Goal: Task Accomplishment & Management: Use online tool/utility

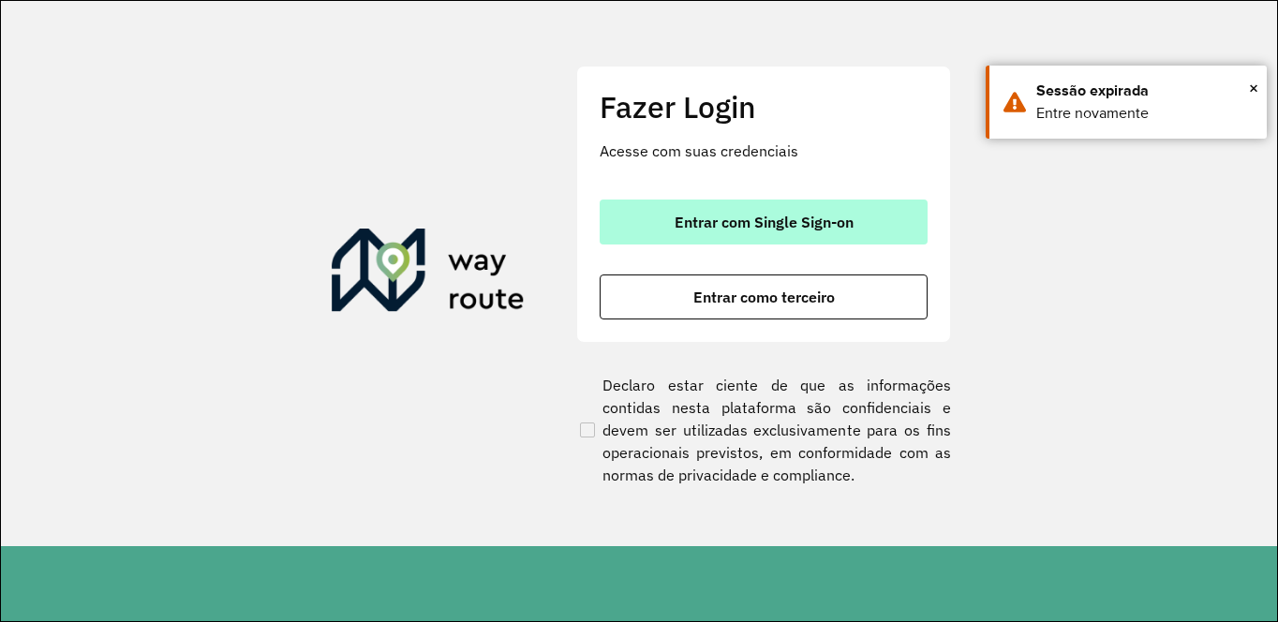
click at [795, 223] on span "Entrar com Single Sign-on" at bounding box center [764, 222] width 179 height 15
click at [732, 231] on button "Entrar com Single Sign-on" at bounding box center [764, 222] width 328 height 45
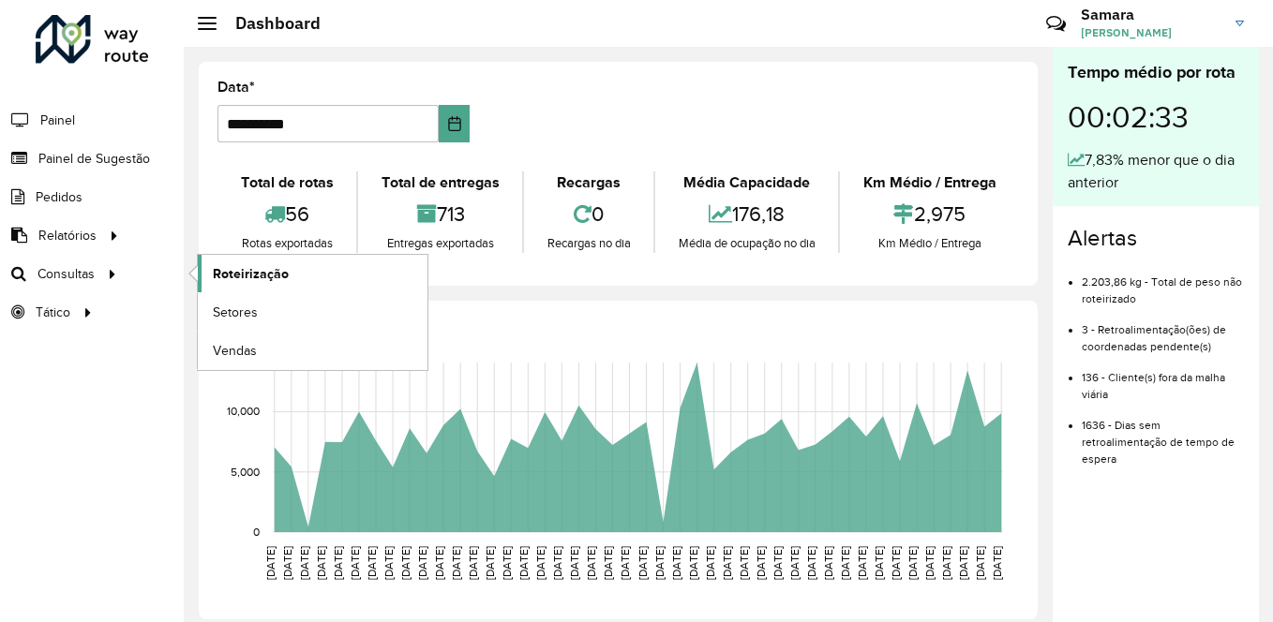
click at [263, 264] on span "Roteirização" at bounding box center [251, 274] width 76 height 20
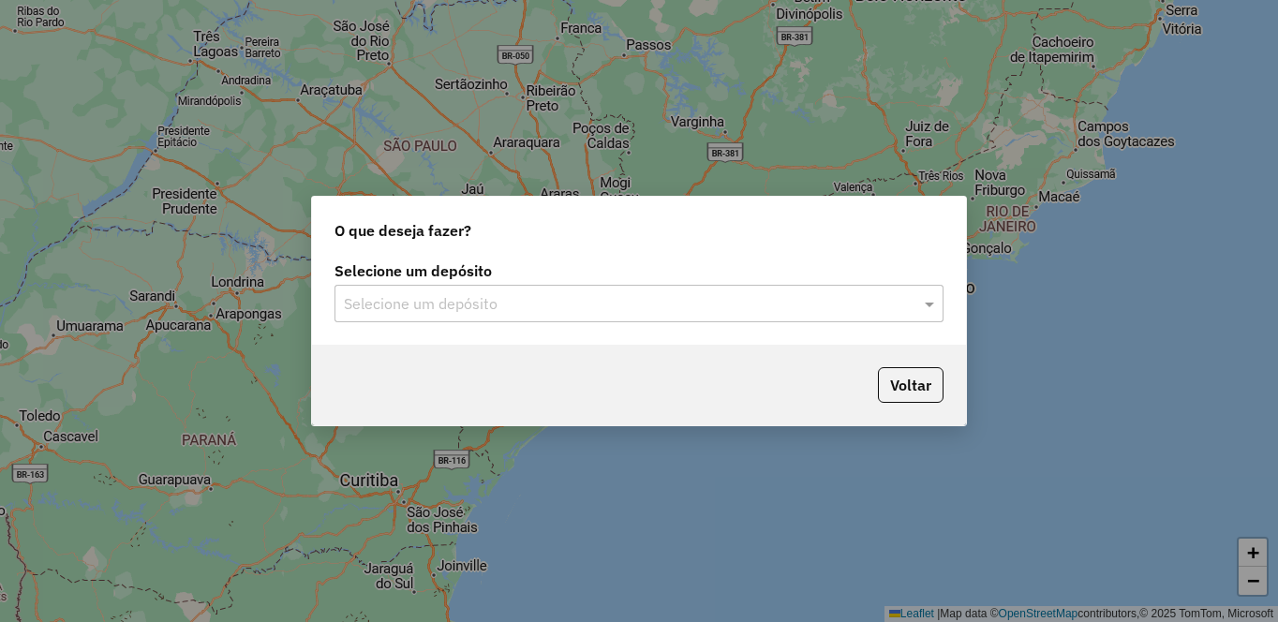
click at [401, 287] on div "Selecione um depósito" at bounding box center [639, 303] width 609 height 37
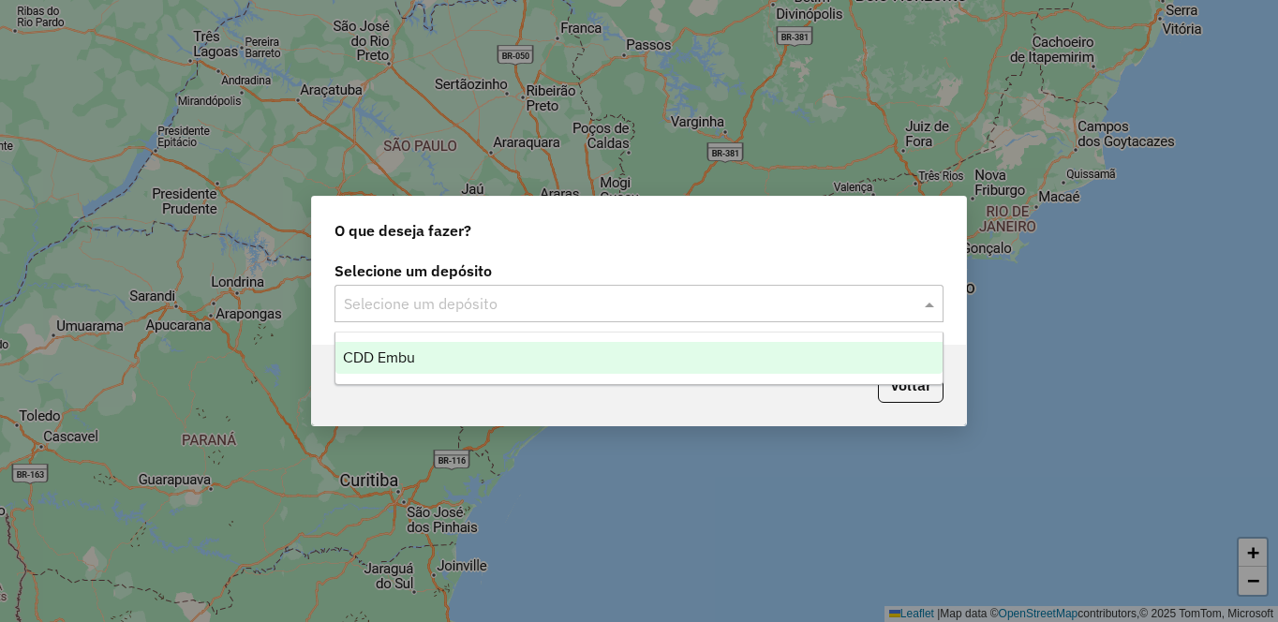
click at [403, 365] on span "CDD Embu" at bounding box center [379, 358] width 72 height 16
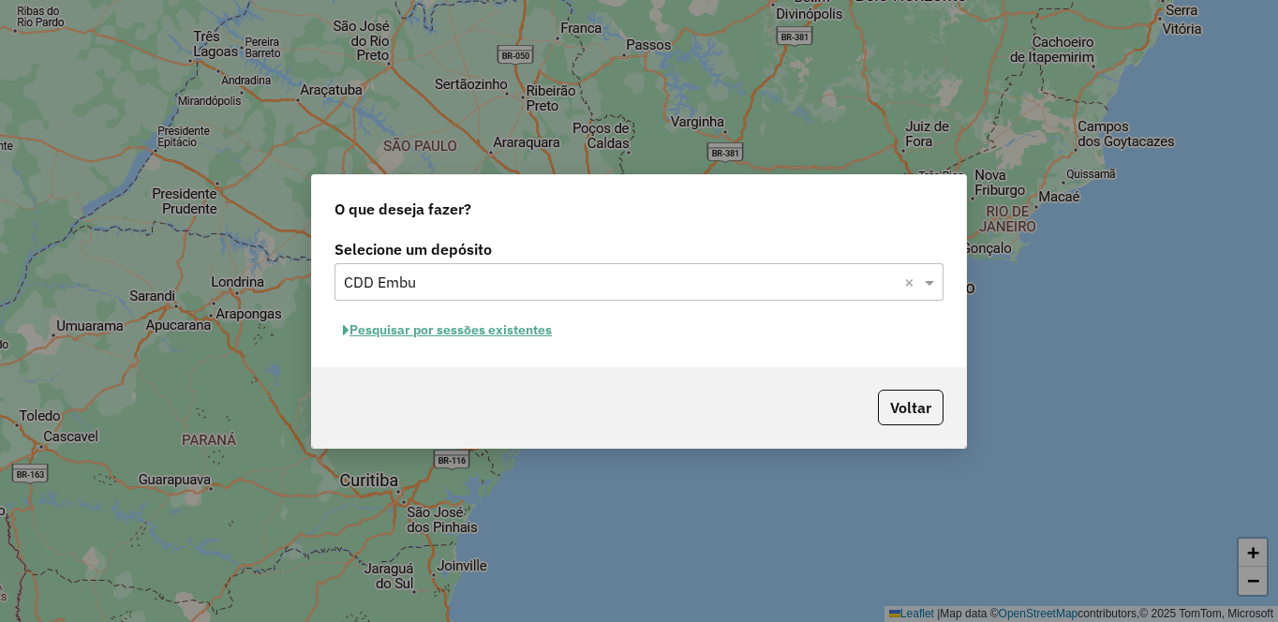
click at [495, 334] on button "Pesquisar por sessões existentes" at bounding box center [448, 330] width 226 height 29
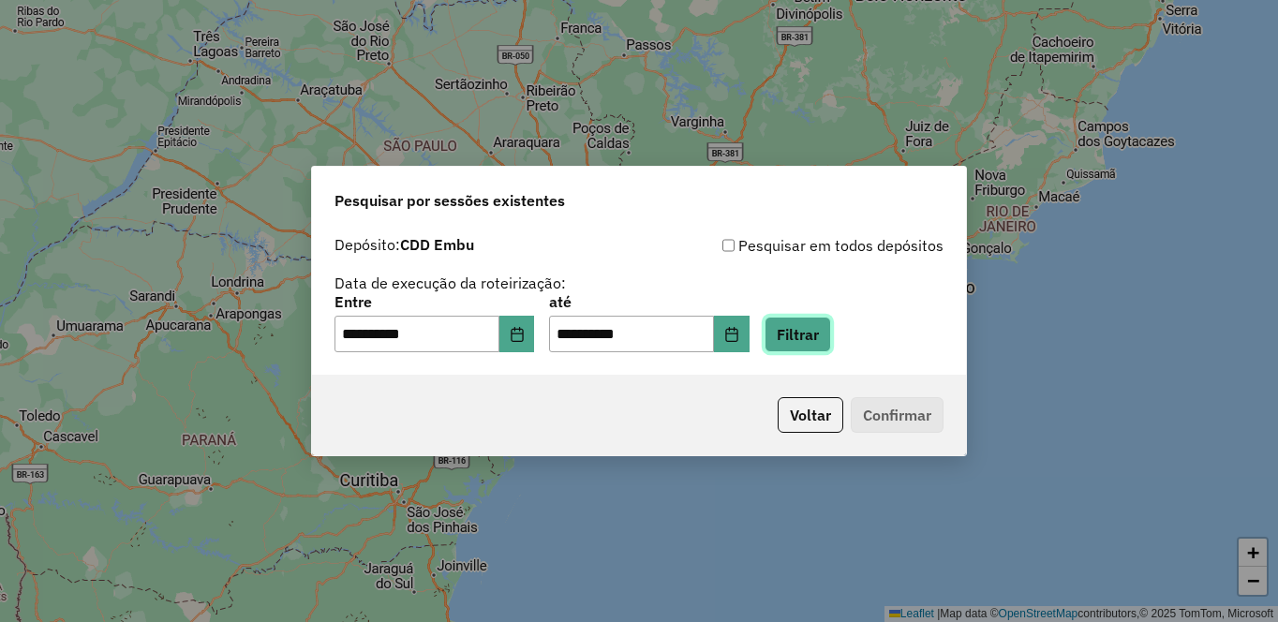
click at [831, 332] on button "Filtrar" at bounding box center [798, 335] width 67 height 36
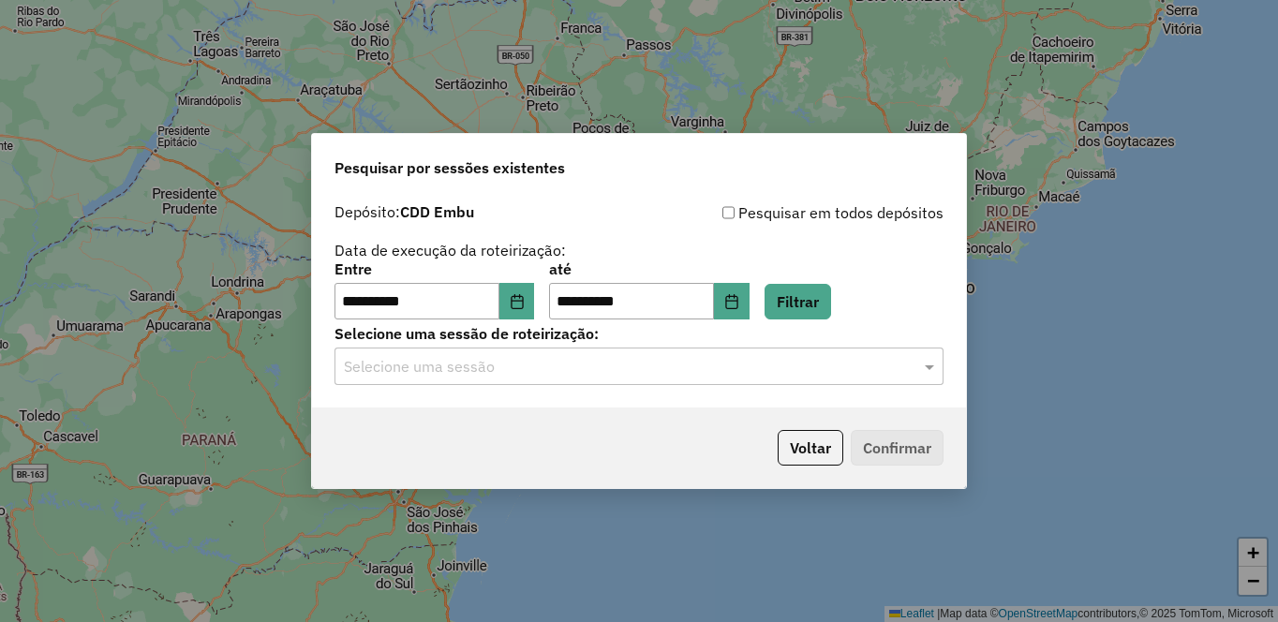
click at [759, 368] on input "text" at bounding box center [620, 367] width 553 height 22
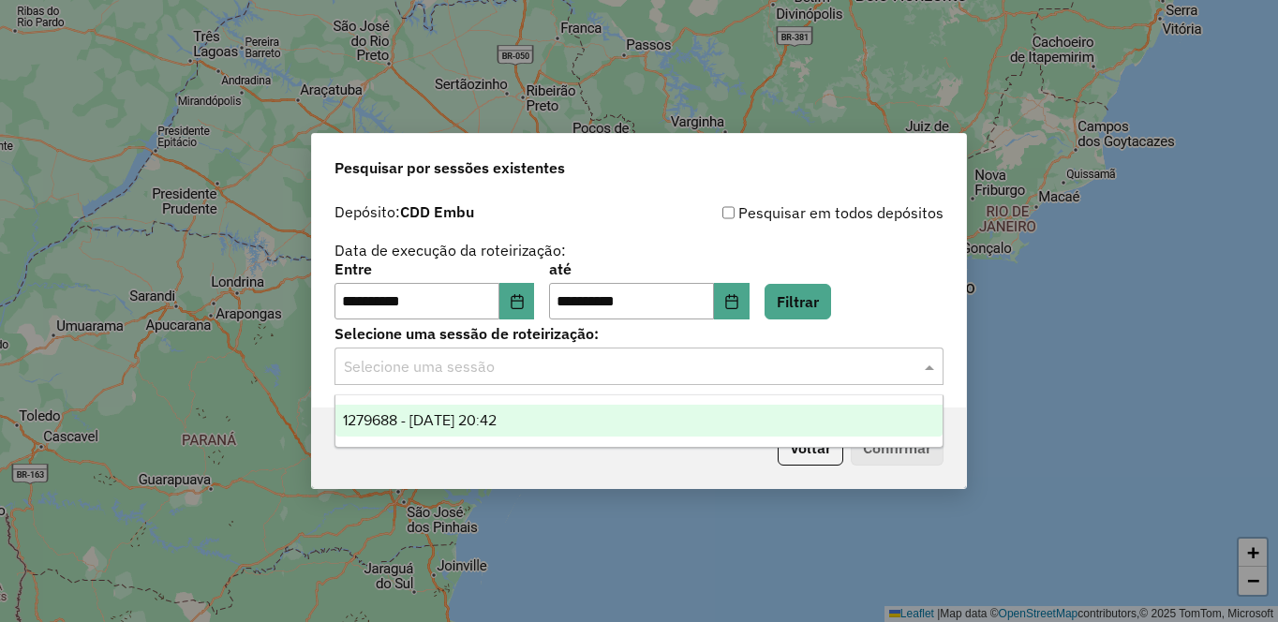
click at [465, 418] on span "1279688 - 20/09/2025 20:42" at bounding box center [420, 420] width 154 height 16
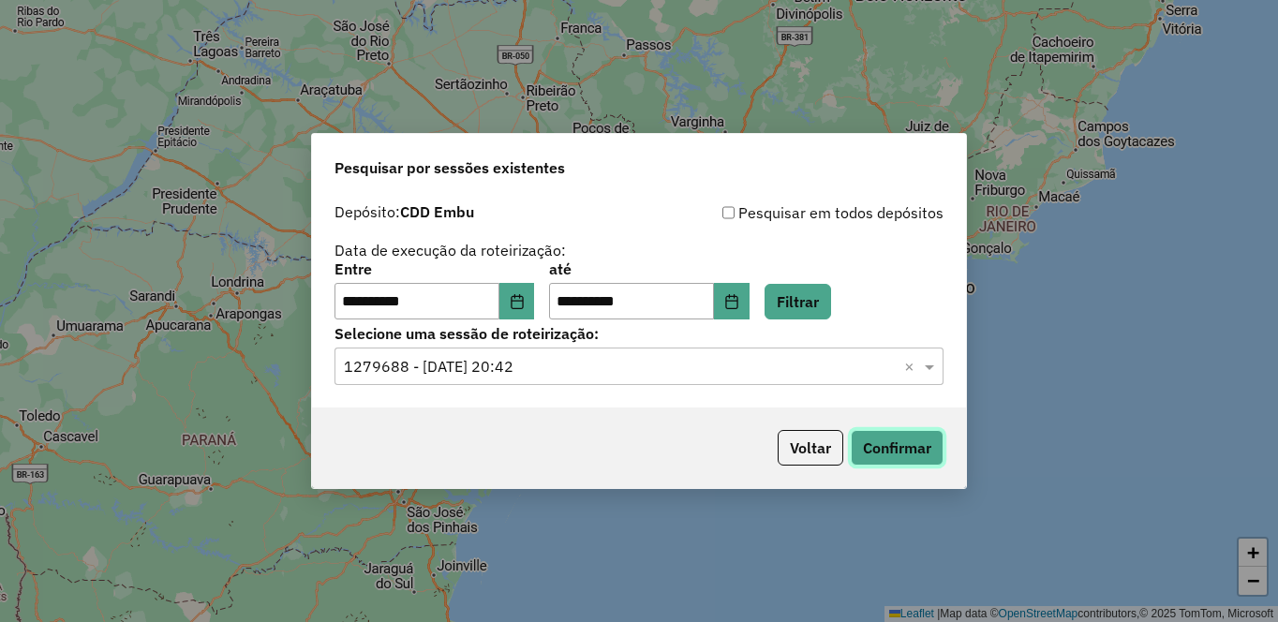
click at [935, 438] on button "Confirmar" at bounding box center [897, 448] width 93 height 36
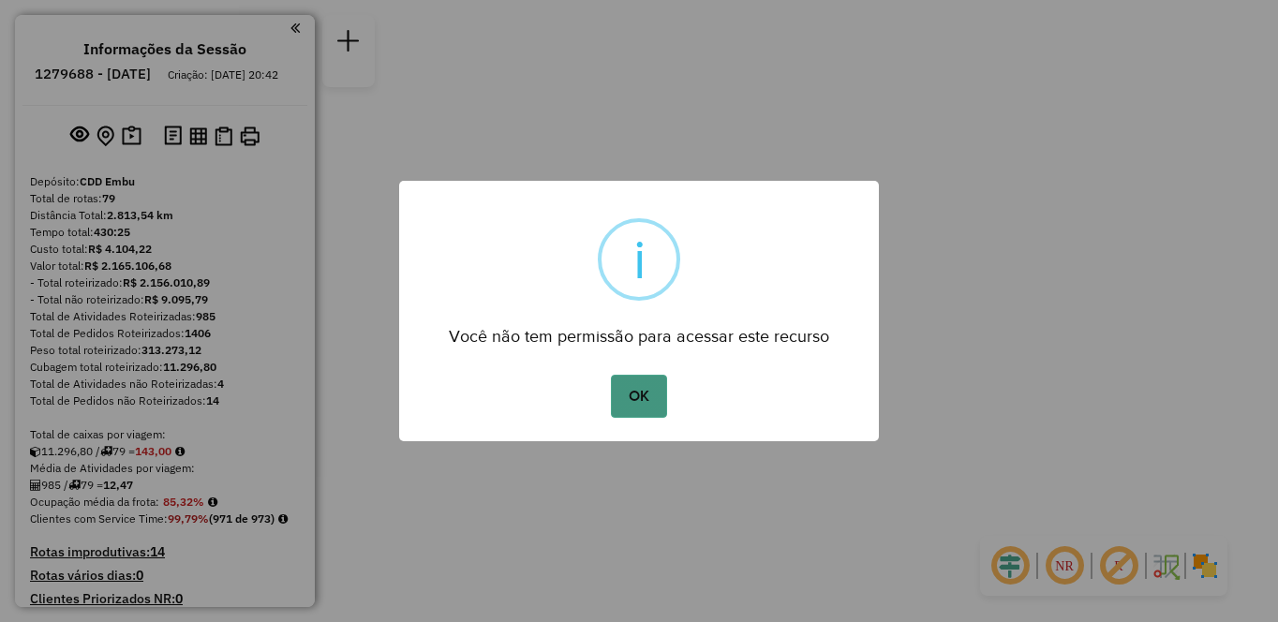
click at [638, 388] on button "OK" at bounding box center [638, 396] width 55 height 43
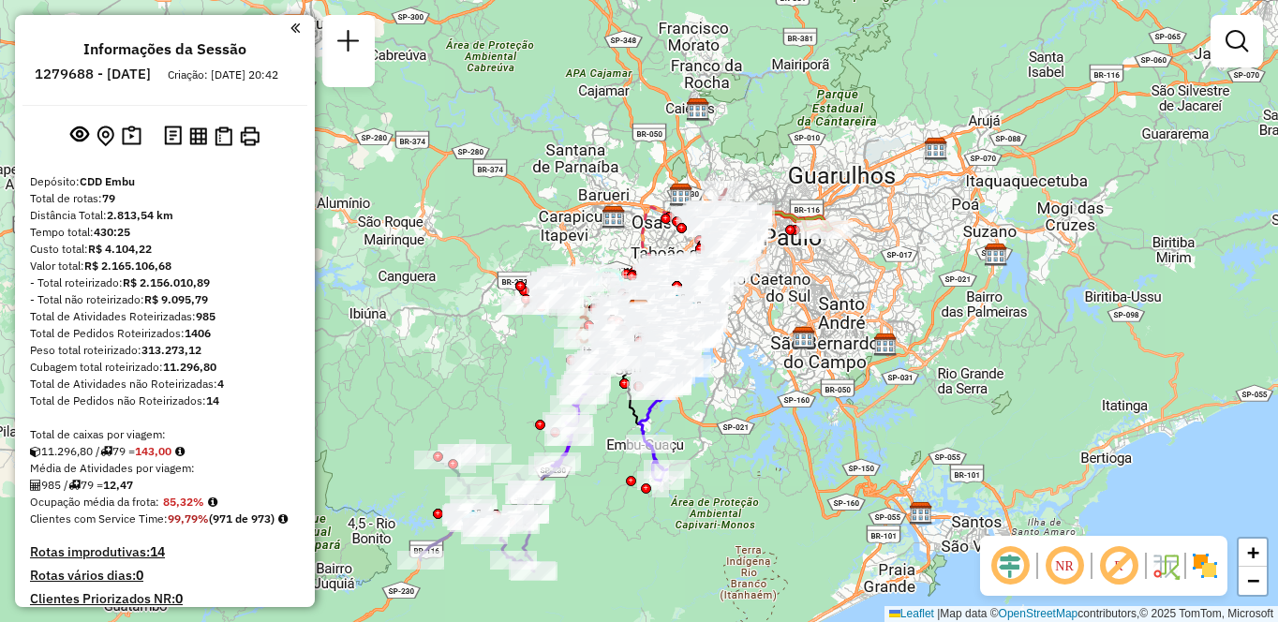
click at [1070, 573] on em at bounding box center [1064, 566] width 45 height 45
click at [1119, 566] on em at bounding box center [1118, 566] width 45 height 45
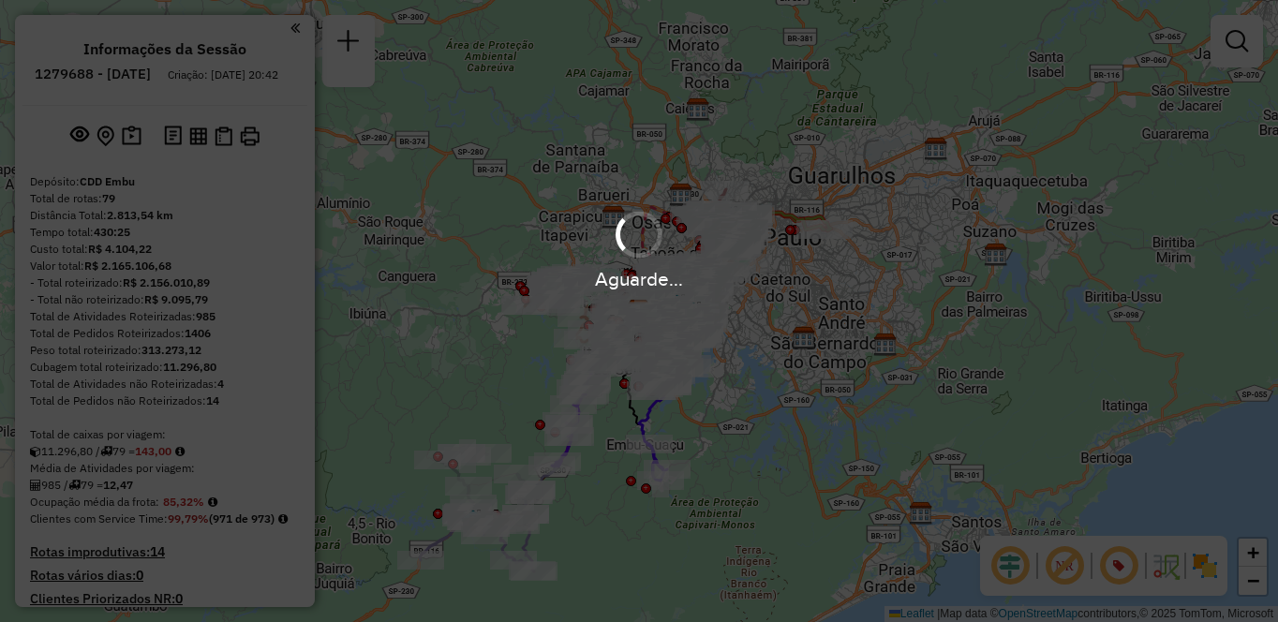
click at [1214, 568] on div "Aguarde..." at bounding box center [639, 311] width 1278 height 622
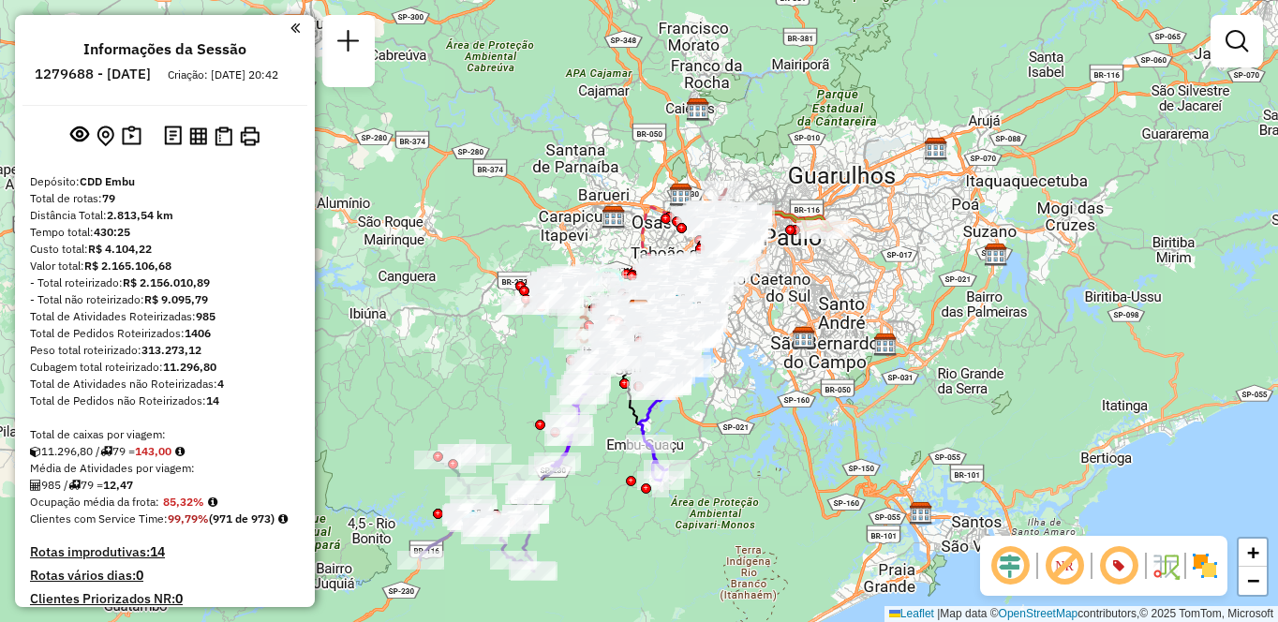
click at [1205, 574] on img at bounding box center [1205, 566] width 30 height 30
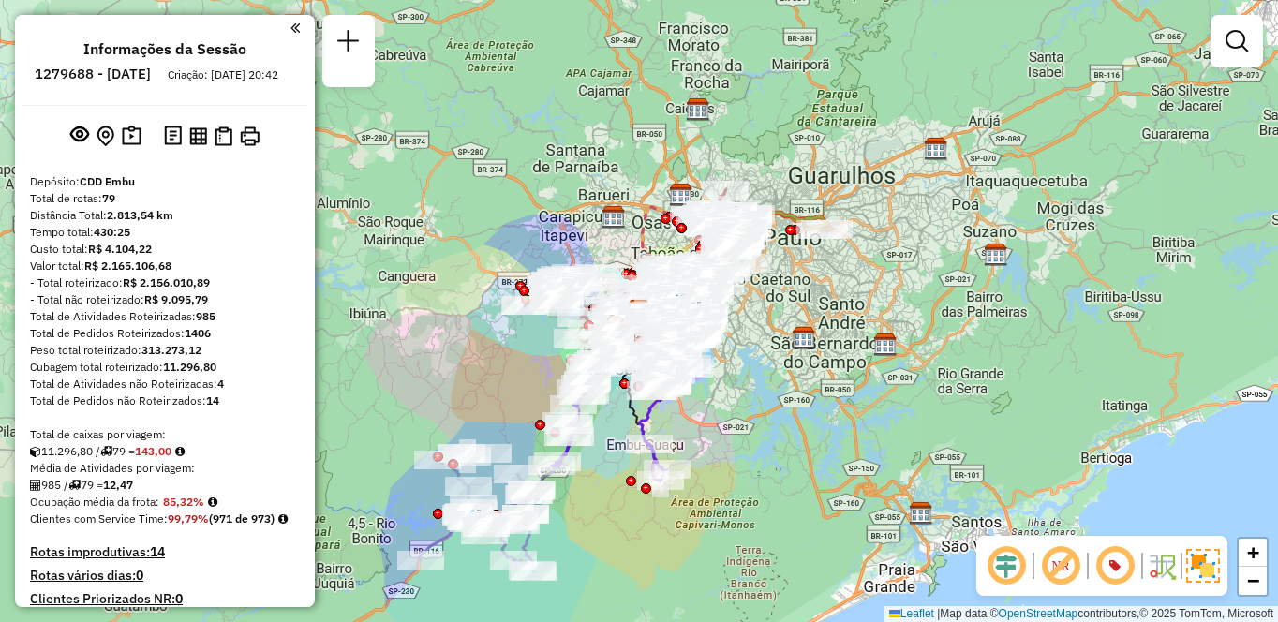
scroll to position [1621, 0]
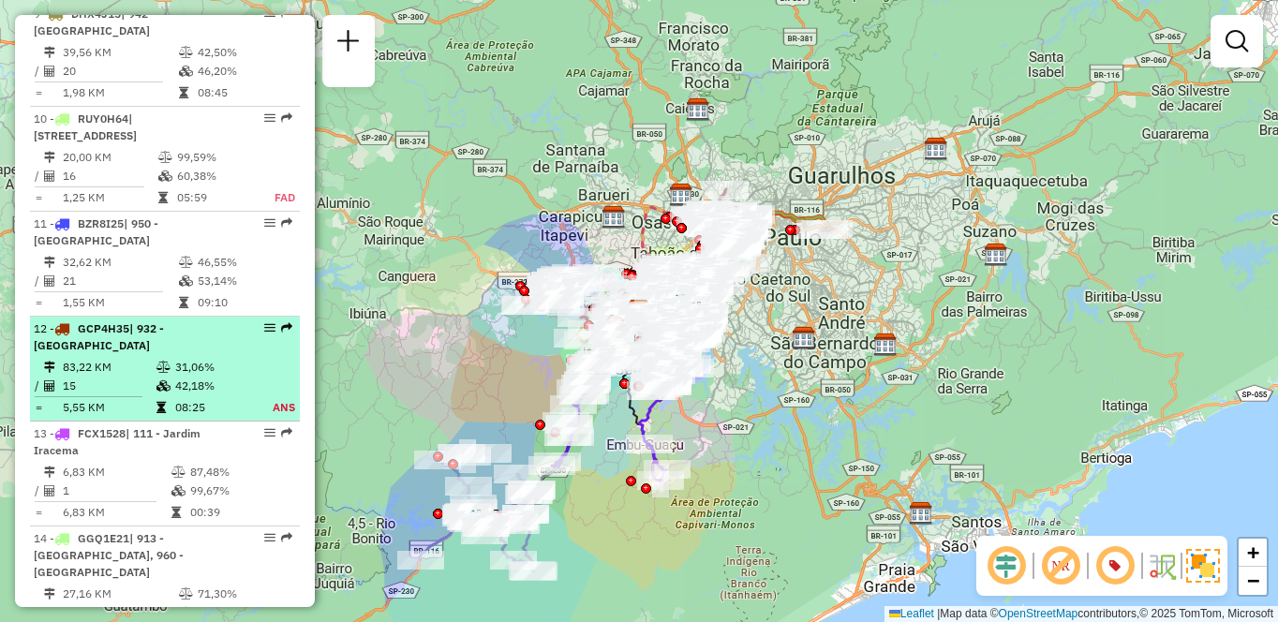
click at [174, 336] on div "12 - GCP4H35 | 932 - [GEOGRAPHIC_DATA]" at bounding box center [133, 338] width 199 height 34
select select "**********"
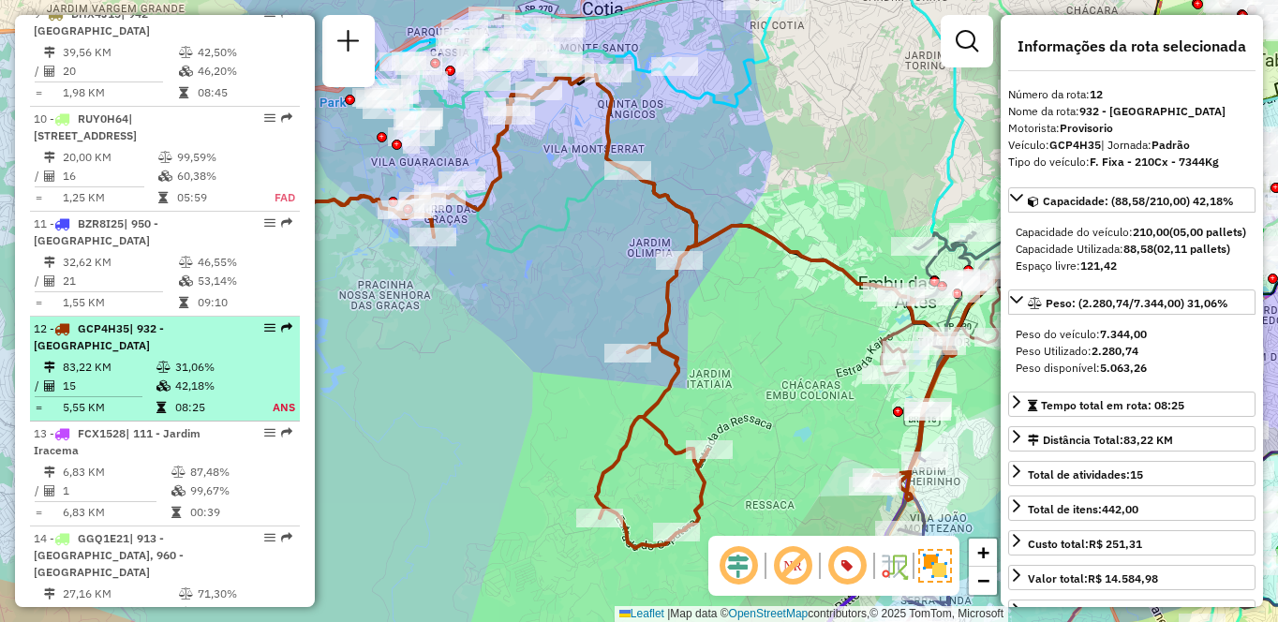
drag, startPoint x: 264, startPoint y: 321, endPoint x: 240, endPoint y: 316, distance: 25.0
click at [240, 322] on div at bounding box center [264, 327] width 56 height 11
drag, startPoint x: 258, startPoint y: 313, endPoint x: 217, endPoint y: 308, distance: 40.6
click at [217, 321] on div "12 - GCP4H35 | 932 - [GEOGRAPHIC_DATA]" at bounding box center [133, 338] width 199 height 34
drag, startPoint x: 258, startPoint y: 314, endPoint x: 273, endPoint y: 344, distance: 33.5
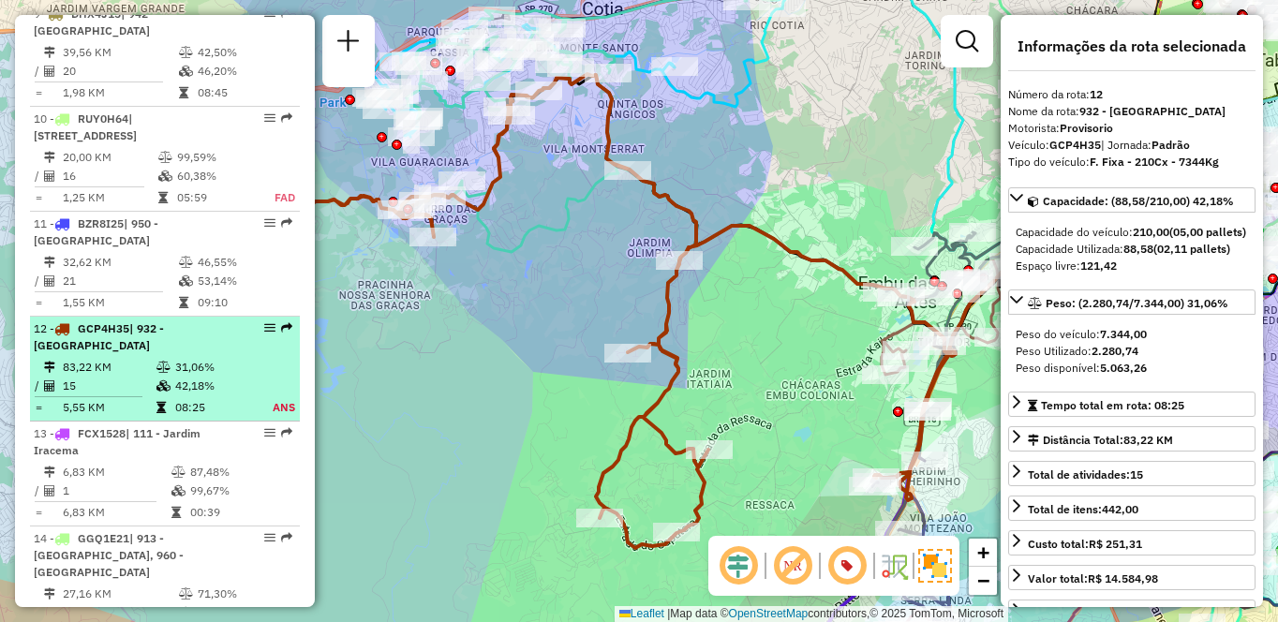
click at [273, 358] on table "83,22 KM 31,06% / 15 42,18% = 5,55 KM 08:25 ANS" at bounding box center [165, 387] width 262 height 59
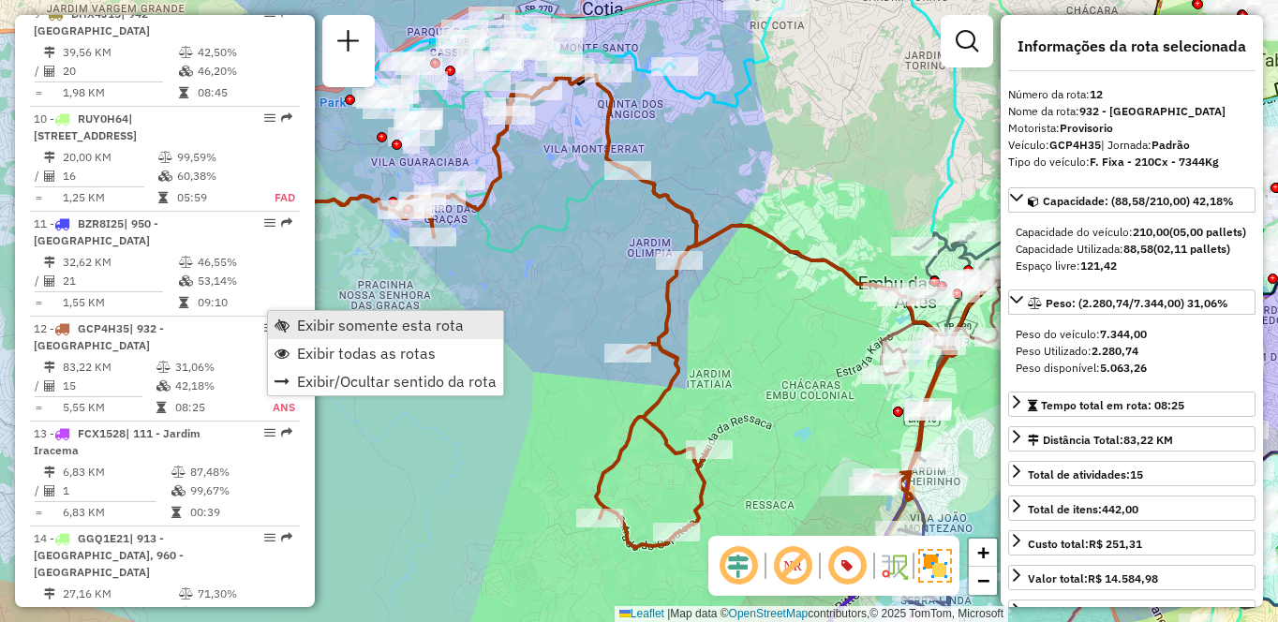
click at [340, 321] on span "Exibir somente esta rota" at bounding box center [380, 325] width 167 height 15
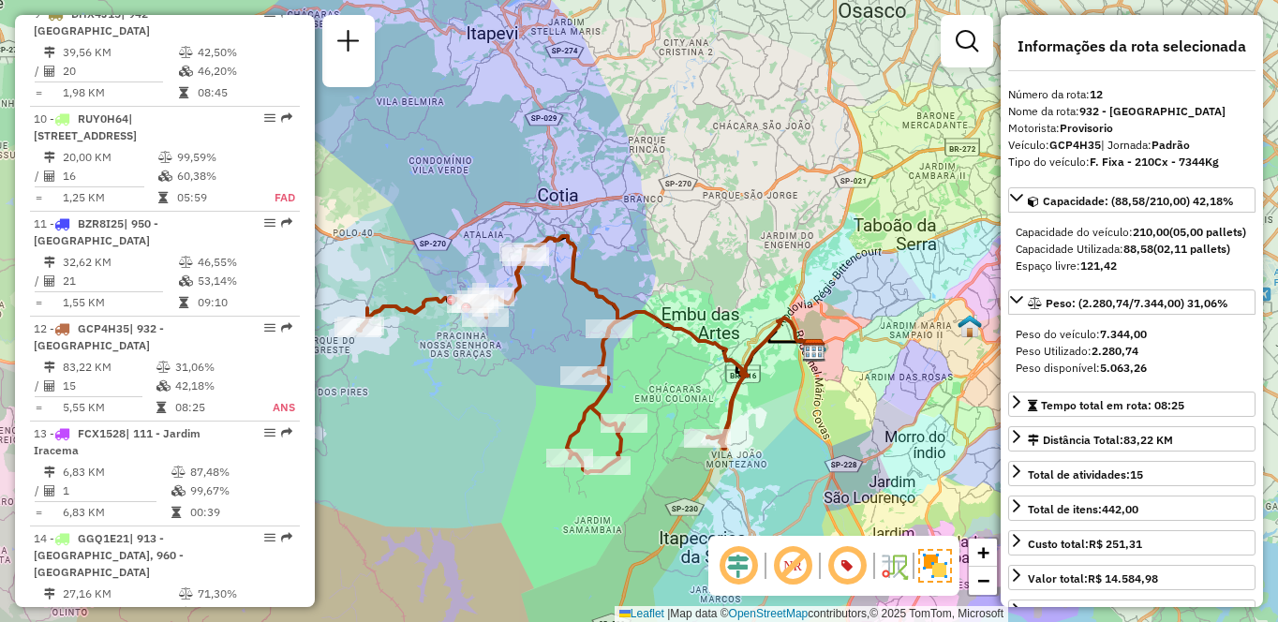
scroll to position [3213, 0]
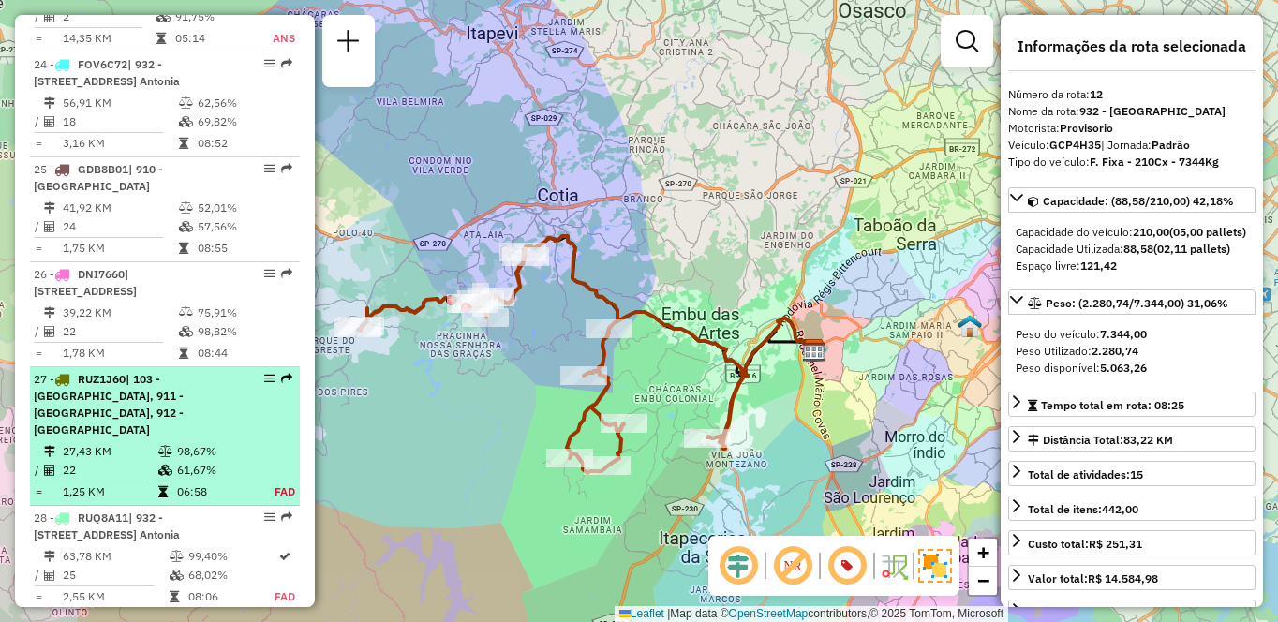
click at [159, 371] on div "27 - RUZ1J60 | 103 - [GEOGRAPHIC_DATA], 911 - [GEOGRAPHIC_DATA], 912 - [GEOGRAP…" at bounding box center [133, 404] width 199 height 67
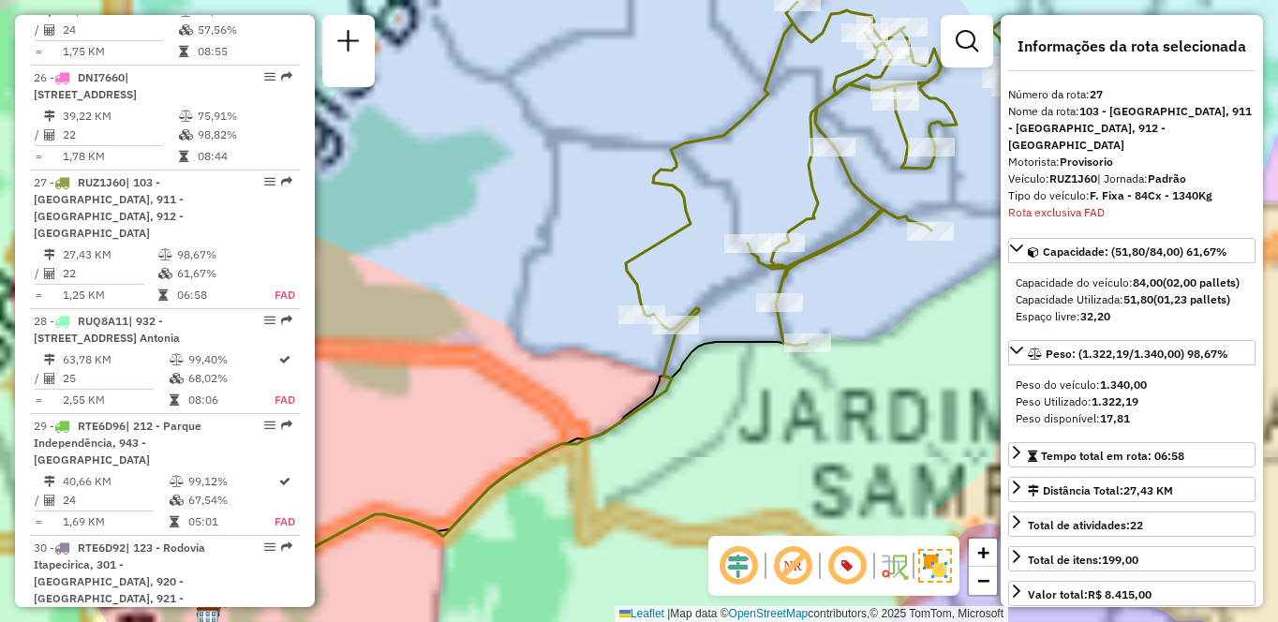
scroll to position [3497, 0]
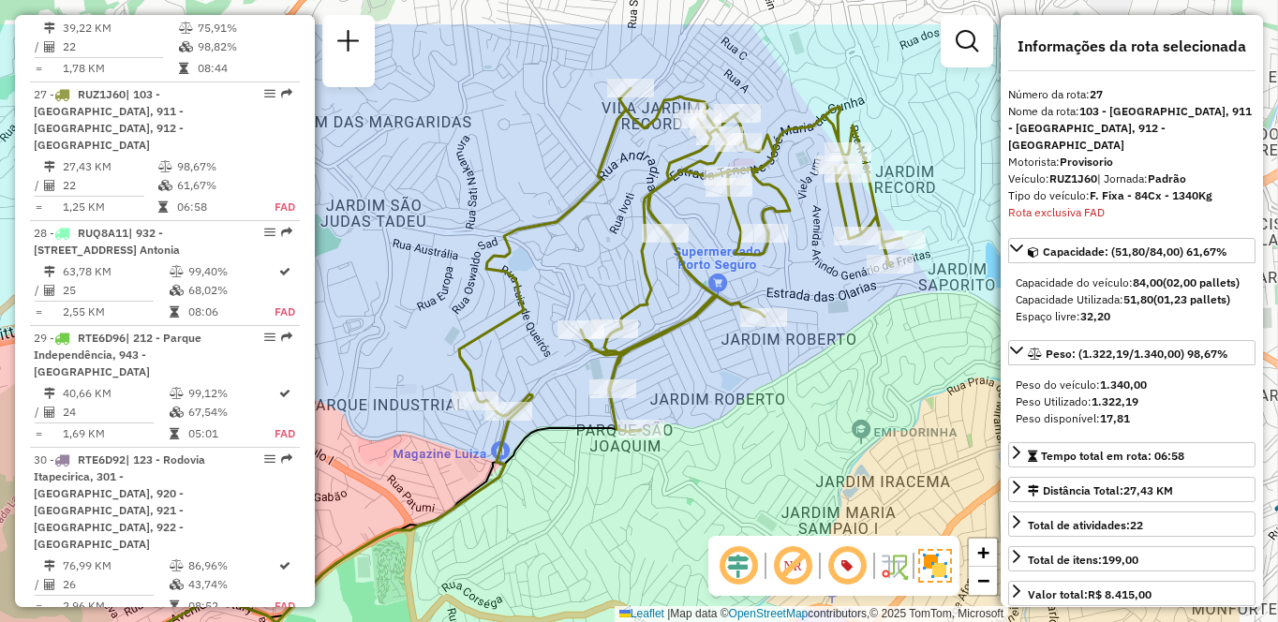
drag, startPoint x: 887, startPoint y: 323, endPoint x: 721, endPoint y: 410, distance: 187.8
click at [721, 410] on div "Janela de atendimento Grade de atendimento Capacidade Transportadoras Veículos …" at bounding box center [639, 311] width 1278 height 622
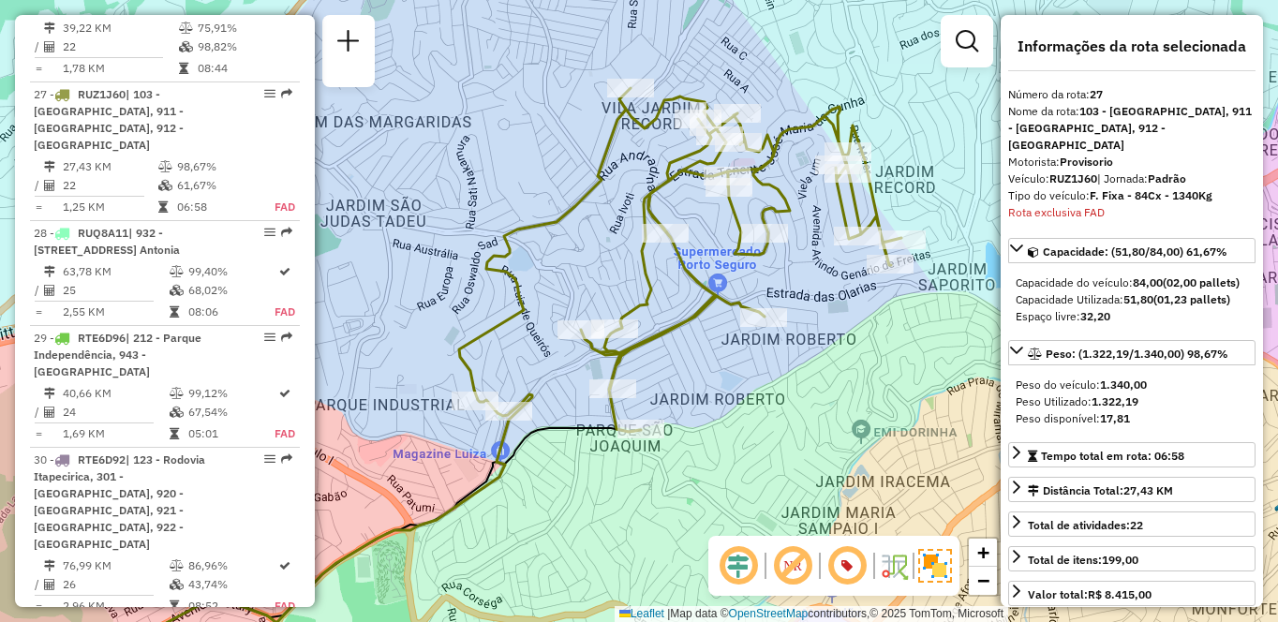
scroll to position [1185, 0]
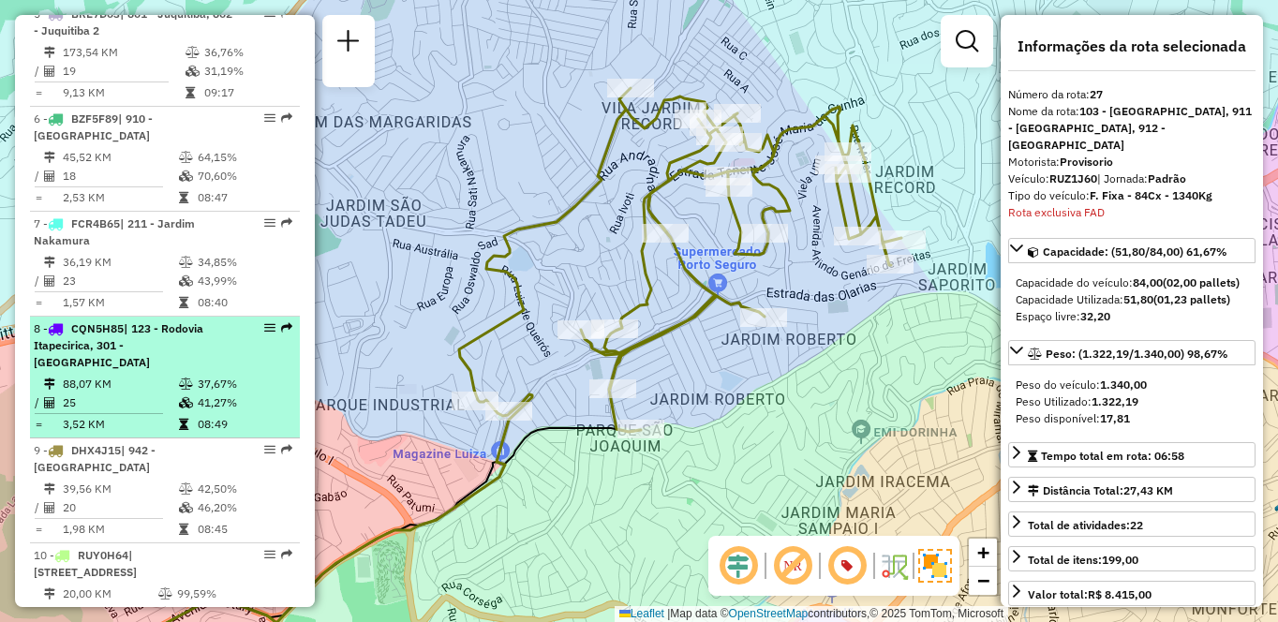
click at [219, 351] on div "8 - CQN5H85 | 123 - [GEOGRAPHIC_DATA] Itapecirica, 301 - [GEOGRAPHIC_DATA]" at bounding box center [133, 346] width 199 height 51
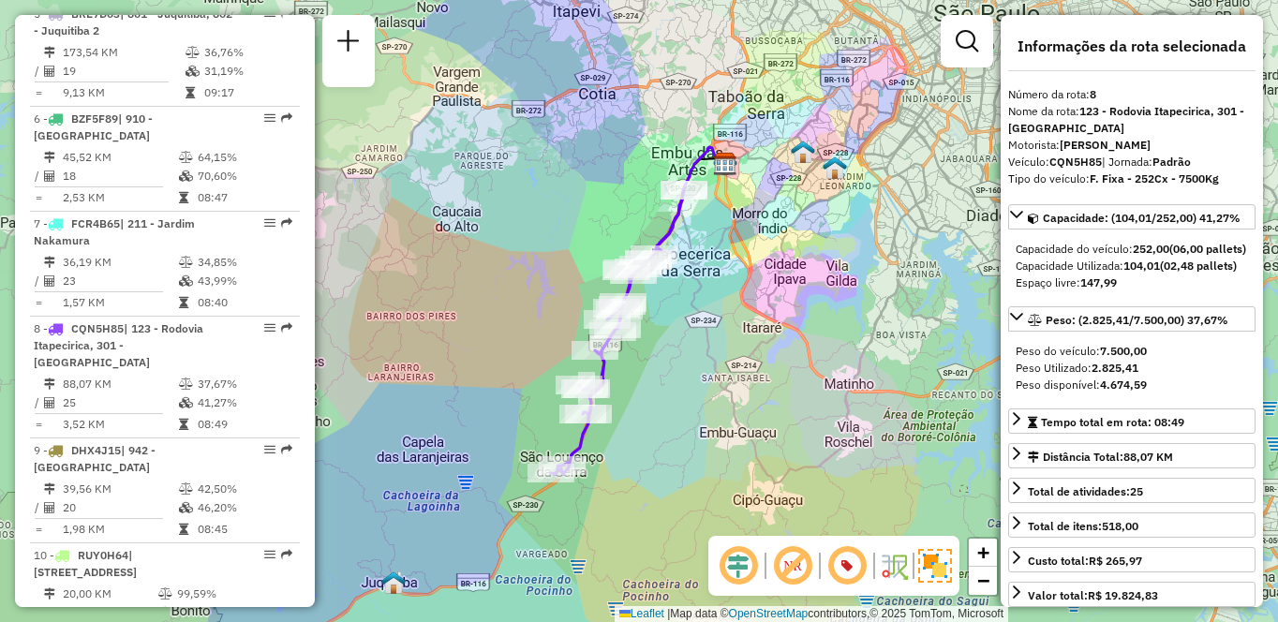
scroll to position [5546, 0]
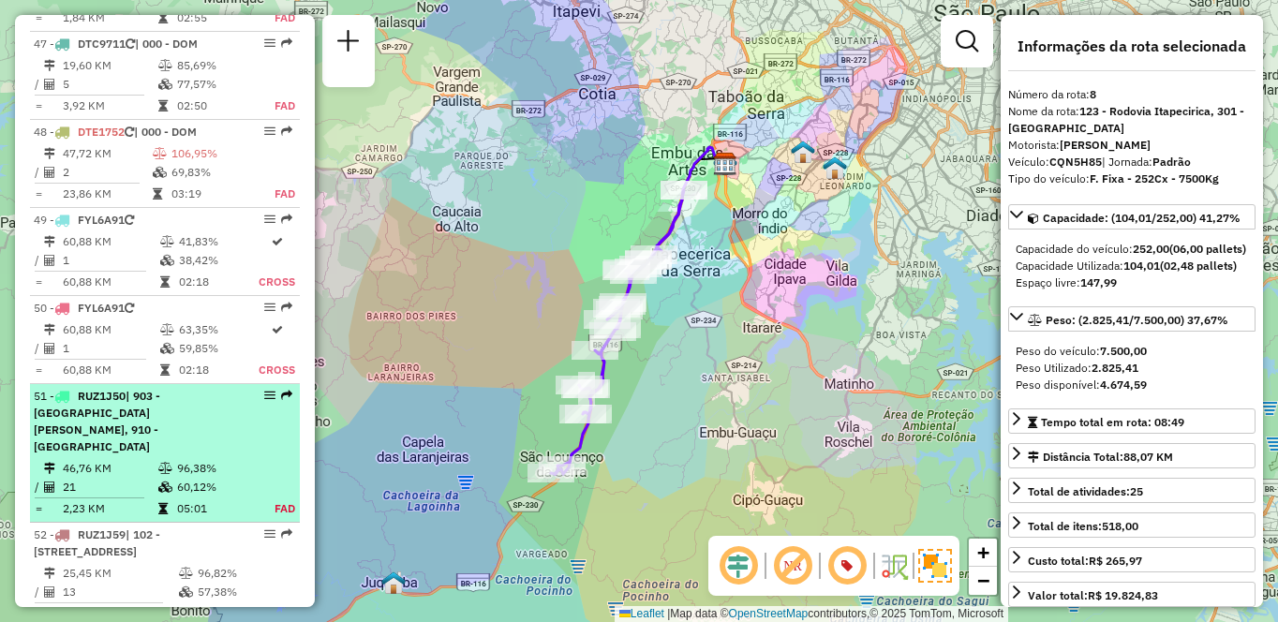
click at [153, 388] on div "51 - RUZ1J50 | 903 - [GEOGRAPHIC_DATA][PERSON_NAME], 910 - [GEOGRAPHIC_DATA]" at bounding box center [133, 421] width 199 height 67
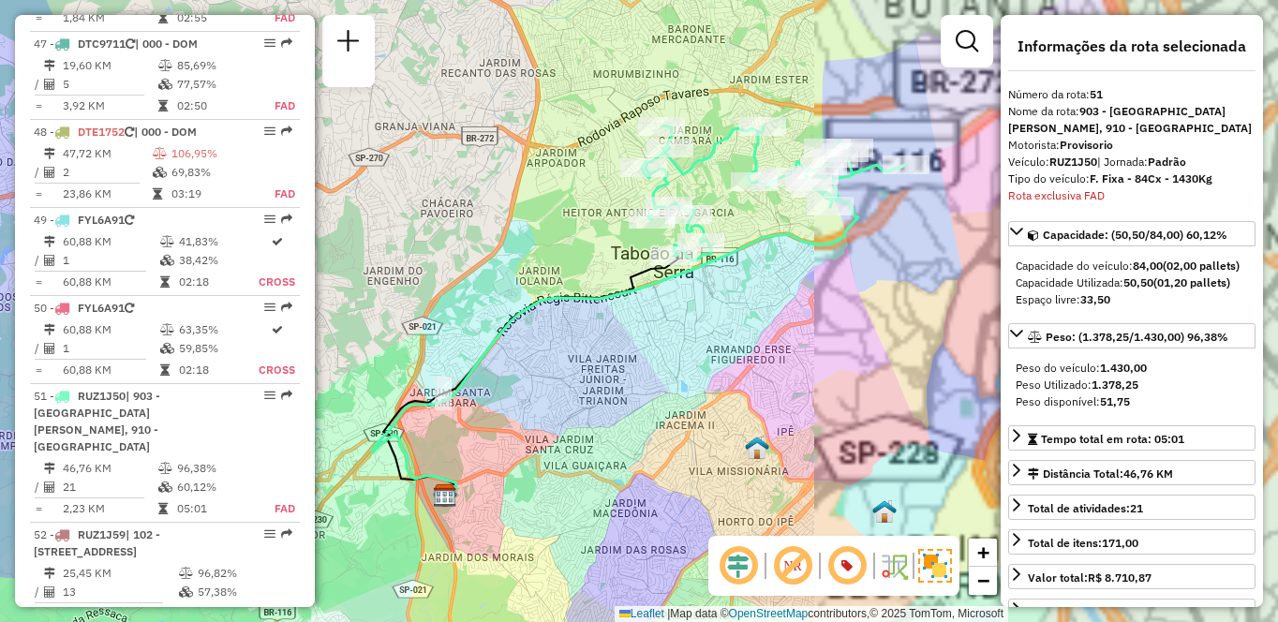
scroll to position [5831, 0]
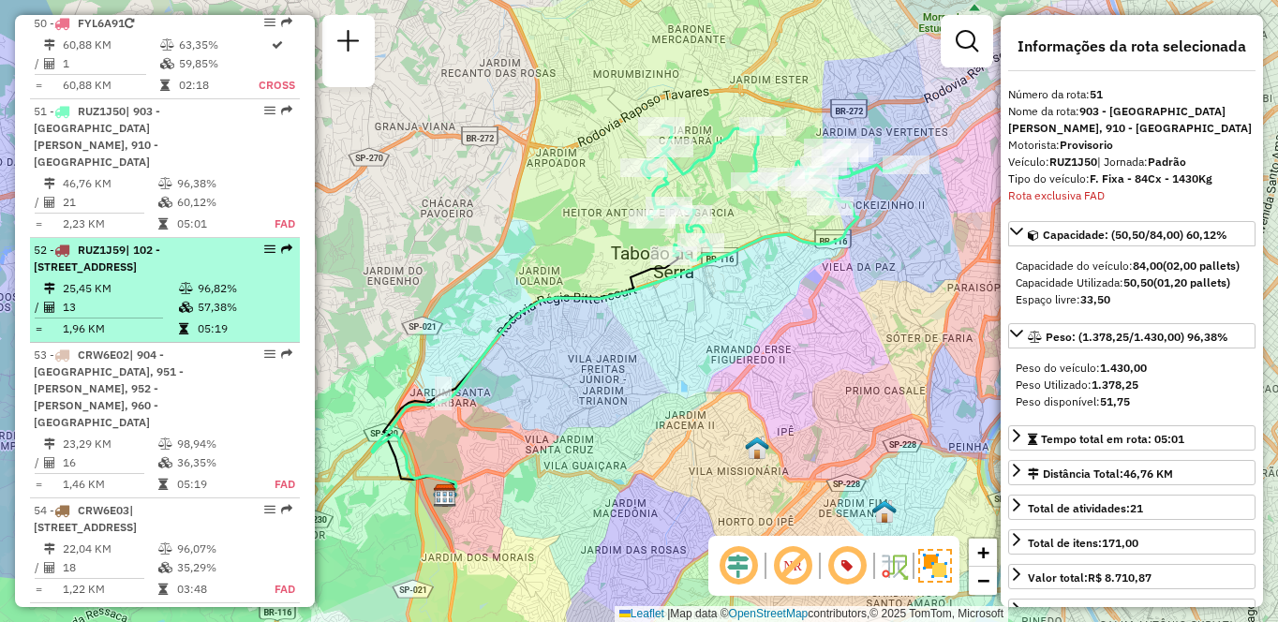
click at [197, 242] on div "52 - RUZ1J59 | 102 - [STREET_ADDRESS]" at bounding box center [133, 259] width 199 height 34
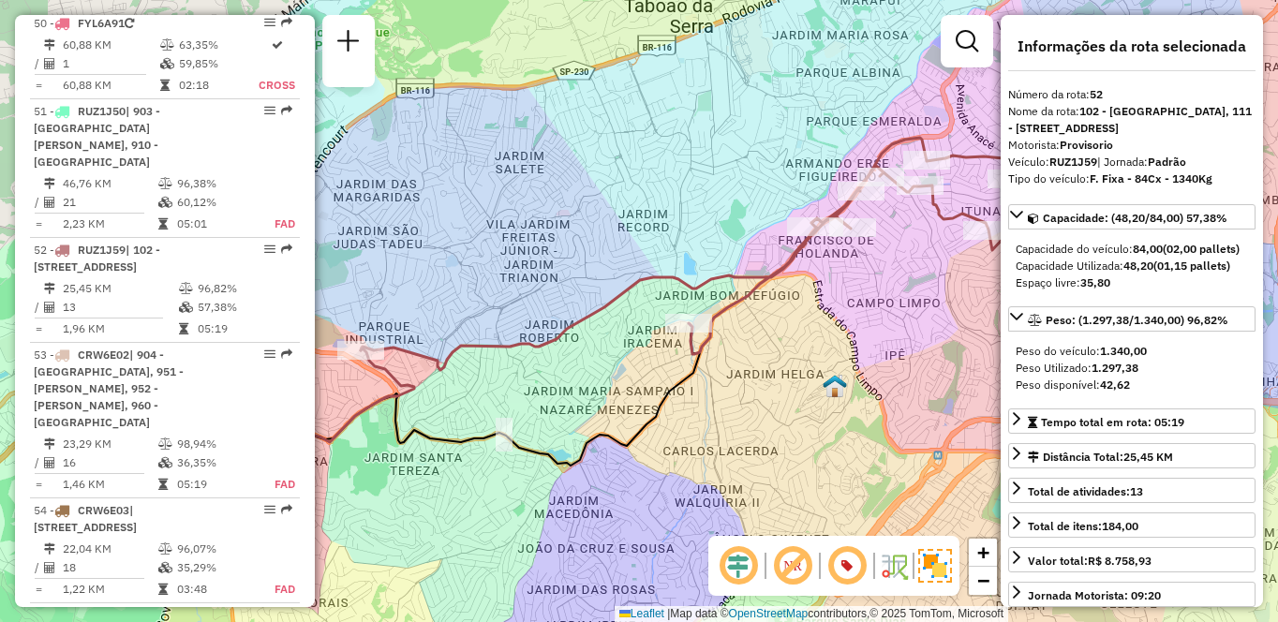
scroll to position [2251, 0]
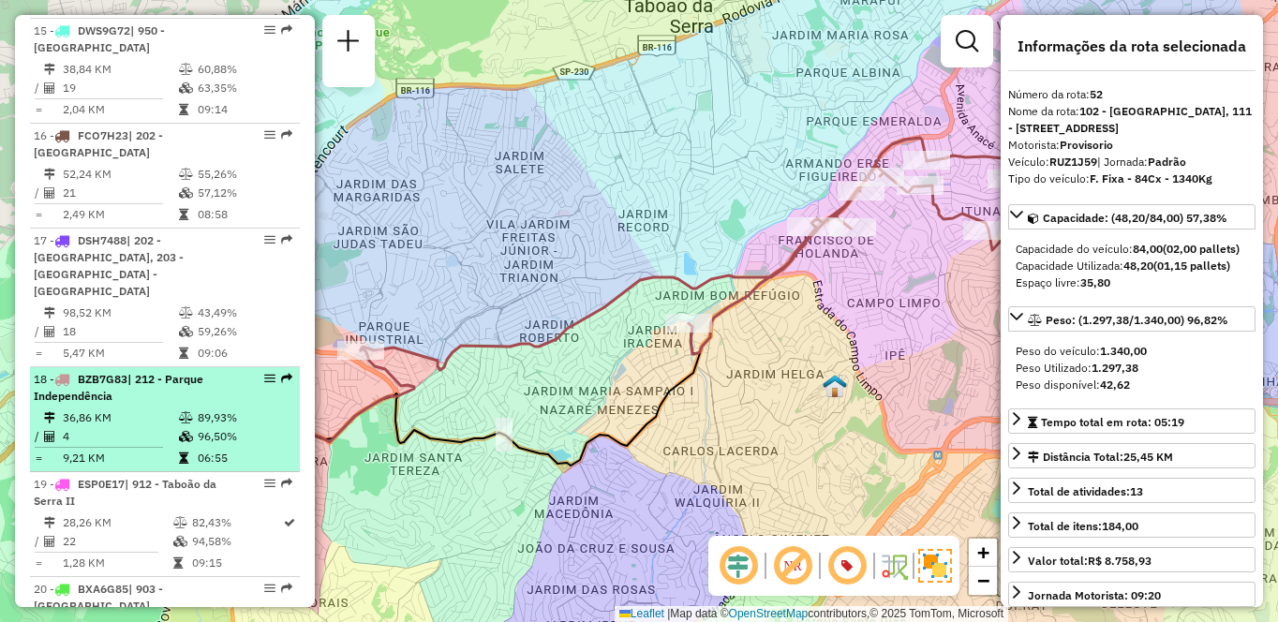
click at [121, 371] on div "18 - BZB7G83 | 212 - Parque Independência" at bounding box center [133, 388] width 199 height 34
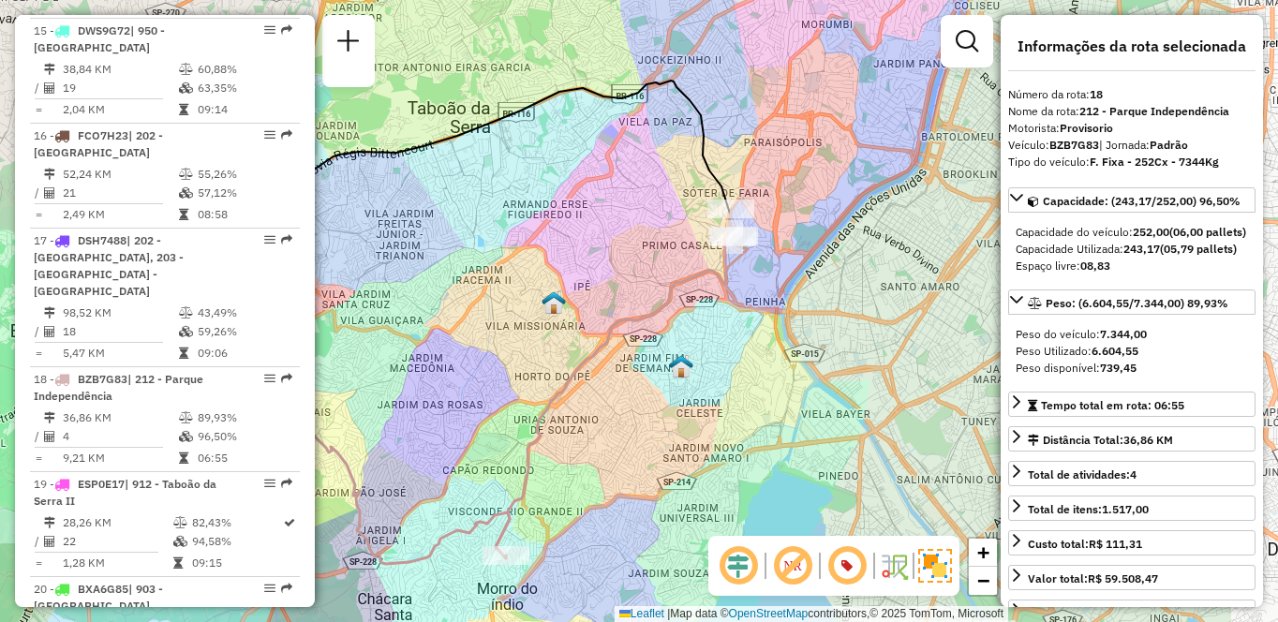
drag, startPoint x: 889, startPoint y: 304, endPoint x: 700, endPoint y: 315, distance: 189.6
click at [700, 315] on div "Janela de atendimento Grade de atendimento Capacidade Transportadoras Veículos …" at bounding box center [639, 311] width 1278 height 622
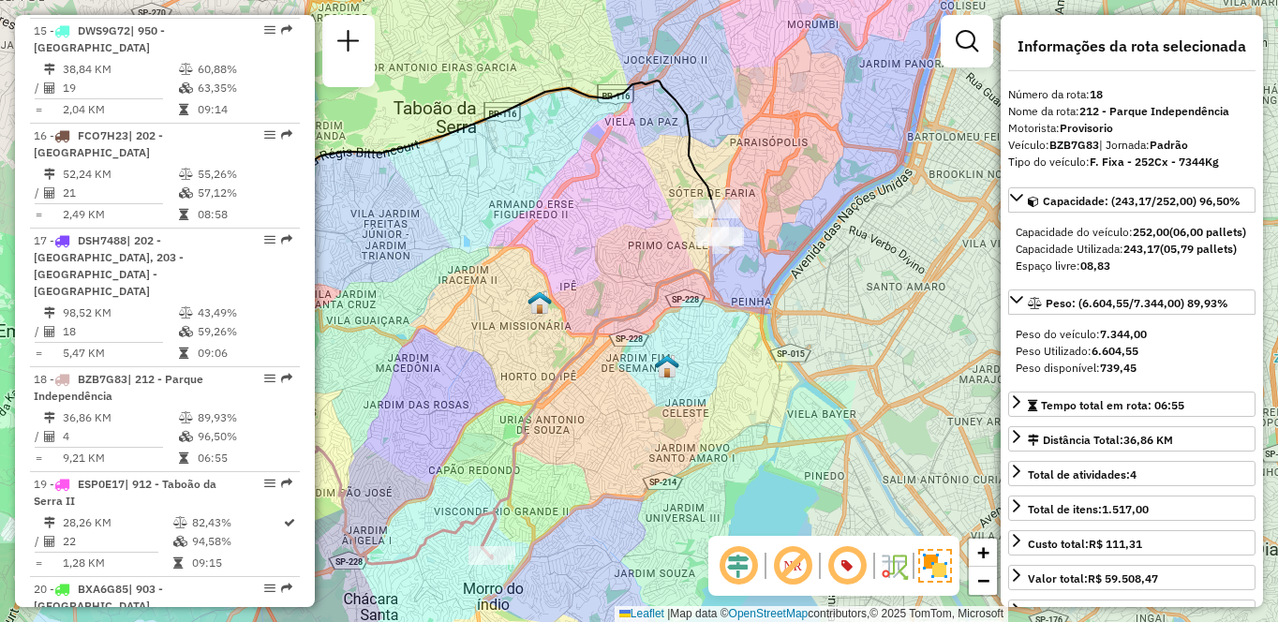
scroll to position [677, 0]
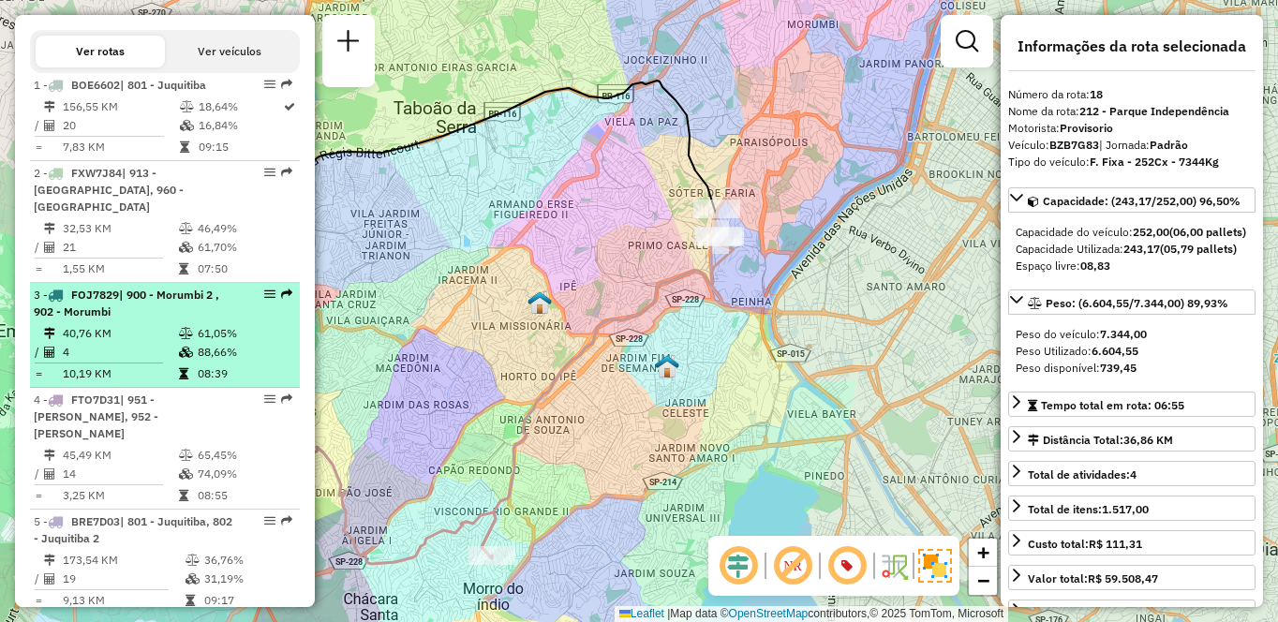
click at [112, 343] on td "40,76 KM" at bounding box center [120, 333] width 116 height 19
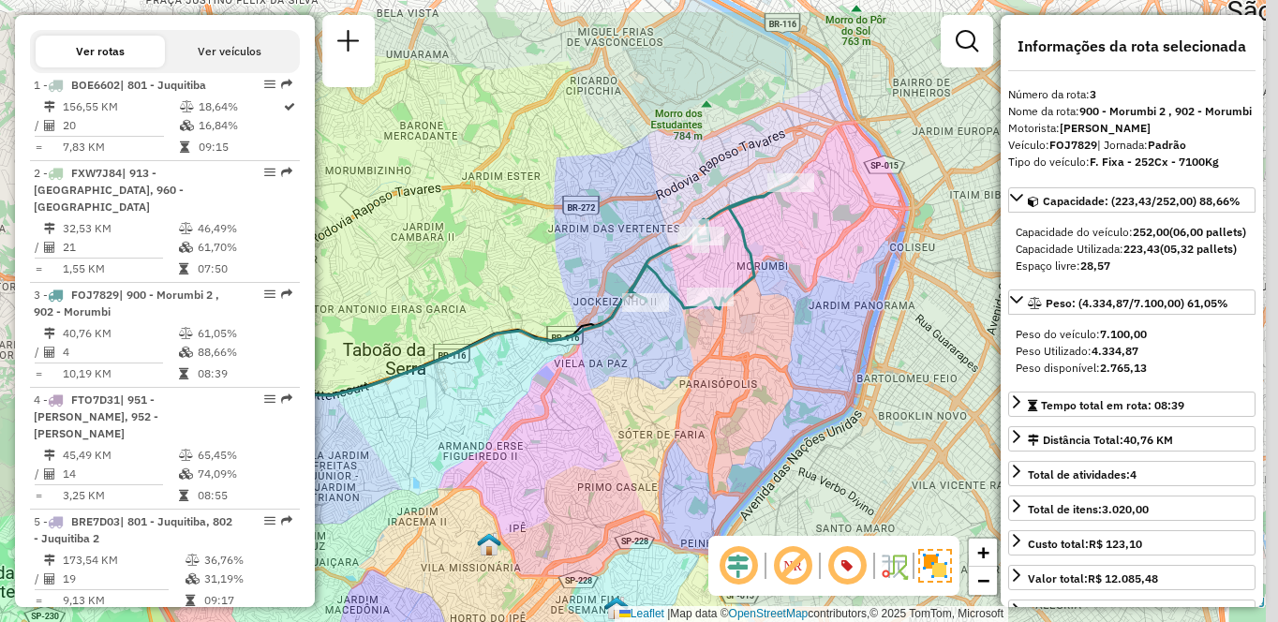
drag, startPoint x: 880, startPoint y: 304, endPoint x: 684, endPoint y: 385, distance: 212.2
click at [684, 385] on div "Janela de atendimento Grade de atendimento Capacidade Transportadoras Veículos …" at bounding box center [639, 311] width 1278 height 622
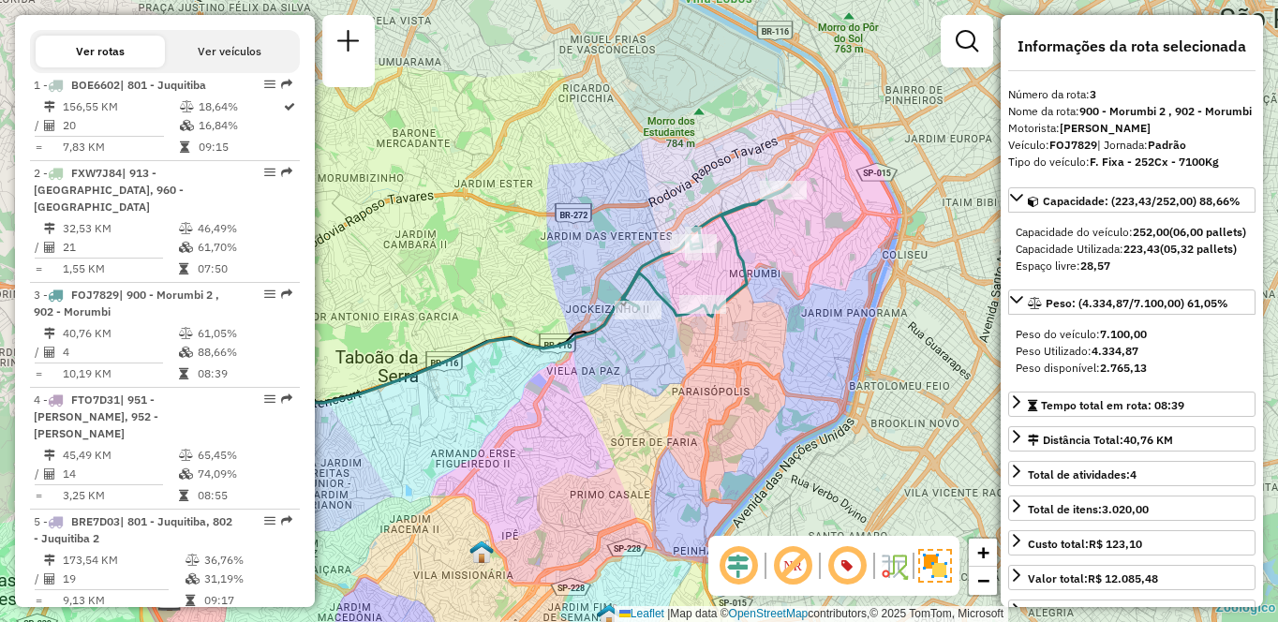
scroll to position [2146, 0]
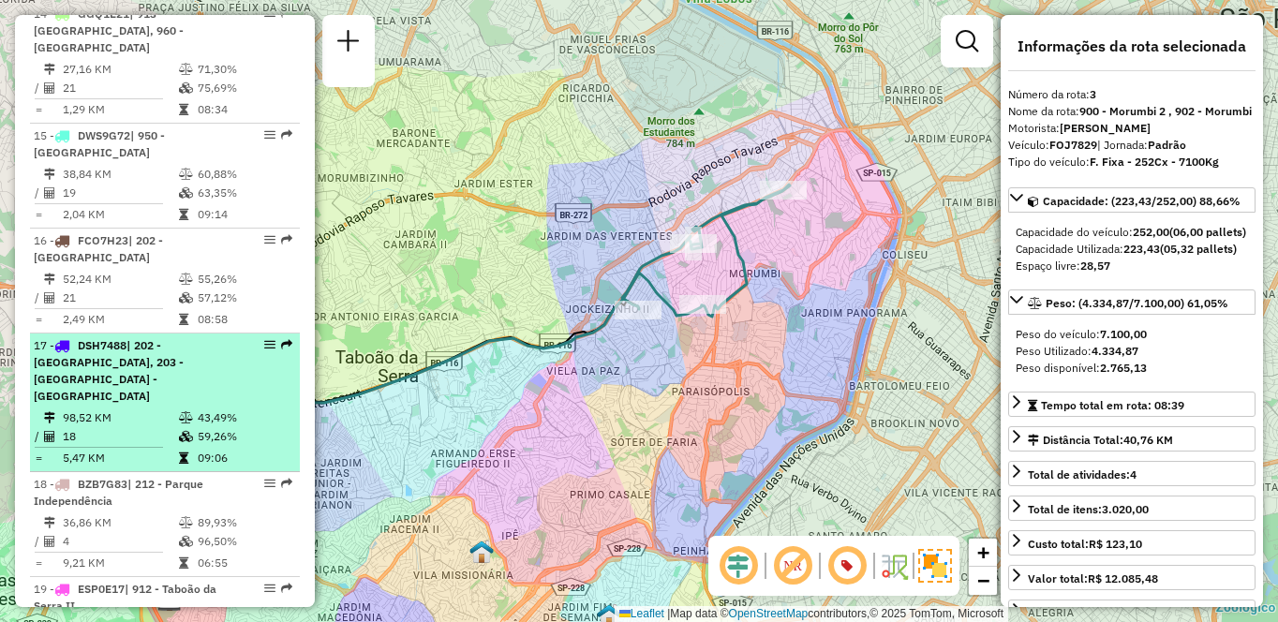
click at [122, 409] on table "98,52 KM 43,49% / 18 59,26% = 5,47 KM 09:06" at bounding box center [165, 438] width 262 height 59
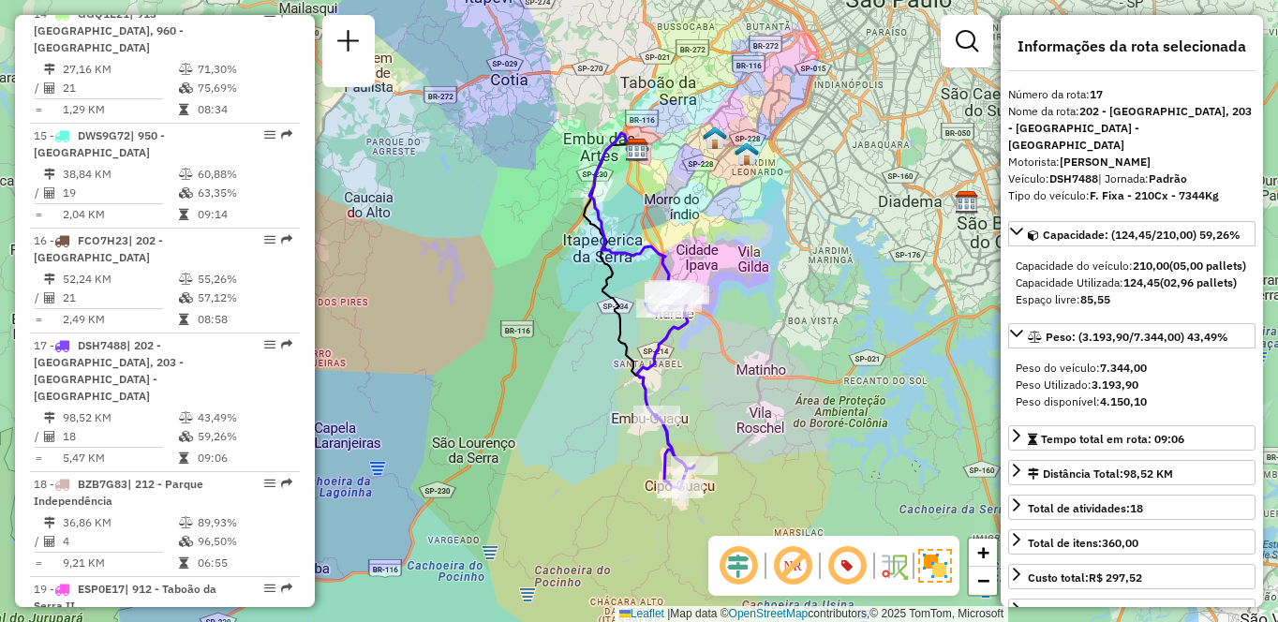
scroll to position [1516, 0]
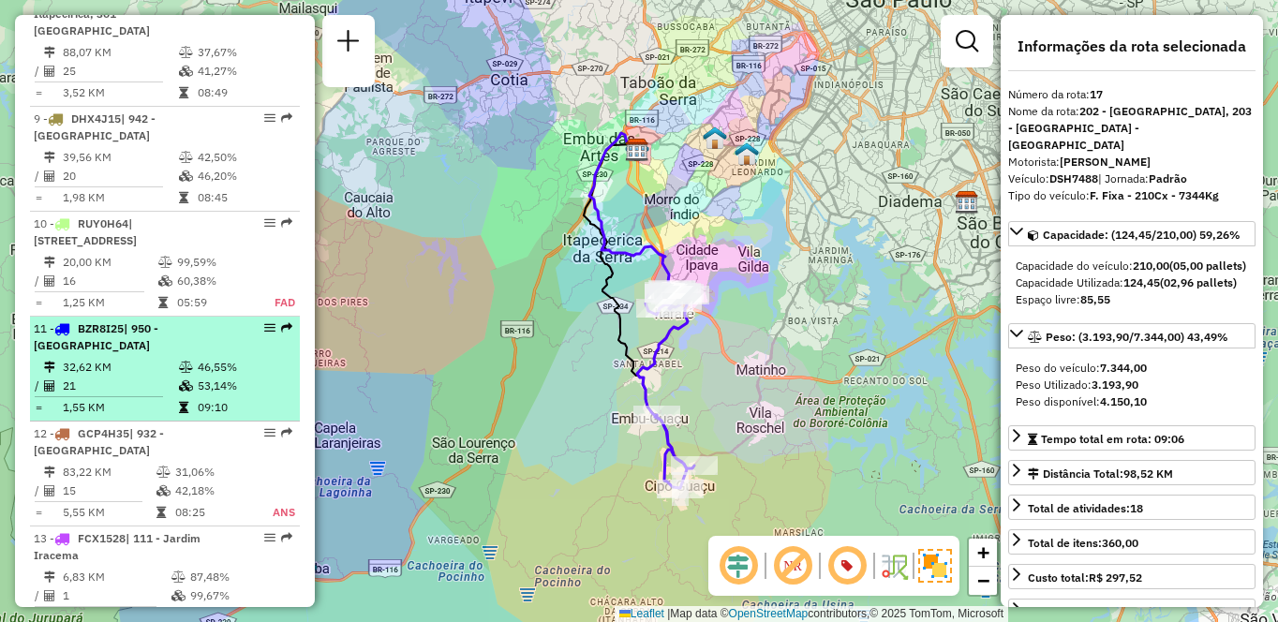
click at [234, 377] on td "53,14%" at bounding box center [244, 386] width 95 height 19
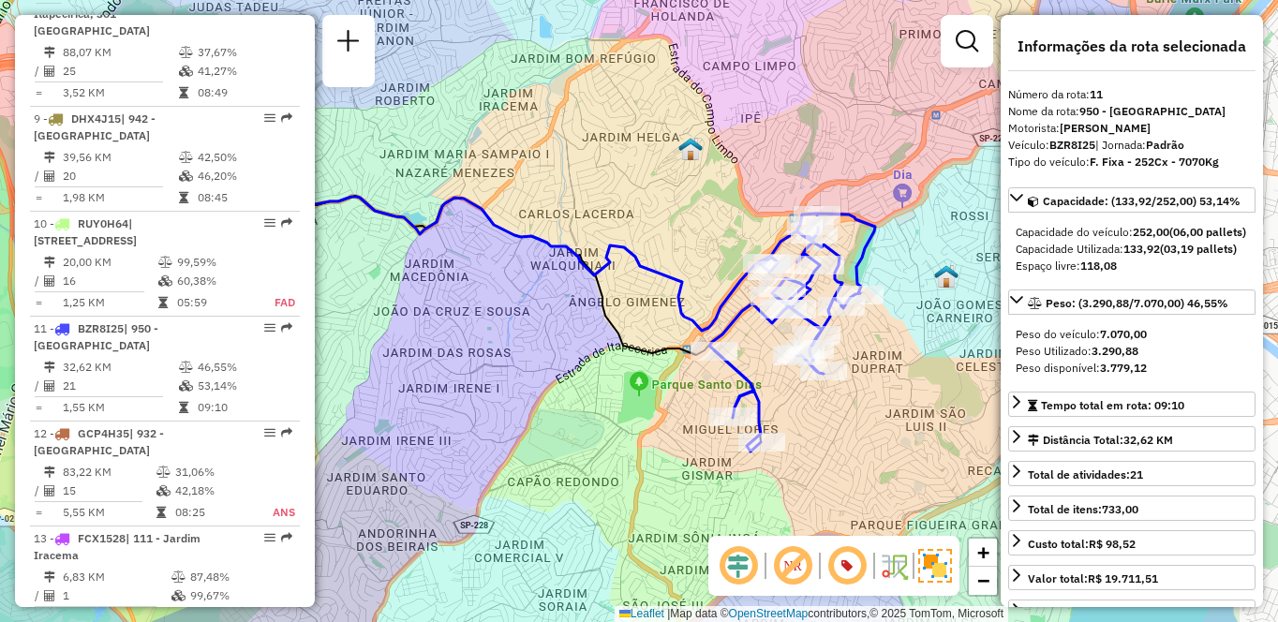
drag, startPoint x: 670, startPoint y: 441, endPoint x: 609, endPoint y: 432, distance: 61.6
click at [609, 432] on div "Janela de atendimento Grade de atendimento Capacidade Transportadoras Veículos …" at bounding box center [639, 311] width 1278 height 622
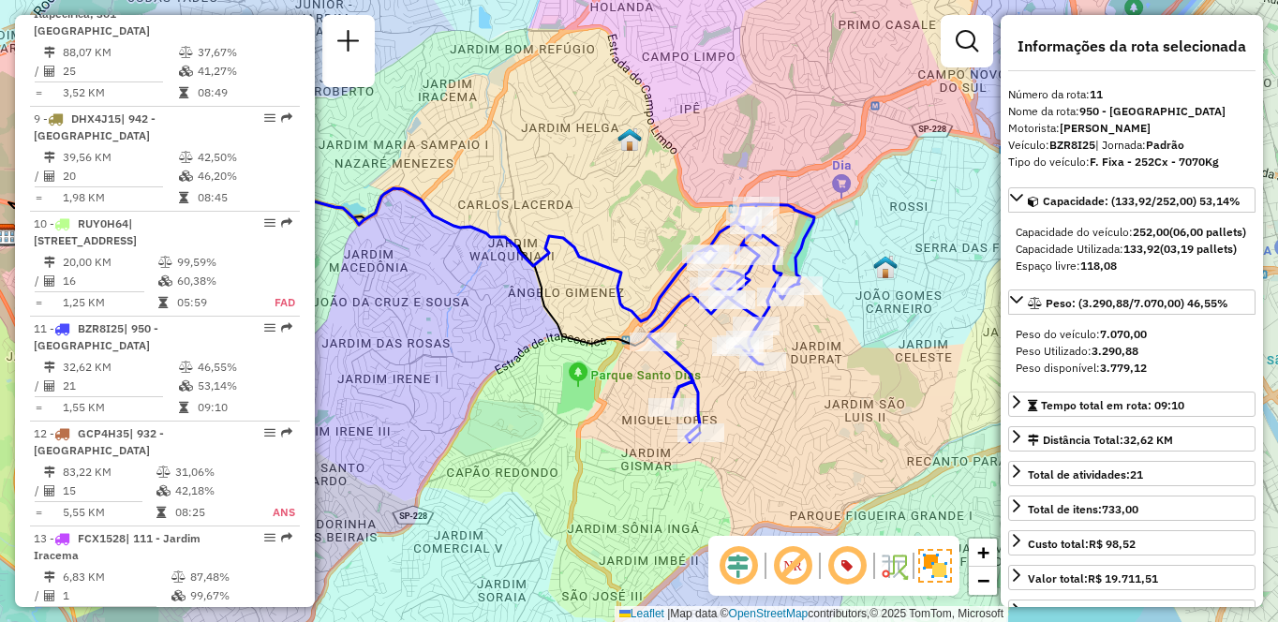
scroll to position [572, 0]
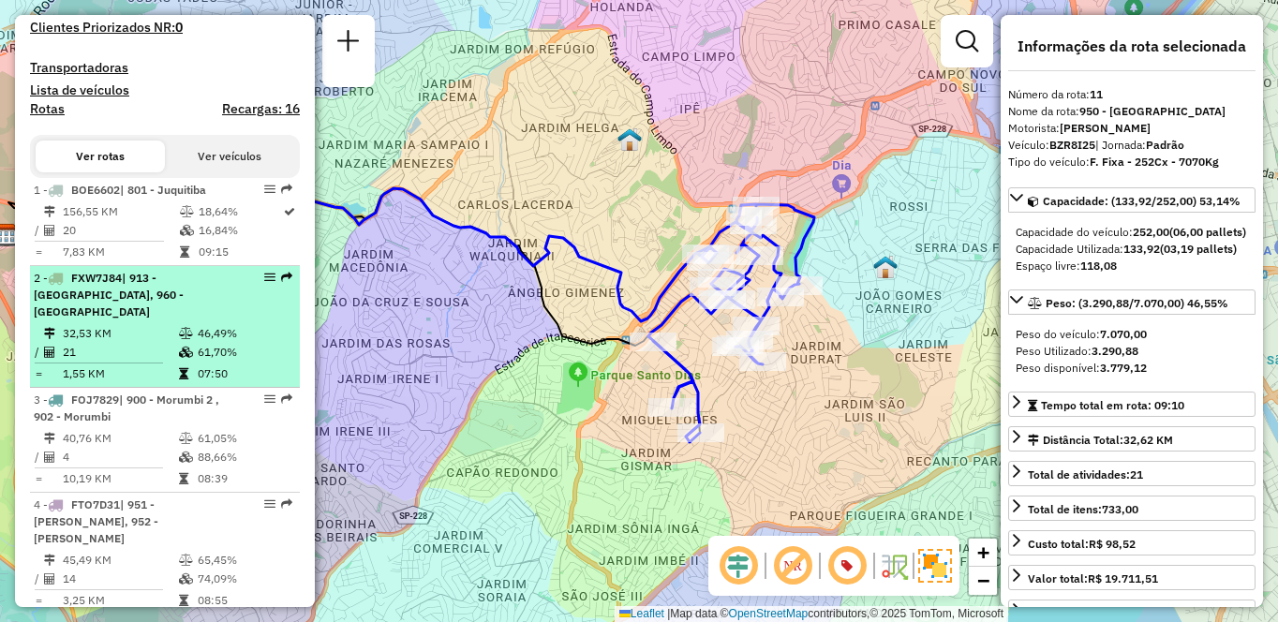
click at [175, 319] on span "| 913 - [GEOGRAPHIC_DATA], 960 - [GEOGRAPHIC_DATA]" at bounding box center [109, 295] width 150 height 48
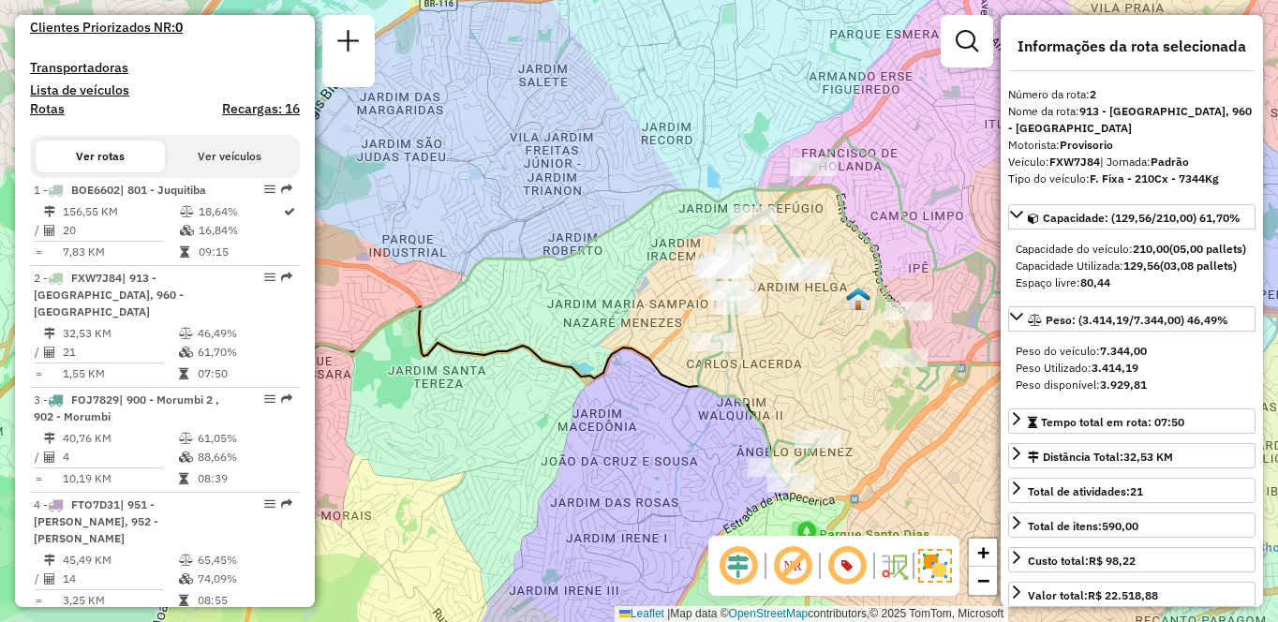
scroll to position [991, 0]
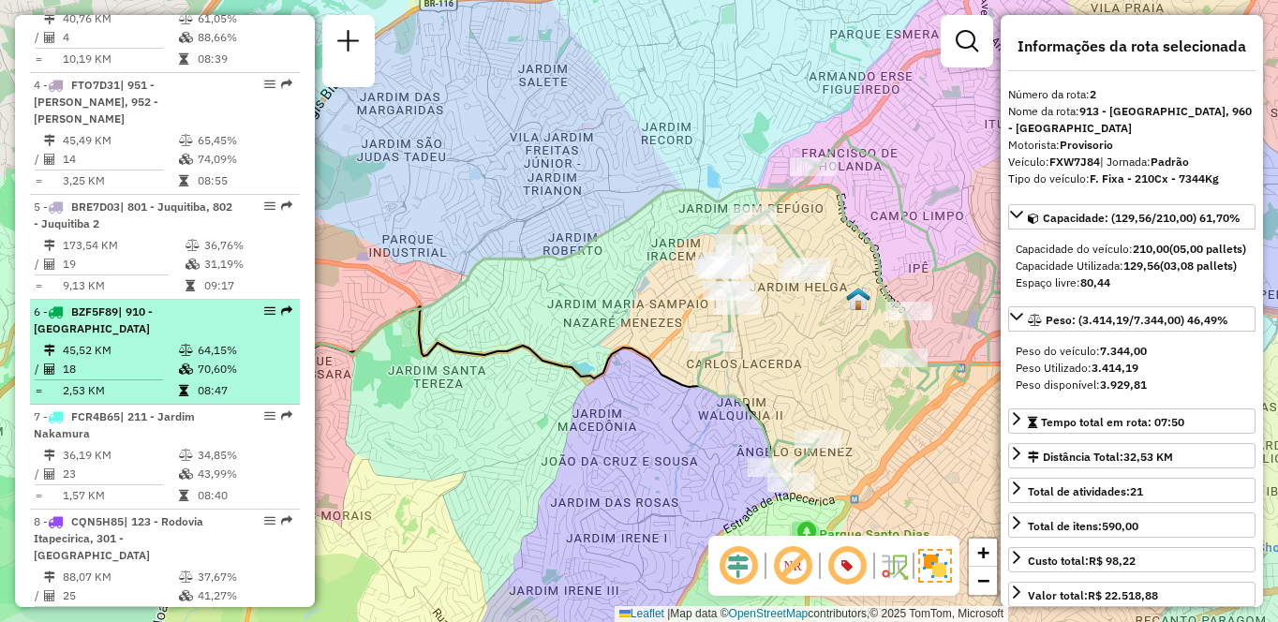
click at [201, 381] on td "08:47" at bounding box center [244, 390] width 95 height 19
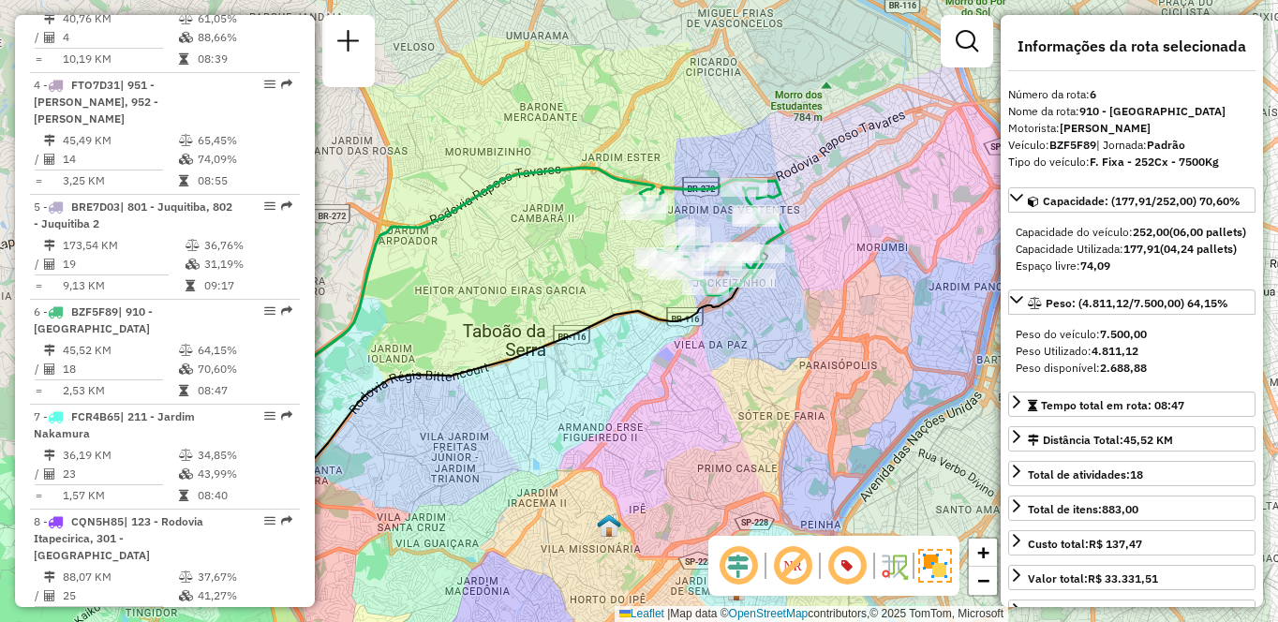
drag, startPoint x: 903, startPoint y: 231, endPoint x: 753, endPoint y: 306, distance: 168.1
click at [753, 288] on div at bounding box center [752, 278] width 47 height 19
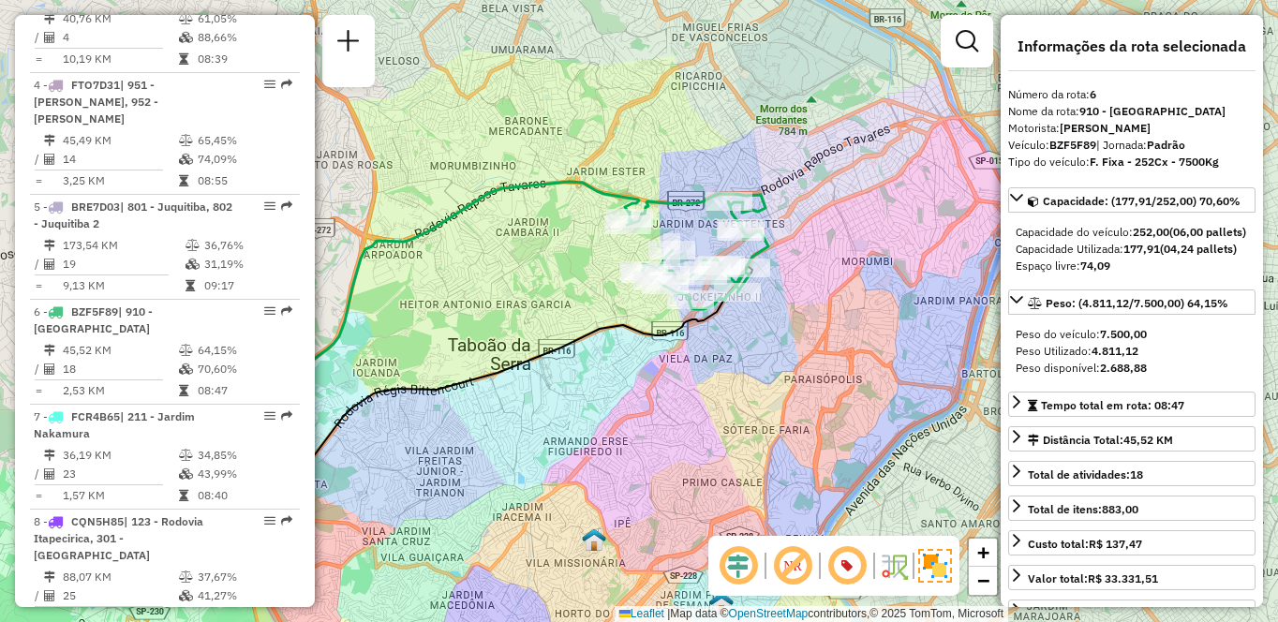
scroll to position [6974, 0]
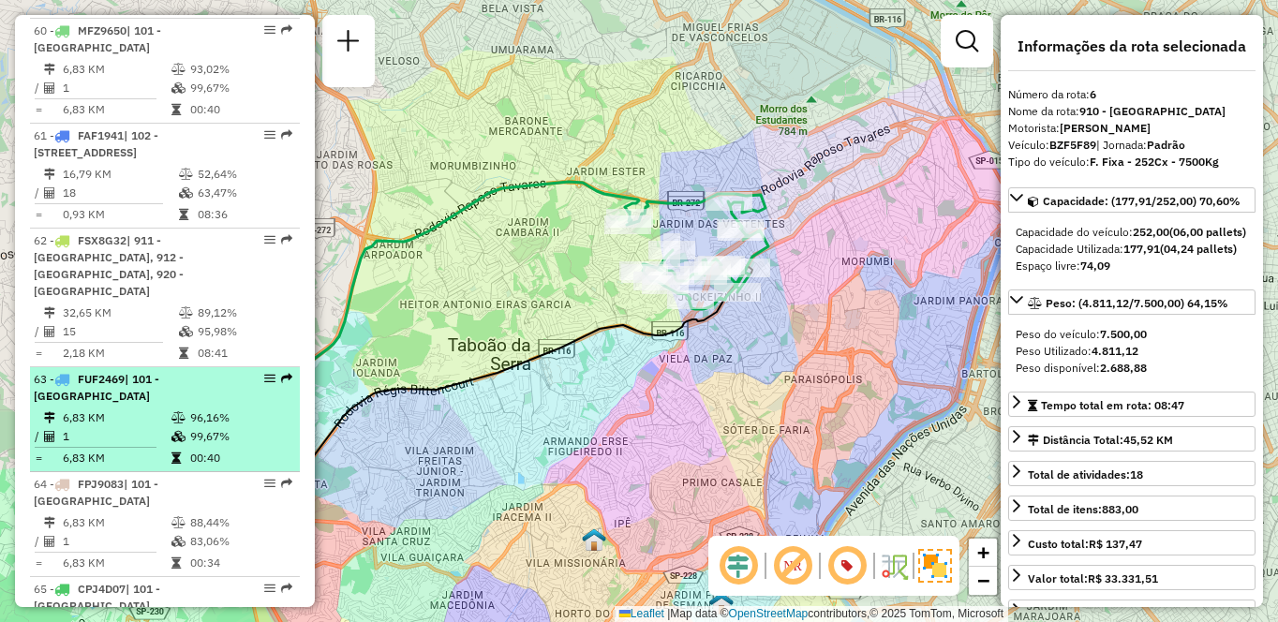
click at [163, 409] on td "6,83 KM" at bounding box center [116, 418] width 109 height 19
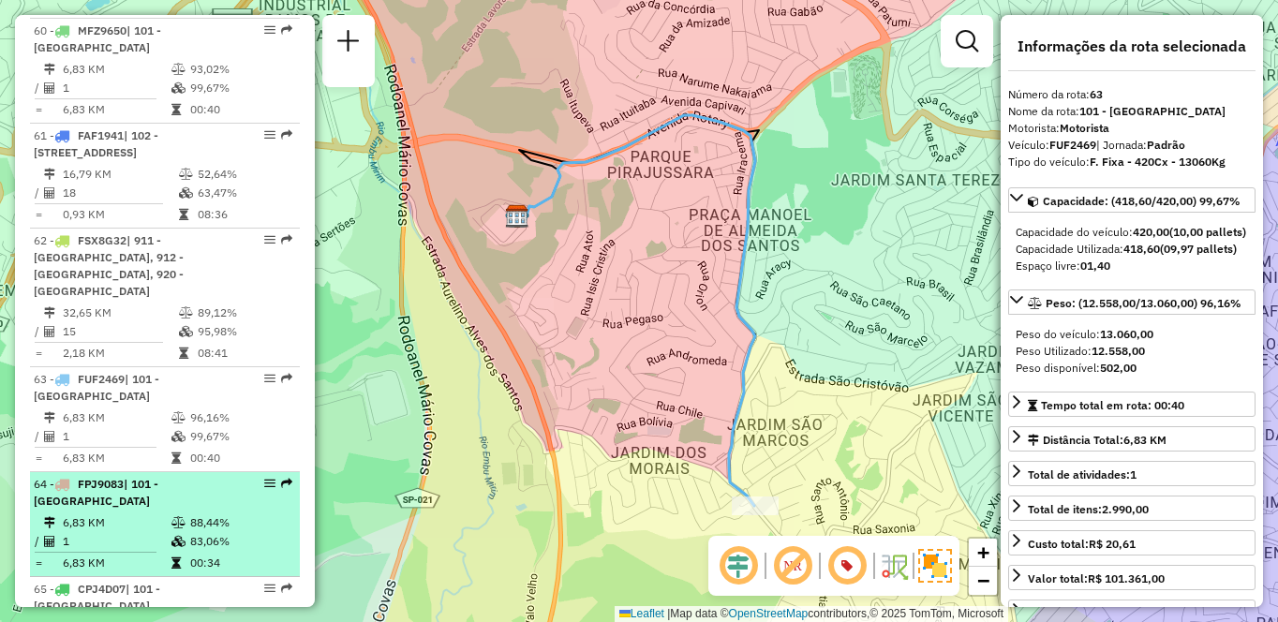
click at [186, 514] on td at bounding box center [180, 523] width 19 height 19
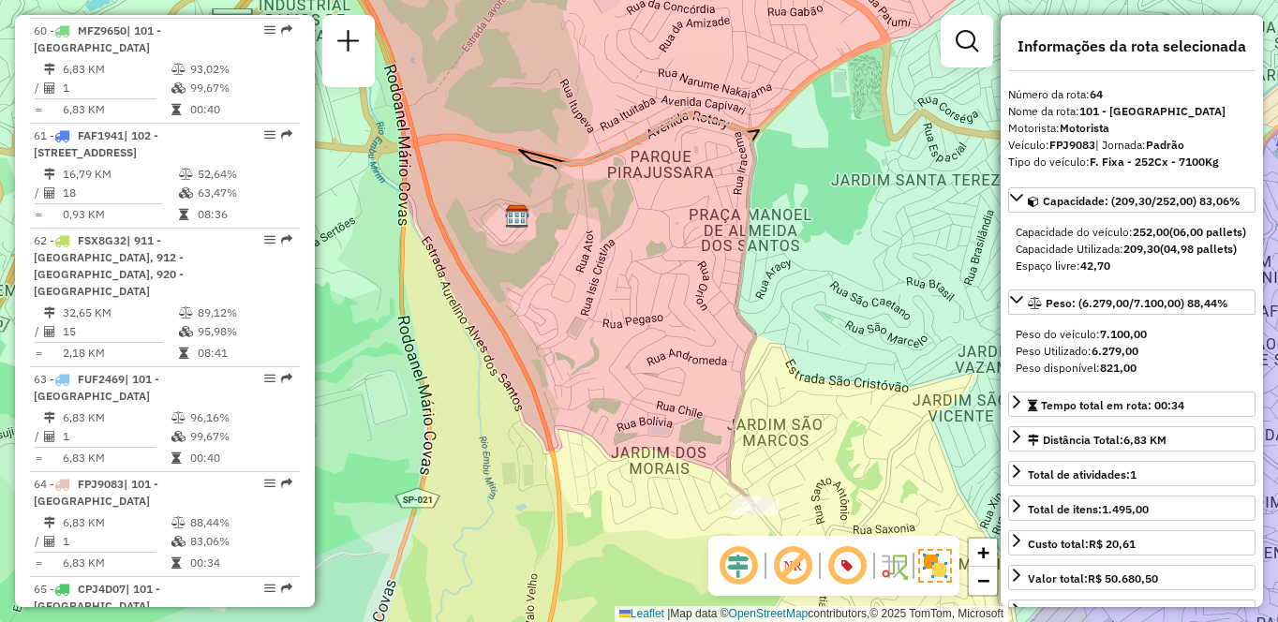
scroll to position [1306, 0]
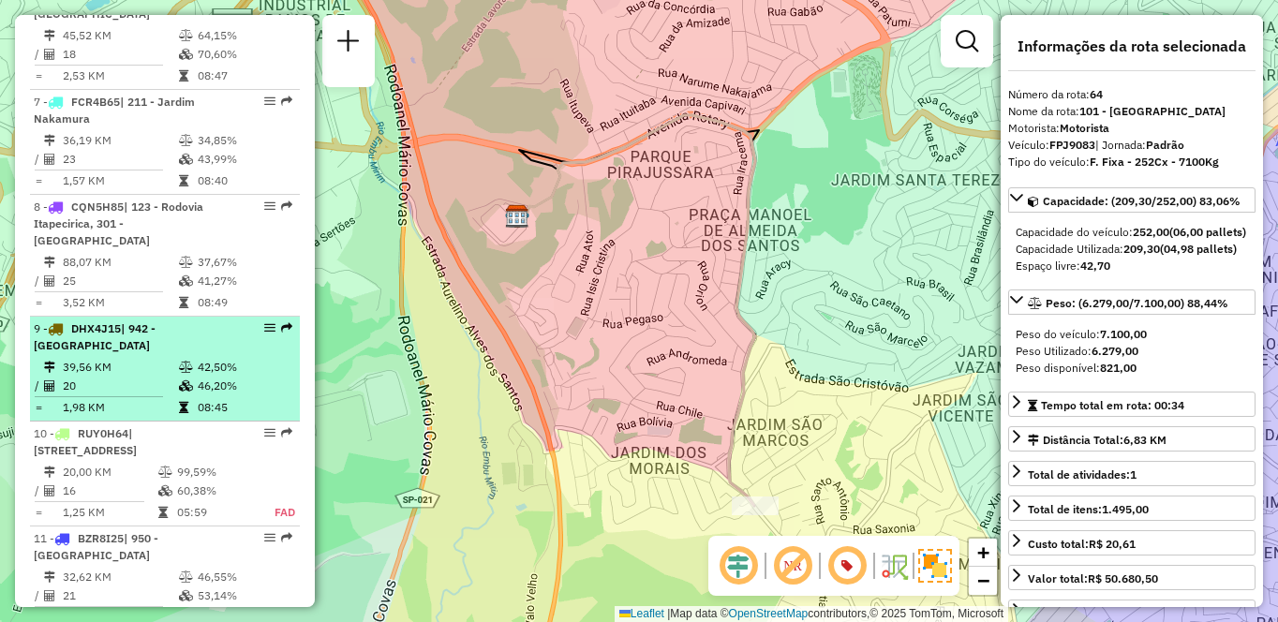
click at [165, 358] on td "39,56 KM" at bounding box center [120, 367] width 116 height 19
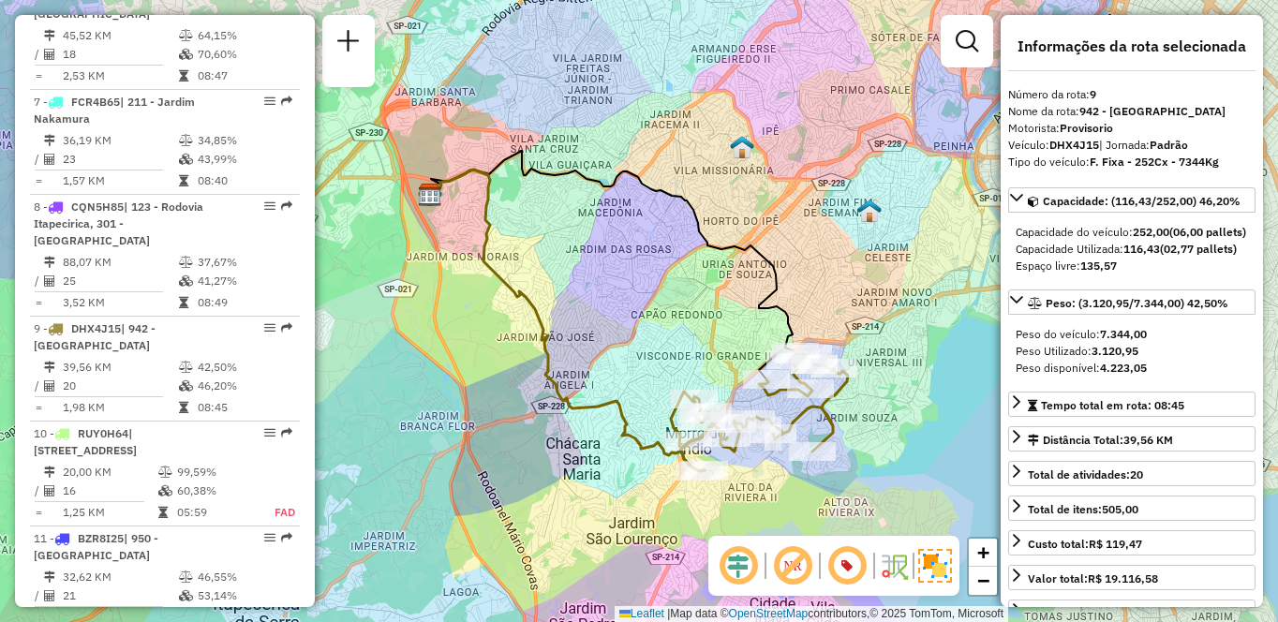
scroll to position [1936, 0]
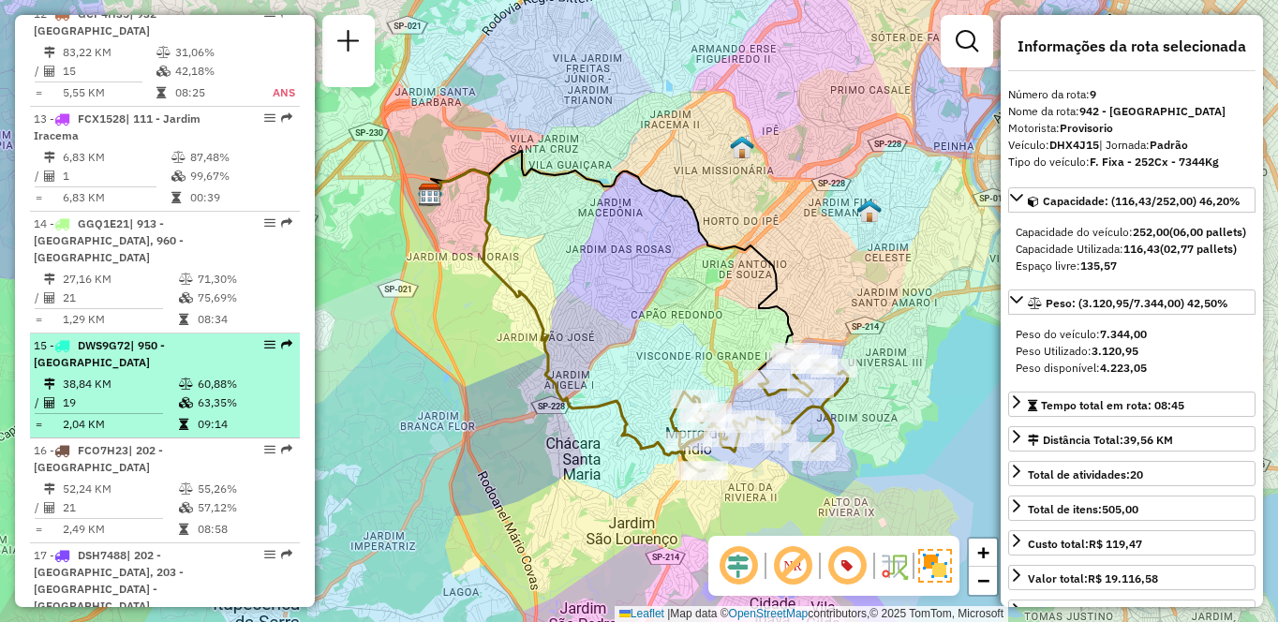
click at [205, 375] on td "60,88%" at bounding box center [244, 384] width 95 height 19
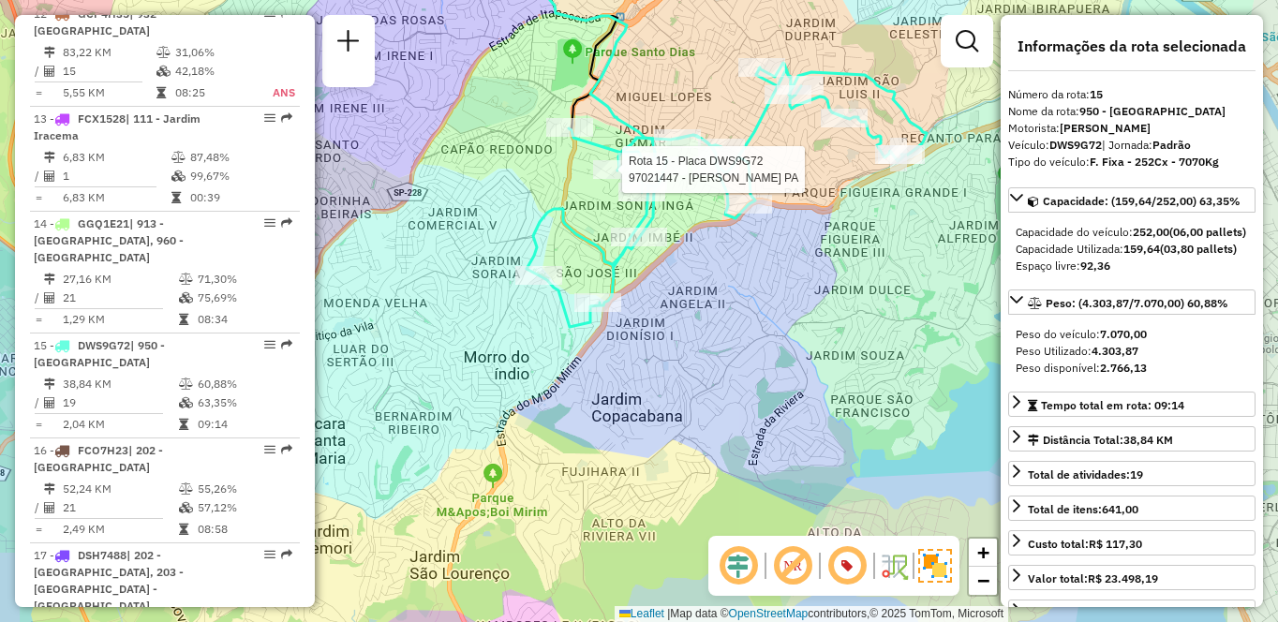
drag, startPoint x: 761, startPoint y: 324, endPoint x: 809, endPoint y: 339, distance: 50.1
click at [809, 339] on div "Rota 15 - Placa DWS9G72 97021447 - [PERSON_NAME] PA Janela de atendimento Grade…" at bounding box center [639, 311] width 1278 height 622
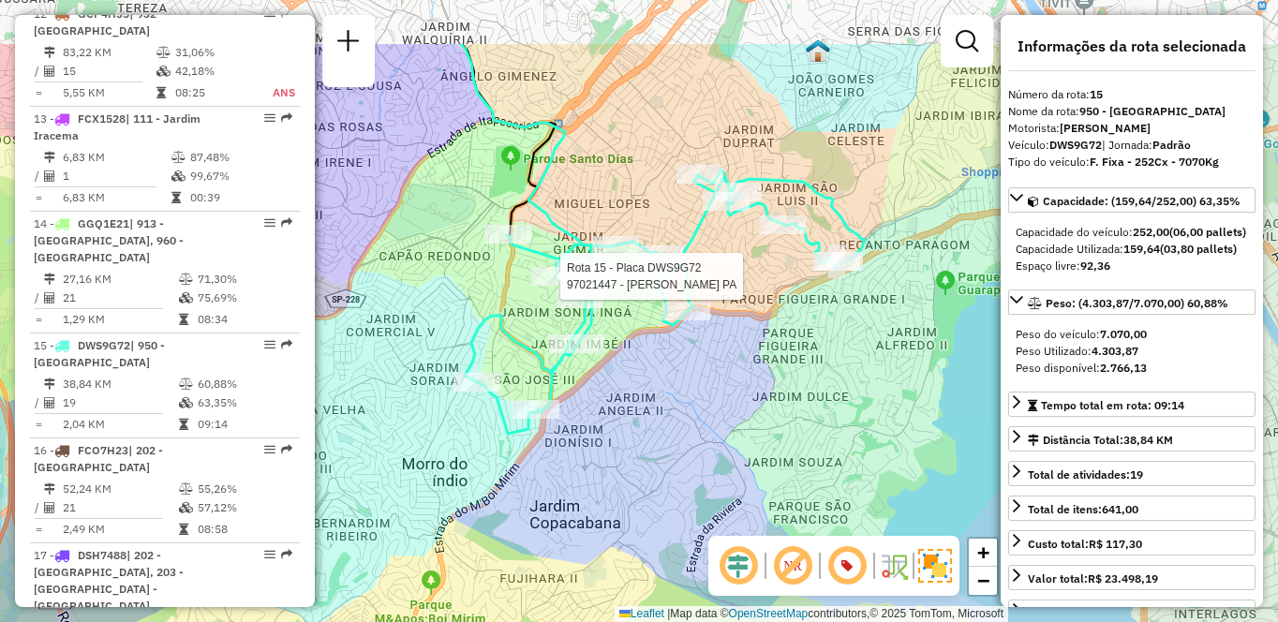
drag, startPoint x: 723, startPoint y: 365, endPoint x: 670, endPoint y: 448, distance: 98.3
click at [670, 448] on div "Rota 15 - Placa DWS9G72 97021447 - [PERSON_NAME] PA Janela de atendimento Grade…" at bounding box center [639, 311] width 1278 height 622
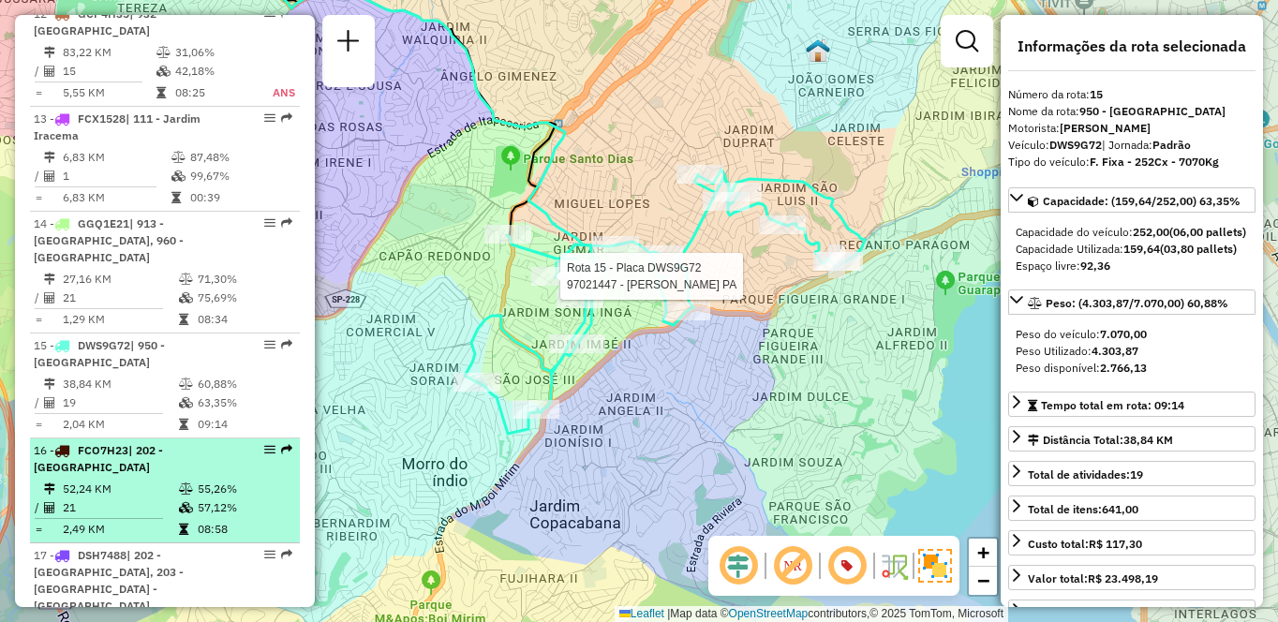
click at [68, 499] on td "21" at bounding box center [120, 508] width 116 height 19
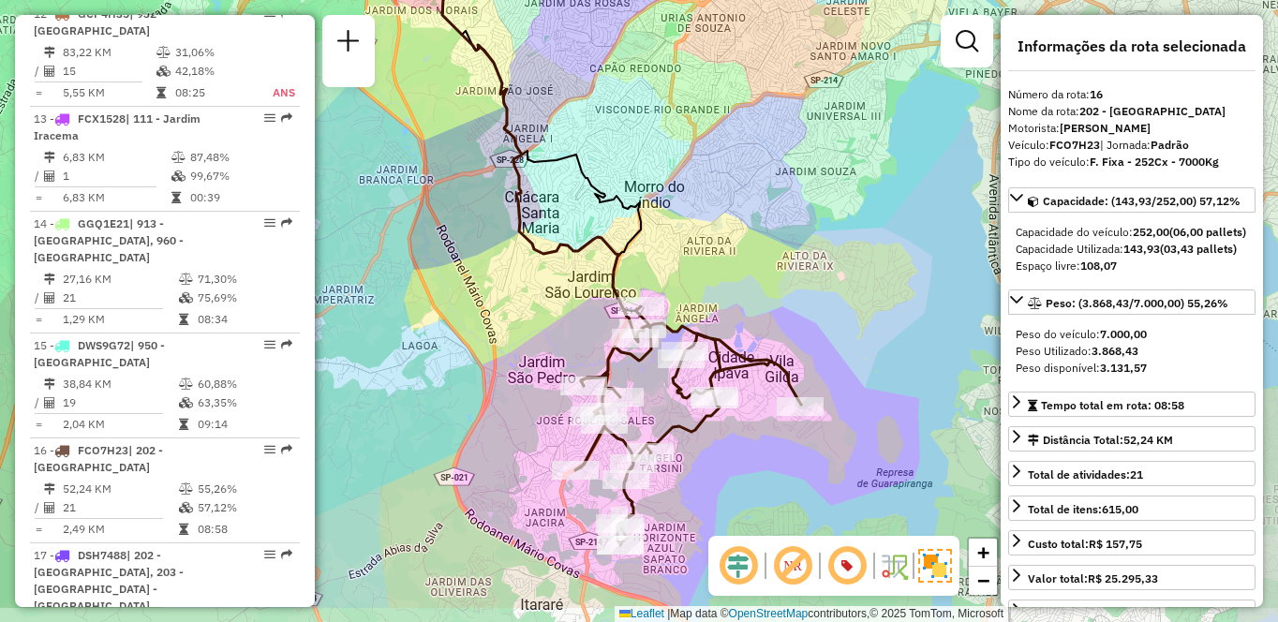
drag, startPoint x: 785, startPoint y: 272, endPoint x: 738, endPoint y: 193, distance: 91.6
click at [738, 193] on div "Janela de atendimento Grade de atendimento Capacidade Transportadoras Veículos …" at bounding box center [639, 311] width 1278 height 622
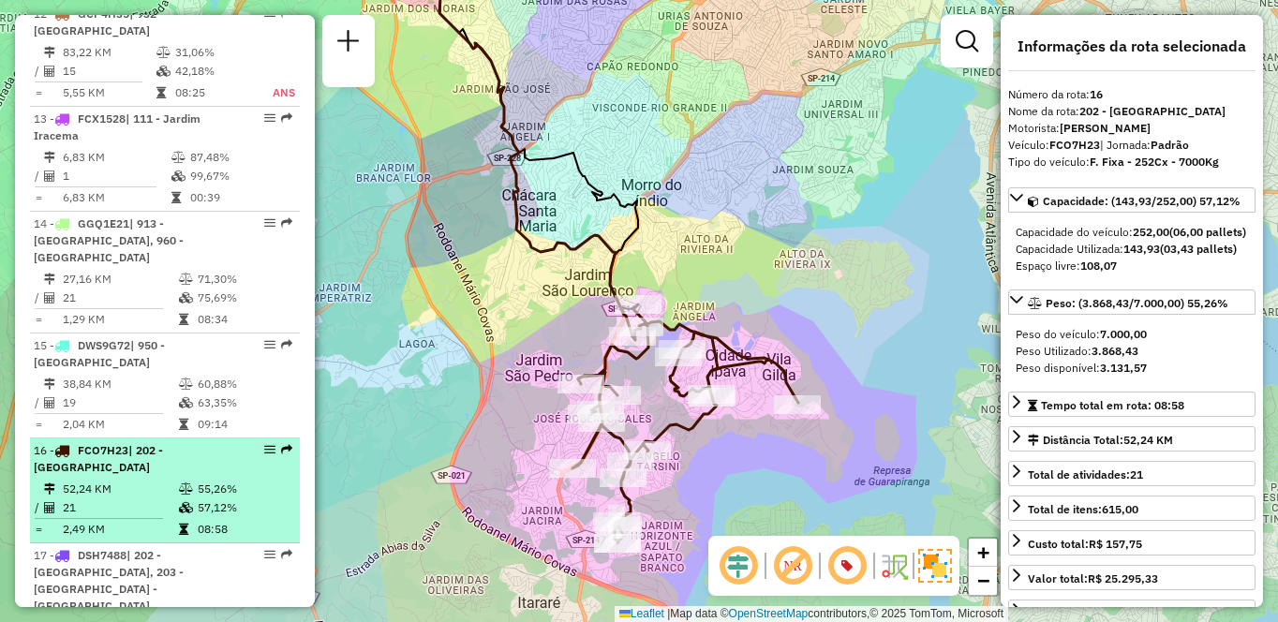
click at [121, 499] on td "21" at bounding box center [120, 508] width 116 height 19
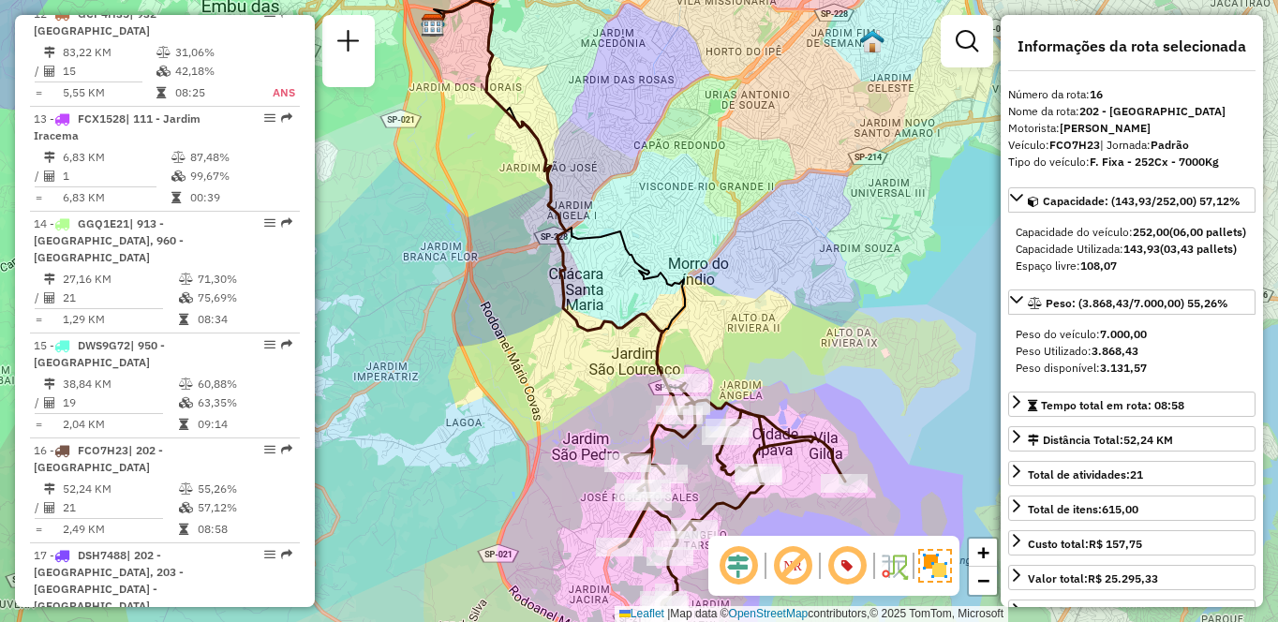
scroll to position [1080, 0]
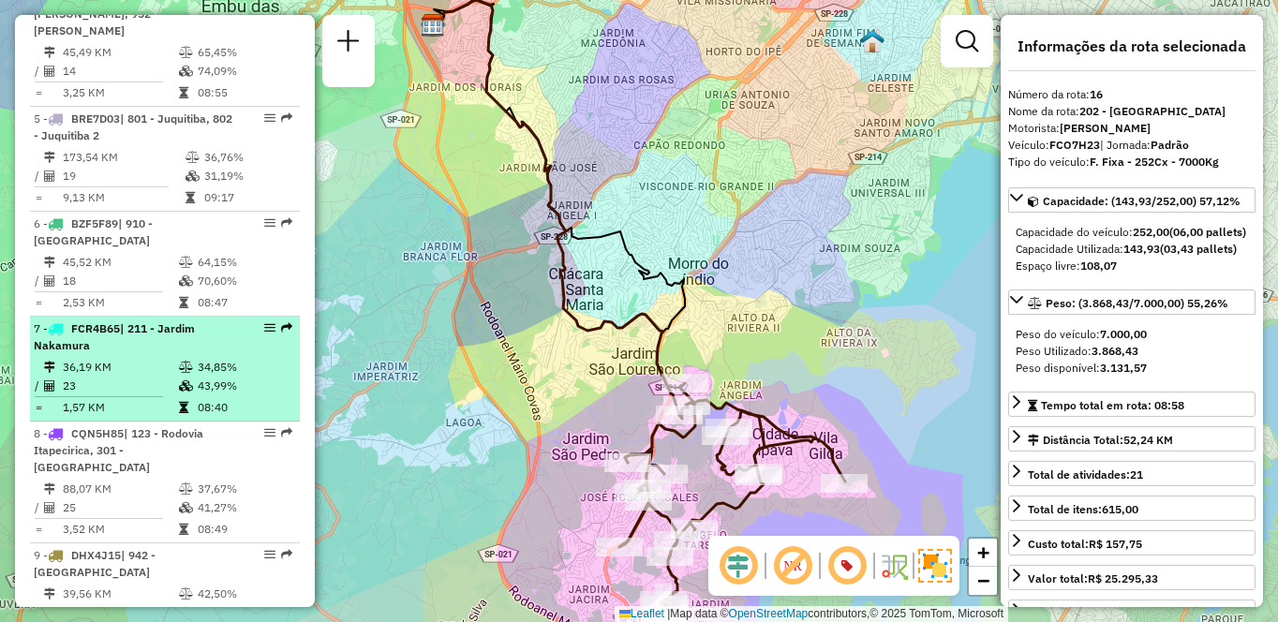
click at [114, 323] on div "7 - FCR4B65 | 211 - [GEOGRAPHIC_DATA]" at bounding box center [133, 338] width 199 height 34
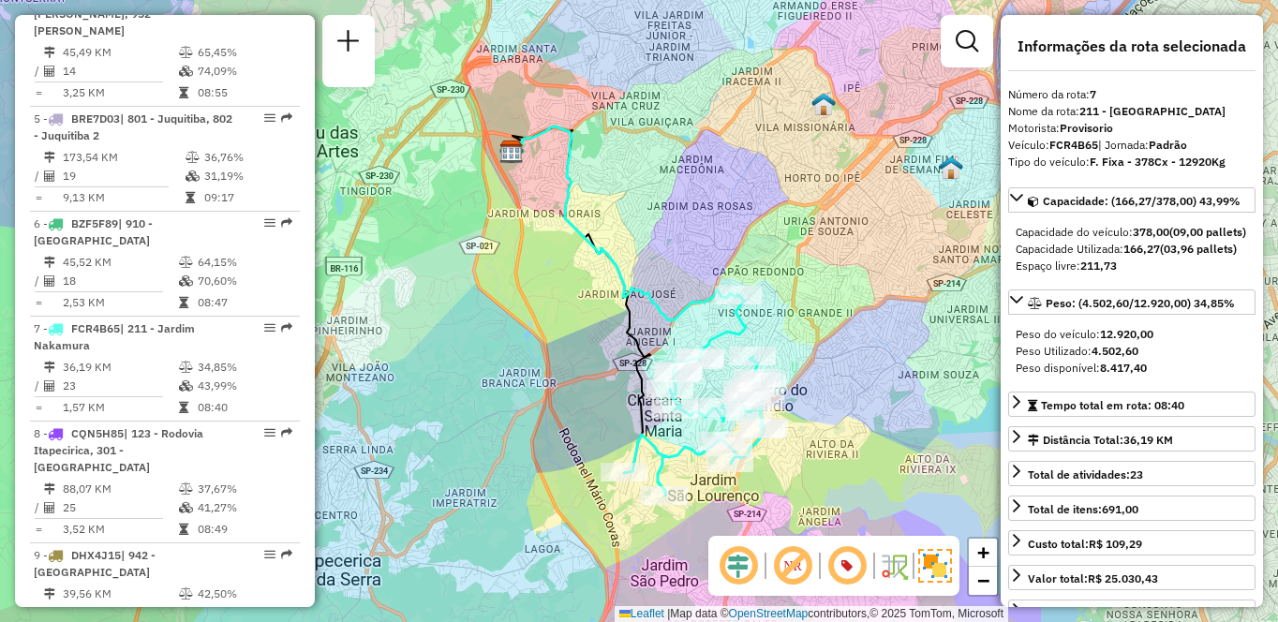
scroll to position [6731, 0]
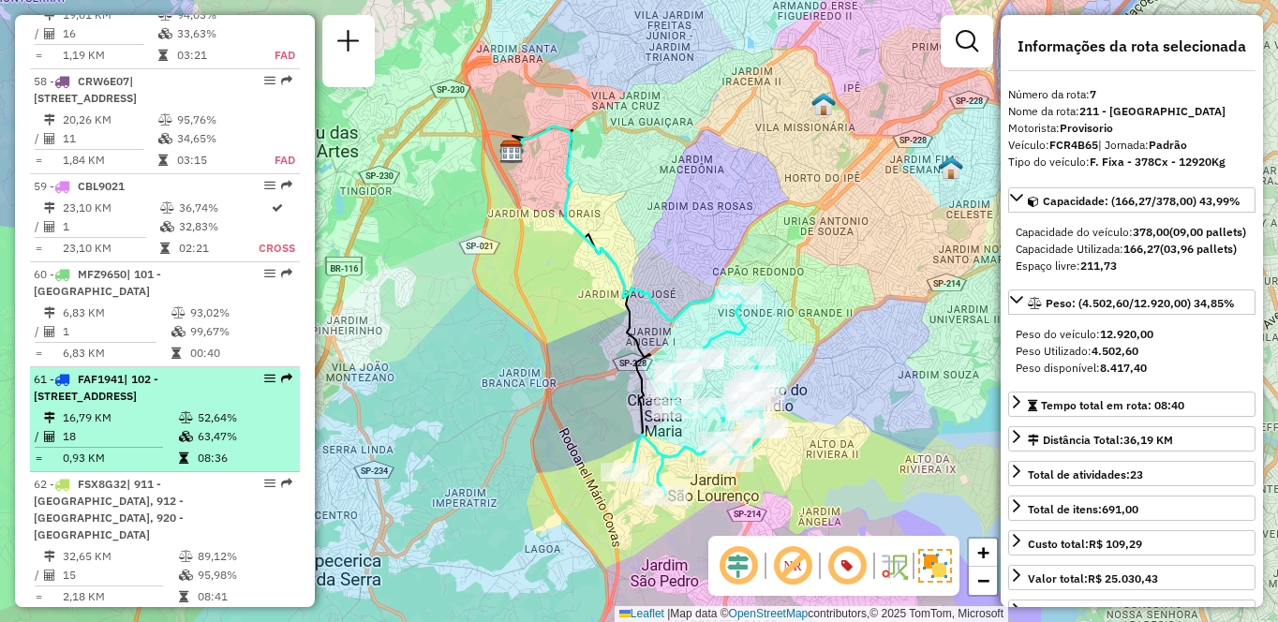
click at [204, 371] on div "61 - FAF1941 | 102 - [STREET_ADDRESS]" at bounding box center [133, 388] width 199 height 34
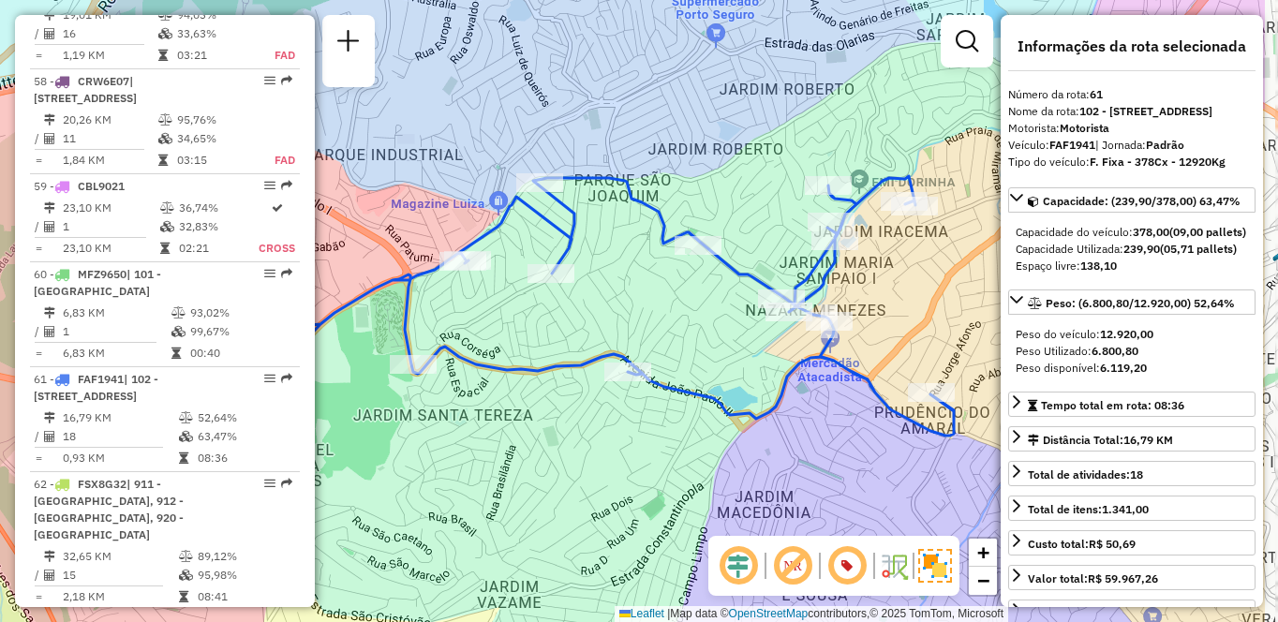
drag, startPoint x: 855, startPoint y: 340, endPoint x: 702, endPoint y: 346, distance: 152.9
click at [703, 346] on div "Janela de atendimento Grade de atendimento Capacidade Transportadoras Veículos …" at bounding box center [639, 311] width 1278 height 622
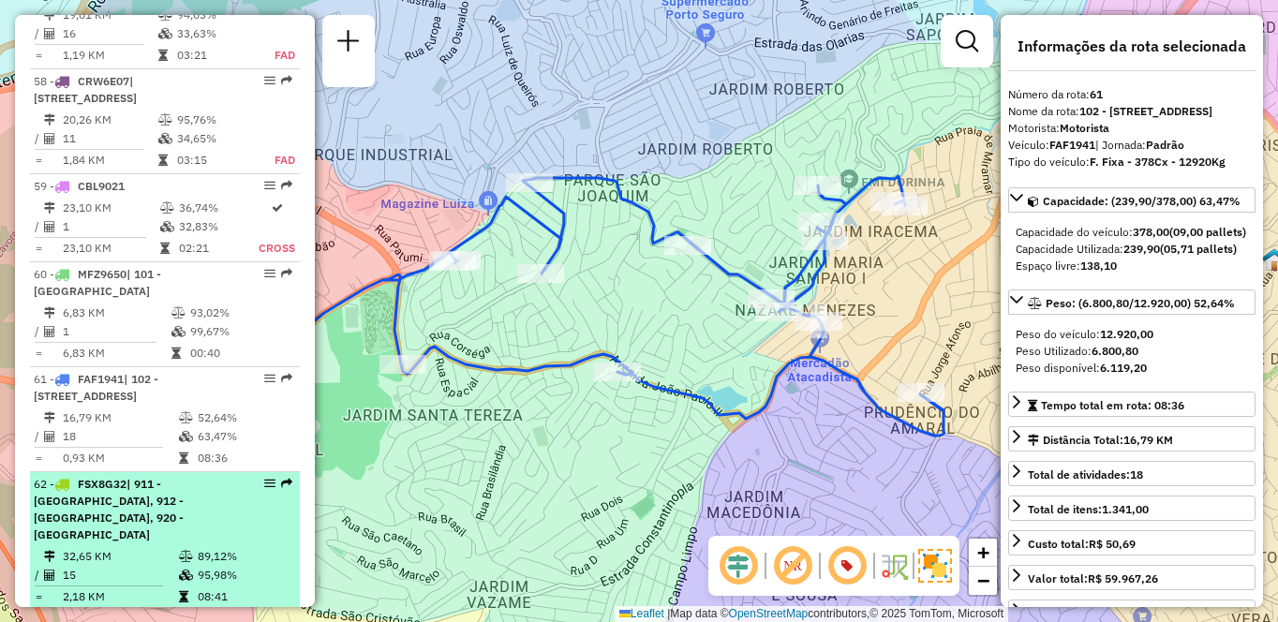
click at [146, 477] on span "| 911 - [GEOGRAPHIC_DATA], 912 - [GEOGRAPHIC_DATA], 920 - [GEOGRAPHIC_DATA]" at bounding box center [109, 509] width 150 height 65
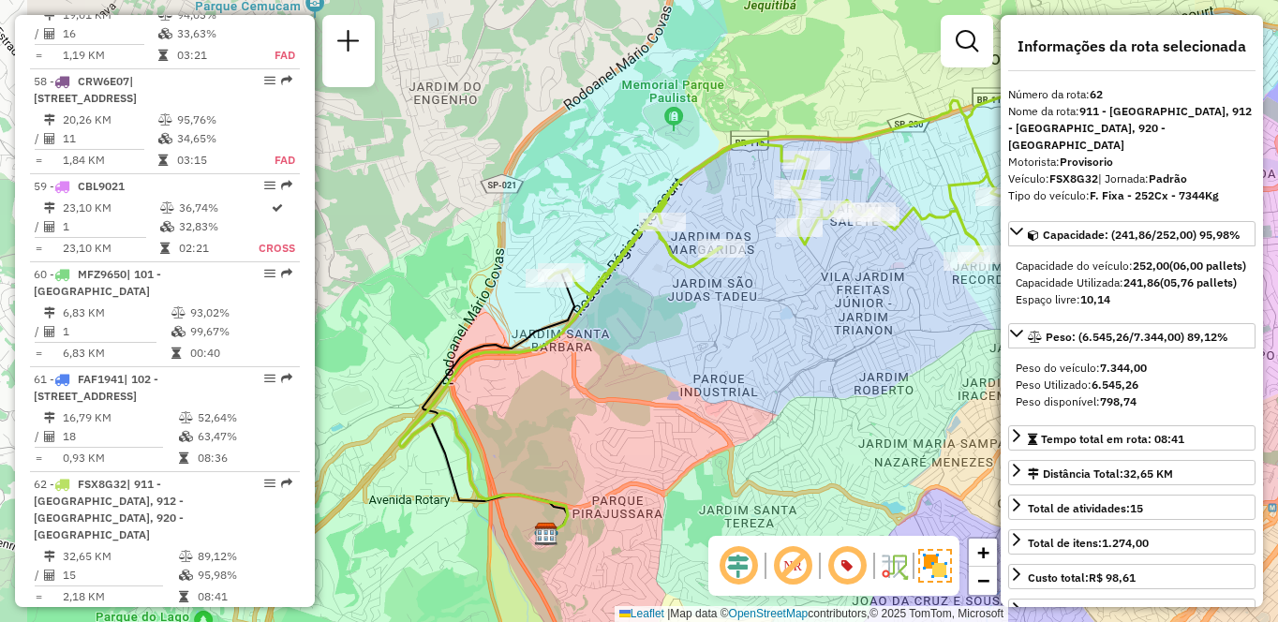
drag, startPoint x: 628, startPoint y: 414, endPoint x: 783, endPoint y: 388, distance: 156.8
click at [783, 388] on div "Janela de atendimento Grade de atendimento Capacidade Transportadoras Veículos …" at bounding box center [639, 311] width 1278 height 622
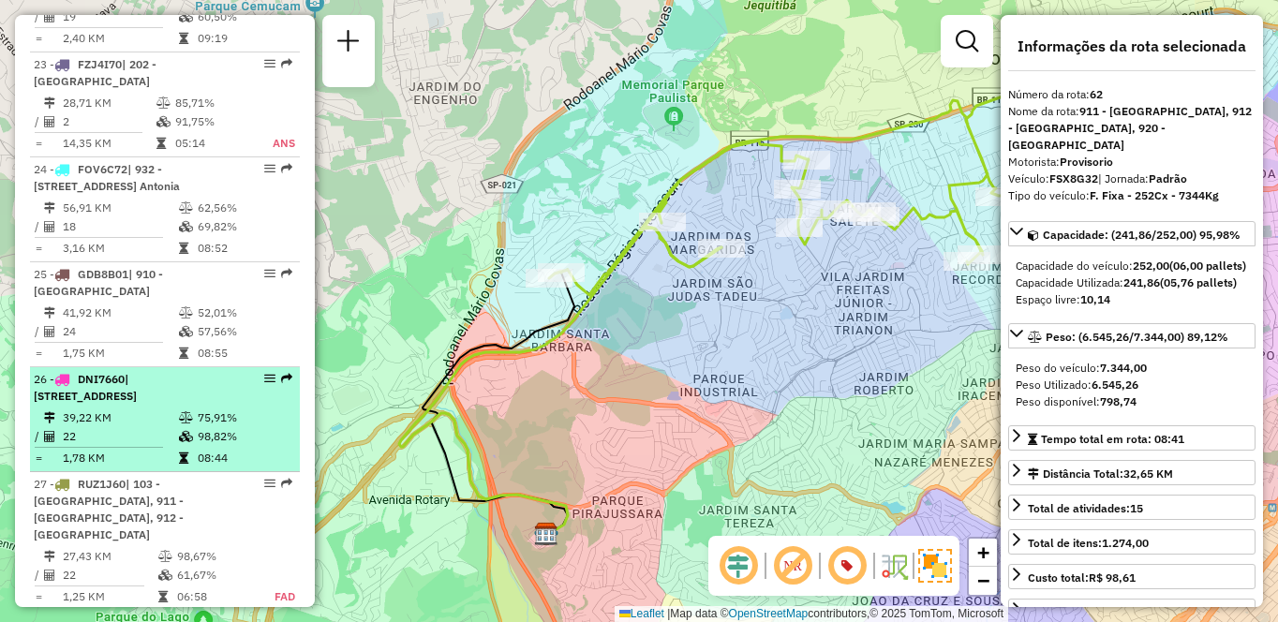
click at [217, 409] on td "75,91%" at bounding box center [244, 418] width 95 height 19
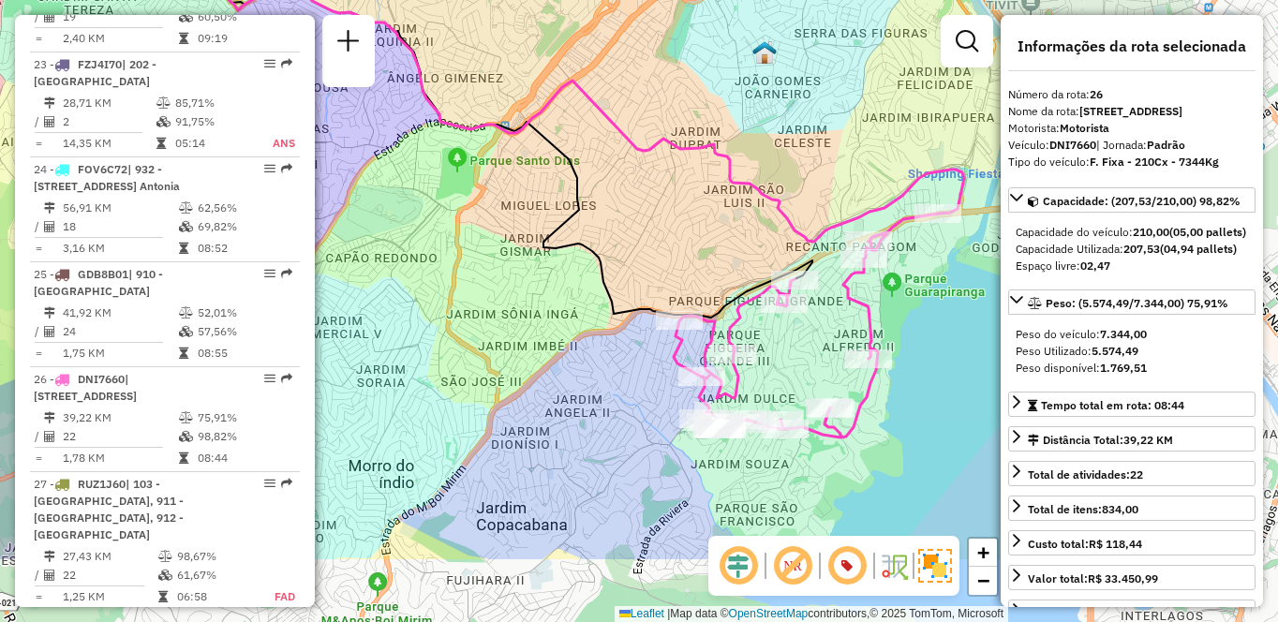
drag, startPoint x: 849, startPoint y: 514, endPoint x: 617, endPoint y: 365, distance: 276.6
click at [617, 365] on div "Janela de atendimento Grade de atendimento Capacidade Transportadoras Veículos …" at bounding box center [639, 311] width 1278 height 622
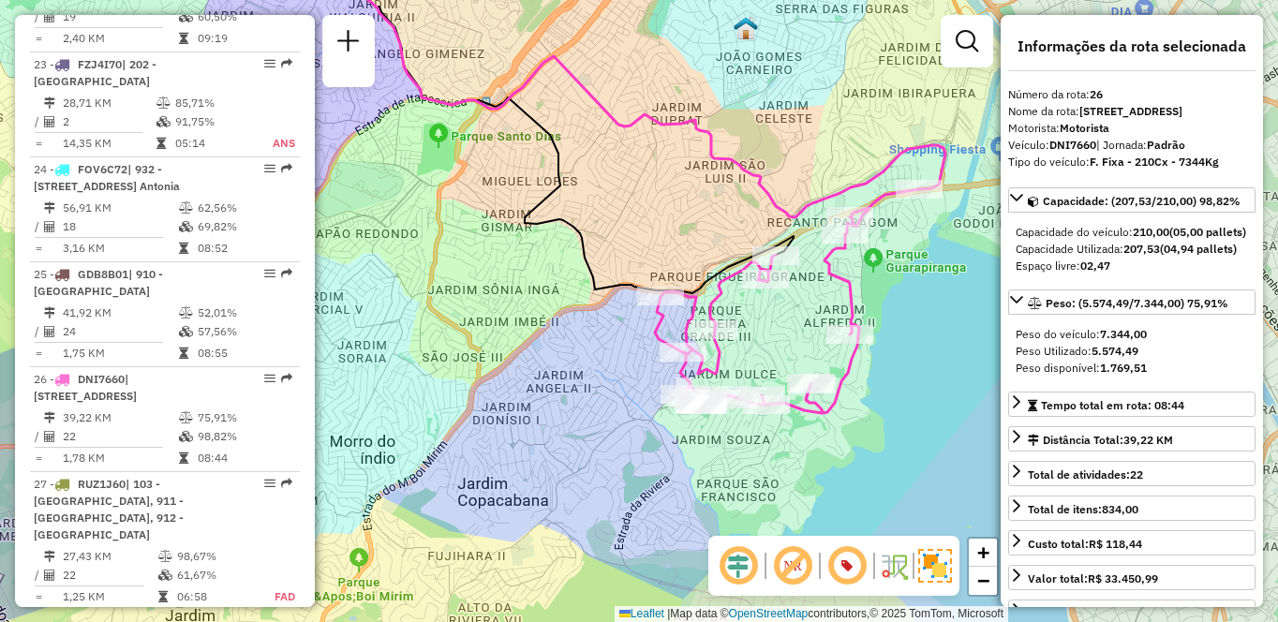
scroll to position [2251, 0]
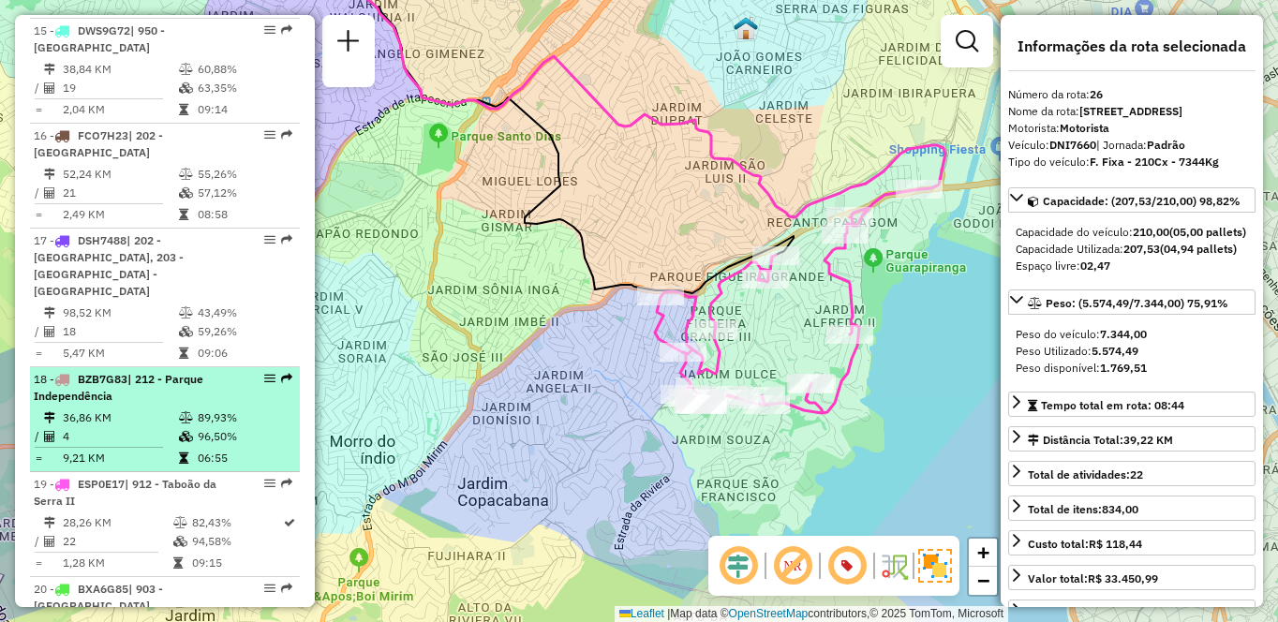
click at [180, 412] on icon at bounding box center [186, 417] width 14 height 11
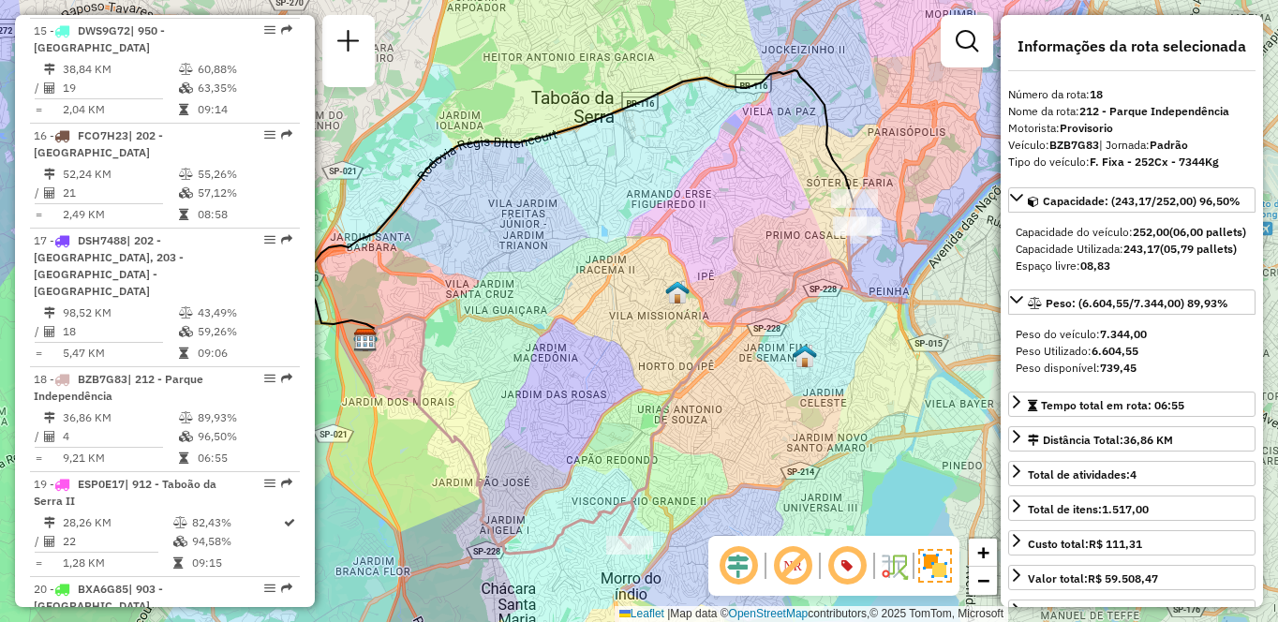
drag, startPoint x: 864, startPoint y: 396, endPoint x: 788, endPoint y: 399, distance: 76.0
click at [788, 399] on div "Janela de atendimento Grade de atendimento Capacidade Transportadoras Veículos …" at bounding box center [639, 311] width 1278 height 622
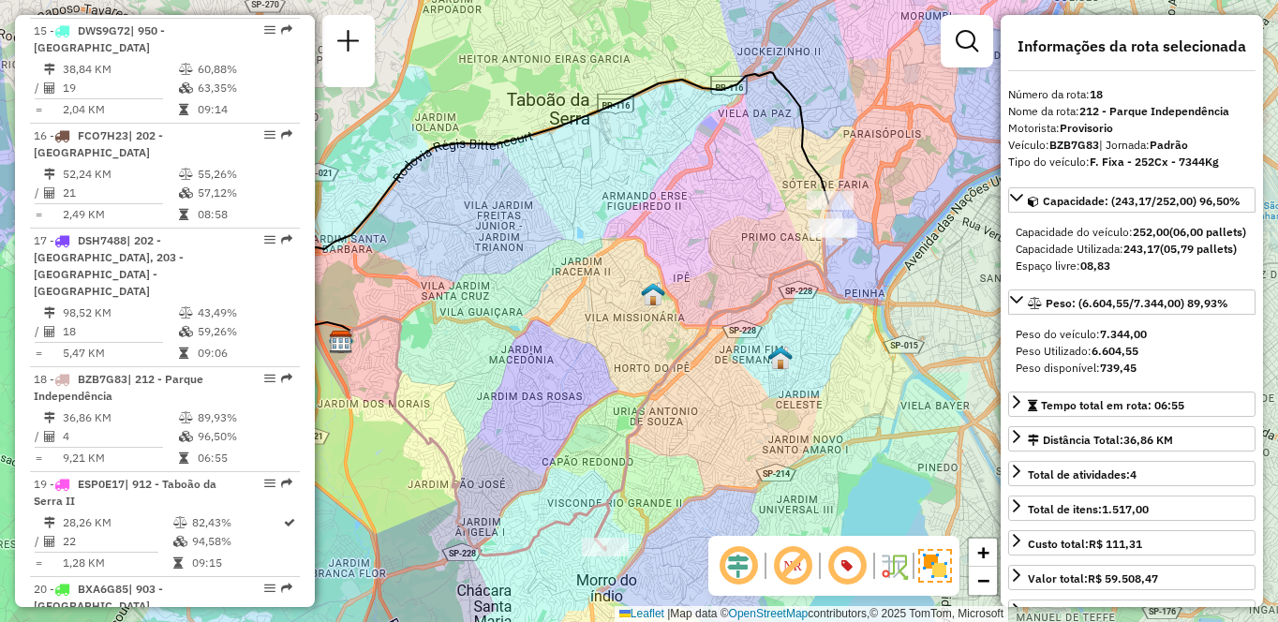
scroll to position [3717, 0]
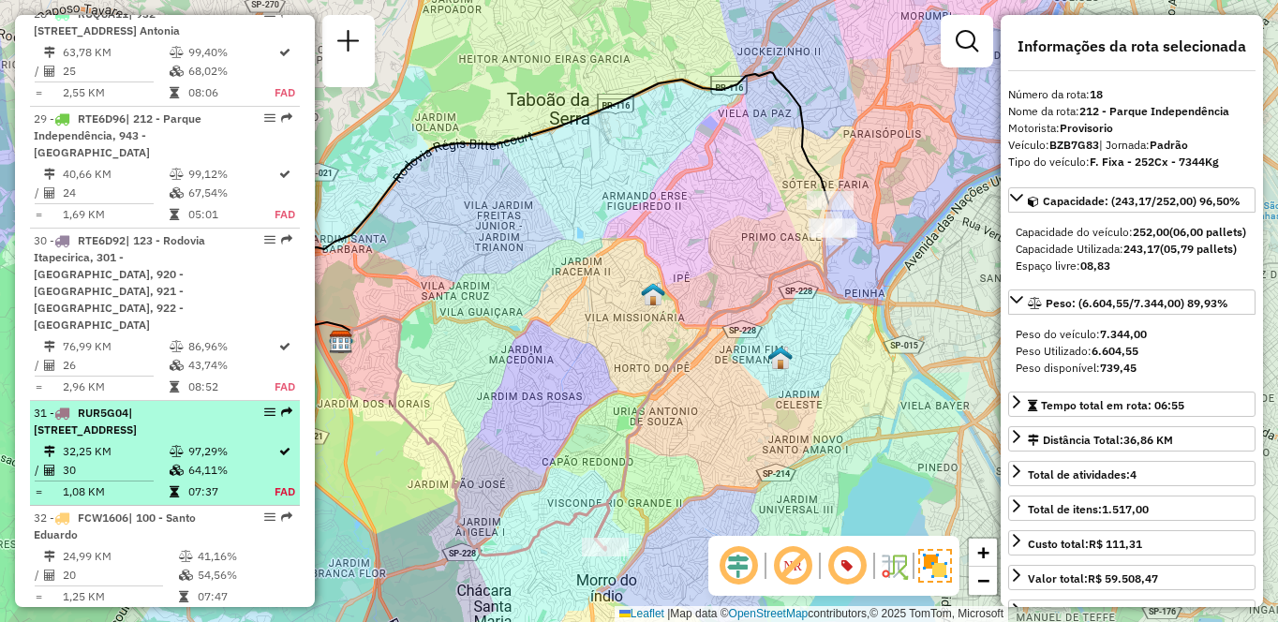
click at [194, 405] on div "31 - RUR5G04 | 101 - [STREET_ADDRESS]" at bounding box center [133, 422] width 199 height 34
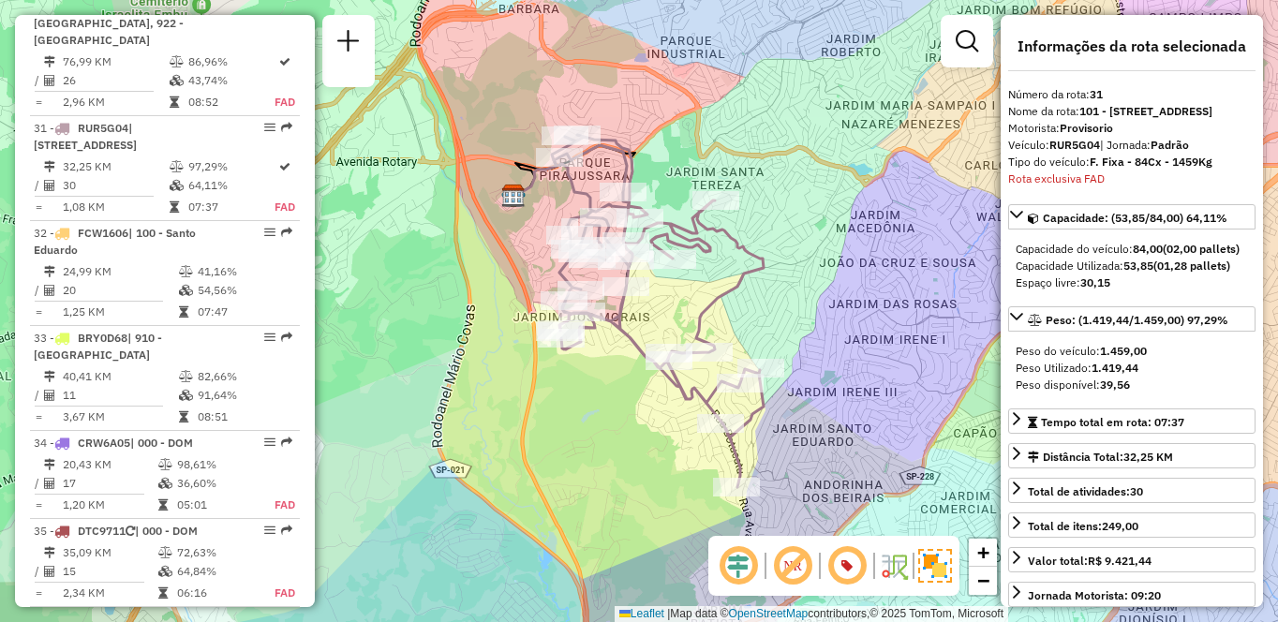
scroll to position [3578, 0]
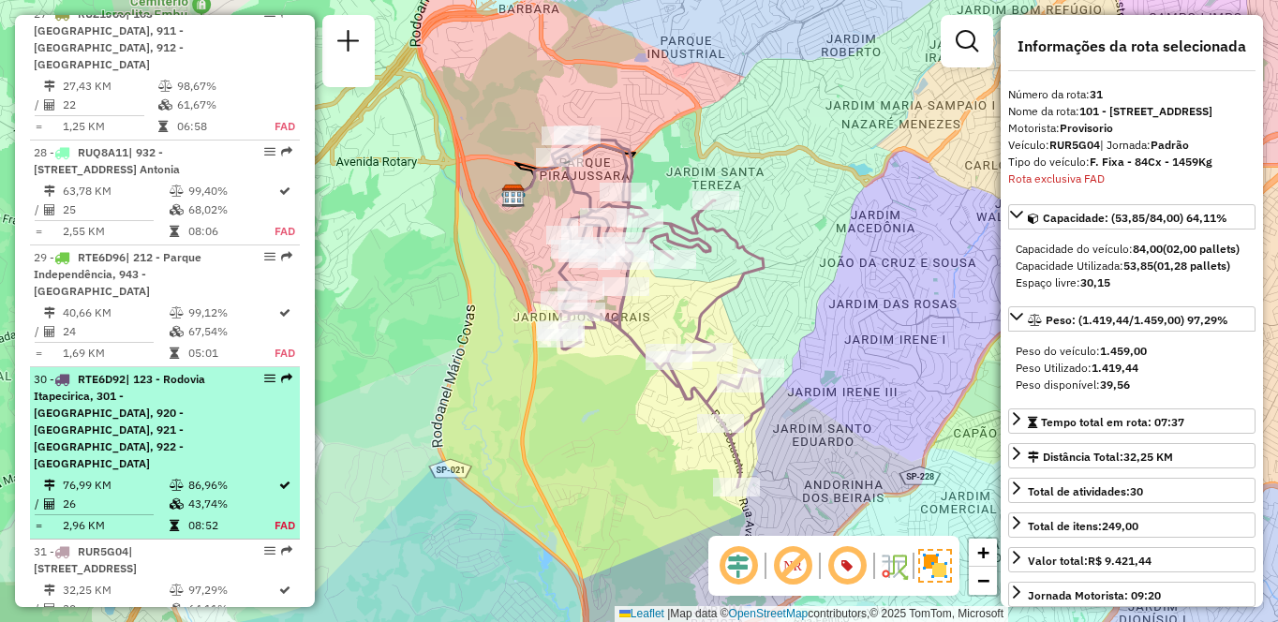
click at [192, 372] on span "| 123 - Rodovia Itapecirica, 301 - [GEOGRAPHIC_DATA], 920 - [GEOGRAPHIC_DATA], …" at bounding box center [119, 421] width 171 height 98
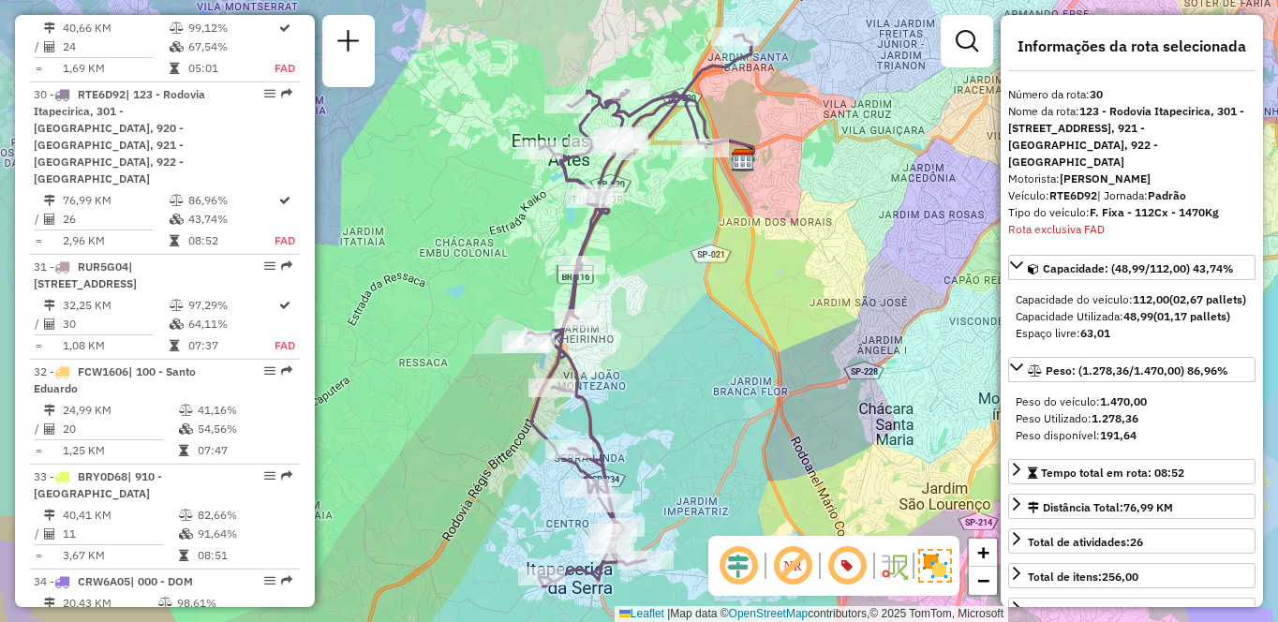
scroll to position [3334, 0]
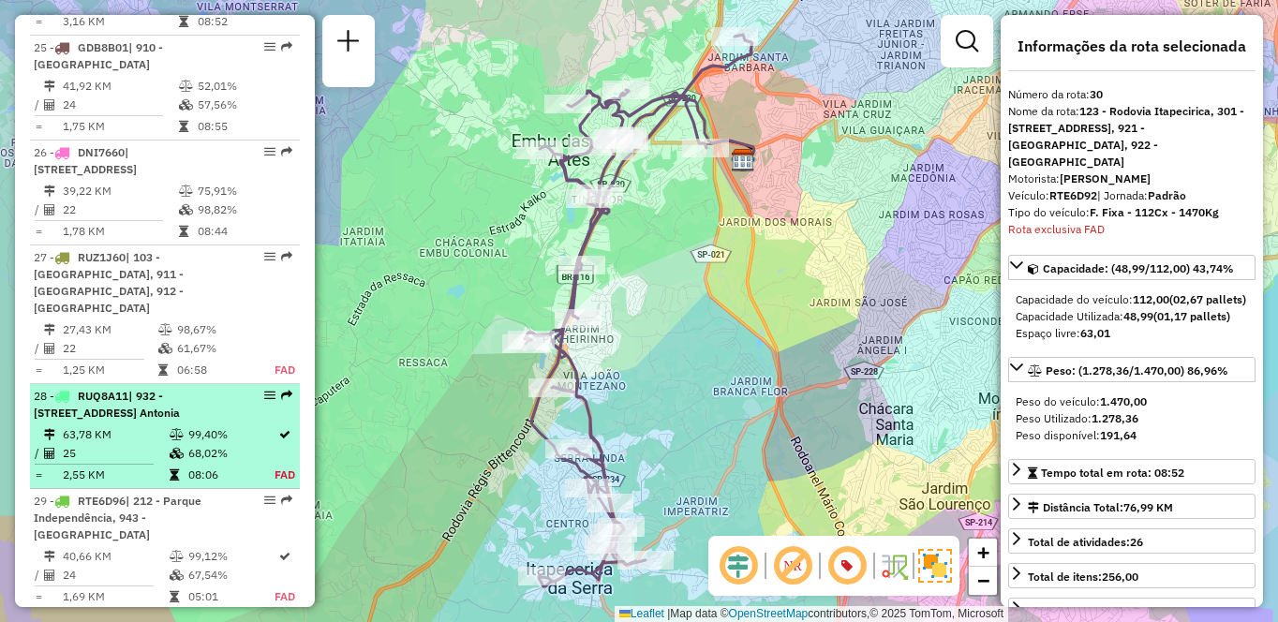
click at [162, 389] on span "| 932 - [STREET_ADDRESS] Antonia" at bounding box center [107, 404] width 146 height 31
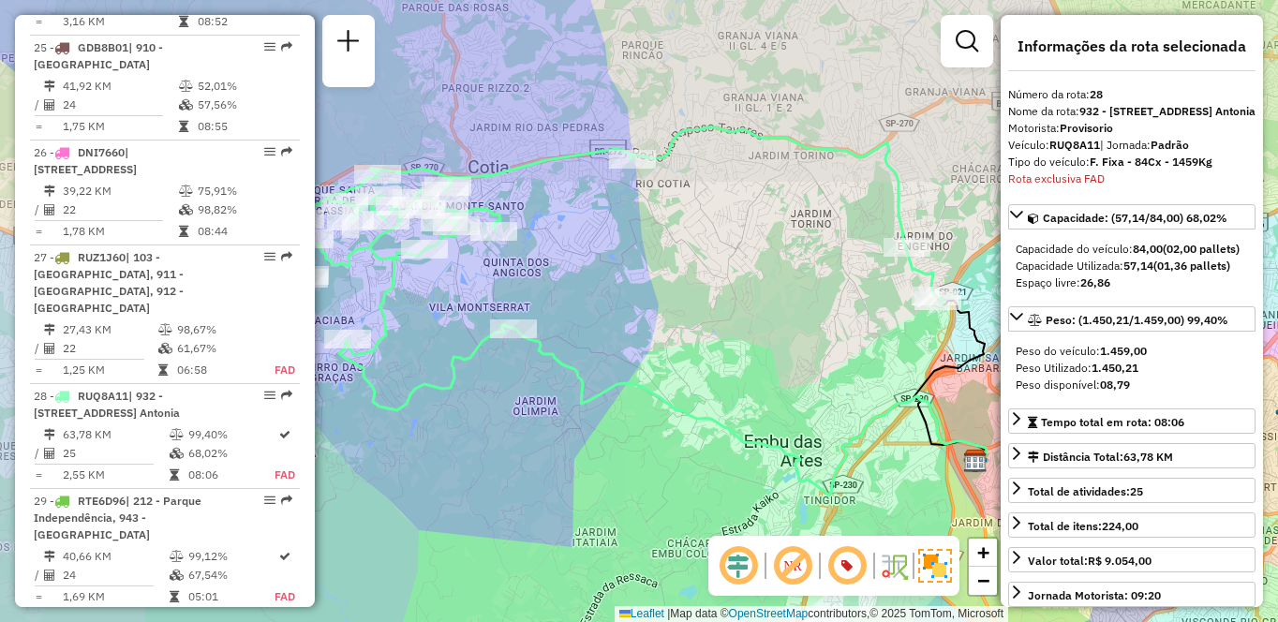
scroll to position [3619, 0]
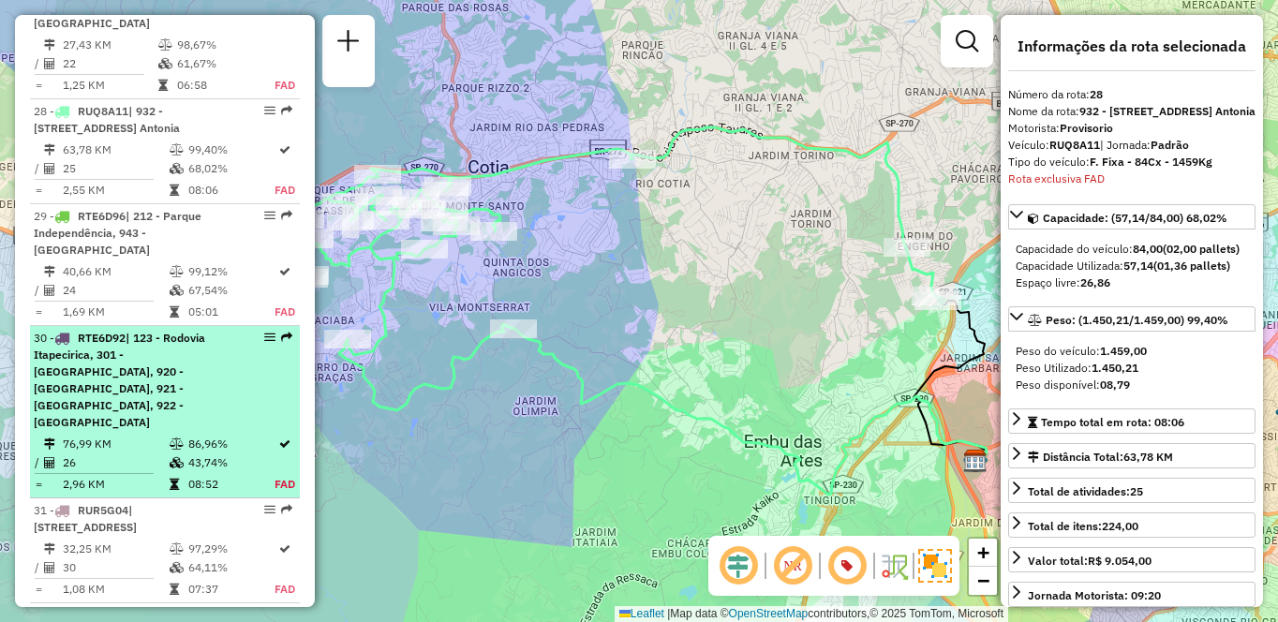
click at [138, 331] on span "| 123 - Rodovia Itapecirica, 301 - [GEOGRAPHIC_DATA], 920 - [GEOGRAPHIC_DATA], …" at bounding box center [119, 380] width 171 height 98
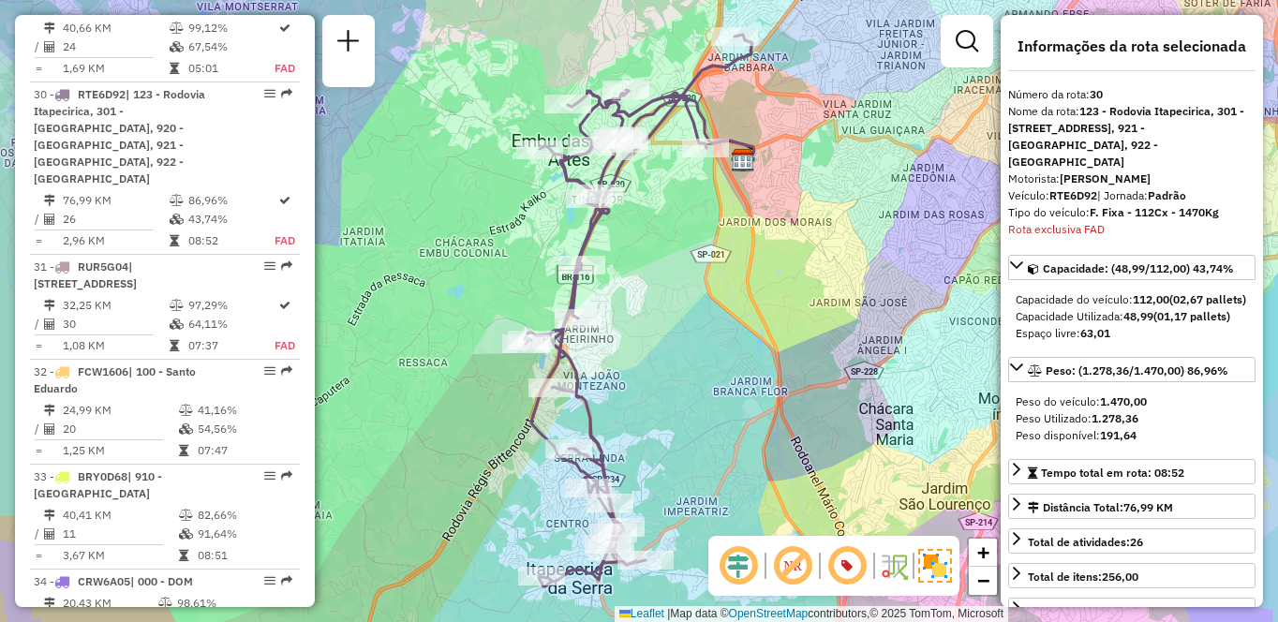
scroll to position [3003, 0]
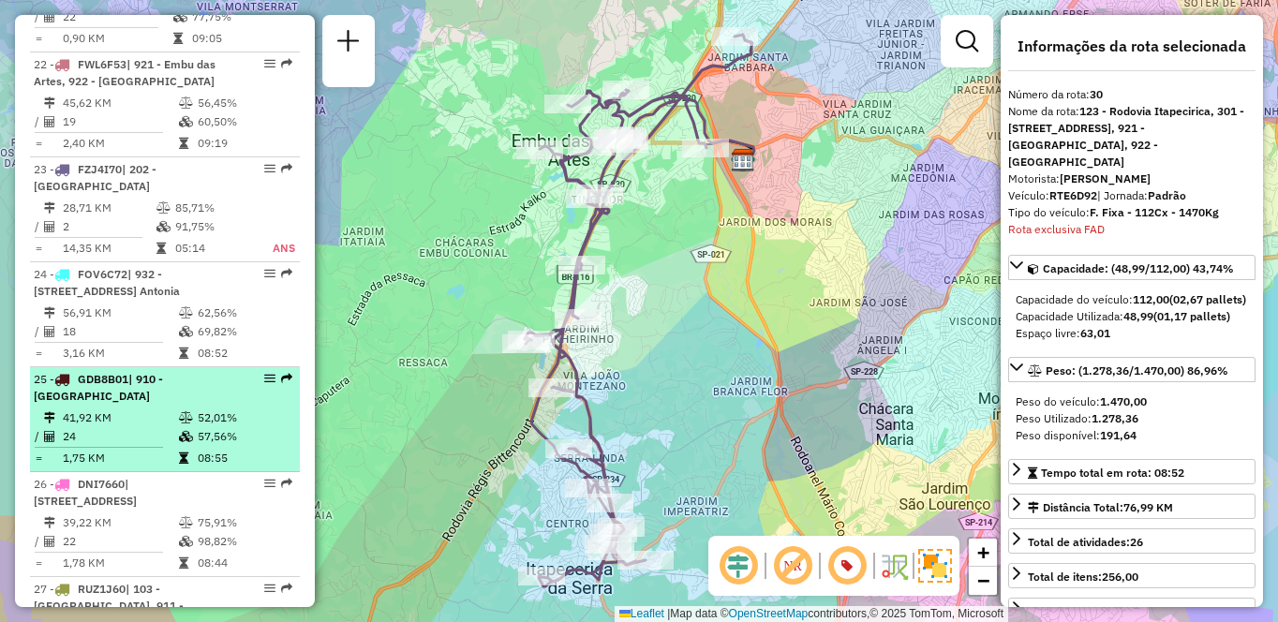
click at [161, 409] on td "41,92 KM" at bounding box center [120, 418] width 116 height 19
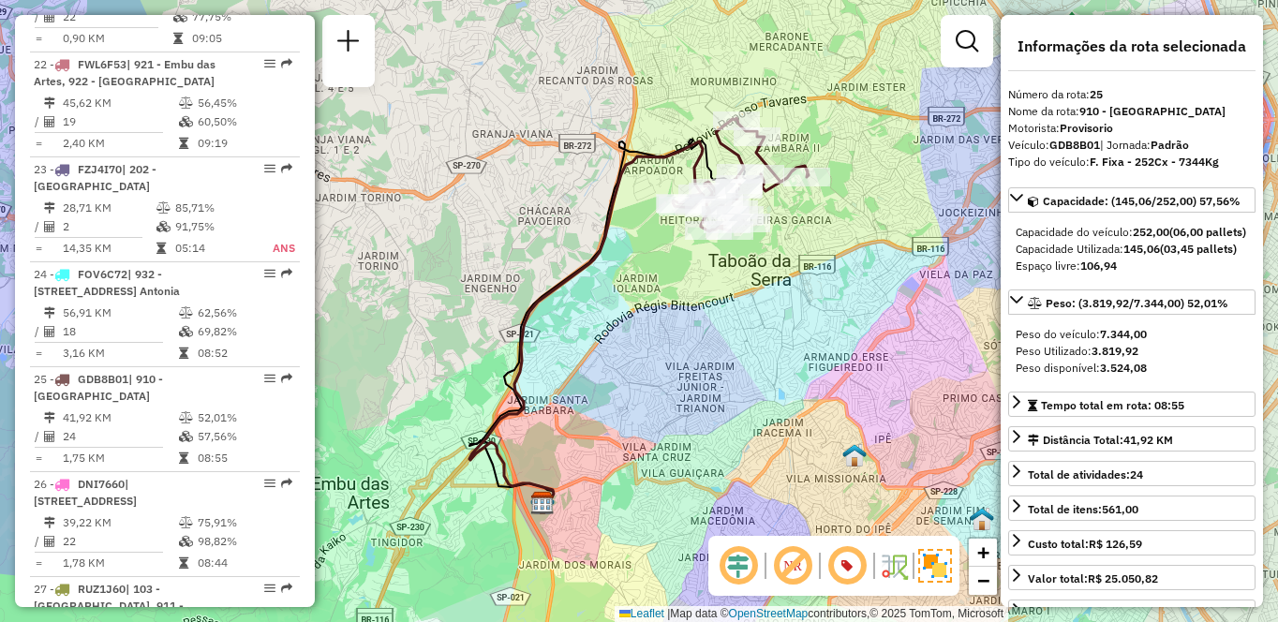
scroll to position [3456, 0]
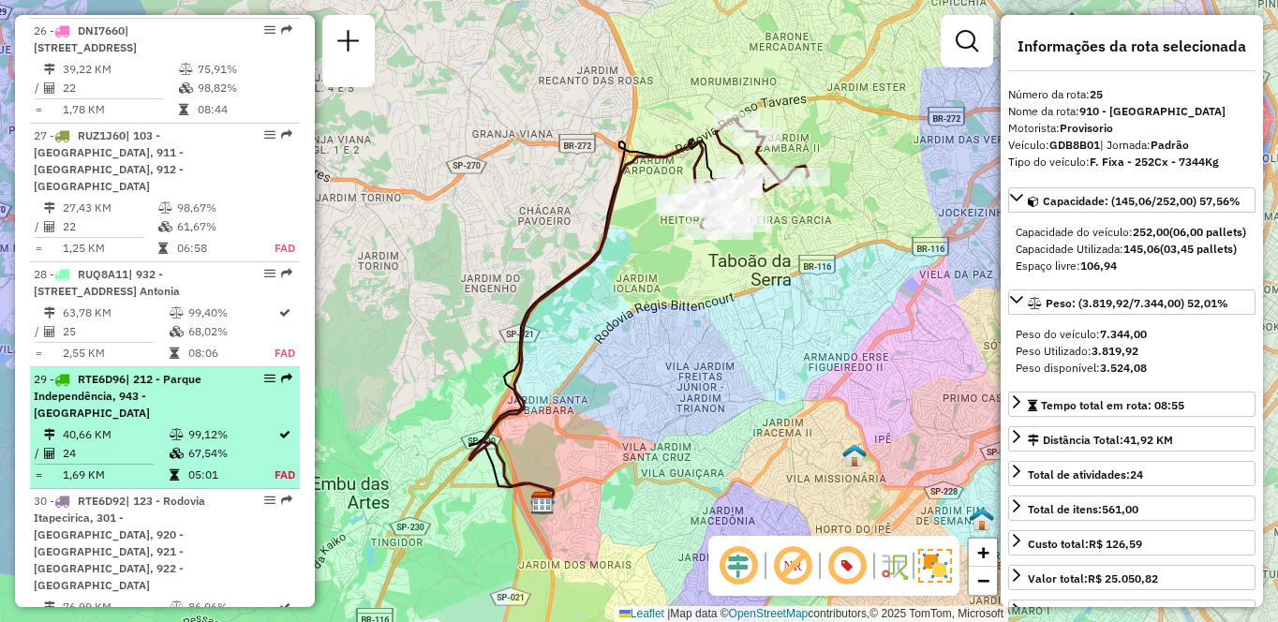
click at [170, 429] on icon at bounding box center [177, 434] width 14 height 11
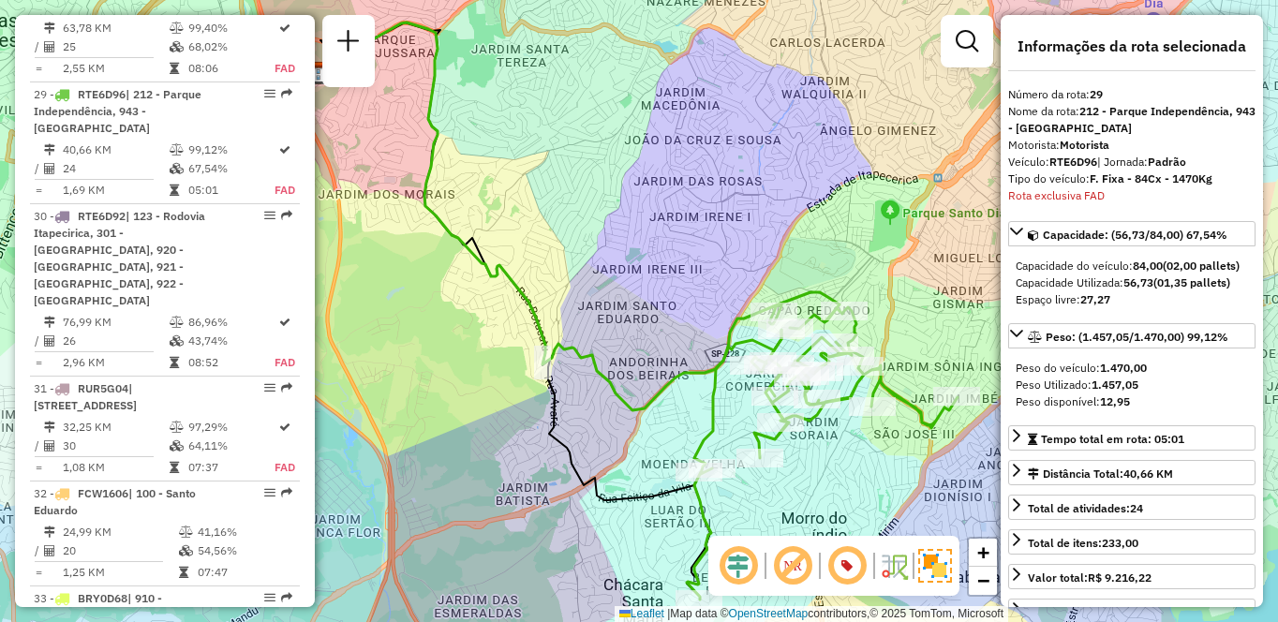
scroll to position [2356, 0]
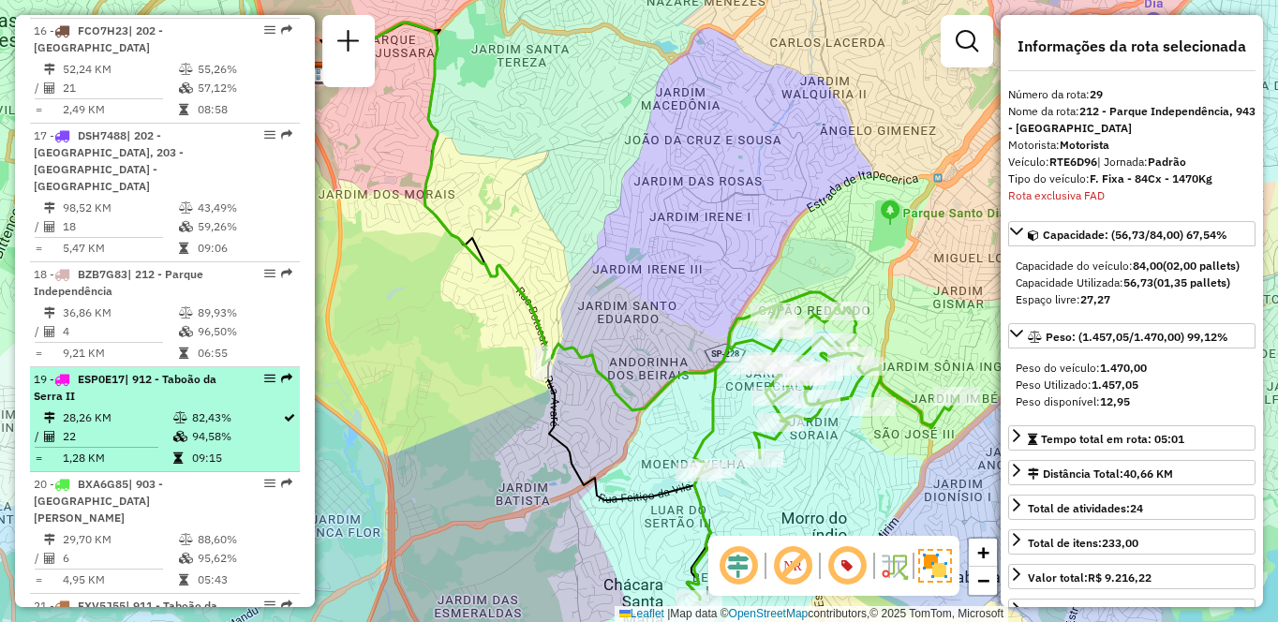
click at [212, 371] on div "19 - ESP0E17 | 912 - [GEOGRAPHIC_DATA]" at bounding box center [133, 388] width 199 height 34
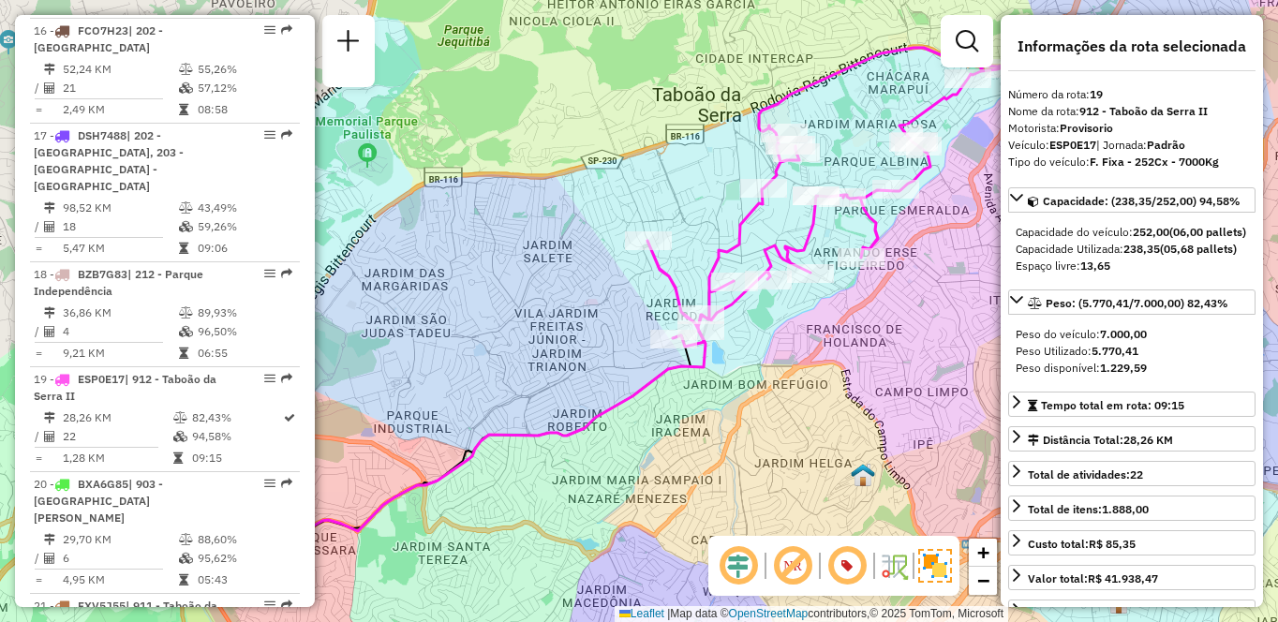
drag, startPoint x: 813, startPoint y: 395, endPoint x: 735, endPoint y: 418, distance: 81.2
click at [735, 418] on div "Janela de atendimento Grade de atendimento Capacidade Transportadoras Veículos …" at bounding box center [639, 311] width 1278 height 622
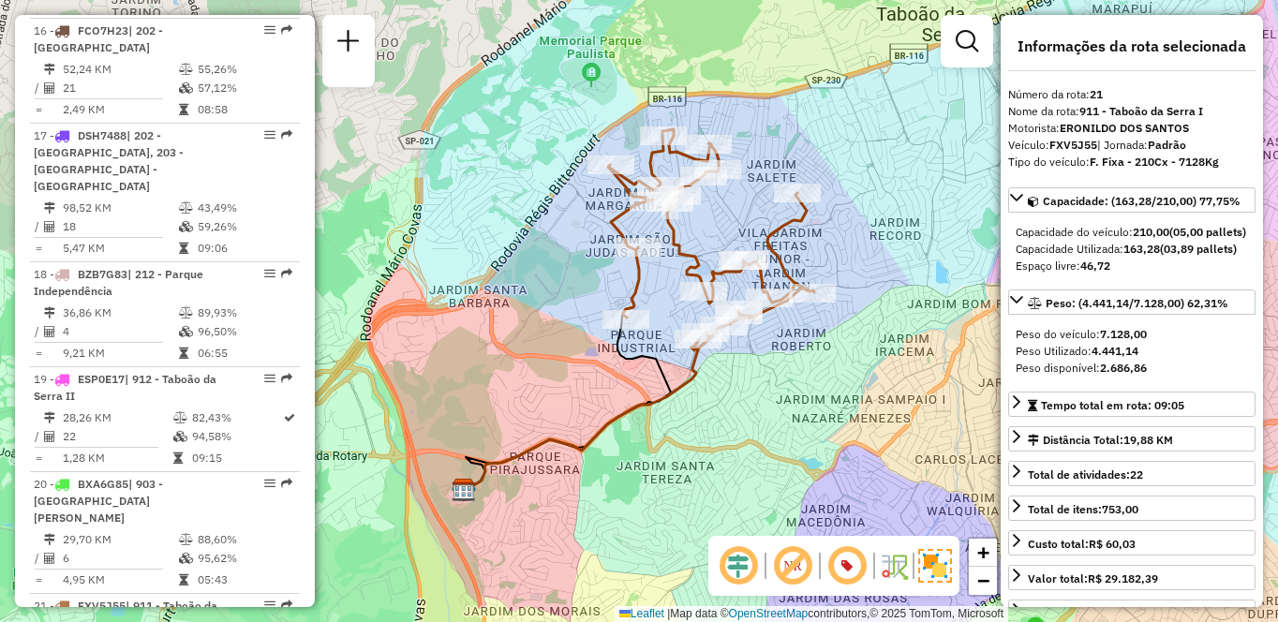
scroll to position [572, 0]
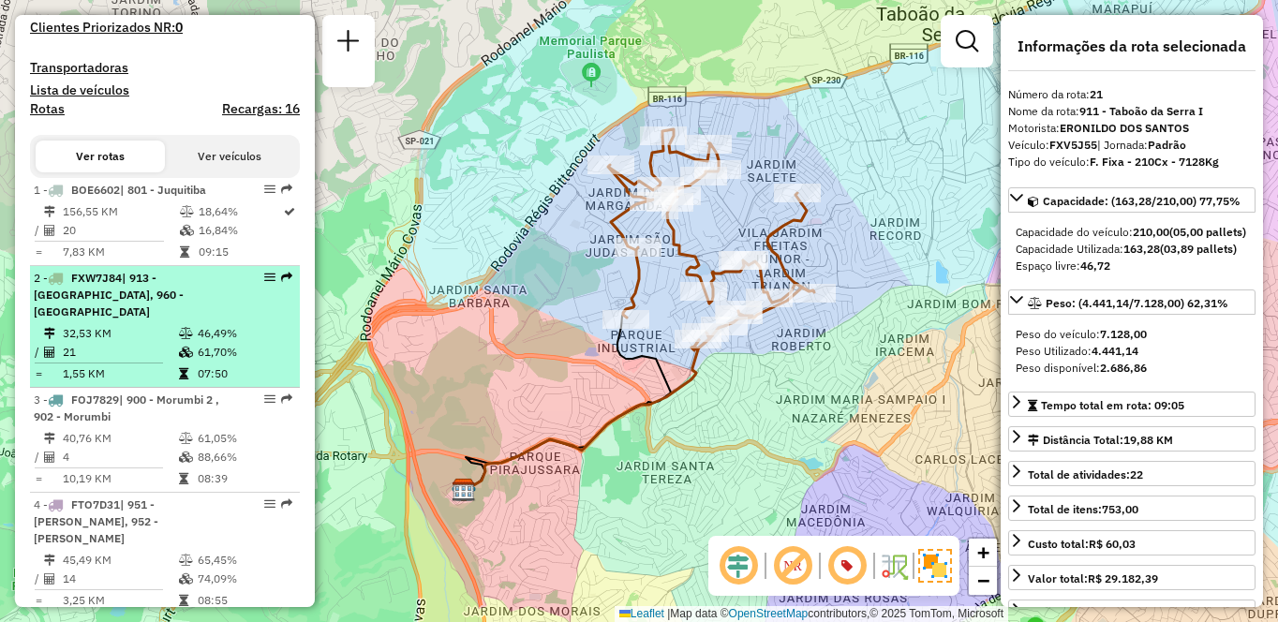
click at [179, 339] on icon at bounding box center [186, 333] width 14 height 11
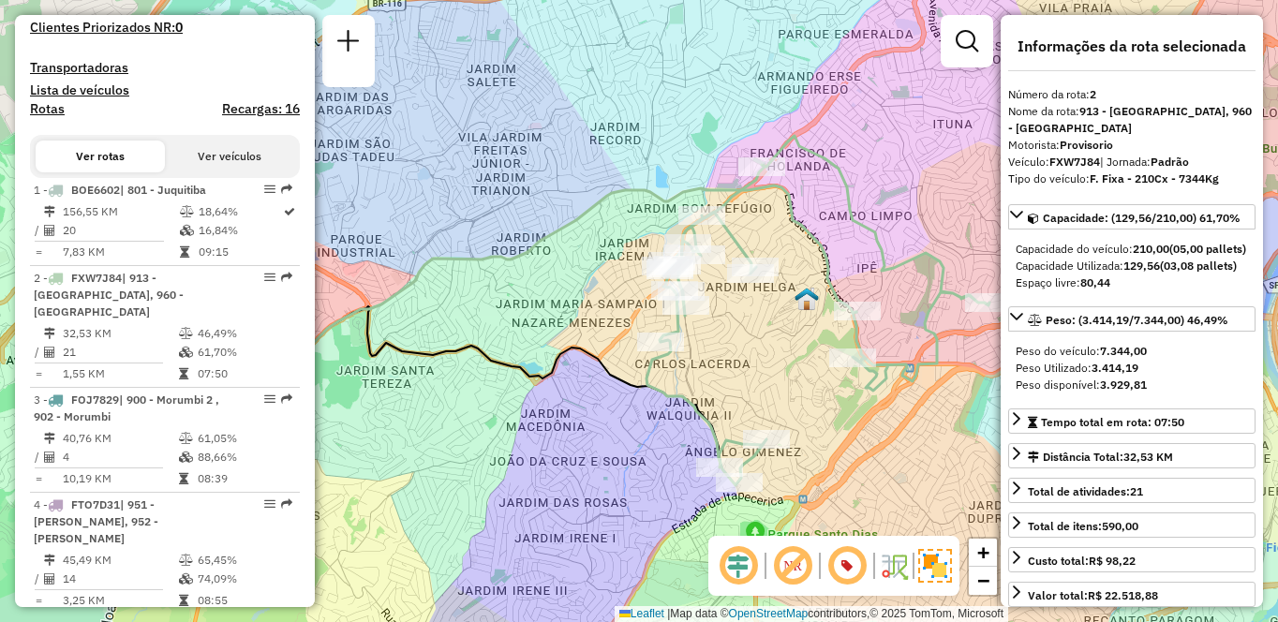
drag, startPoint x: 816, startPoint y: 379, endPoint x: 693, endPoint y: 377, distance: 122.8
click at [695, 380] on div "Janela de atendimento Grade de atendimento Capacidade Transportadoras Veículos …" at bounding box center [639, 311] width 1278 height 622
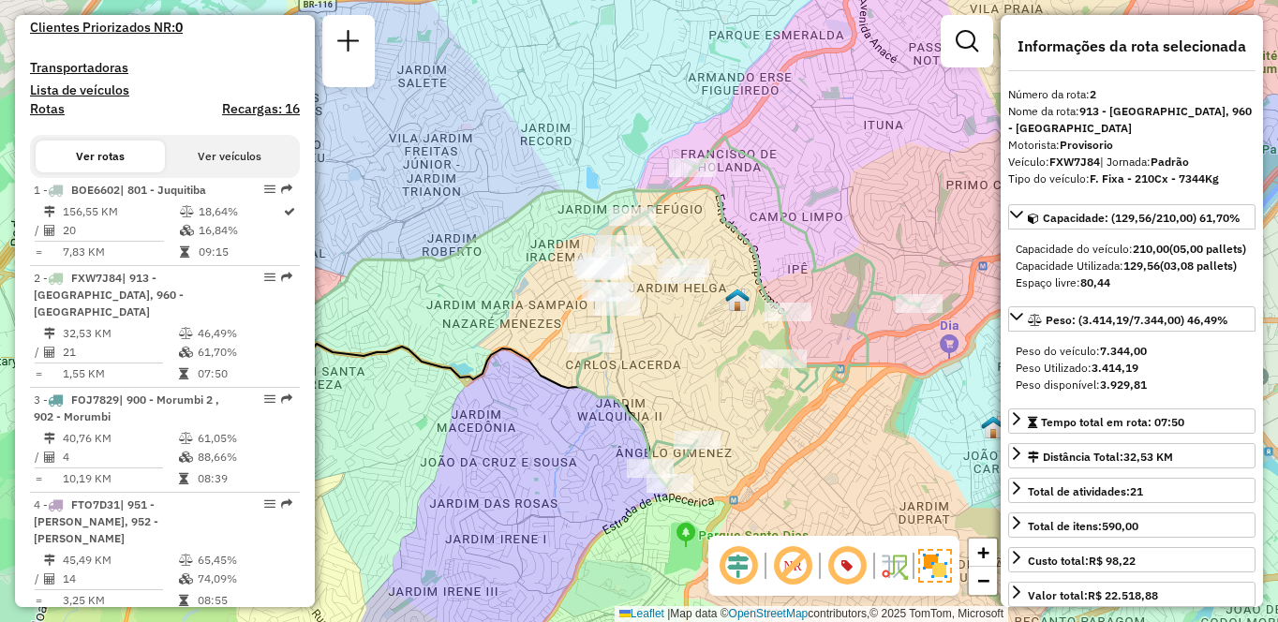
scroll to position [1831, 0]
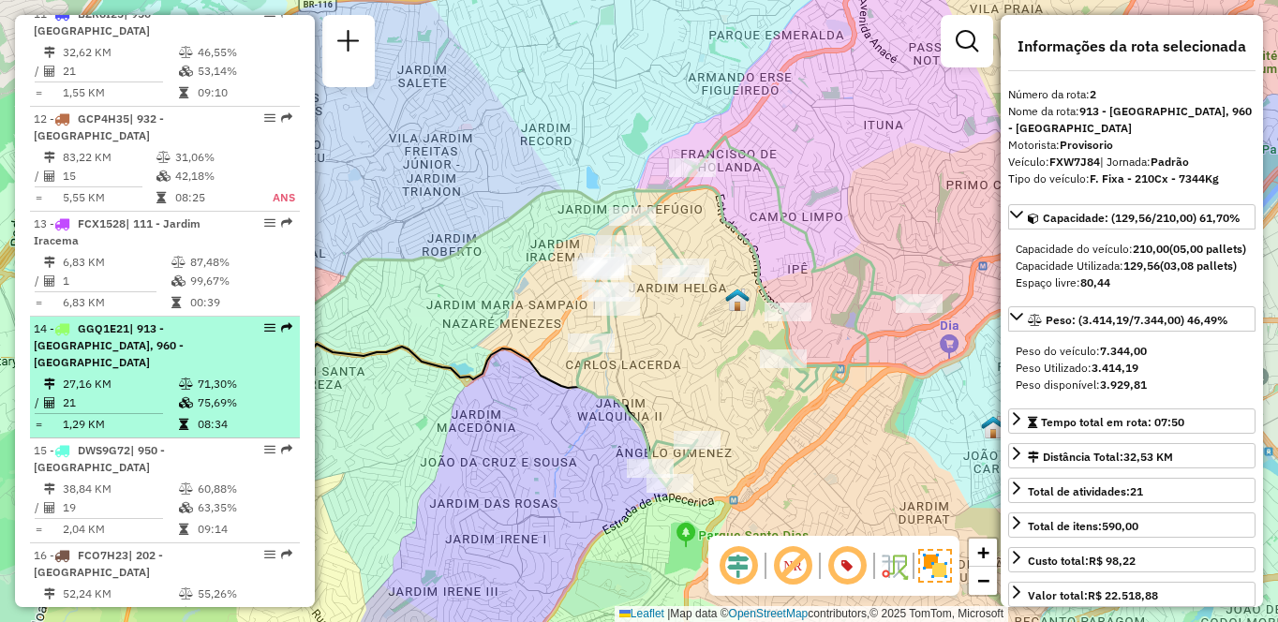
click at [120, 338] on li "14 - GGQ1E21 | 913 - [GEOGRAPHIC_DATA], 960 - [GEOGRAPHIC_DATA] 27,16 KM 71,30%…" at bounding box center [165, 378] width 270 height 122
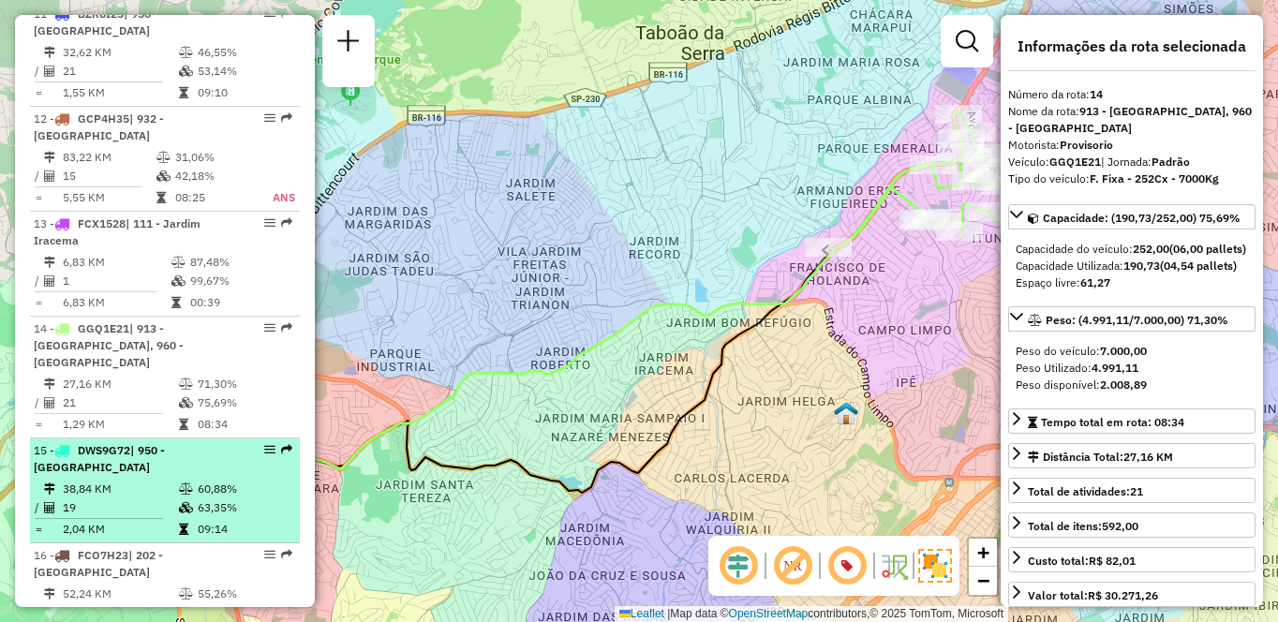
click at [192, 480] on td at bounding box center [187, 489] width 19 height 19
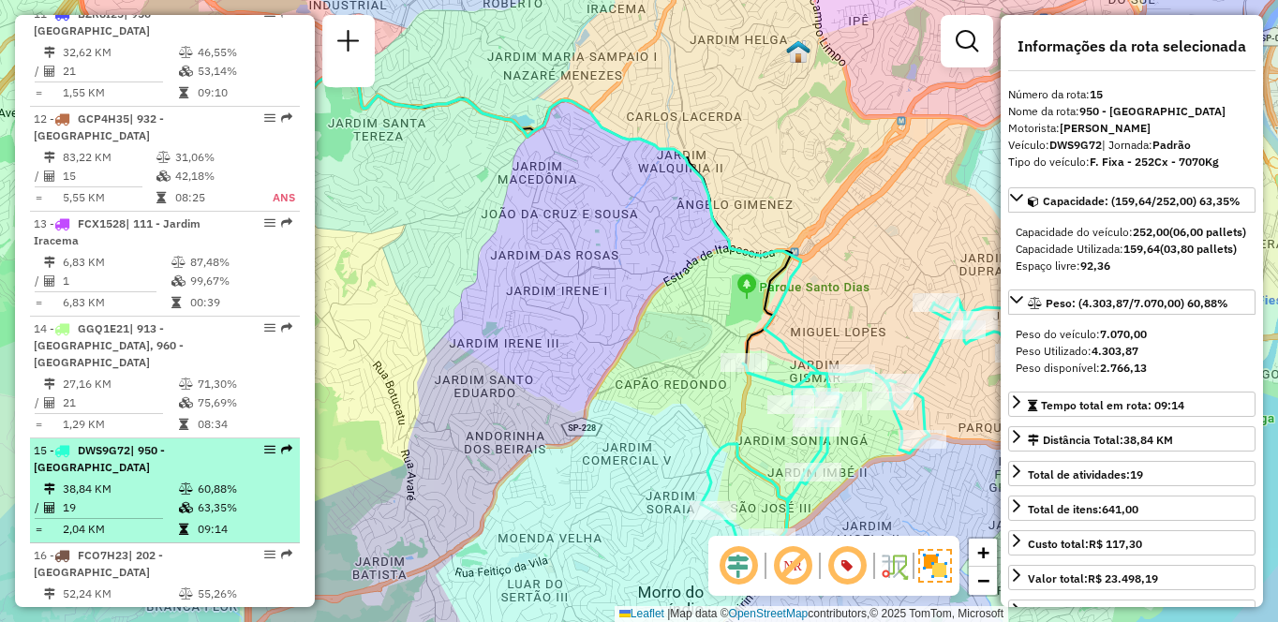
click at [165, 499] on td "19" at bounding box center [120, 508] width 116 height 19
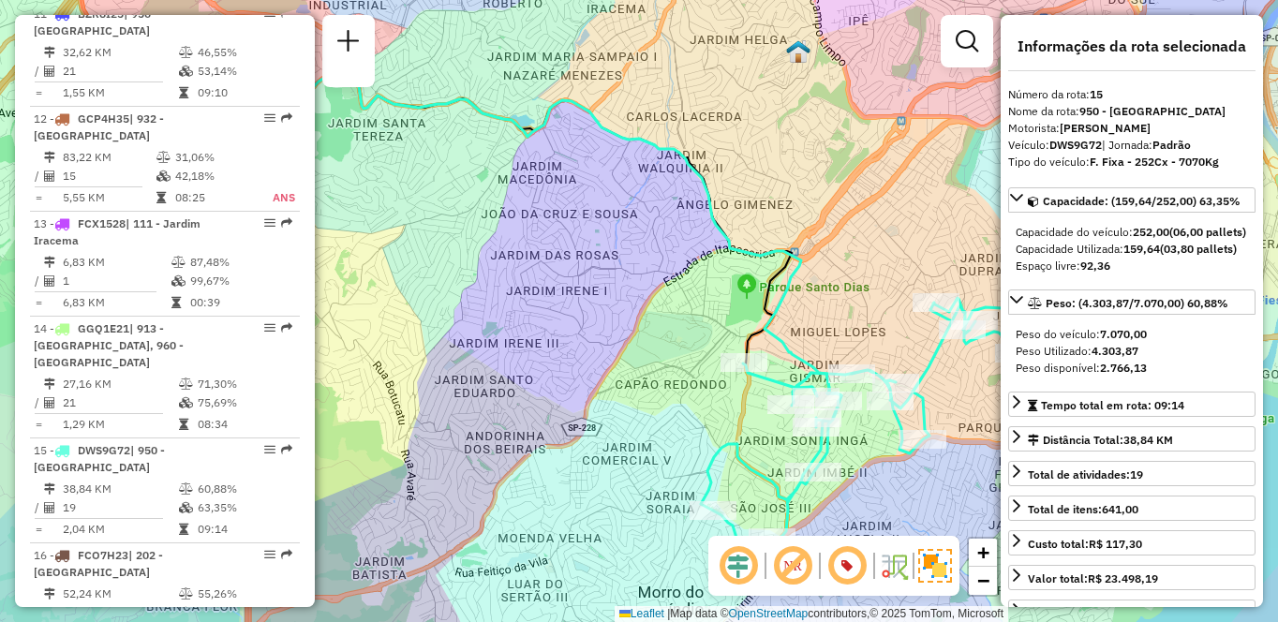
click at [796, 373] on icon at bounding box center [901, 430] width 400 height 264
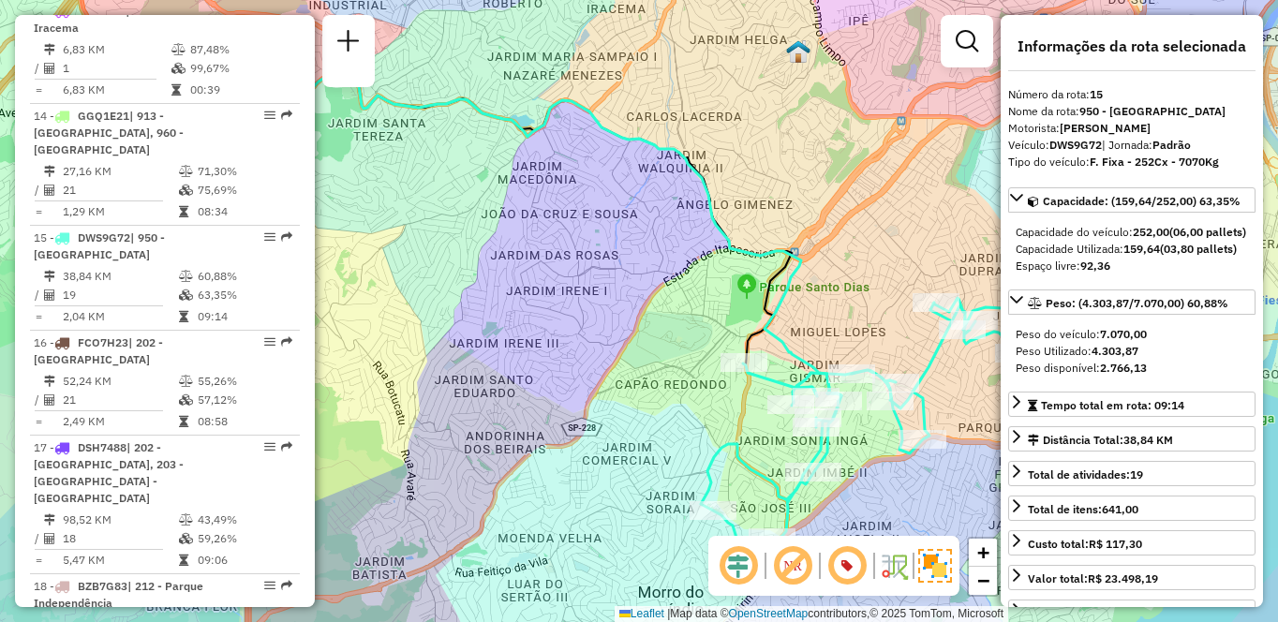
scroll to position [2221, 0]
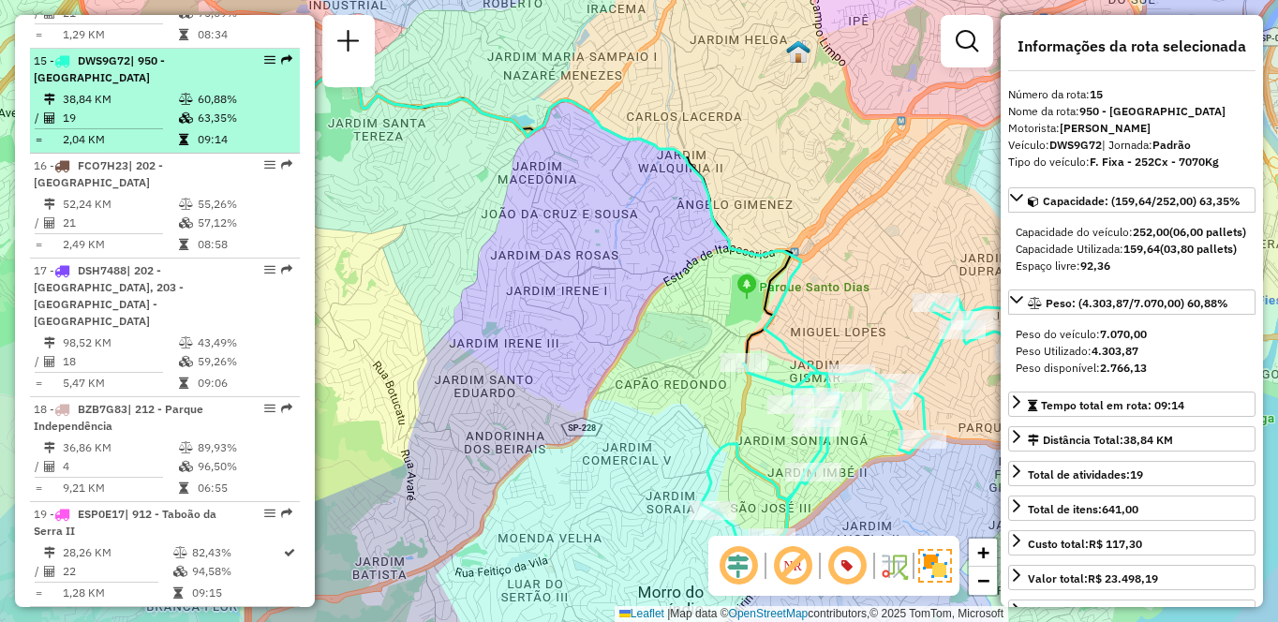
click at [183, 94] on icon at bounding box center [186, 99] width 14 height 11
click at [140, 90] on td "38,84 KM" at bounding box center [120, 99] width 116 height 19
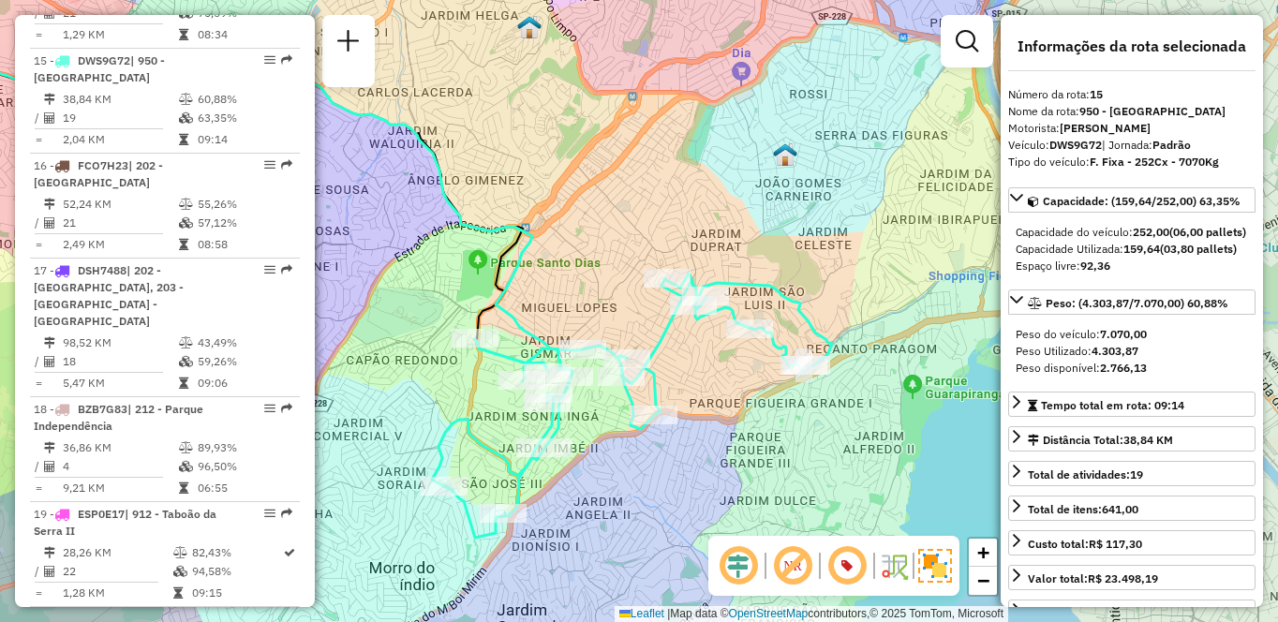
drag, startPoint x: 802, startPoint y: 434, endPoint x: 683, endPoint y: 431, distance: 119.0
click at [683, 431] on div "Janela de atendimento Grade de atendimento Capacidade Transportadoras Veículos …" at bounding box center [639, 311] width 1278 height 622
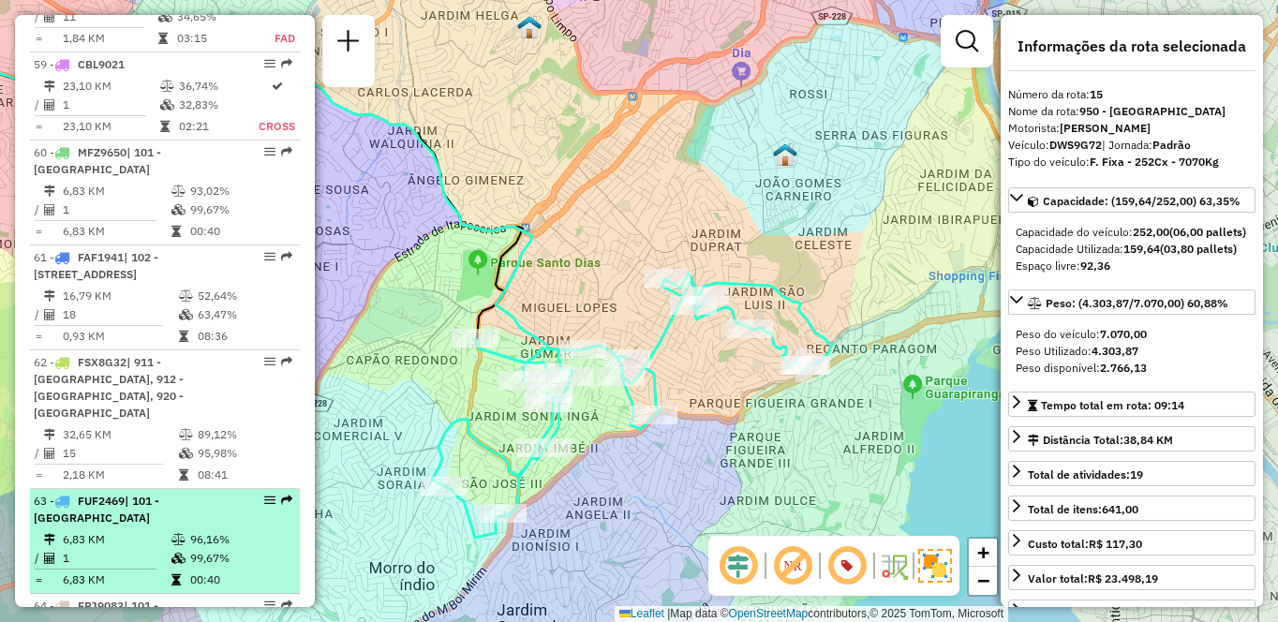
click at [68, 493] on div "63 - FUF2469 | 101 - [GEOGRAPHIC_DATA]" at bounding box center [133, 510] width 199 height 34
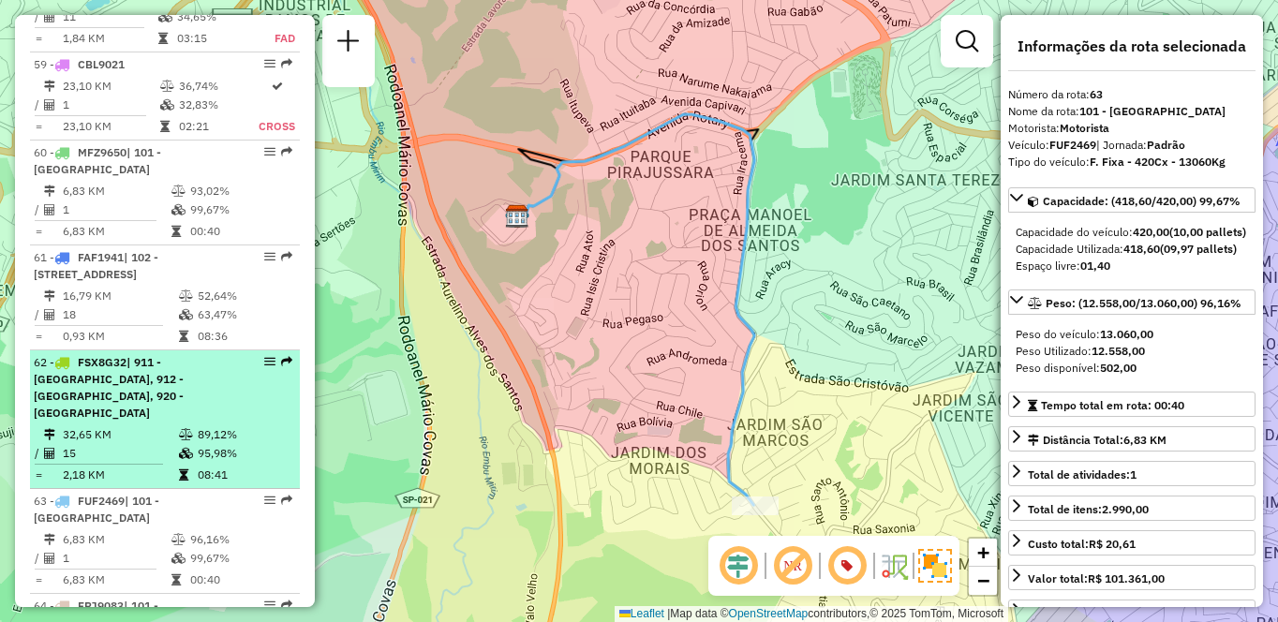
click at [107, 355] on span "| 911 - [GEOGRAPHIC_DATA], 912 - [GEOGRAPHIC_DATA], 920 - [GEOGRAPHIC_DATA]" at bounding box center [109, 387] width 150 height 65
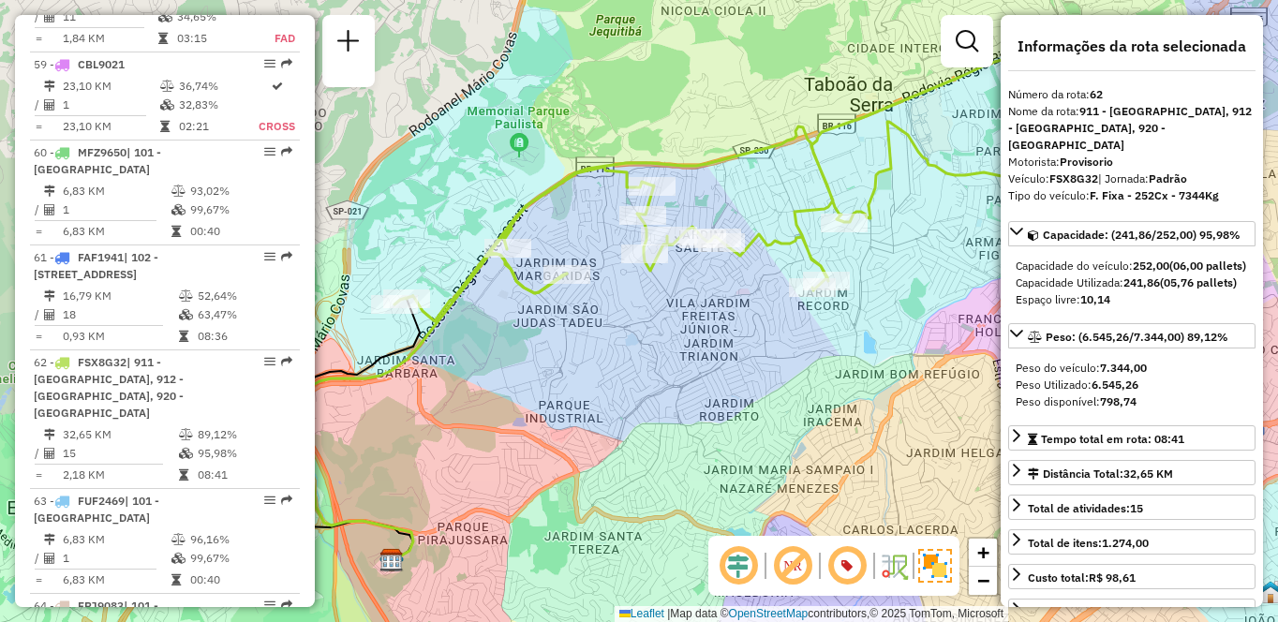
scroll to position [3839, 0]
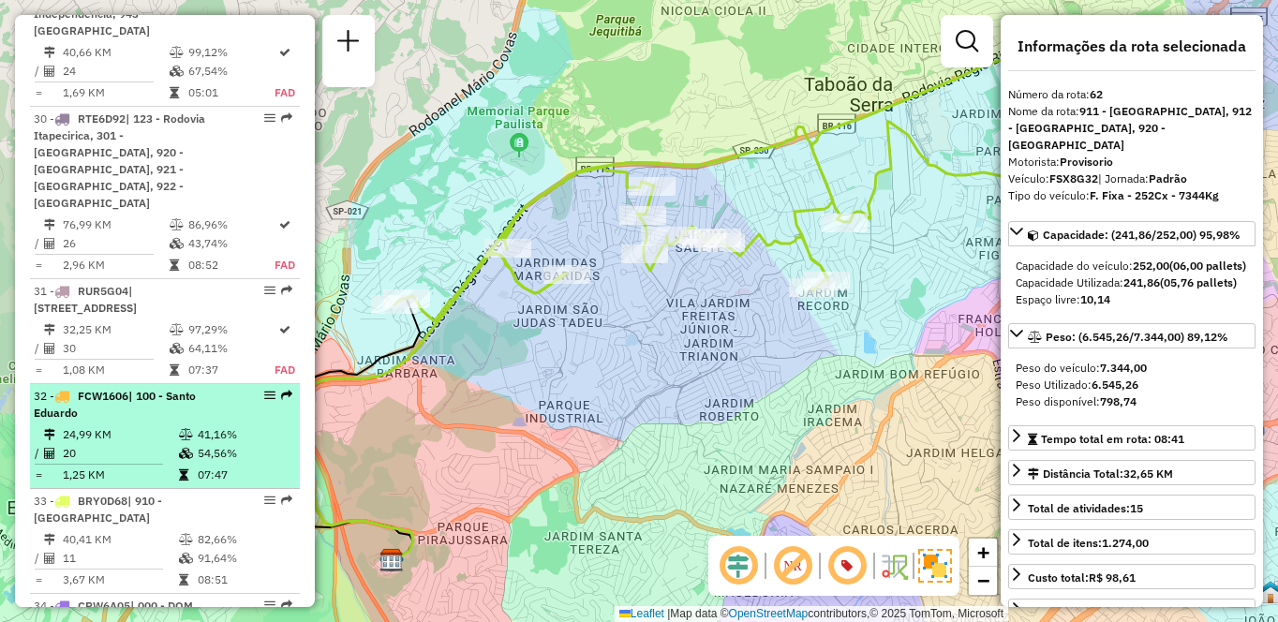
click at [152, 425] on td "24,99 KM" at bounding box center [120, 434] width 116 height 19
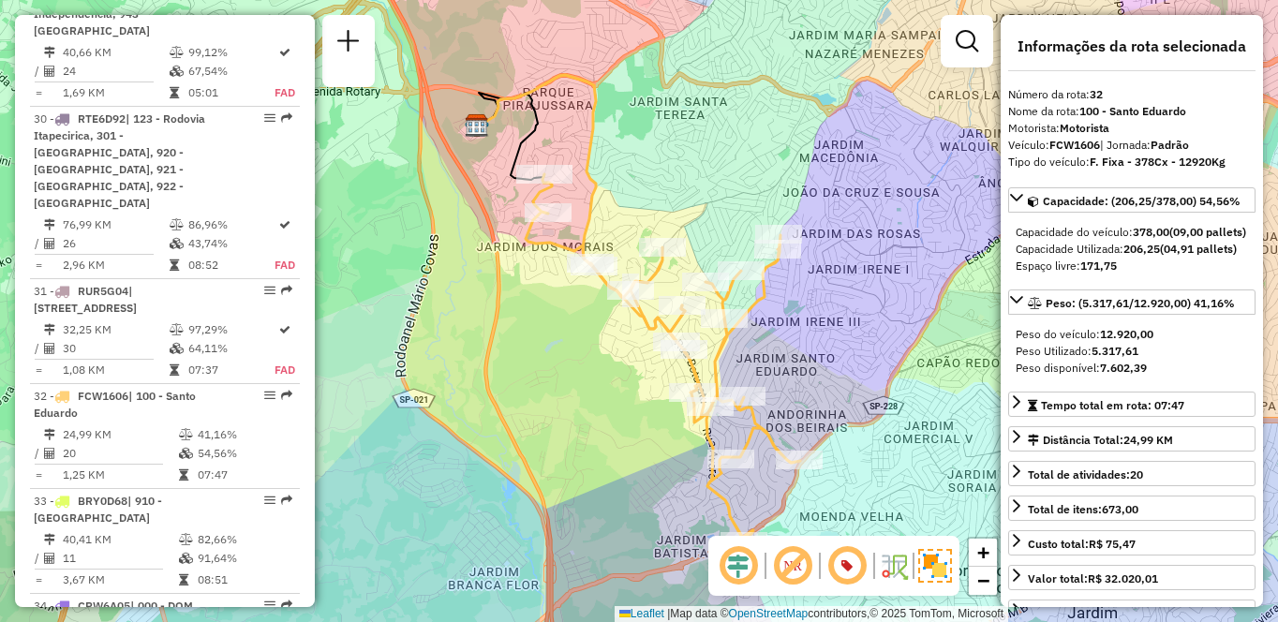
scroll to position [2671, 0]
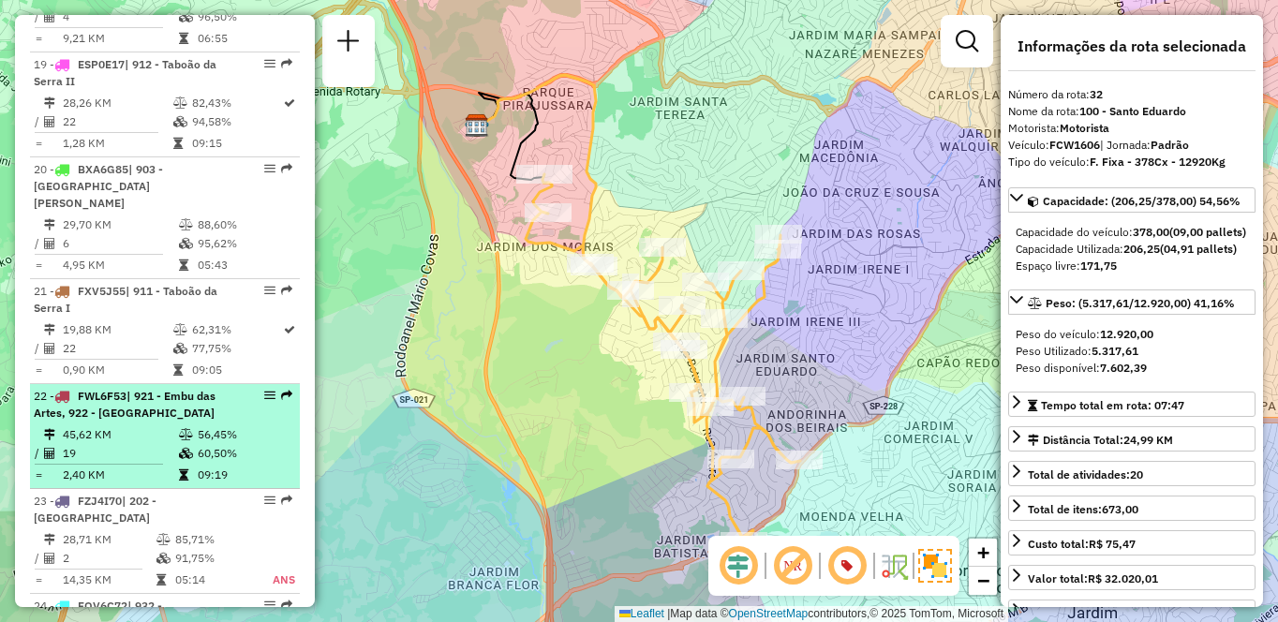
click at [158, 444] on td "19" at bounding box center [120, 453] width 116 height 19
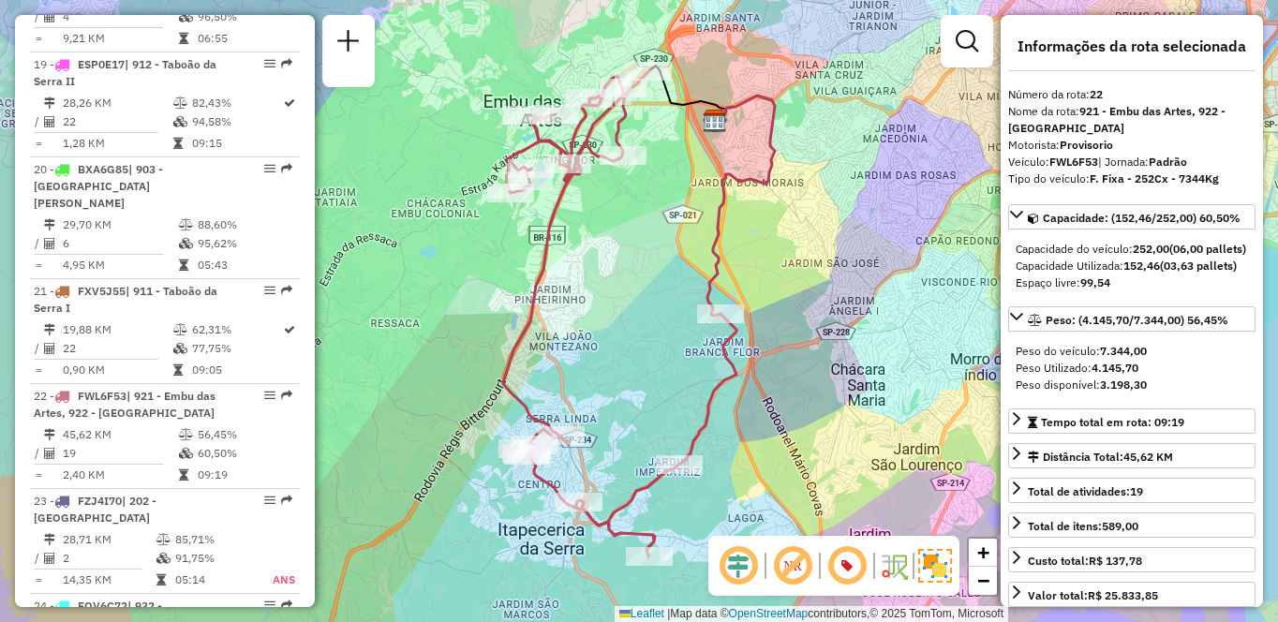
scroll to position [6731, 0]
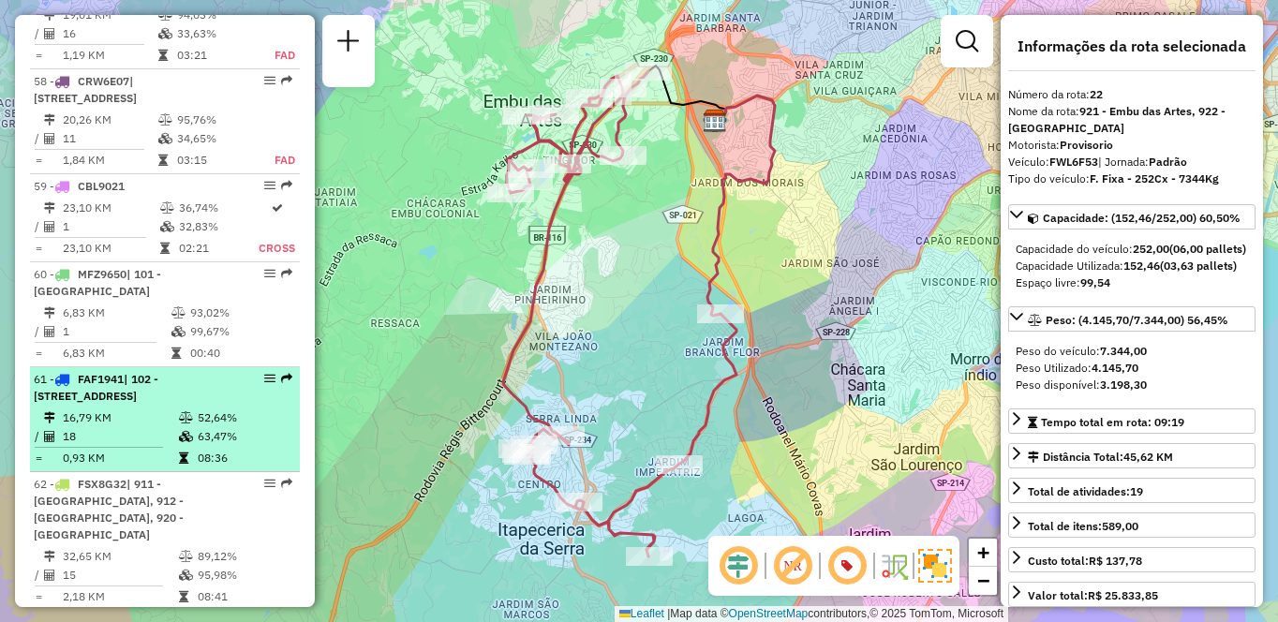
click at [141, 372] on span "| 102 - [STREET_ADDRESS]" at bounding box center [96, 387] width 125 height 31
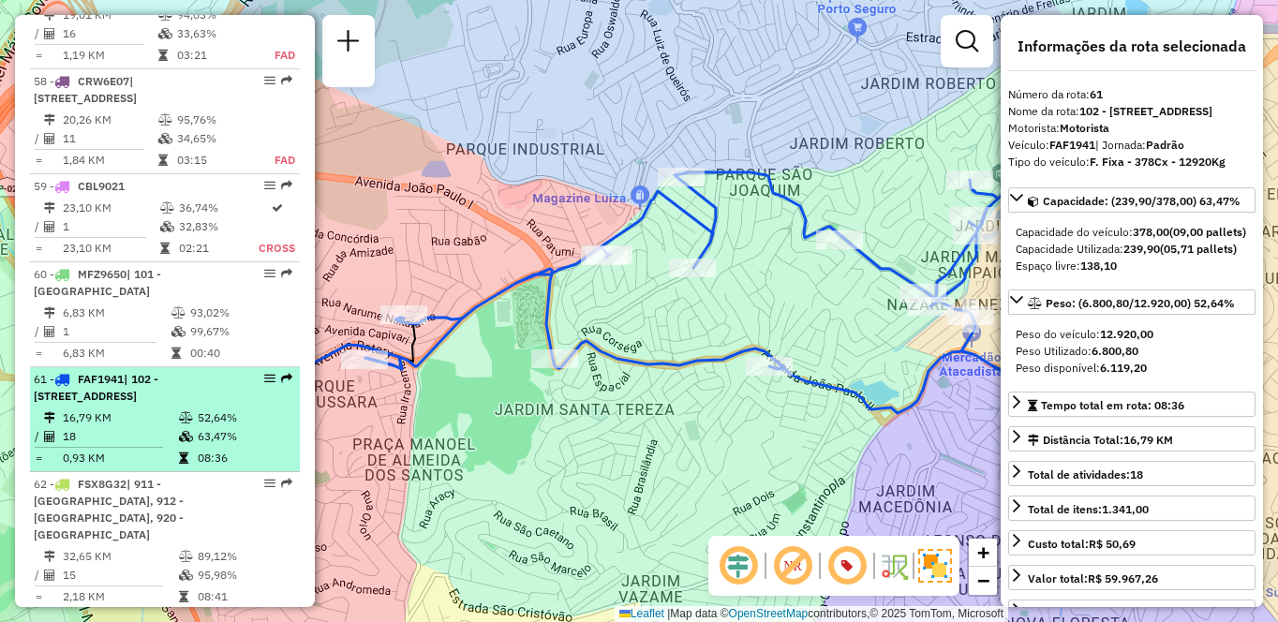
click at [185, 412] on icon at bounding box center [186, 417] width 14 height 11
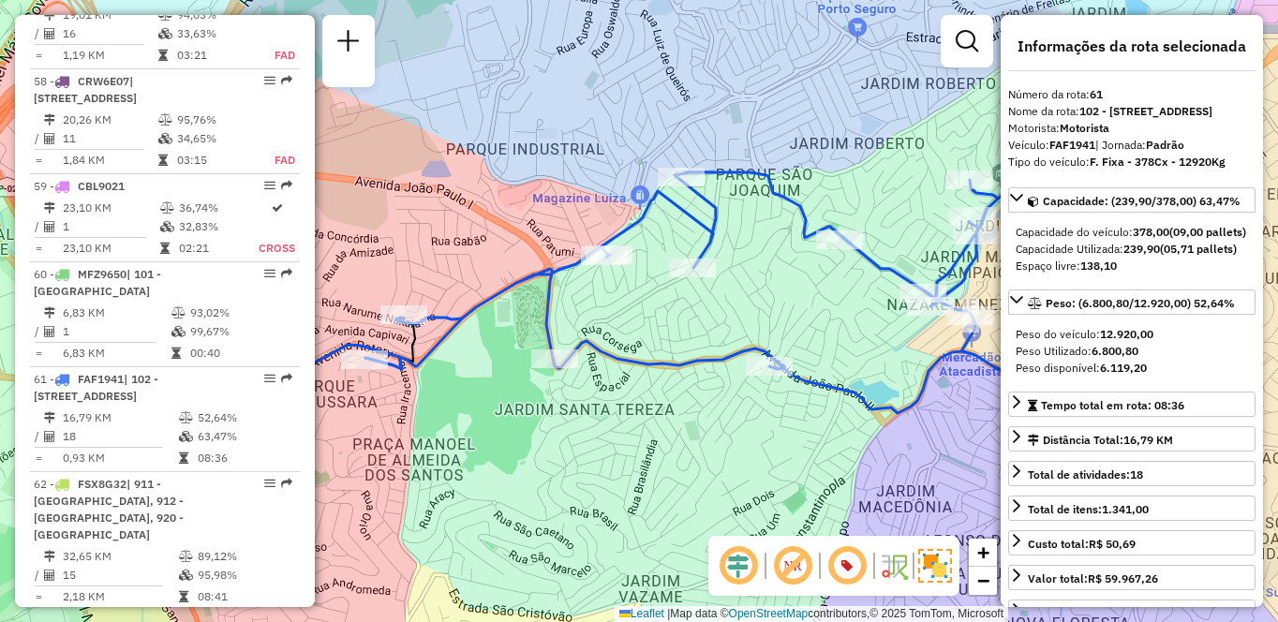
scroll to position [2146, 0]
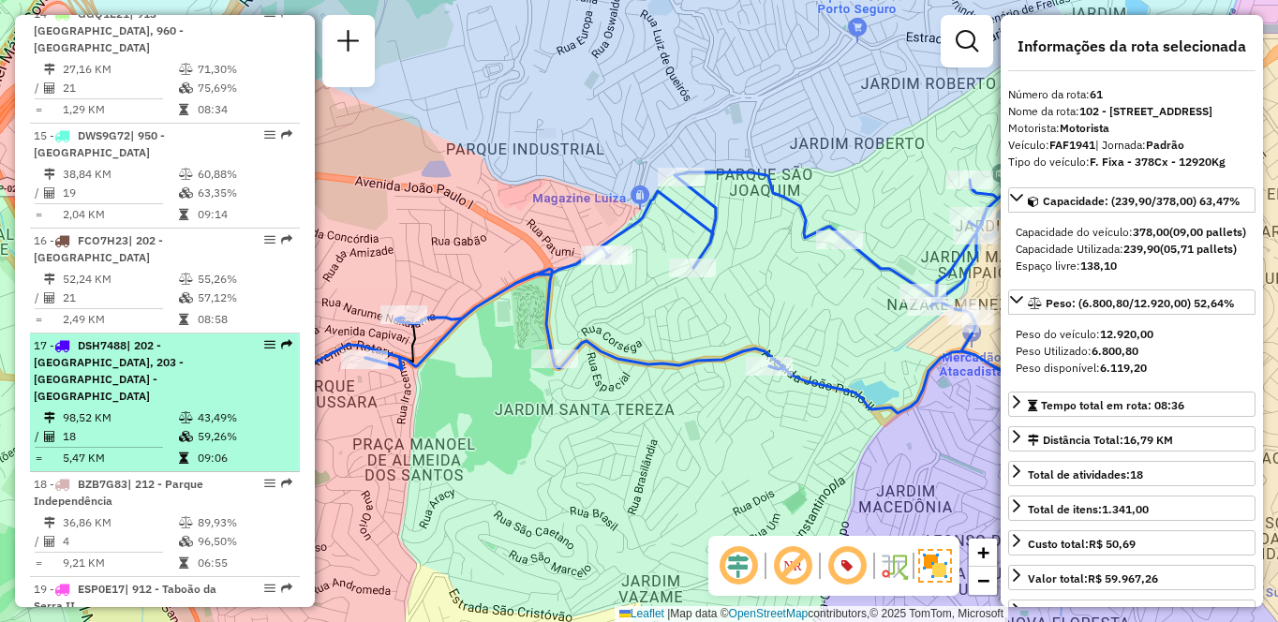
click at [163, 338] on span "| 202 - [GEOGRAPHIC_DATA], 203 - [GEOGRAPHIC_DATA] - [GEOGRAPHIC_DATA]" at bounding box center [109, 370] width 150 height 65
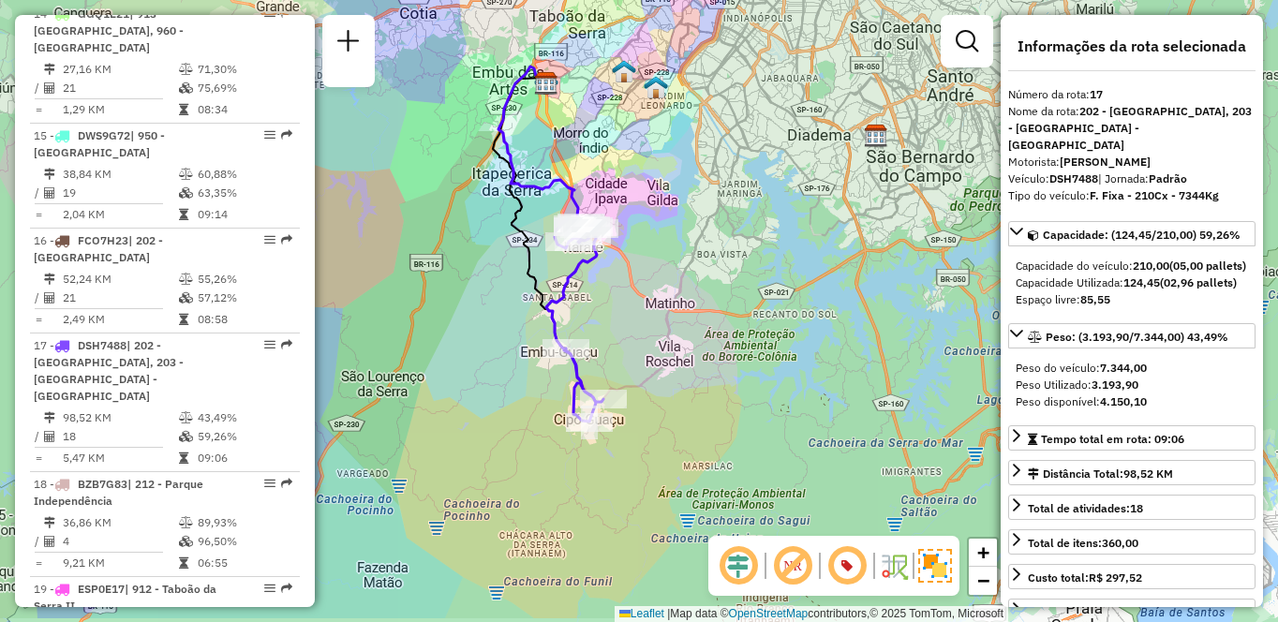
drag, startPoint x: 827, startPoint y: 456, endPoint x: 733, endPoint y: 389, distance: 115.5
click at [733, 389] on div "Janela de atendimento Grade de atendimento Capacidade Transportadoras Veículos …" at bounding box center [639, 311] width 1278 height 622
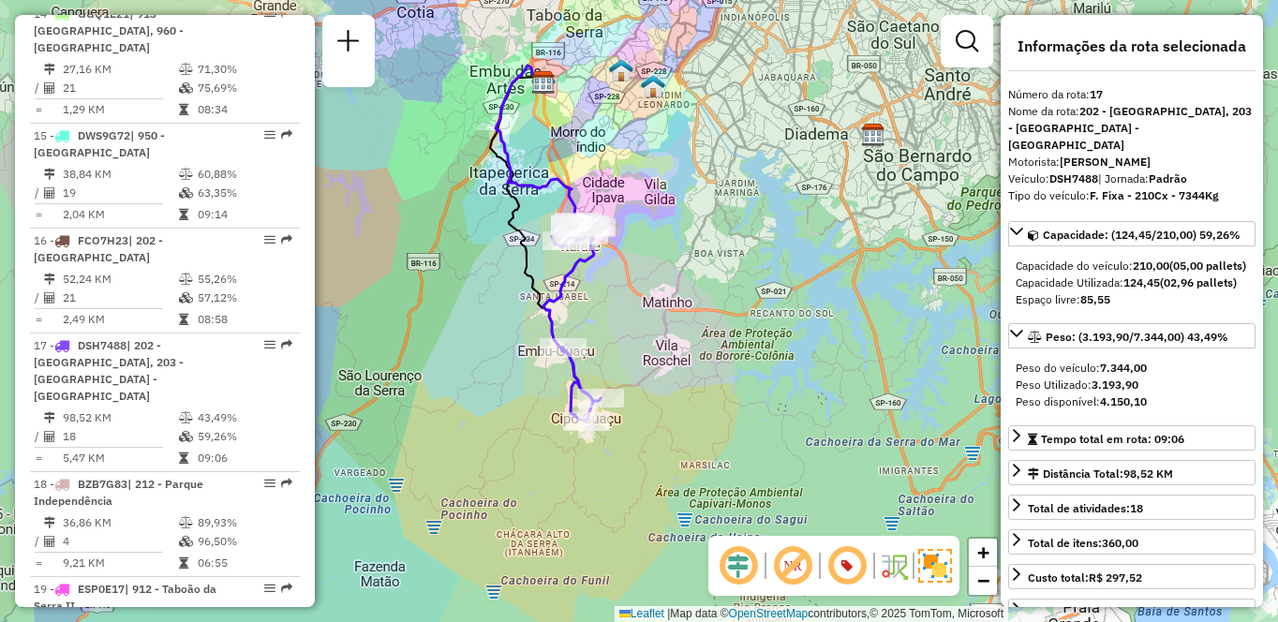
scroll to position [3943, 0]
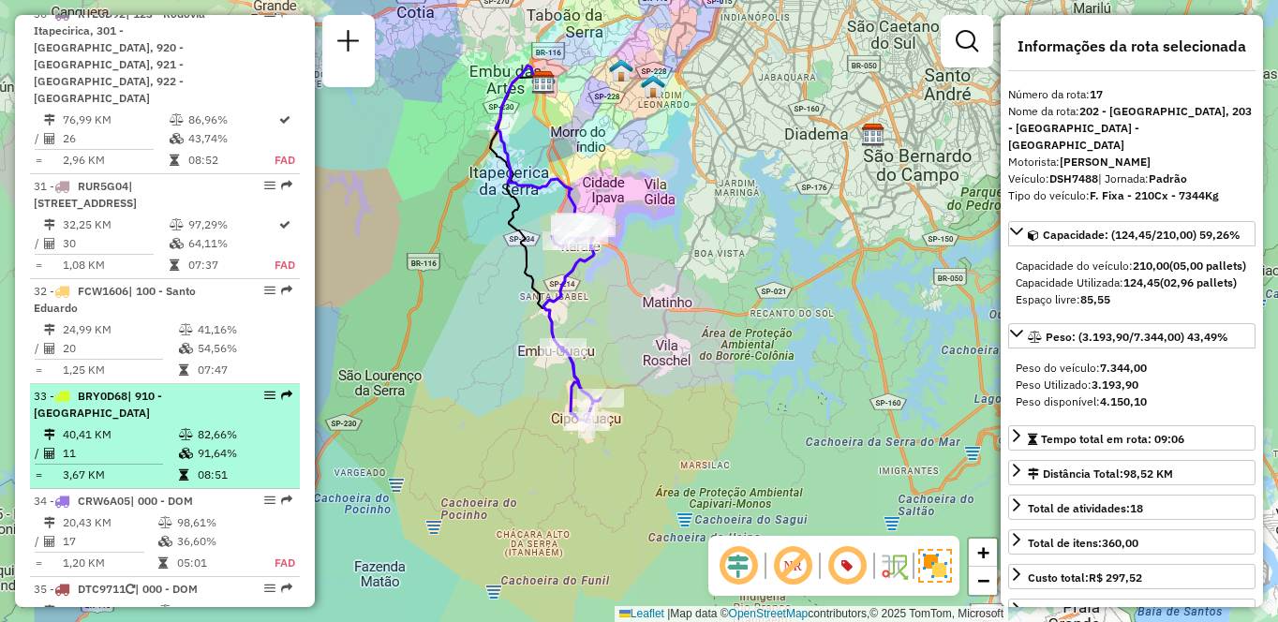
click at [124, 425] on td "40,41 KM" at bounding box center [120, 434] width 116 height 19
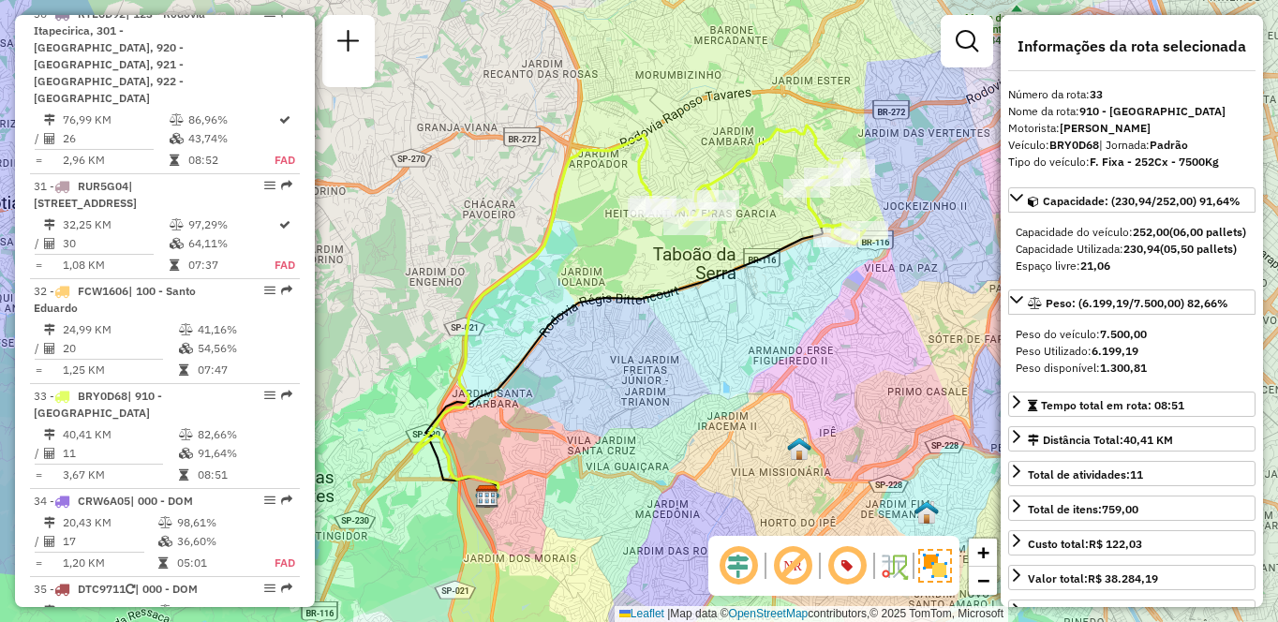
scroll to position [2461, 0]
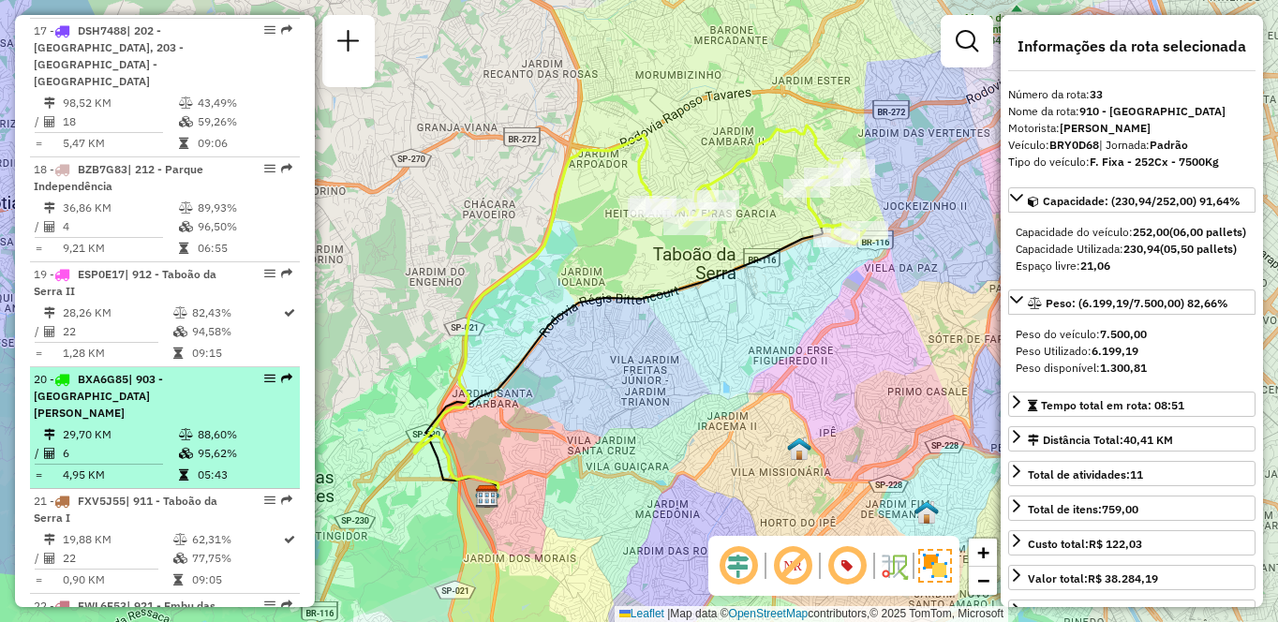
click at [192, 425] on td at bounding box center [187, 434] width 19 height 19
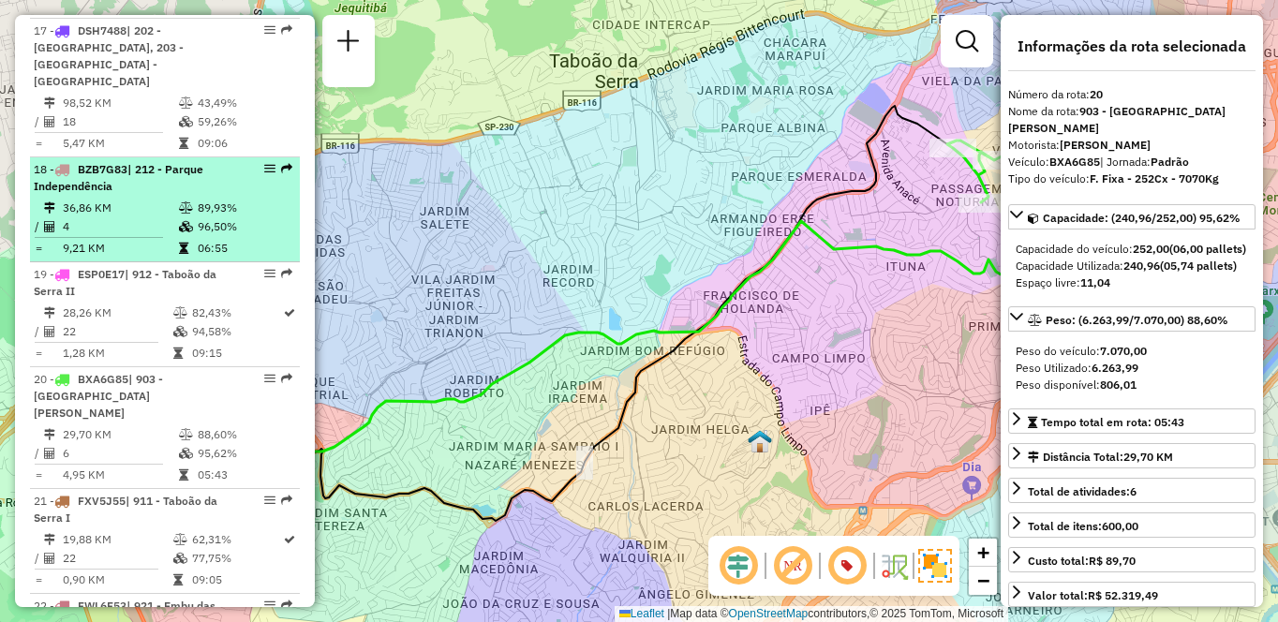
click at [198, 199] on td "89,93%" at bounding box center [244, 208] width 95 height 19
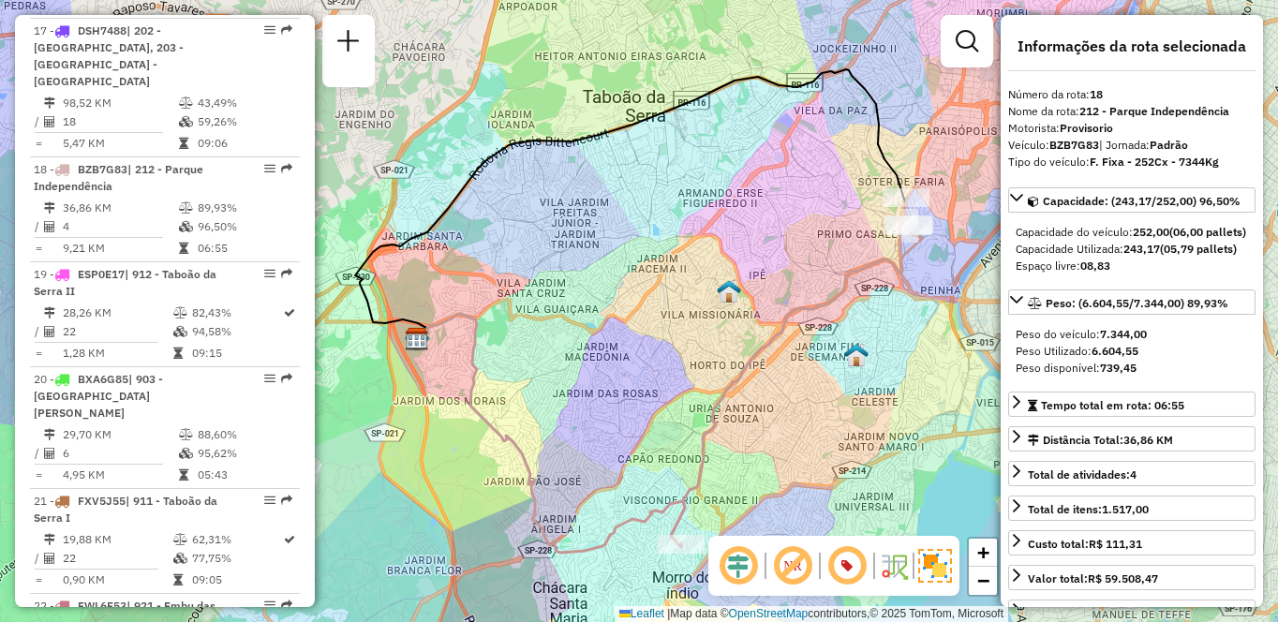
scroll to position [677, 0]
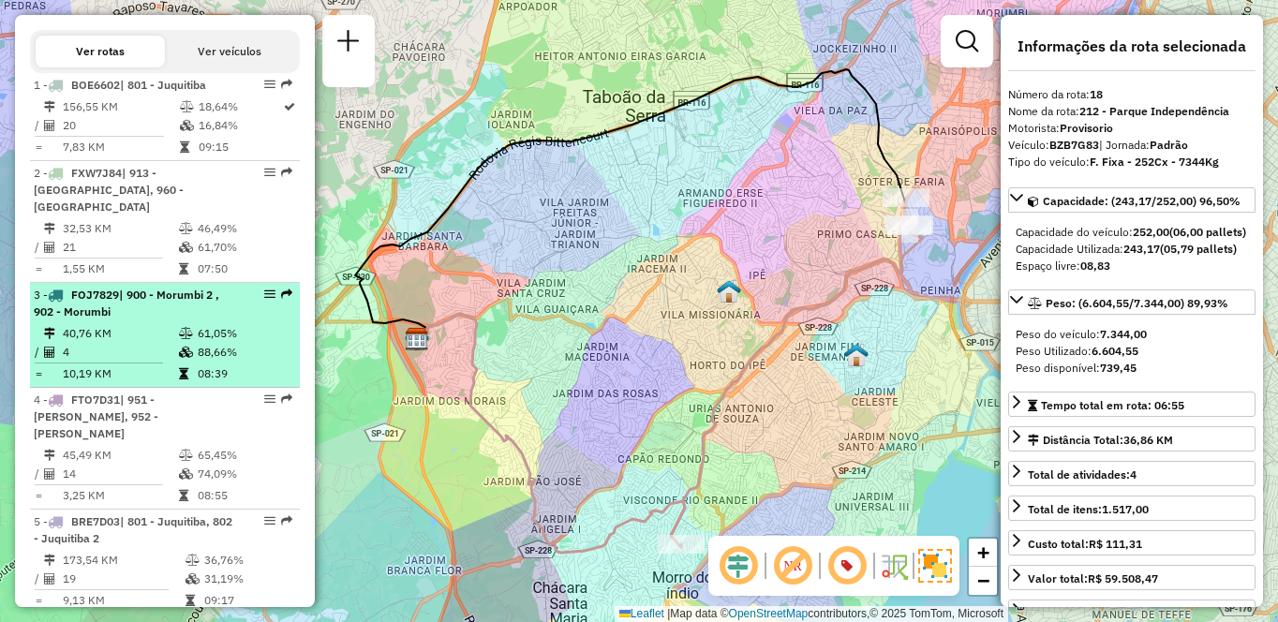
click at [172, 342] on td "40,76 KM" at bounding box center [120, 333] width 116 height 19
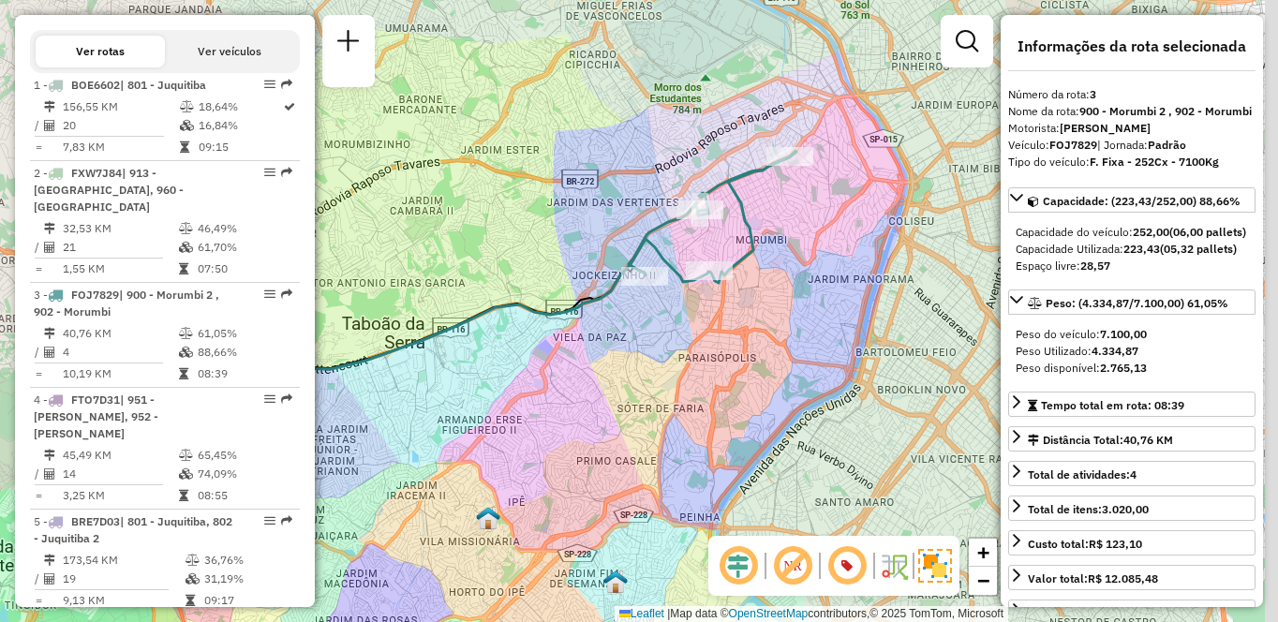
drag, startPoint x: 723, startPoint y: 381, endPoint x: 626, endPoint y: 397, distance: 97.8
click at [629, 399] on div "Janela de atendimento Grade de atendimento Capacidade Transportadoras Veículos …" at bounding box center [639, 311] width 1278 height 622
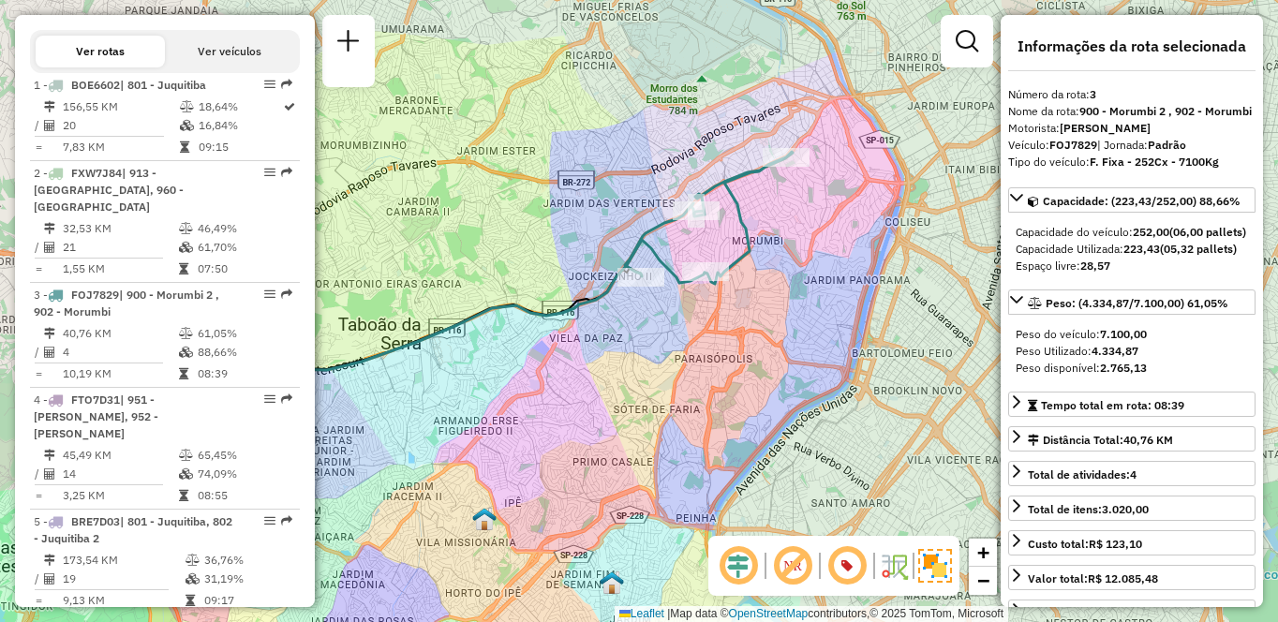
scroll to position [6974, 0]
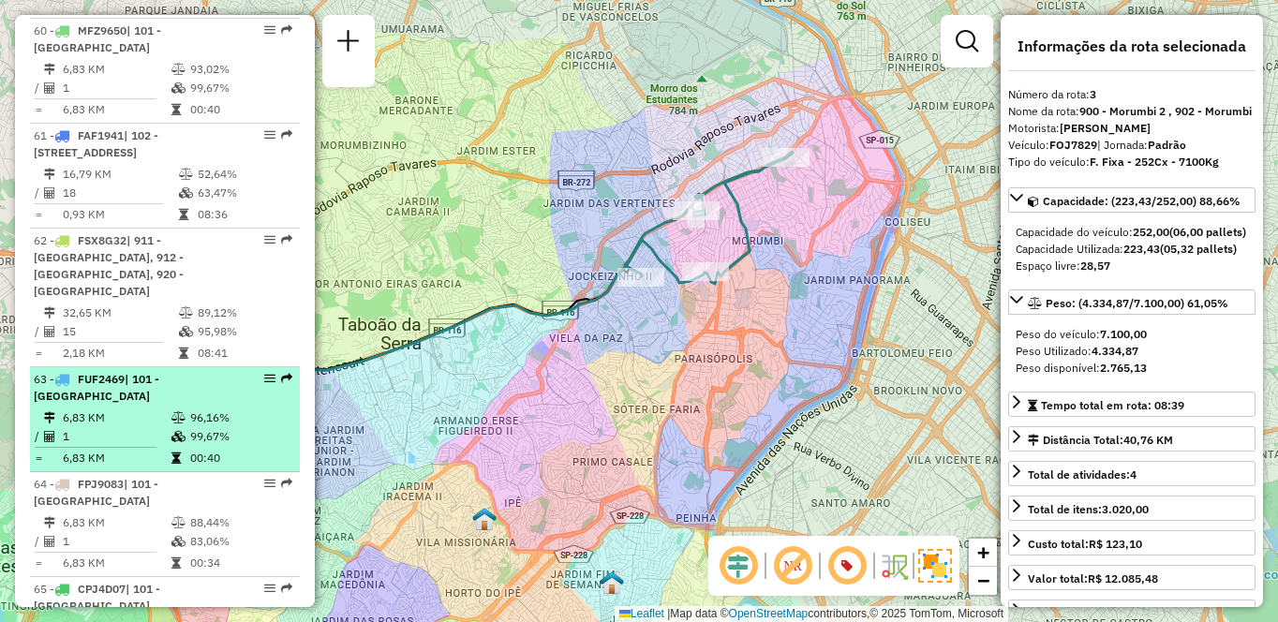
click at [150, 449] on td "6,83 KM" at bounding box center [116, 458] width 109 height 19
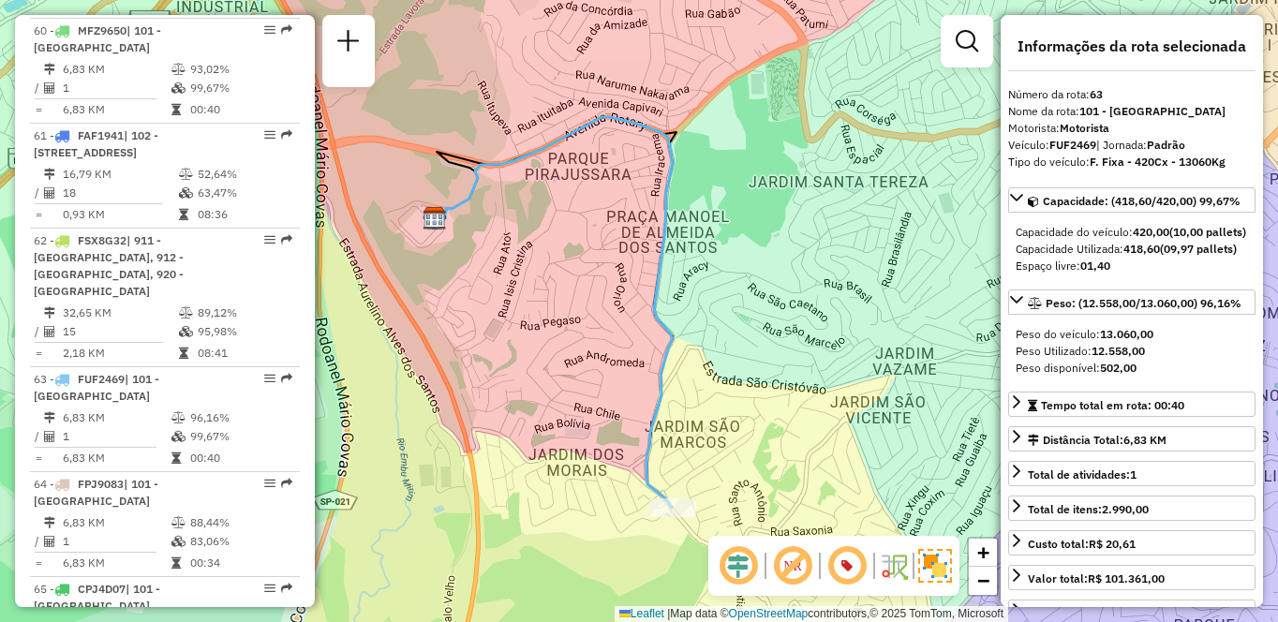
drag, startPoint x: 823, startPoint y: 437, endPoint x: 738, endPoint y: 439, distance: 85.3
click at [738, 439] on div "Janela de atendimento Grade de atendimento Capacidade Transportadoras Veículos …" at bounding box center [639, 311] width 1278 height 622
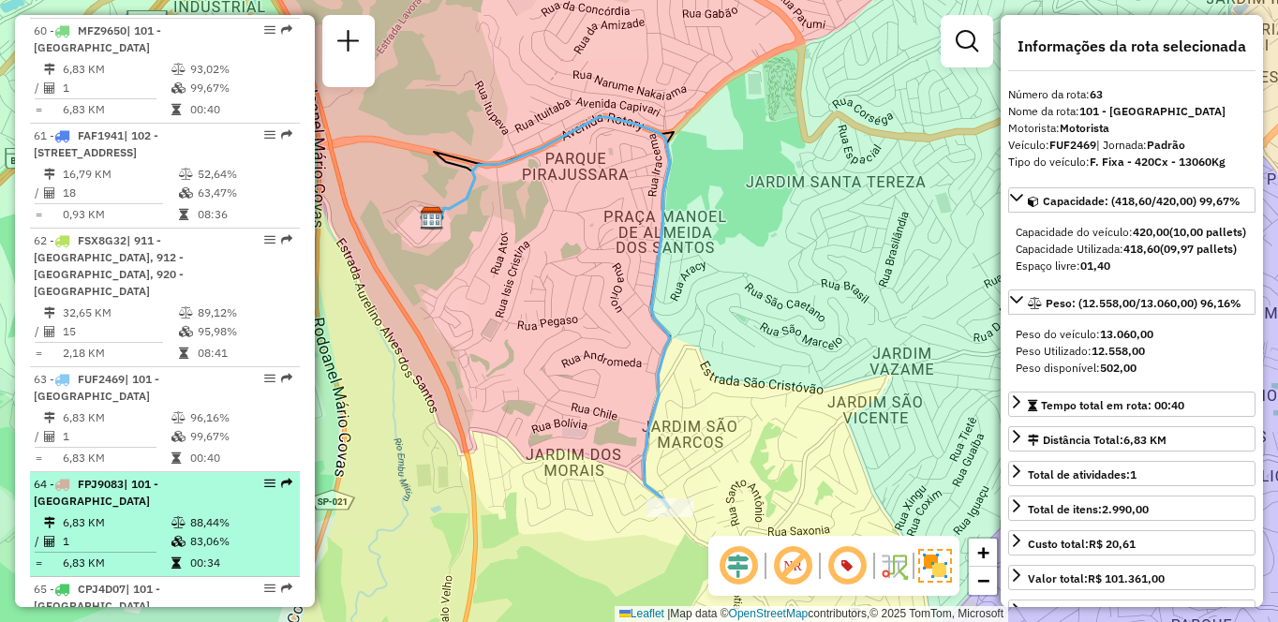
click at [141, 514] on td "6,83 KM" at bounding box center [116, 523] width 109 height 19
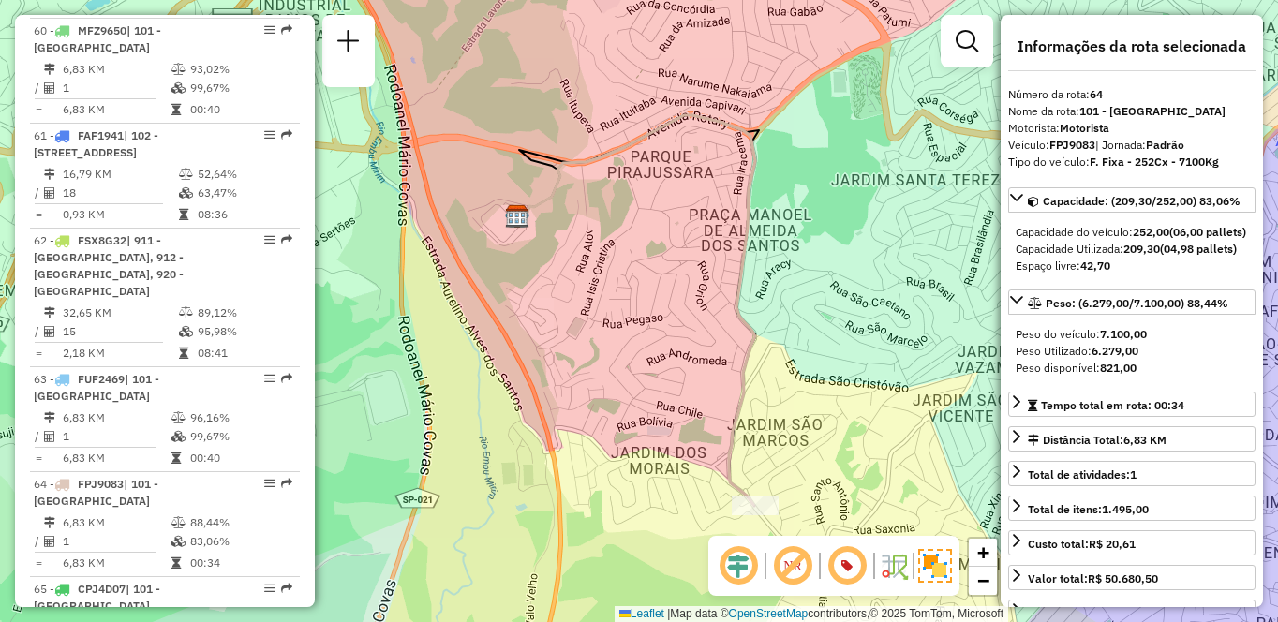
scroll to position [1726, 0]
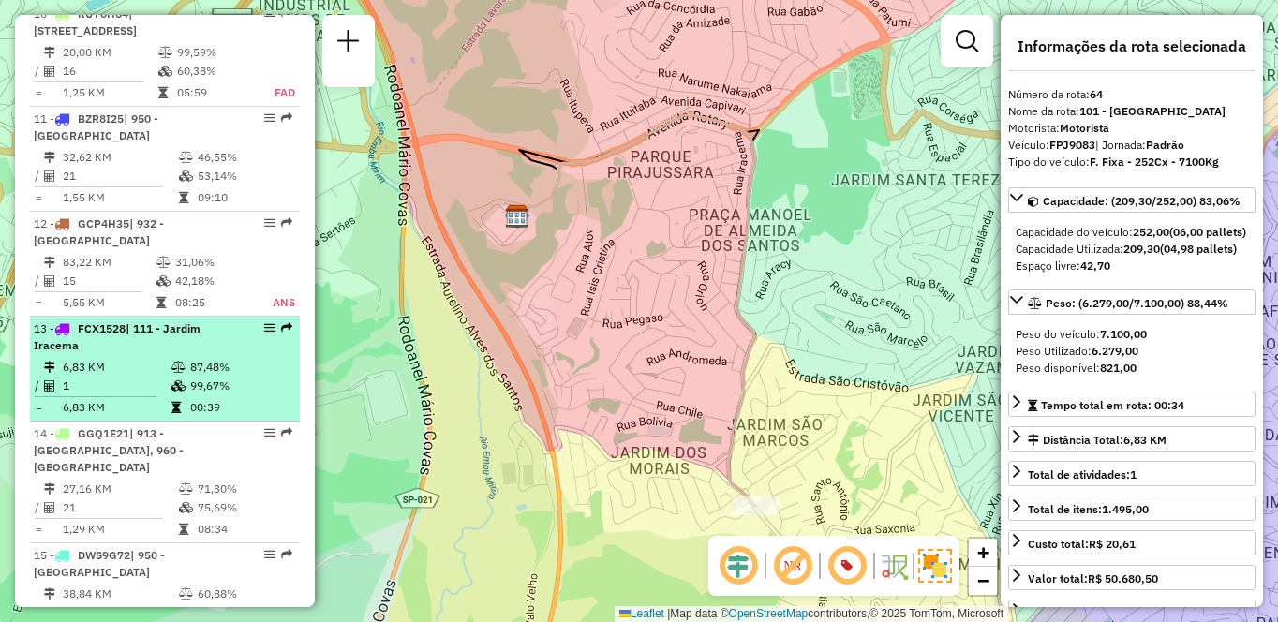
click at [110, 321] on div "13 - FCX1528 | 111 - [GEOGRAPHIC_DATA]" at bounding box center [133, 338] width 199 height 34
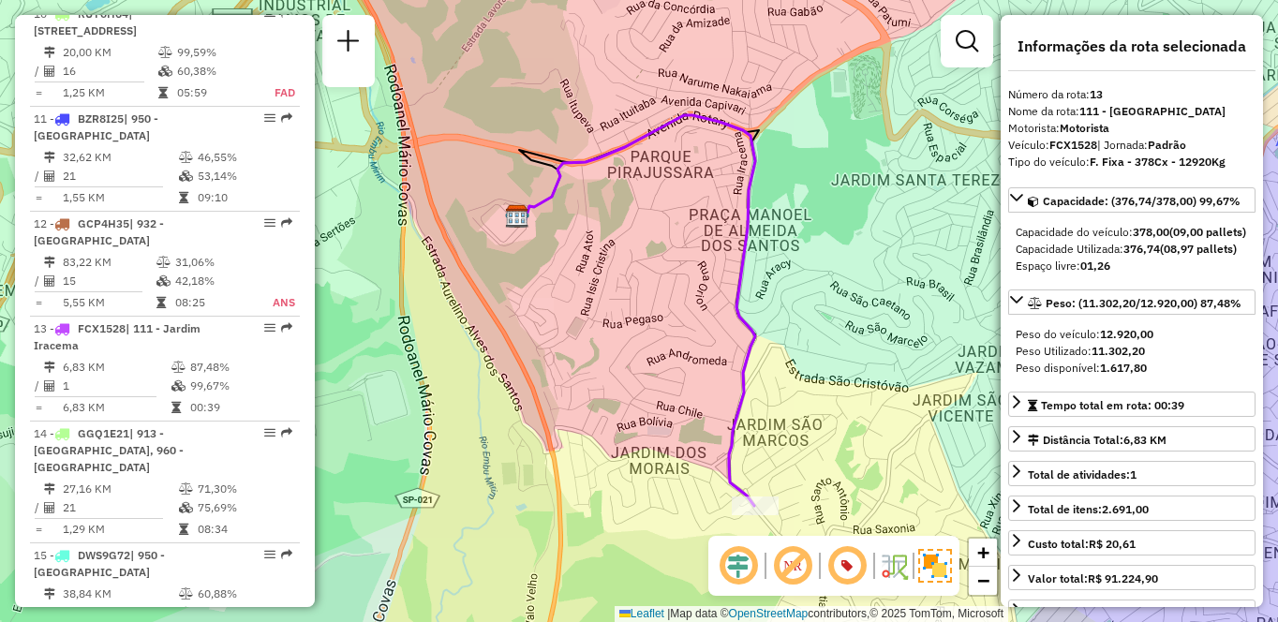
scroll to position [3717, 0]
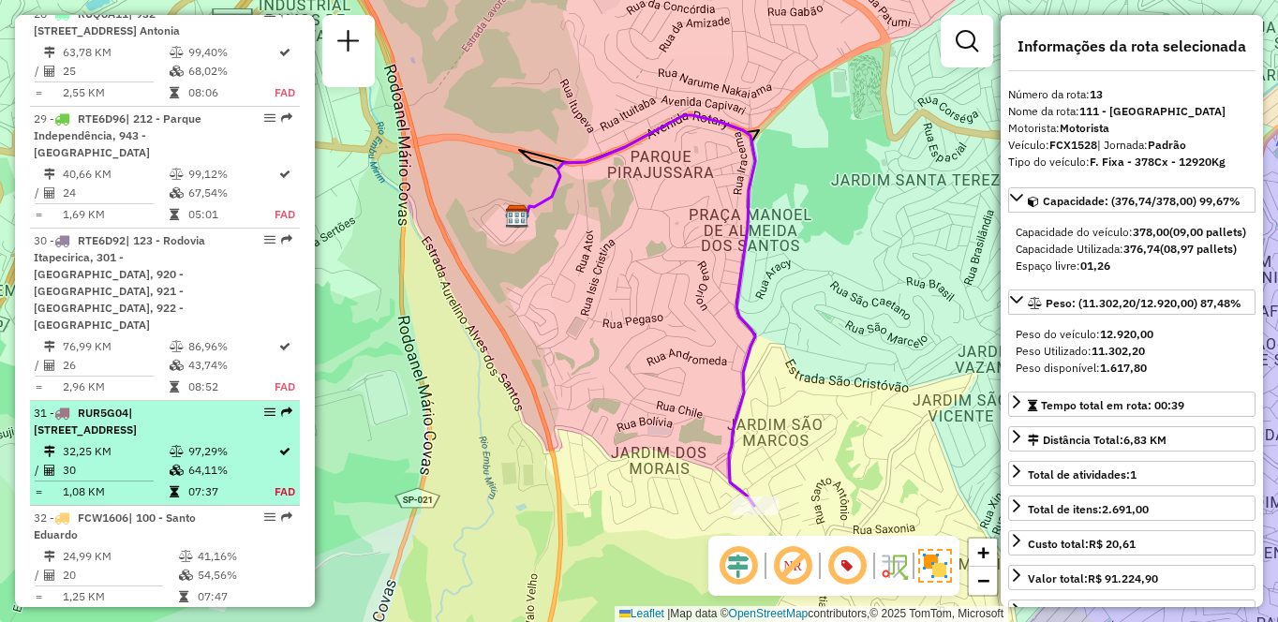
click at [175, 405] on div "31 - RUR5G04 | 101 - [STREET_ADDRESS]" at bounding box center [133, 422] width 199 height 34
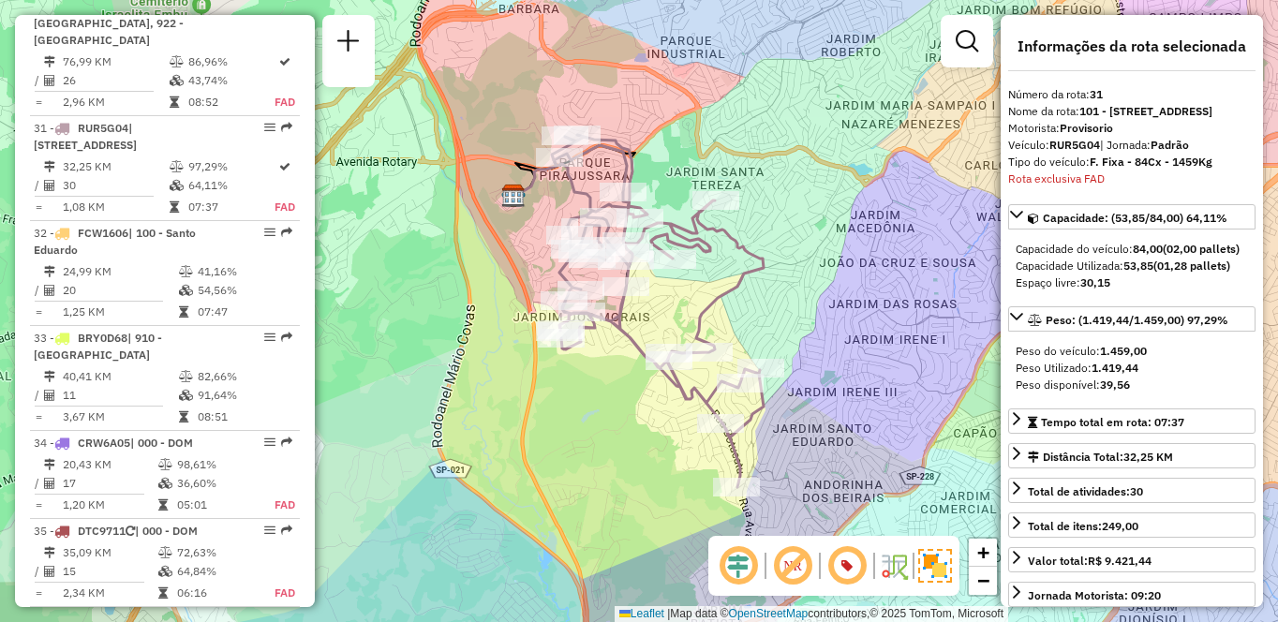
scroll to position [3578, 0]
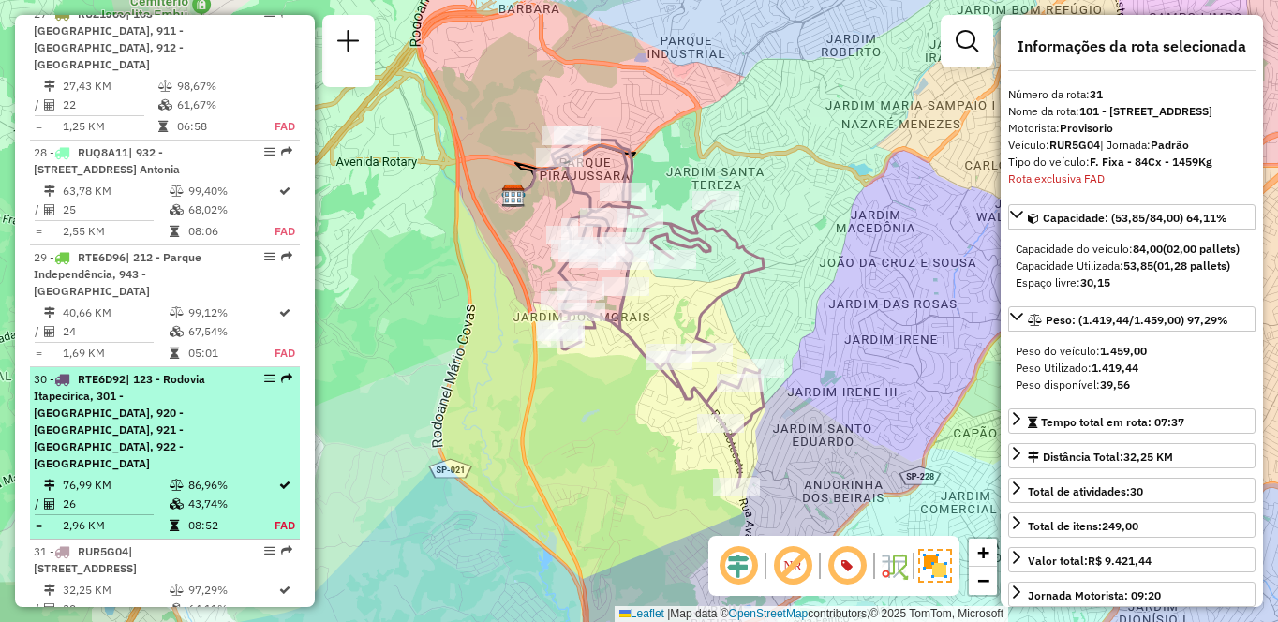
click at [153, 372] on span "| 123 - Rodovia Itapecirica, 301 - [GEOGRAPHIC_DATA], 920 - [GEOGRAPHIC_DATA], …" at bounding box center [119, 421] width 171 height 98
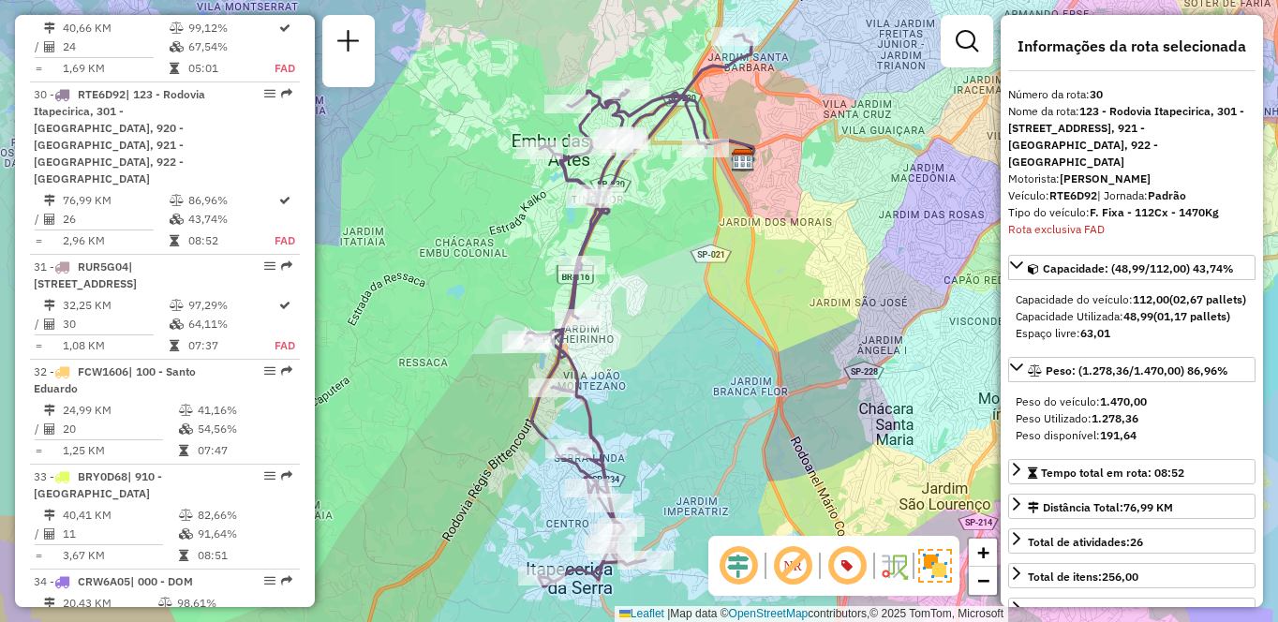
scroll to position [3334, 0]
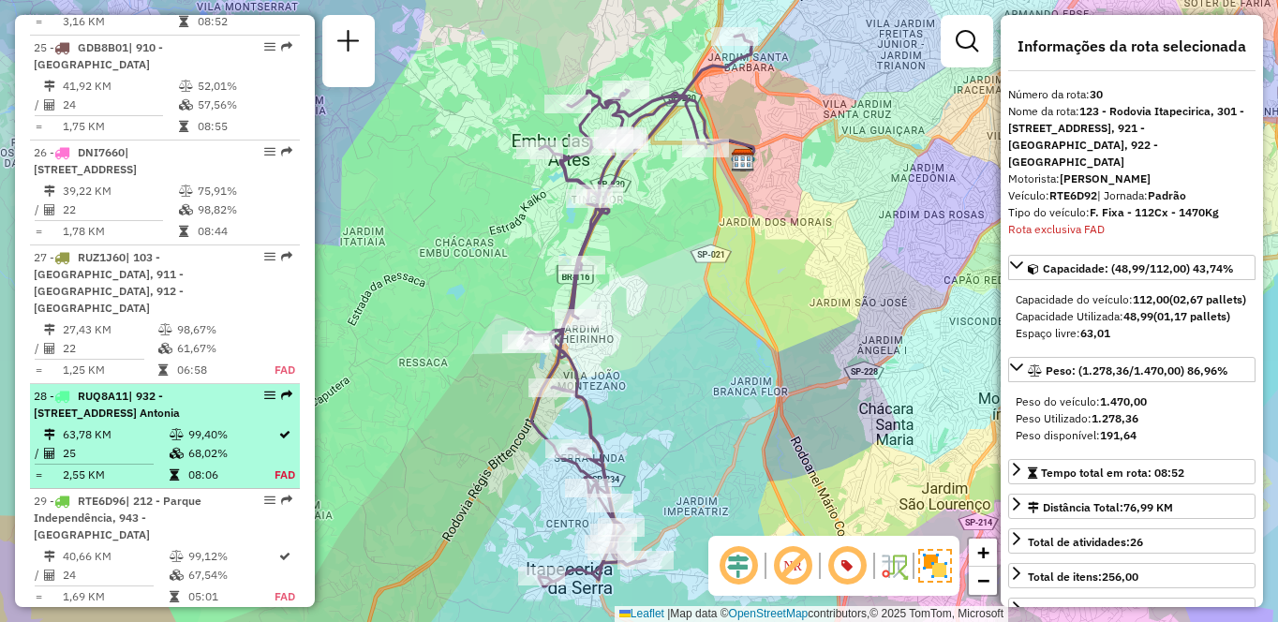
click at [171, 425] on td at bounding box center [178, 434] width 19 height 19
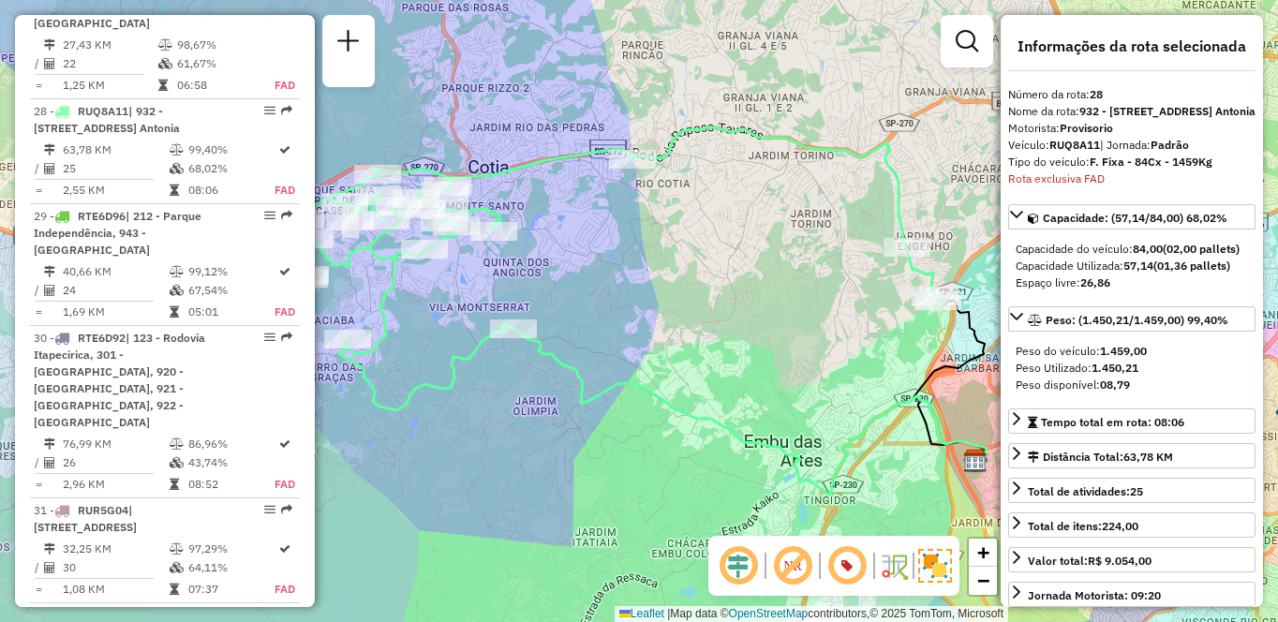
scroll to position [3003, 0]
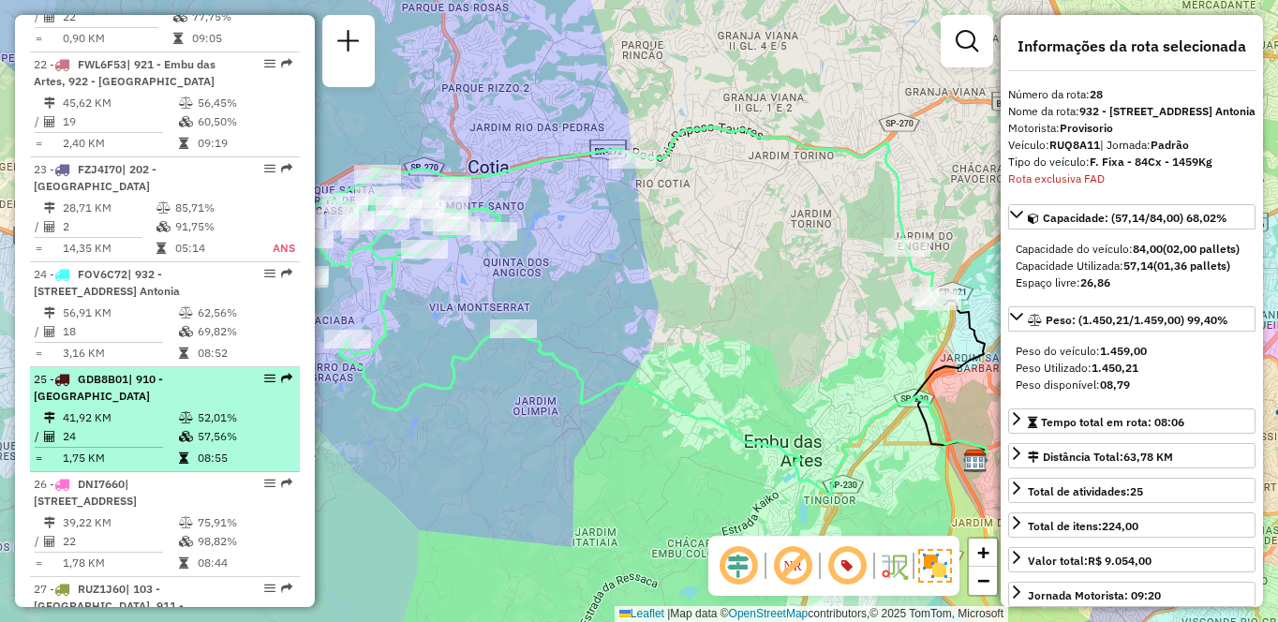
drag, startPoint x: 188, startPoint y: 325, endPoint x: 192, endPoint y: 336, distance: 11.9
click at [192, 371] on div "25 - GDB8B01 | 910 - Parque Ipê" at bounding box center [133, 388] width 199 height 34
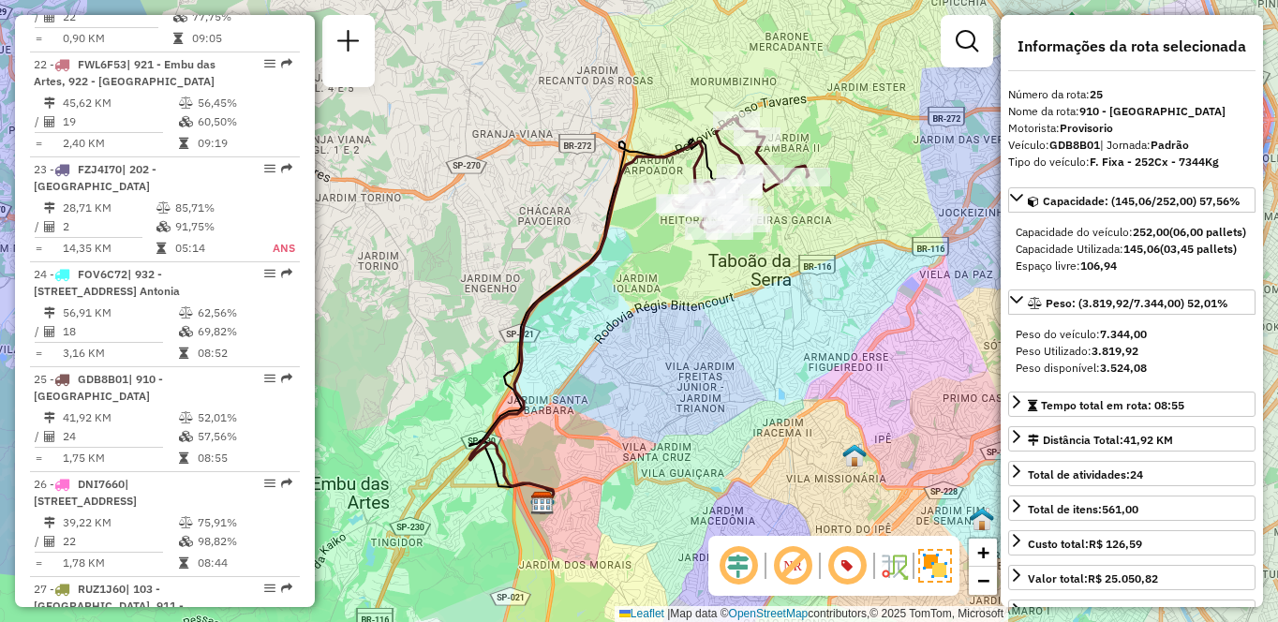
scroll to position [3456, 0]
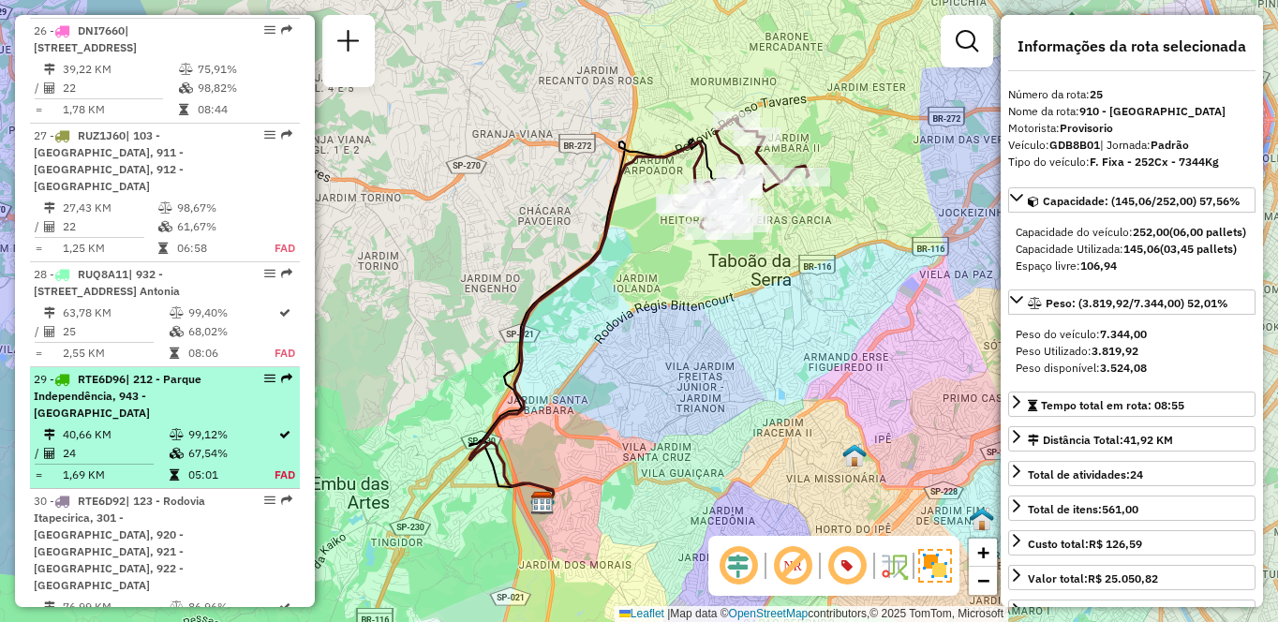
click at [156, 425] on td "40,66 KM" at bounding box center [115, 434] width 107 height 19
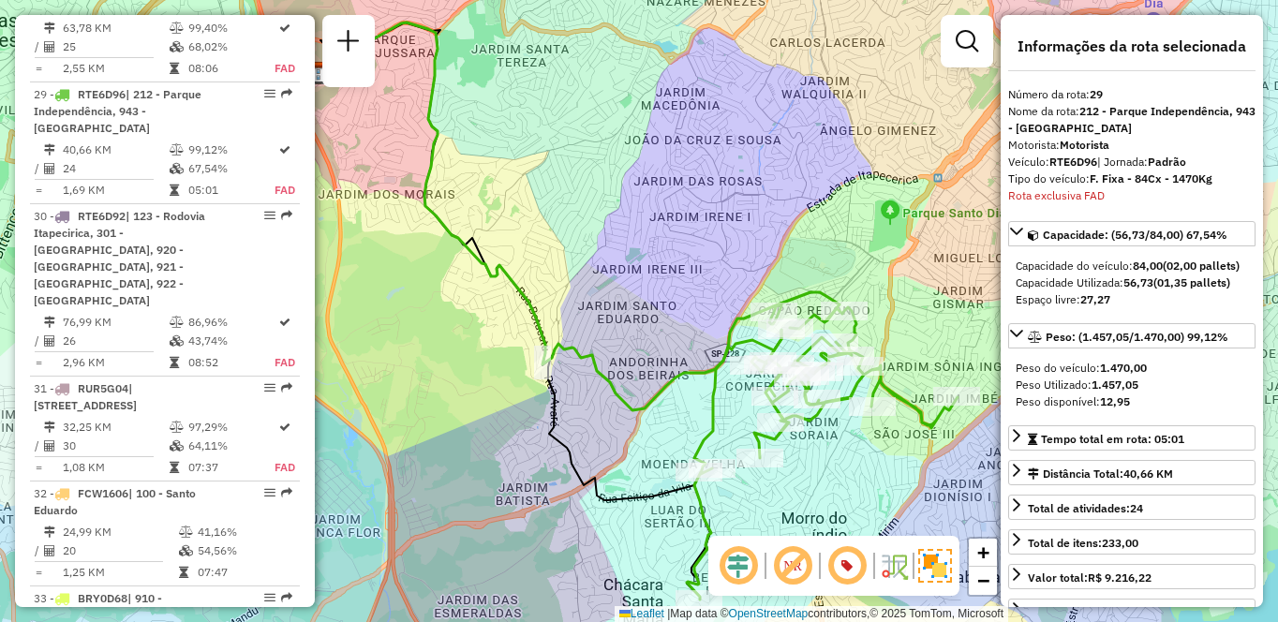
scroll to position [2356, 0]
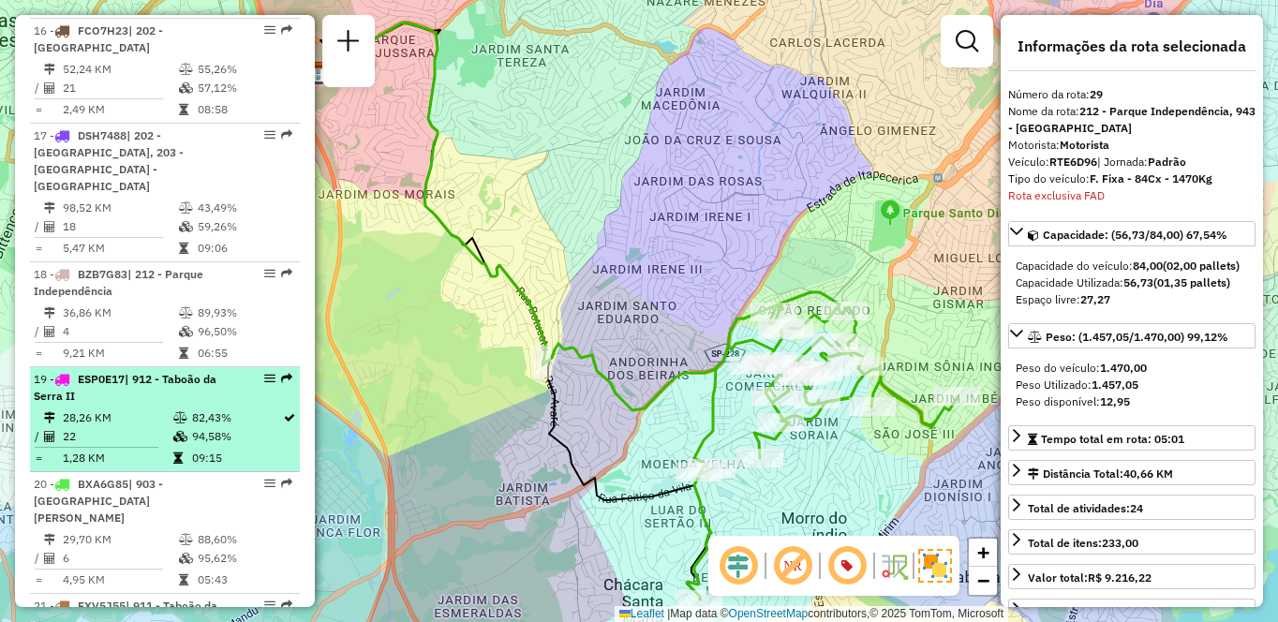
click at [228, 409] on td "82,43%" at bounding box center [236, 418] width 91 height 19
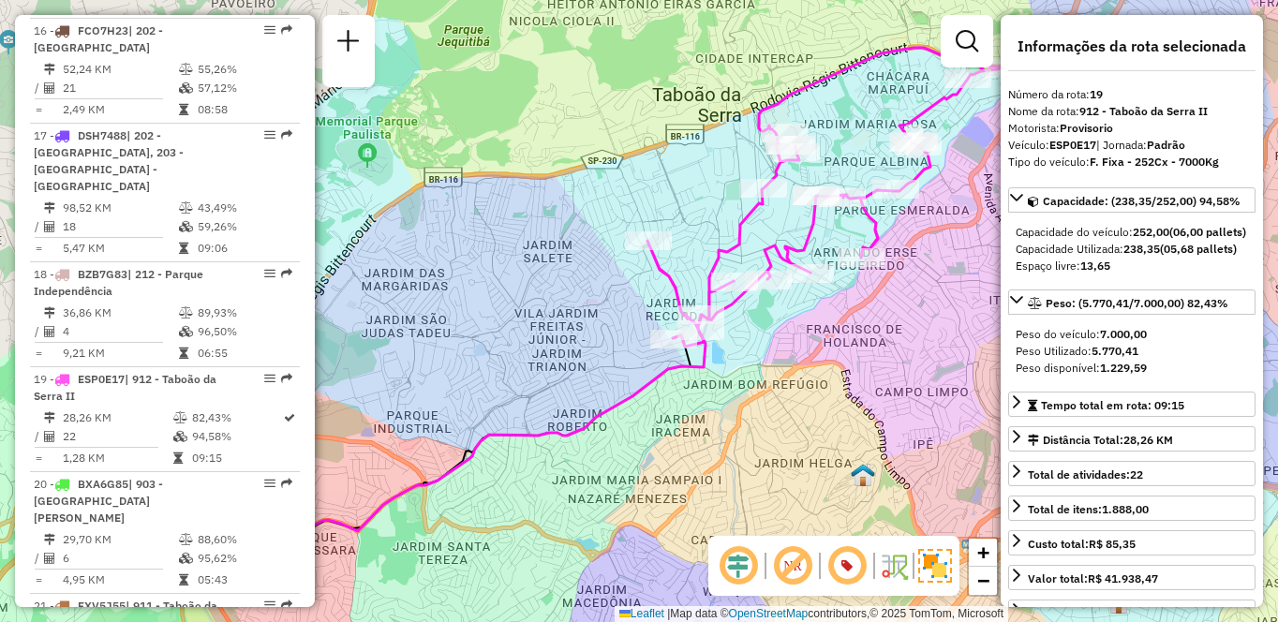
scroll to position [6852, 0]
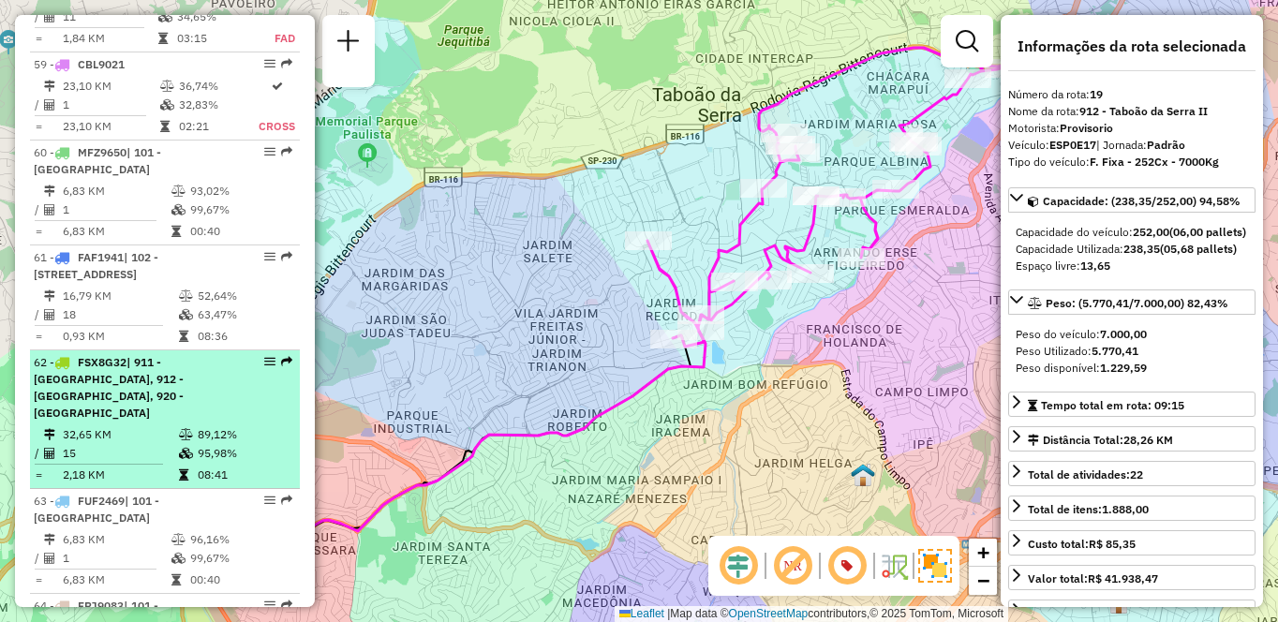
click at [139, 425] on td "32,65 KM" at bounding box center [120, 434] width 116 height 19
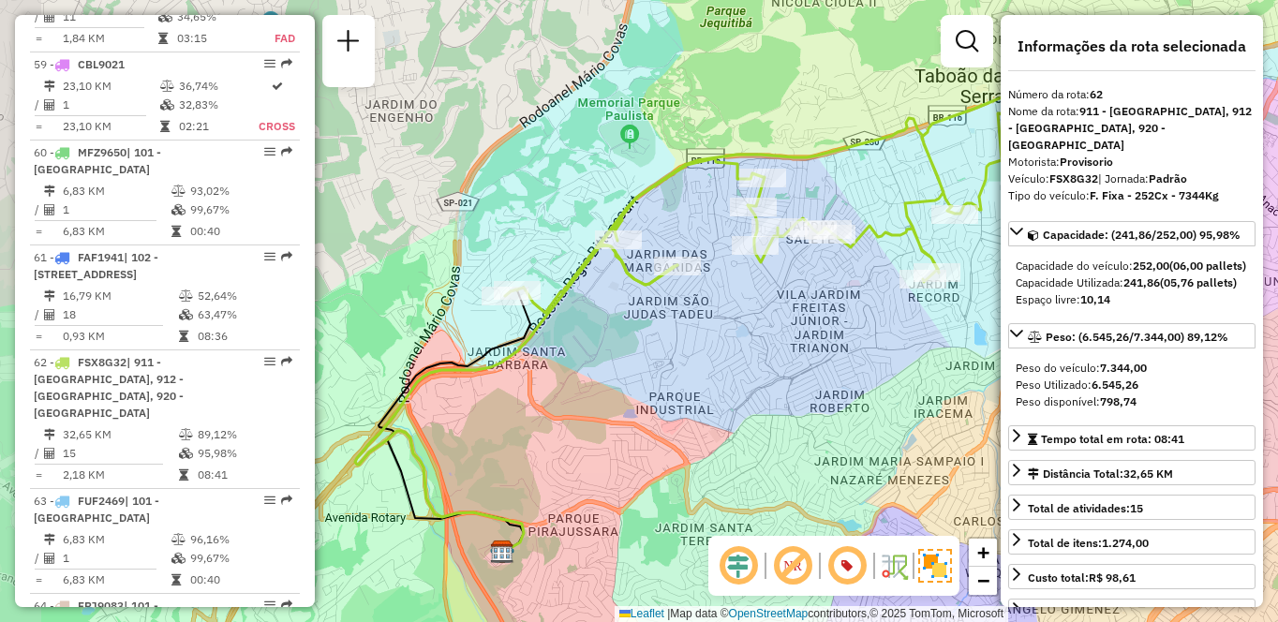
drag, startPoint x: 617, startPoint y: 407, endPoint x: 727, endPoint y: 398, distance: 110.9
click at [727, 398] on div "Janela de atendimento Grade de atendimento Capacidade Transportadoras Veículos …" at bounding box center [639, 311] width 1278 height 622
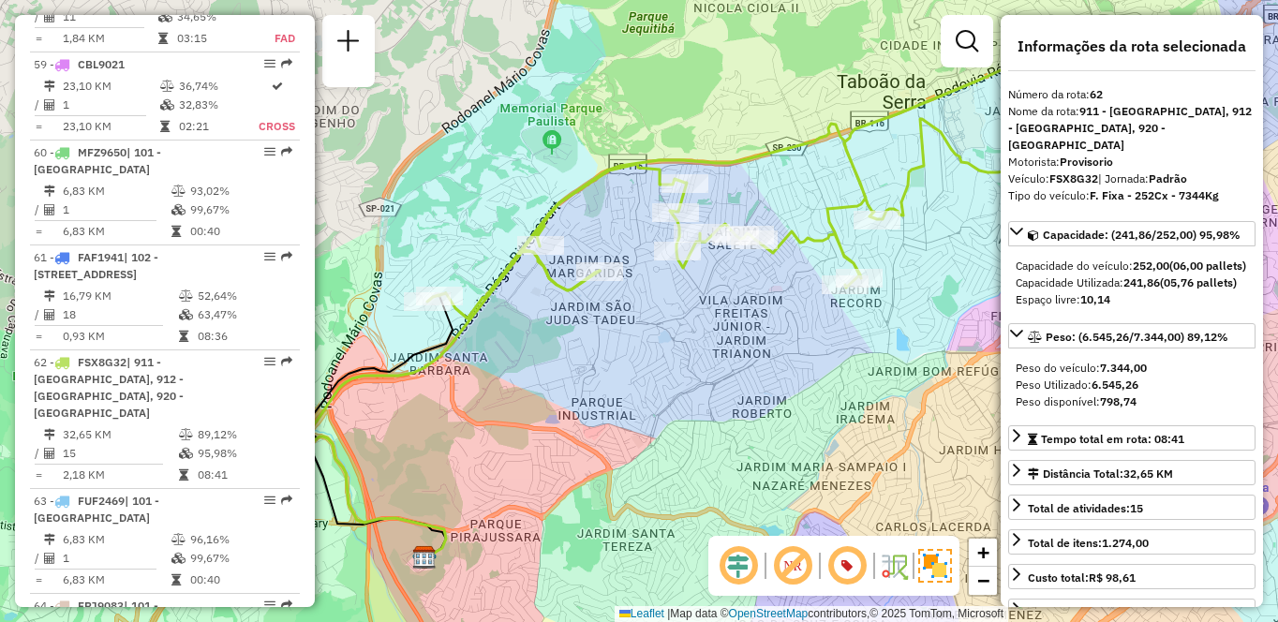
drag, startPoint x: 794, startPoint y: 351, endPoint x: 783, endPoint y: 352, distance: 10.4
click at [783, 352] on div "Janela de atendimento Grade de atendimento Capacidade Transportadoras Veículos …" at bounding box center [639, 311] width 1278 height 622
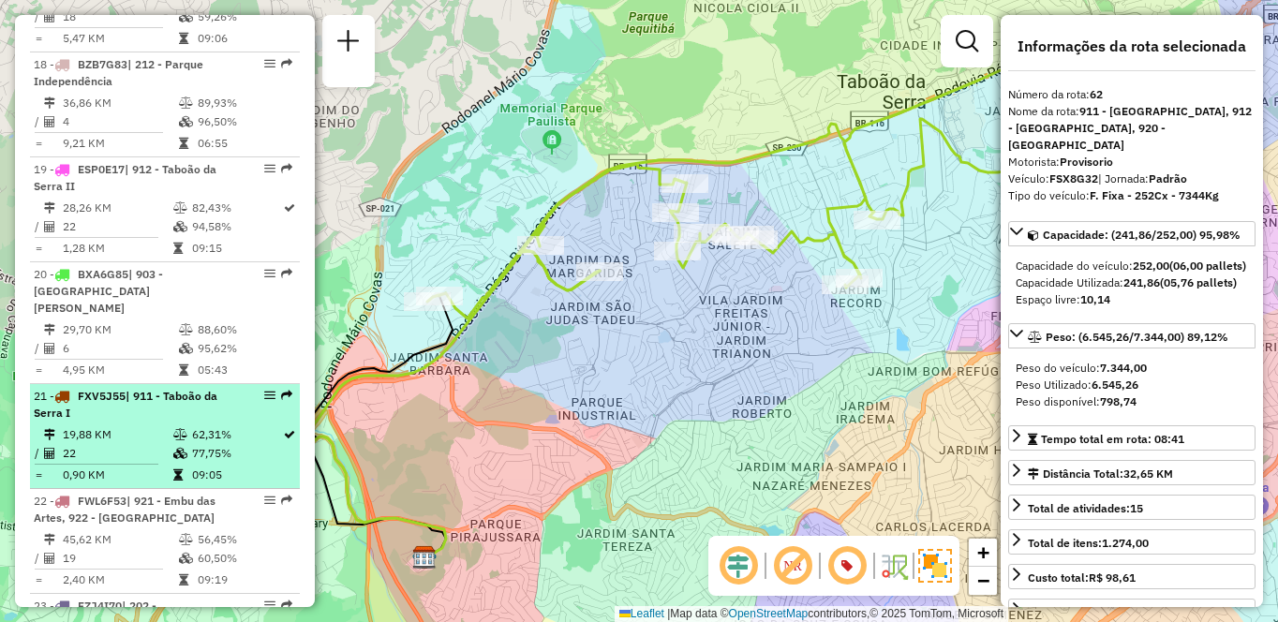
click at [179, 429] on icon at bounding box center [180, 434] width 14 height 11
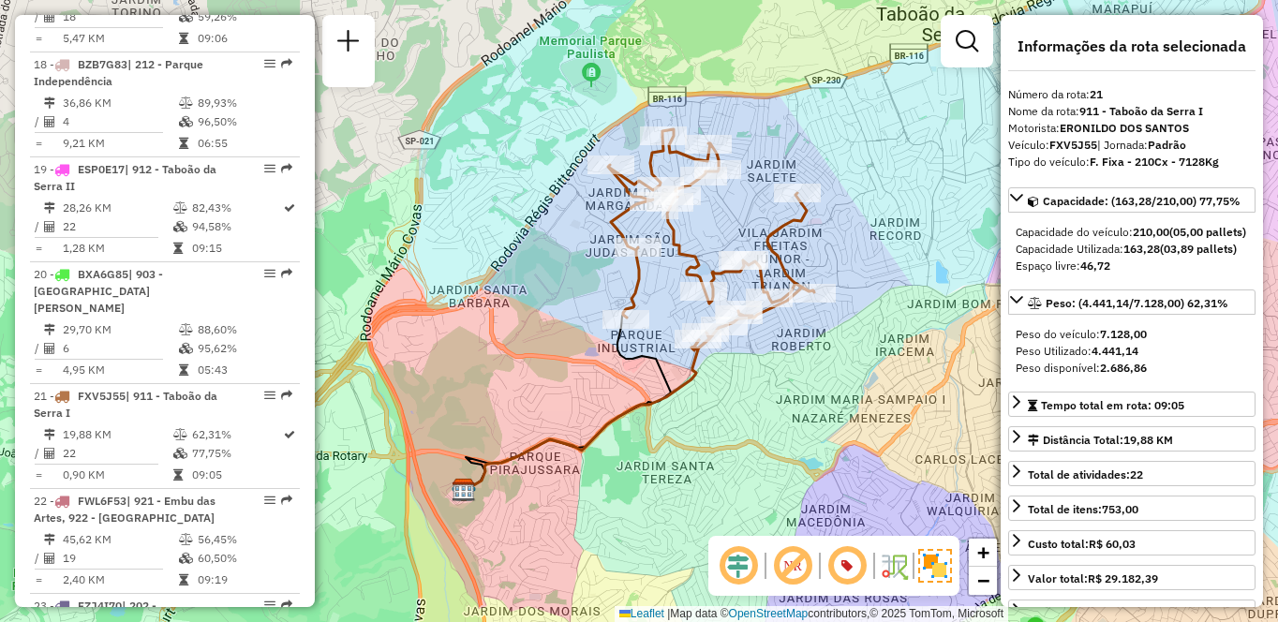
scroll to position [6852, 0]
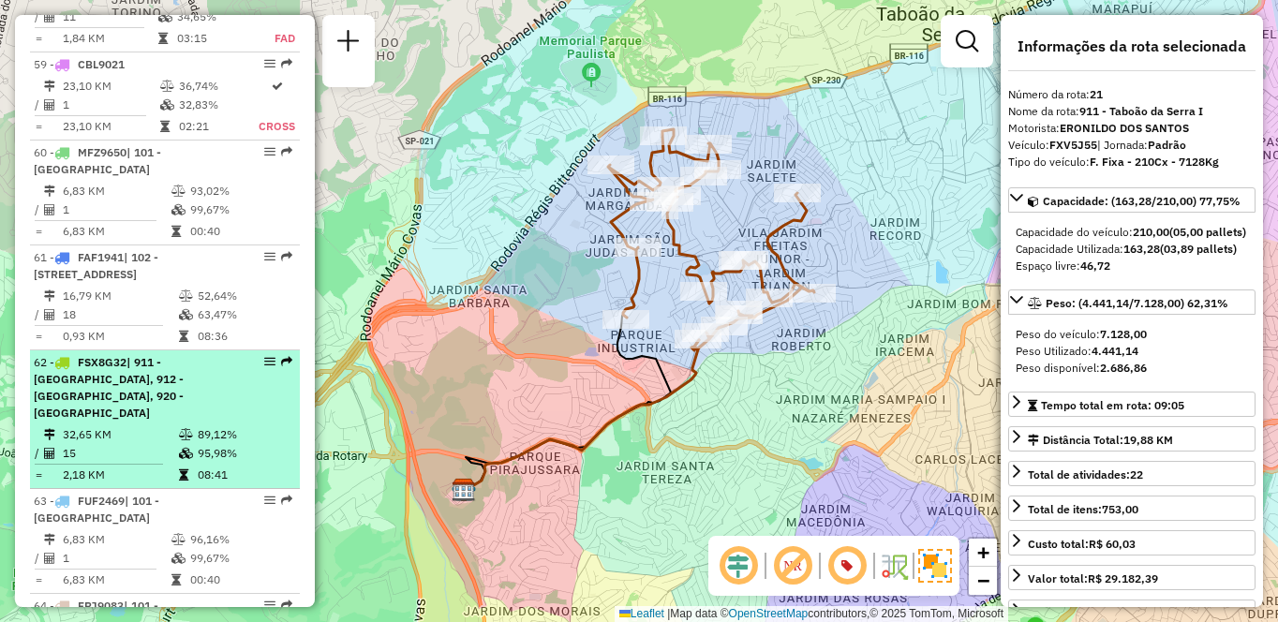
click at [178, 355] on span "| 911 - [GEOGRAPHIC_DATA], 912 - [GEOGRAPHIC_DATA], 920 - [GEOGRAPHIC_DATA]" at bounding box center [109, 387] width 150 height 65
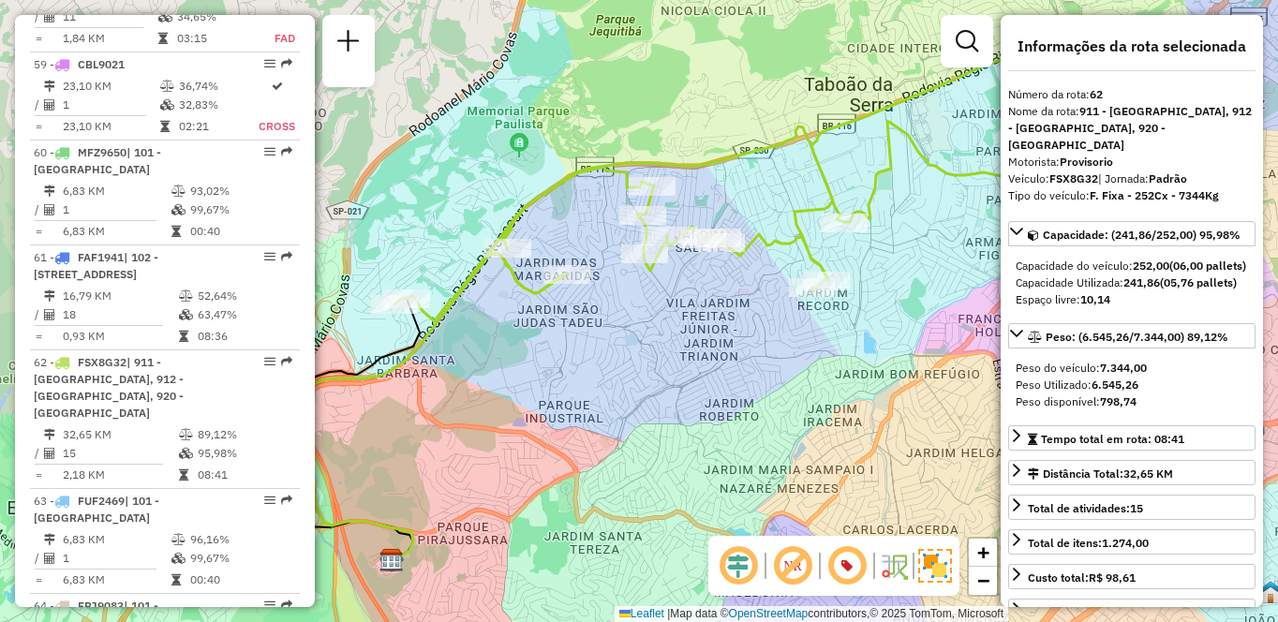
scroll to position [2671, 0]
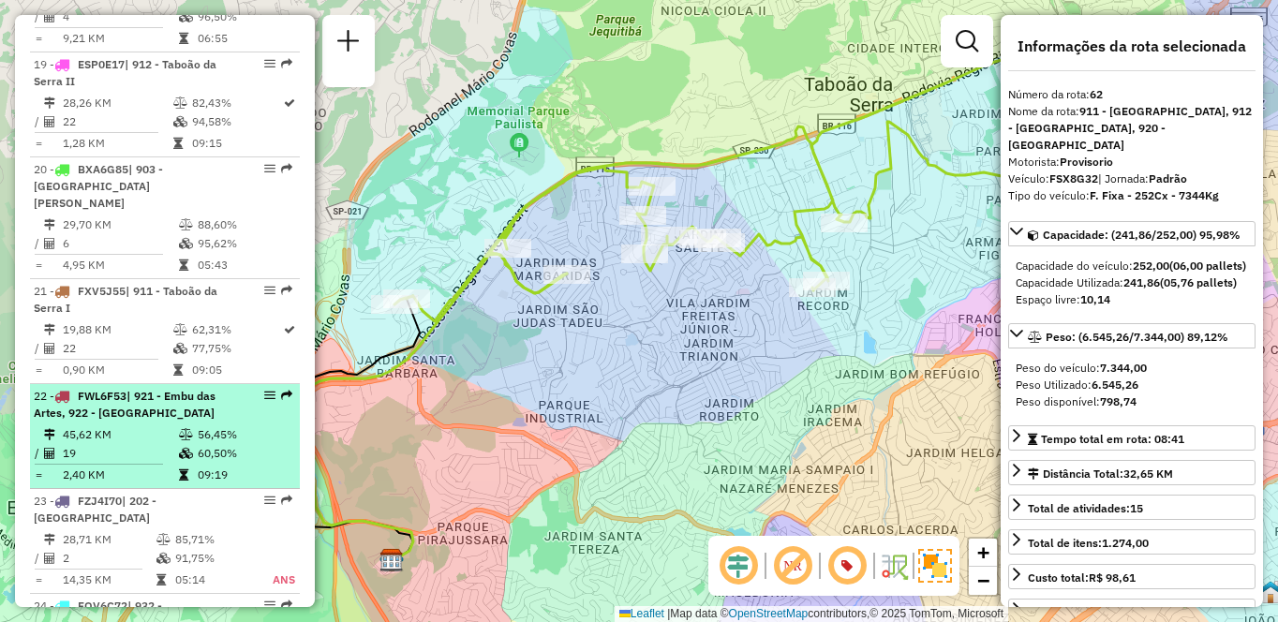
click at [197, 425] on td "56,45%" at bounding box center [244, 434] width 95 height 19
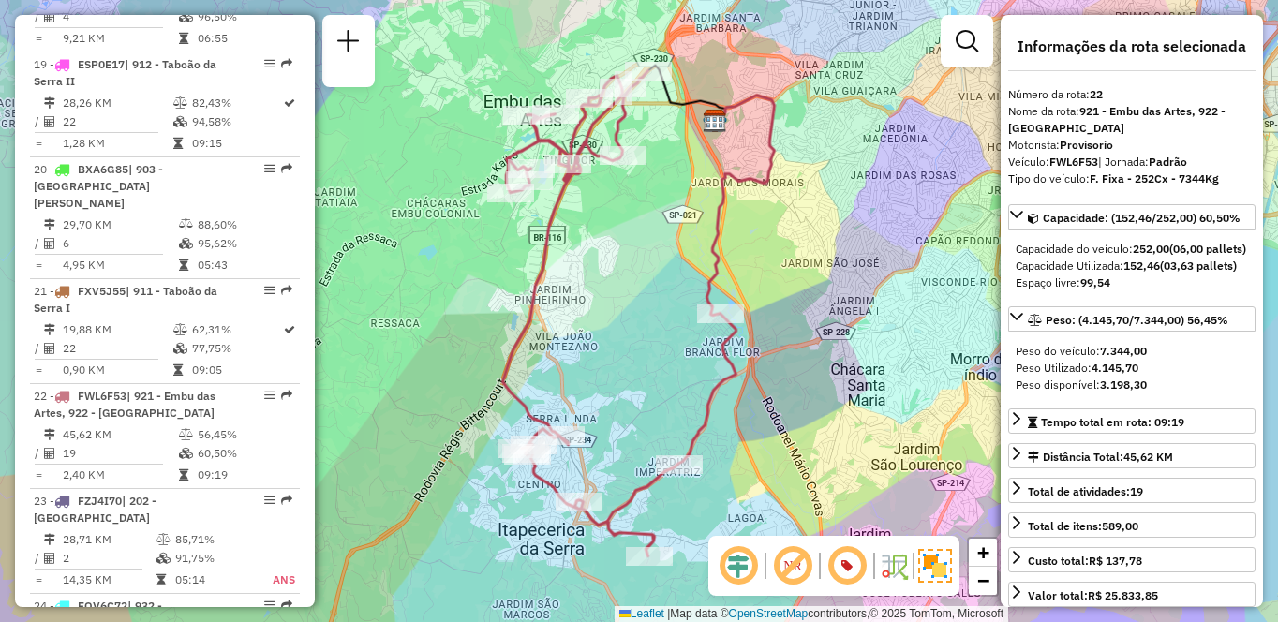
scroll to position [6731, 0]
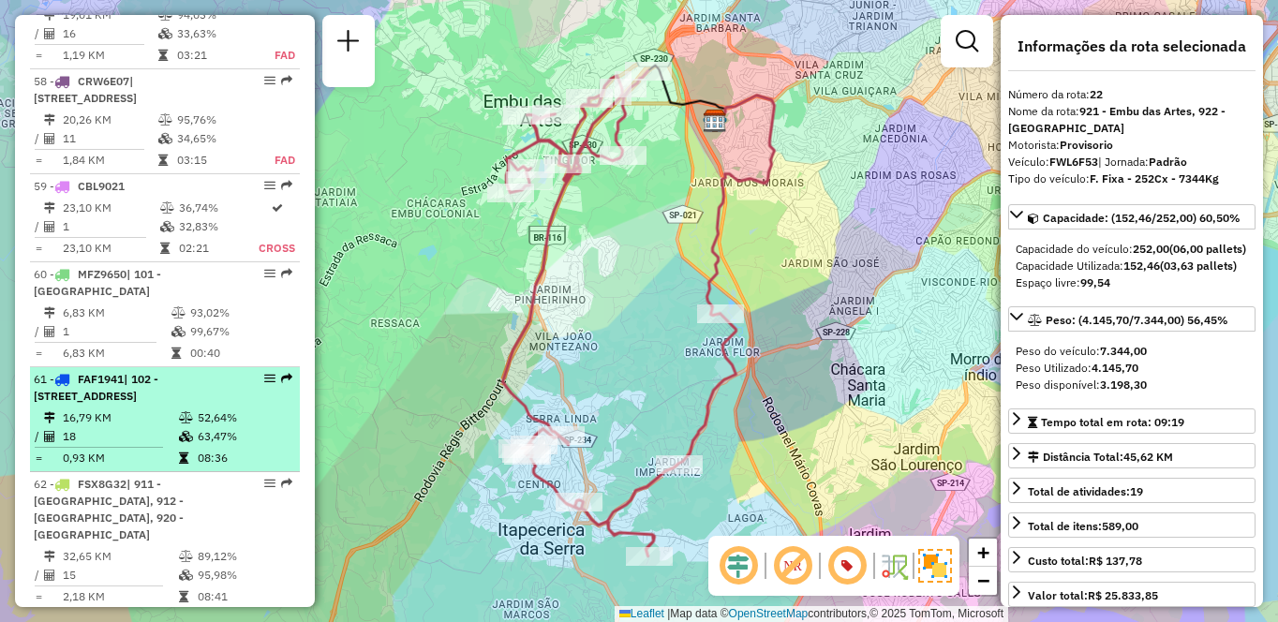
click at [200, 371] on div "61 - FAF1941 | 102 - [STREET_ADDRESS]" at bounding box center [133, 388] width 199 height 34
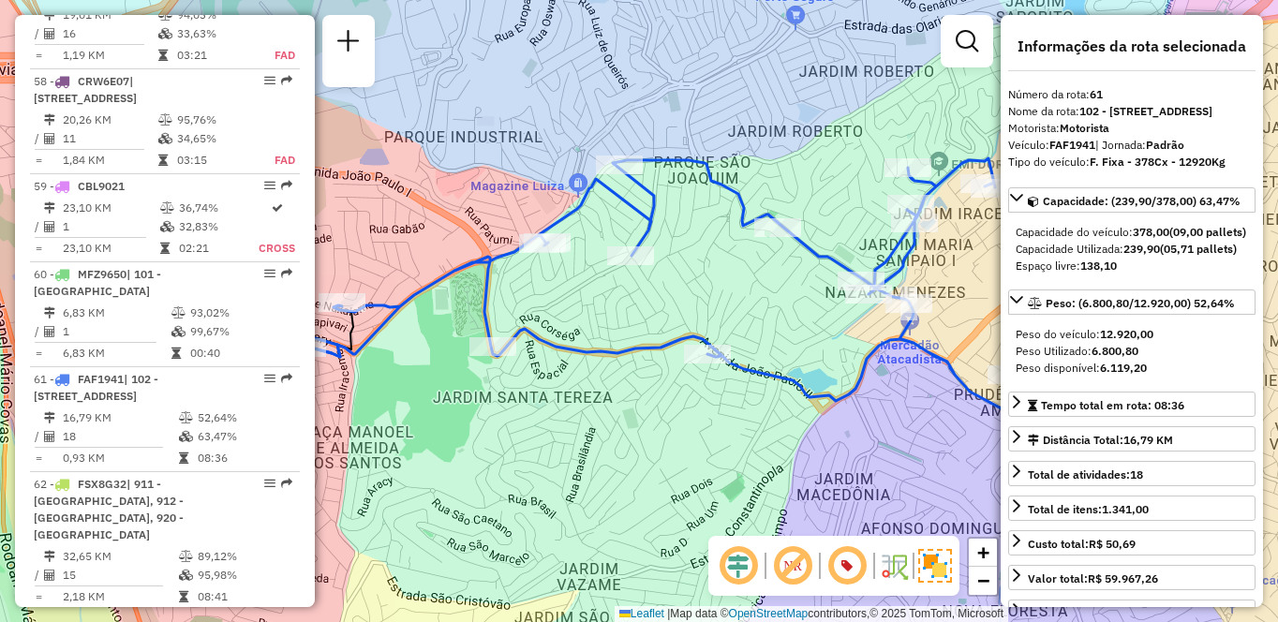
drag, startPoint x: 773, startPoint y: 385, endPoint x: 743, endPoint y: 383, distance: 30.0
click at [743, 383] on icon at bounding box center [669, 288] width 730 height 260
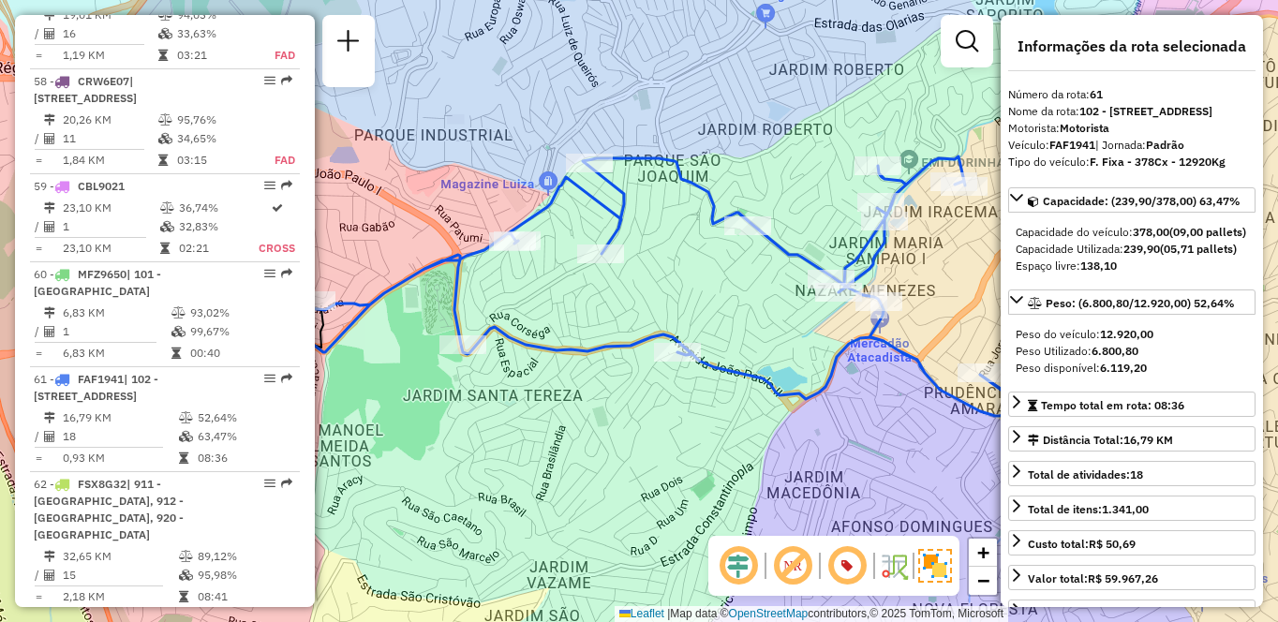
scroll to position [1831, 0]
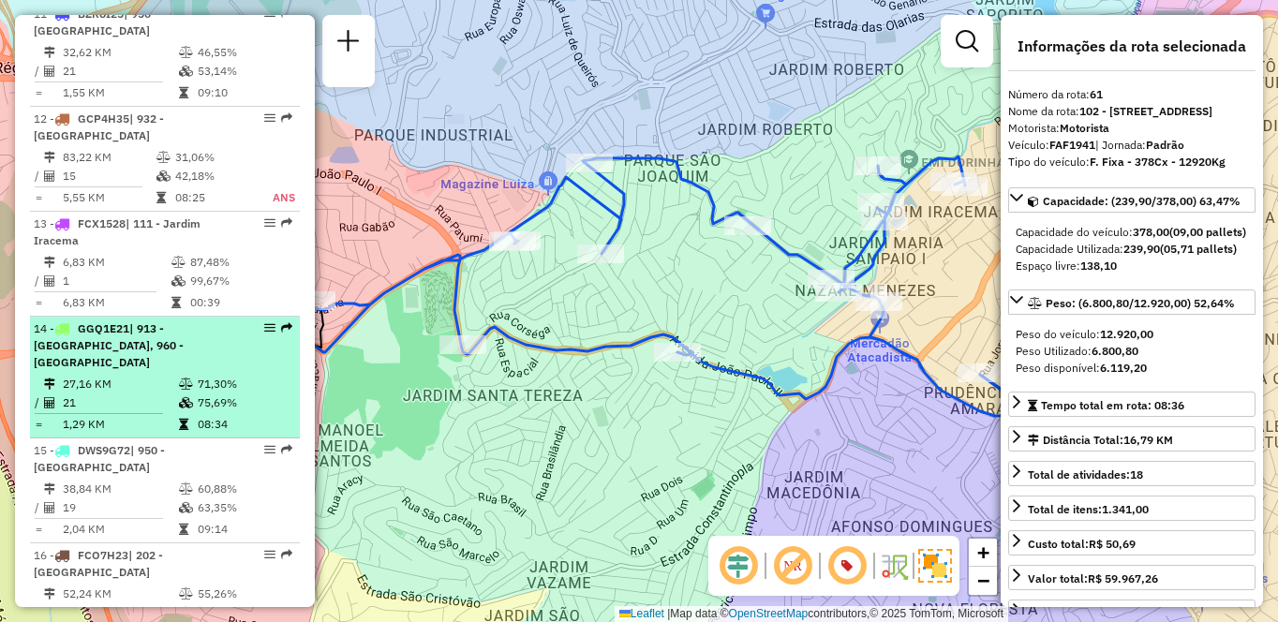
click at [184, 333] on span "| 913 - [GEOGRAPHIC_DATA], 960 - [GEOGRAPHIC_DATA]" at bounding box center [109, 345] width 150 height 48
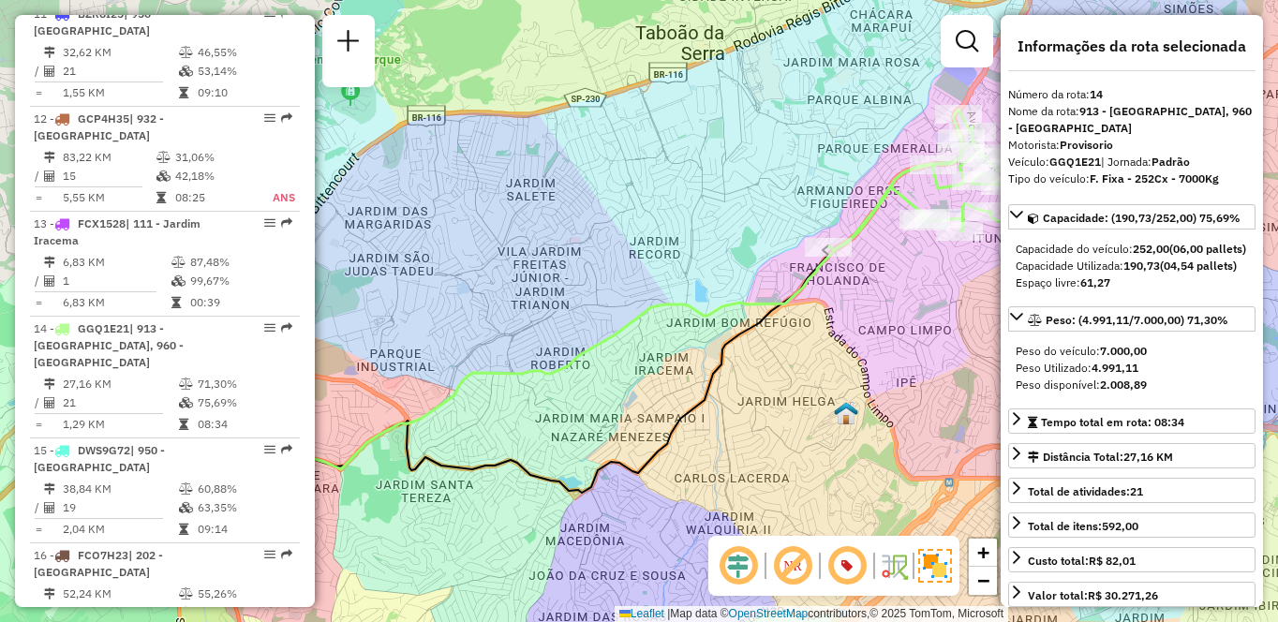
scroll to position [6852, 0]
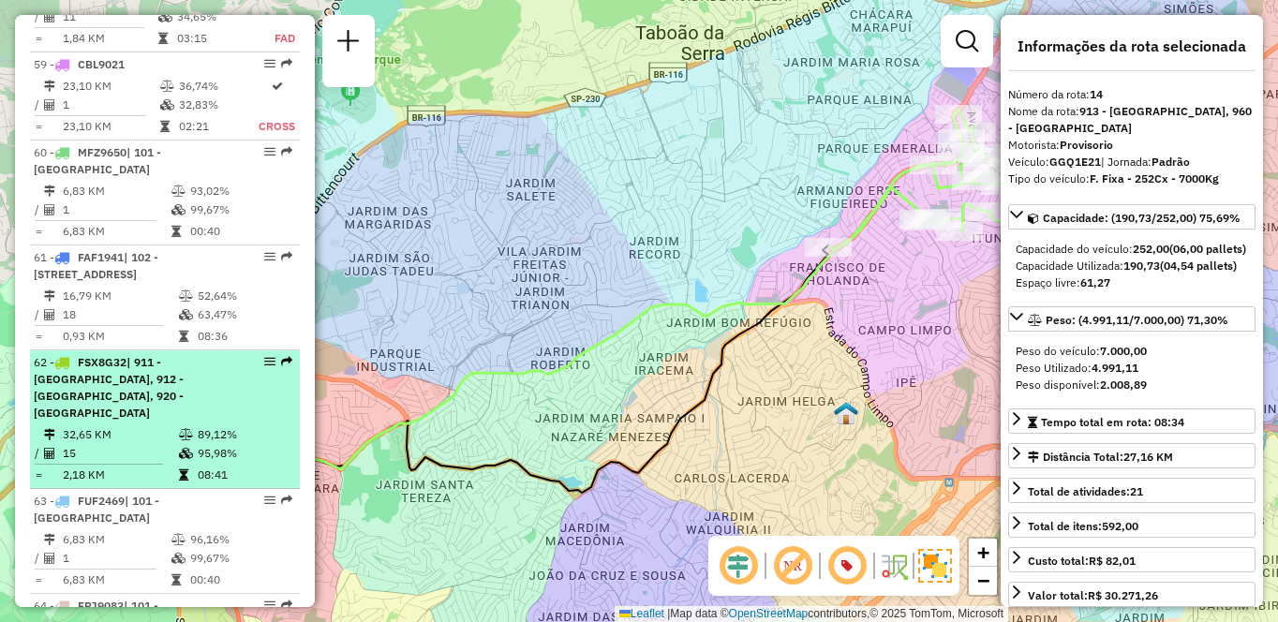
click at [146, 425] on td "32,65 KM" at bounding box center [120, 434] width 116 height 19
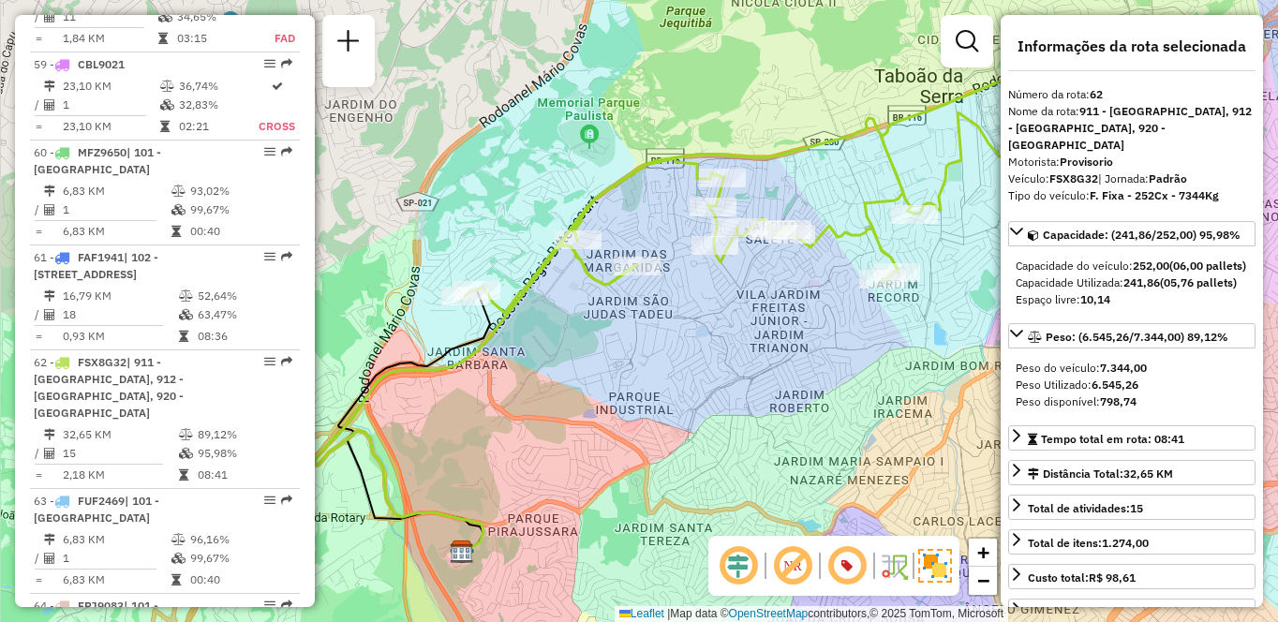
drag, startPoint x: 596, startPoint y: 430, endPoint x: 666, endPoint y: 414, distance: 72.1
click at [666, 421] on div "Janela de atendimento Grade de atendimento Capacidade Transportadoras Veículos …" at bounding box center [639, 311] width 1278 height 622
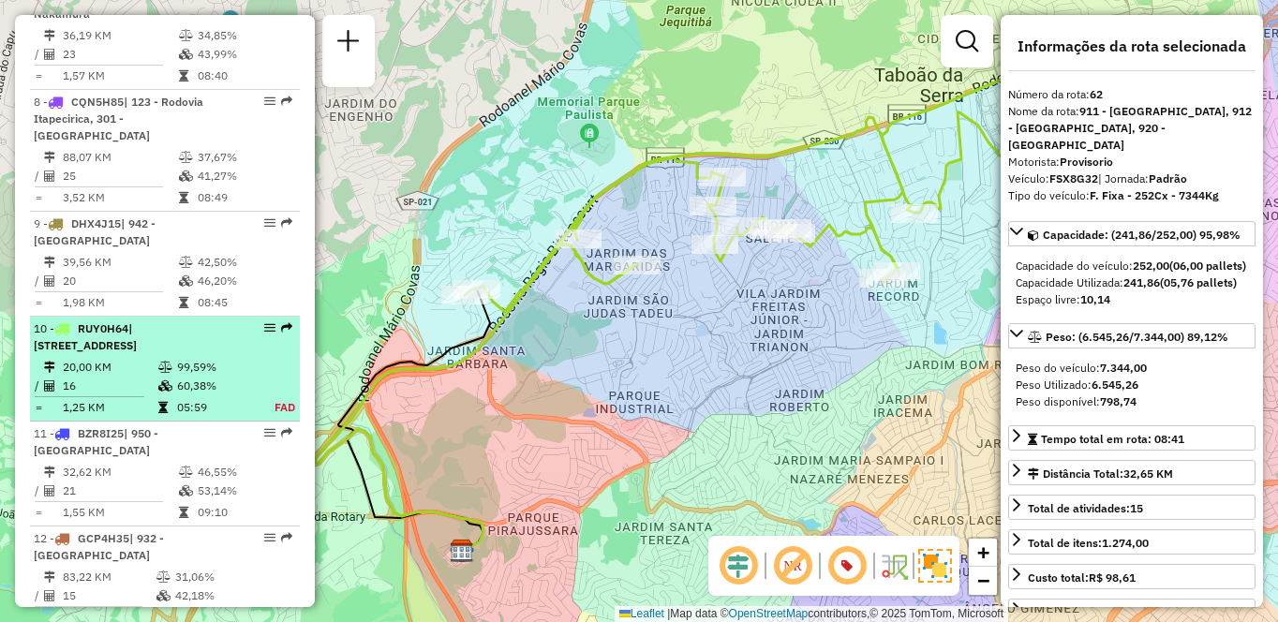
click at [183, 358] on td "99,59%" at bounding box center [215, 367] width 78 height 19
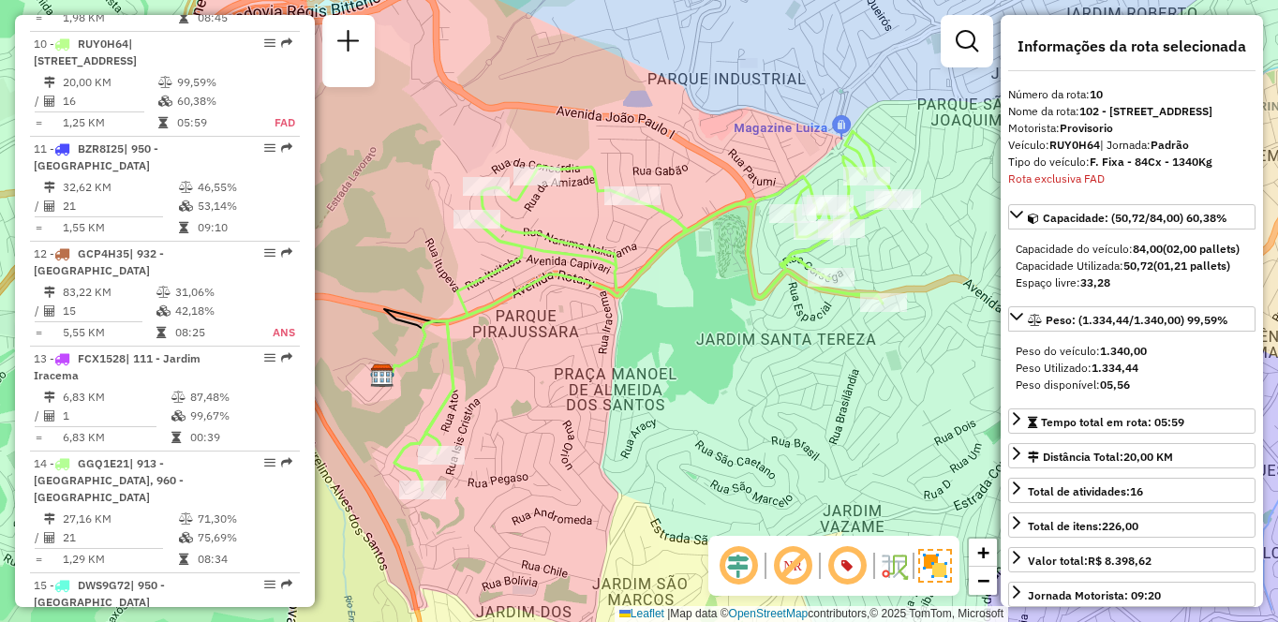
scroll to position [3943, 0]
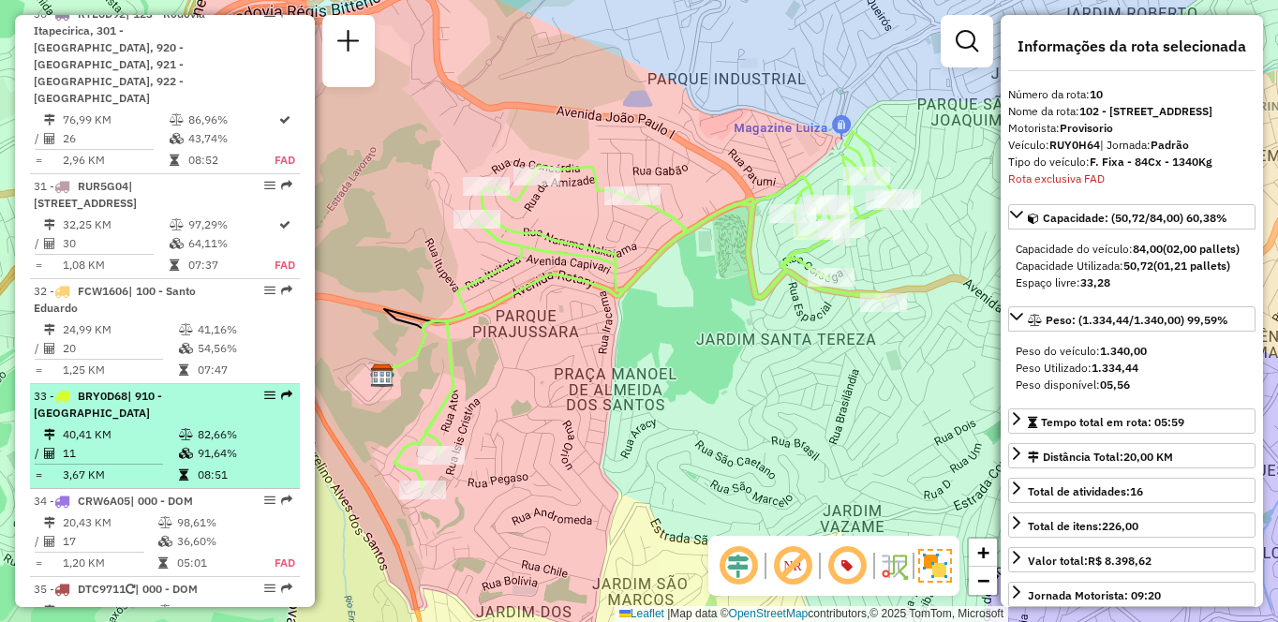
click at [161, 444] on td "11" at bounding box center [120, 453] width 116 height 19
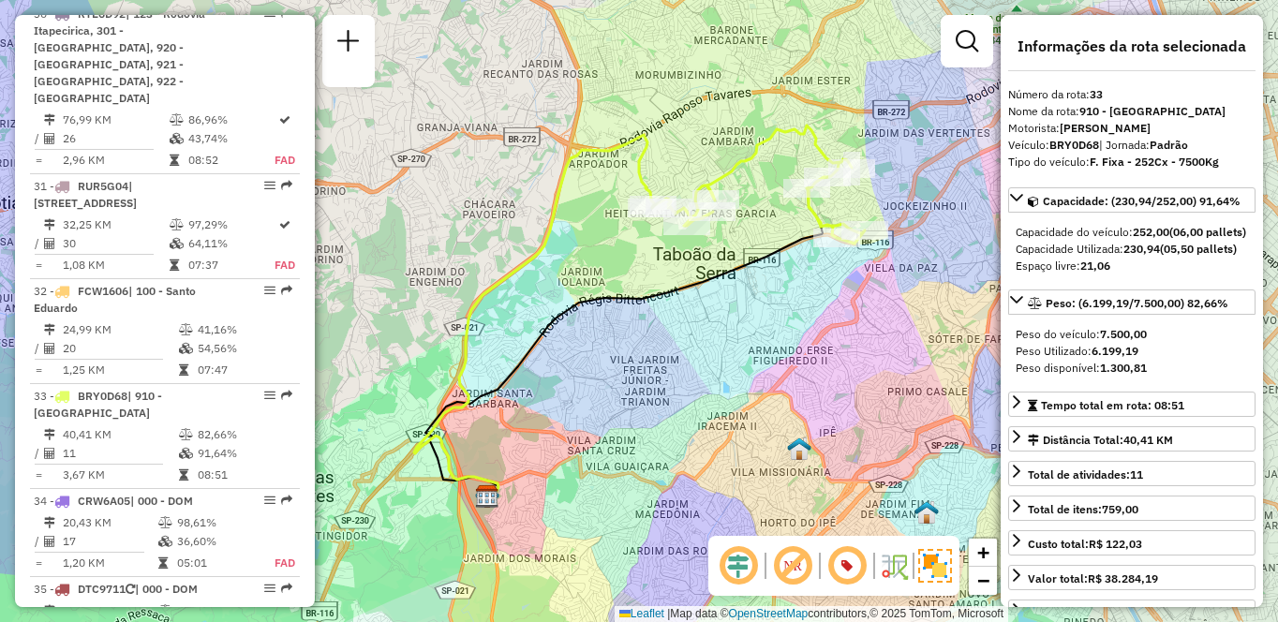
scroll to position [2461, 0]
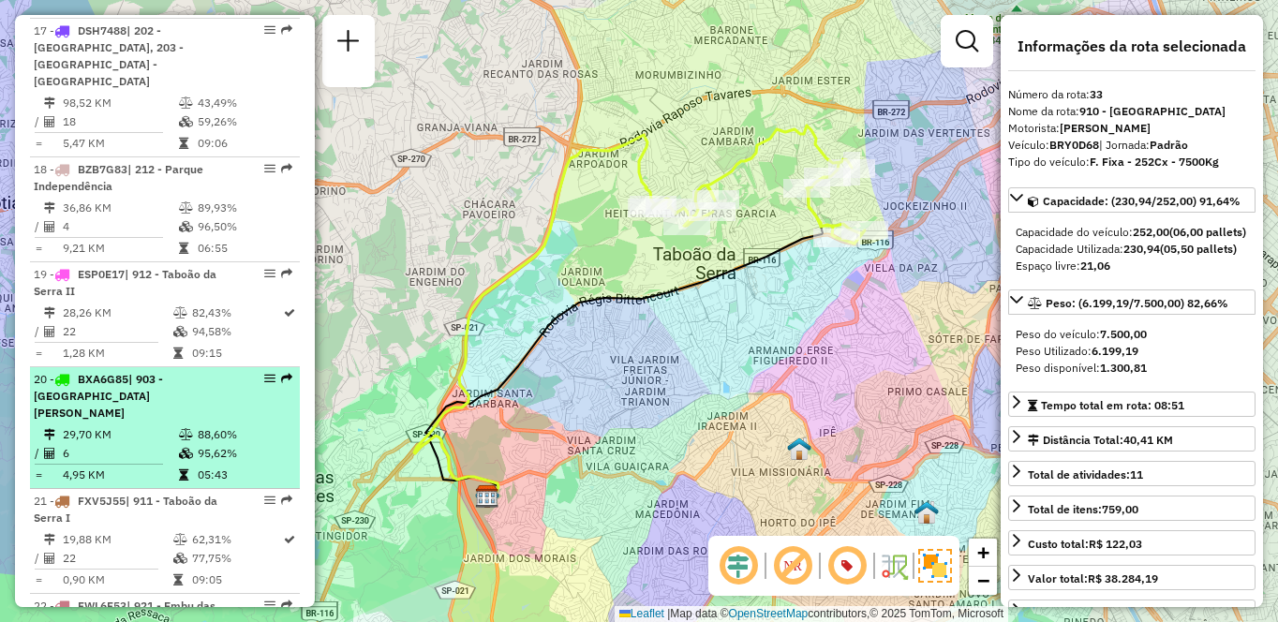
click at [197, 425] on td "88,60%" at bounding box center [244, 434] width 95 height 19
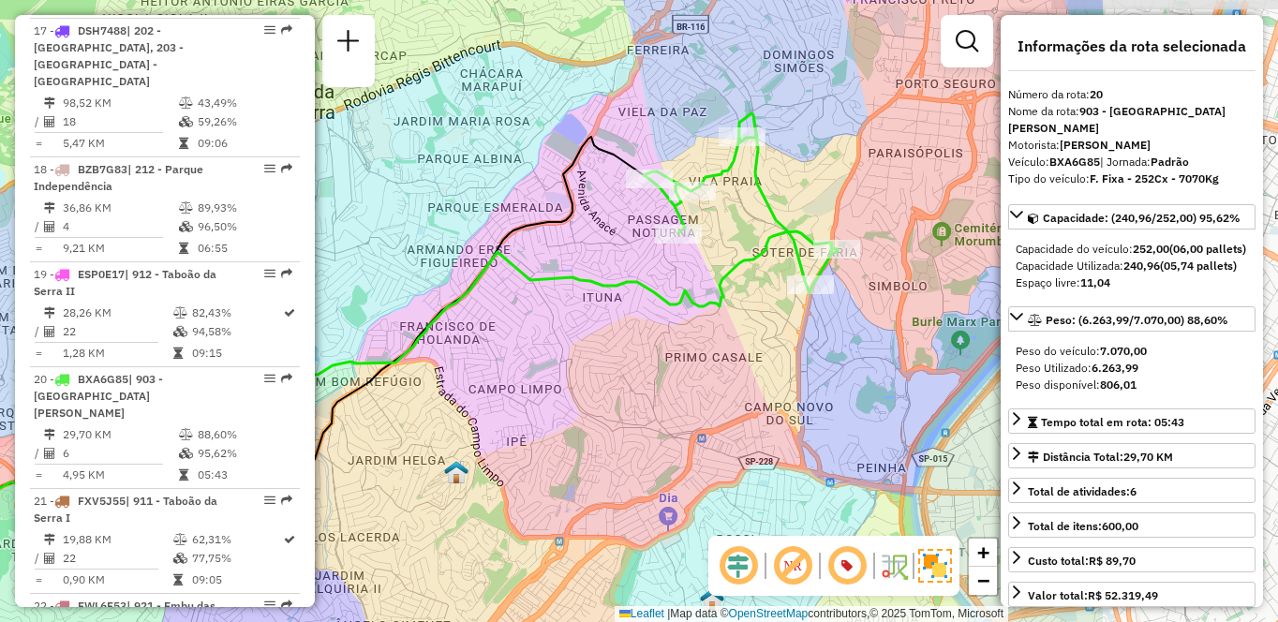
drag, startPoint x: 686, startPoint y: 412, endPoint x: 468, endPoint y: 438, distance: 219.8
click at [468, 438] on div "Janela de atendimento Grade de atendimento Capacidade Transportadoras Veículos …" at bounding box center [639, 311] width 1278 height 622
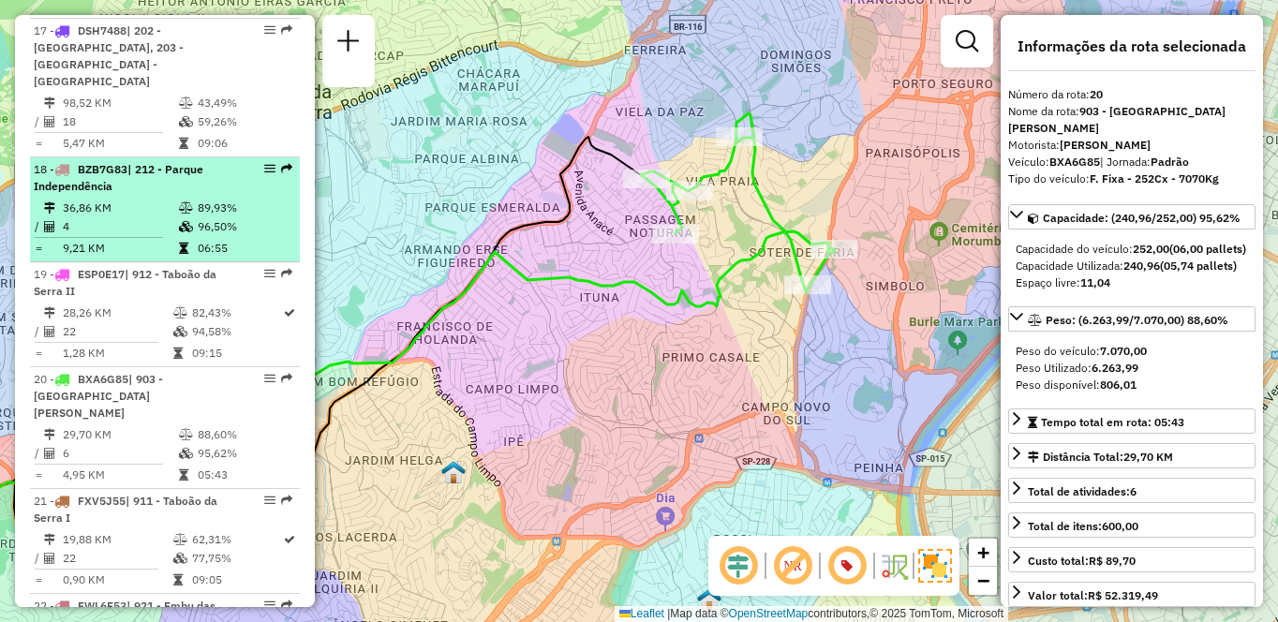
click at [190, 199] on td at bounding box center [187, 208] width 19 height 19
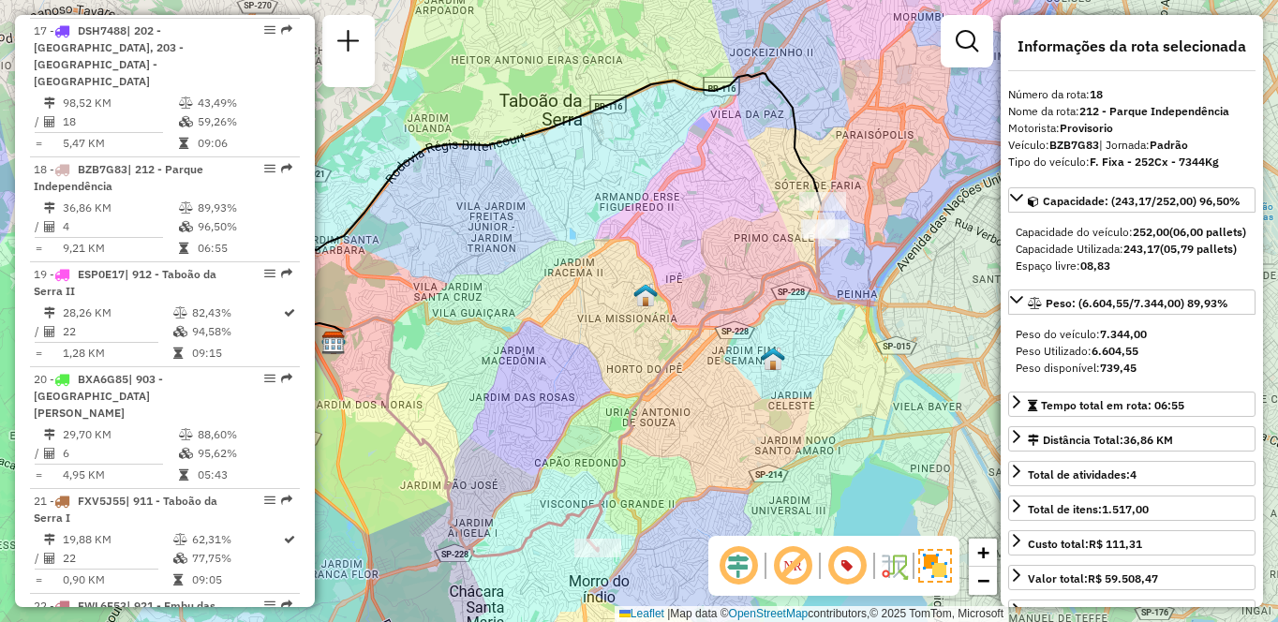
drag, startPoint x: 845, startPoint y: 391, endPoint x: 732, endPoint y: 395, distance: 113.5
click at [732, 395] on div "Janela de atendimento Grade de atendimento Capacidade Transportadoras Veículos …" at bounding box center [639, 311] width 1278 height 622
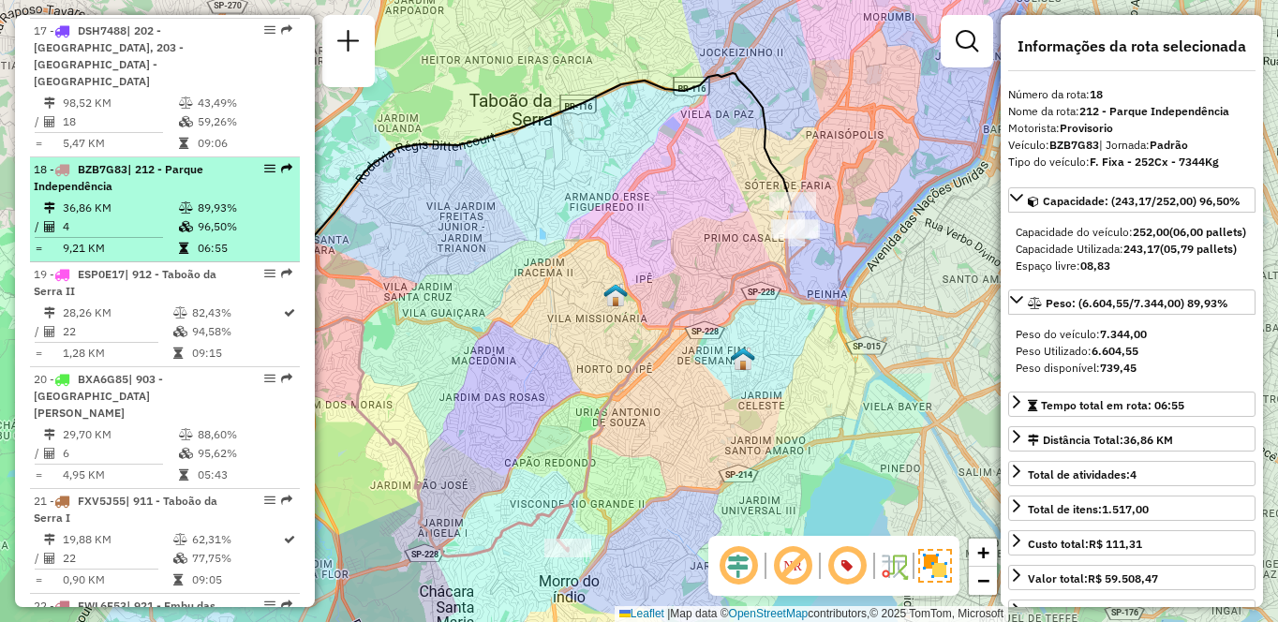
click at [164, 199] on td "36,86 KM" at bounding box center [120, 208] width 116 height 19
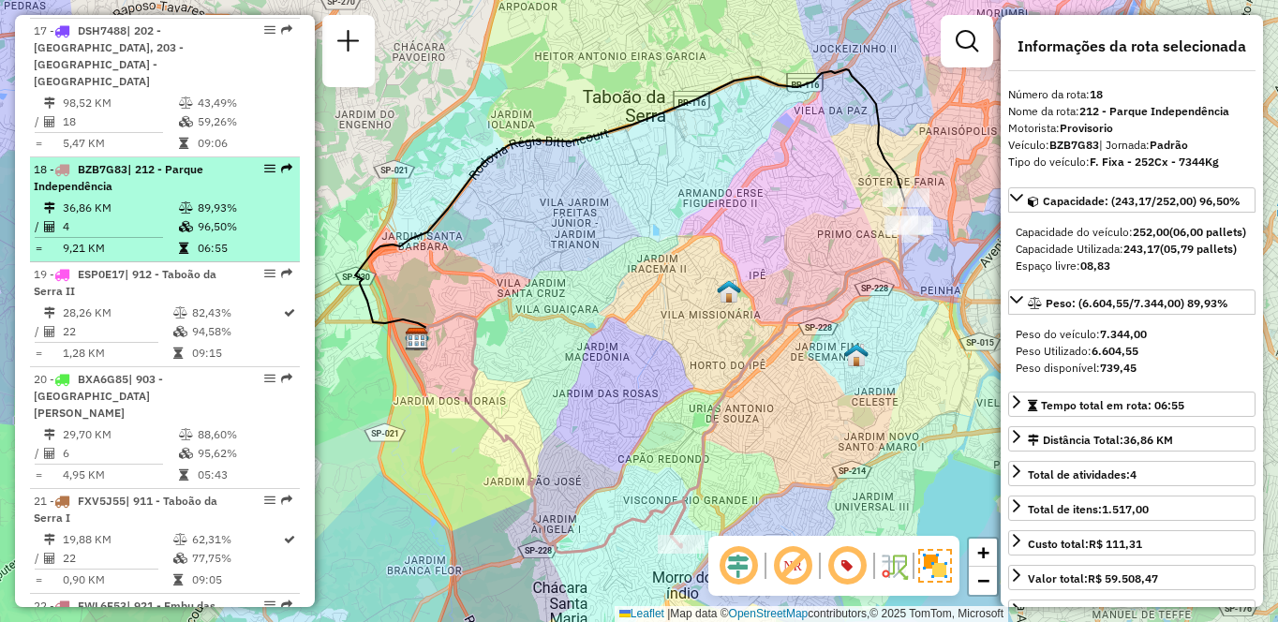
click at [124, 157] on li "18 - BZB7G83 | 212 - Parque Independência 36,86 KM 89,93% / 4 96,50% = 9,21 KM …" at bounding box center [165, 209] width 270 height 105
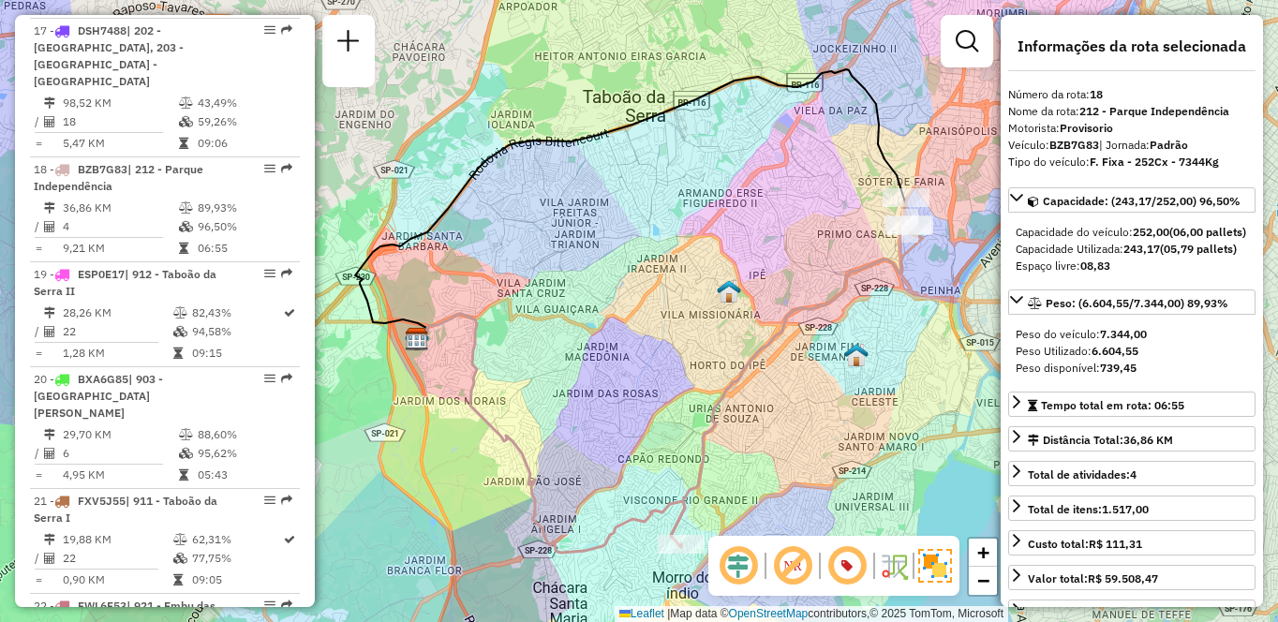
scroll to position [6852, 0]
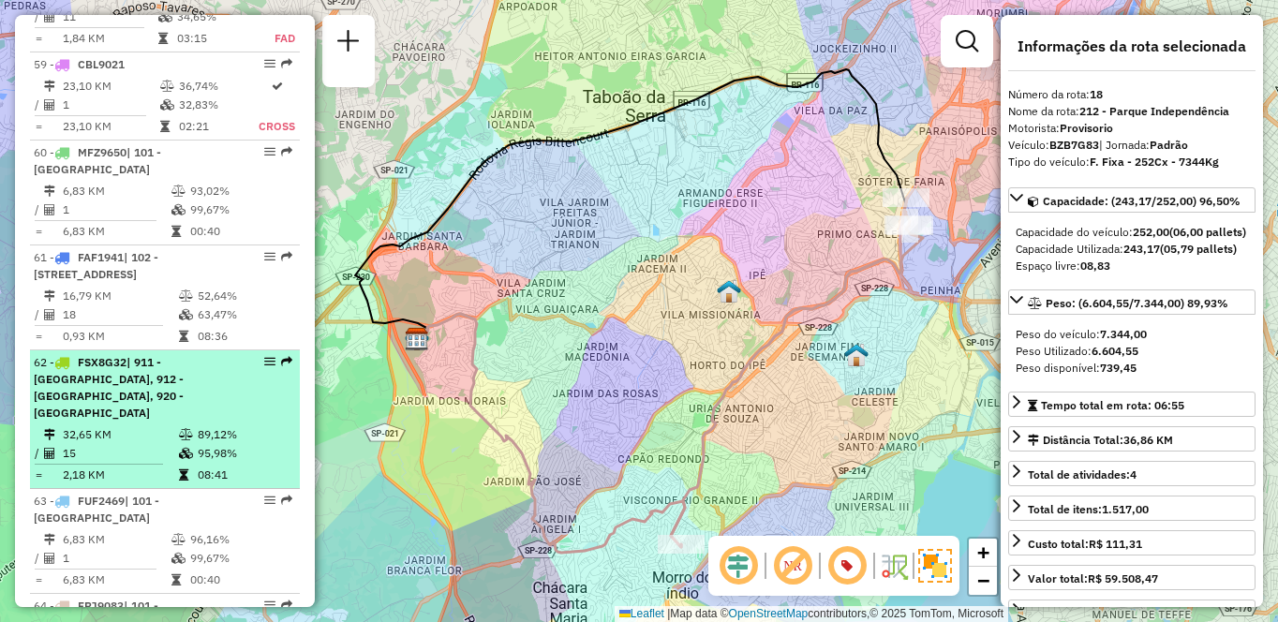
click at [110, 354] on div "62 - FSX8G32 | 911 - [GEOGRAPHIC_DATA], 912 - [GEOGRAPHIC_DATA], 920 - [GEOGRAP…" at bounding box center [133, 387] width 199 height 67
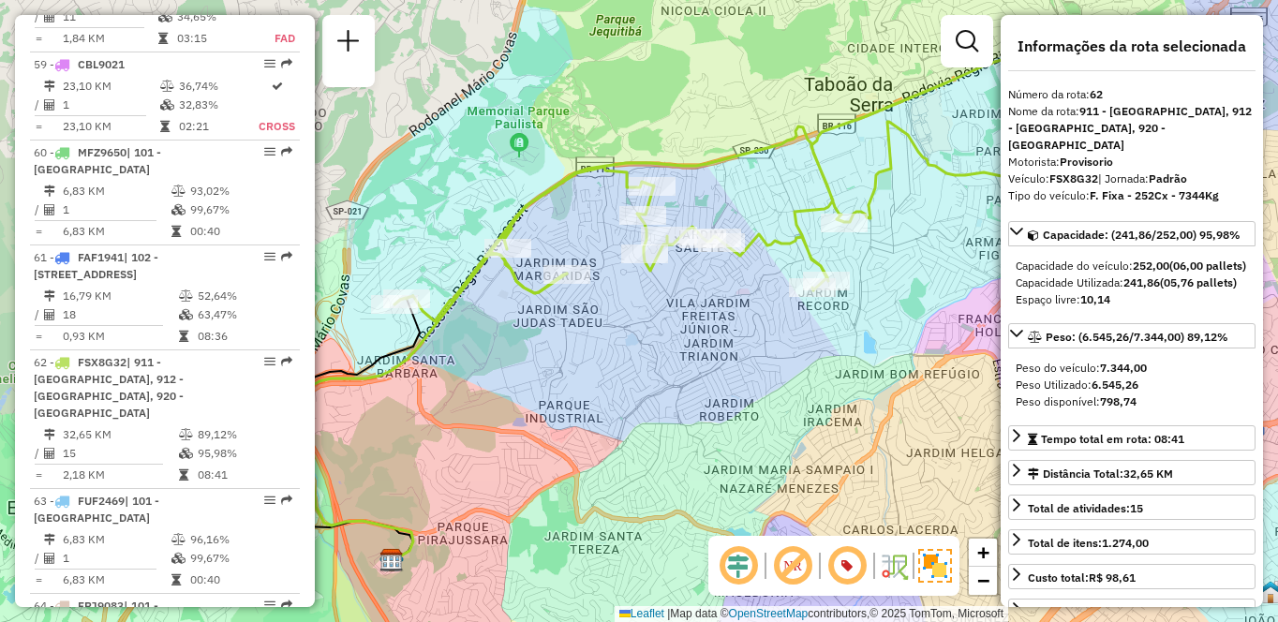
scroll to position [2251, 0]
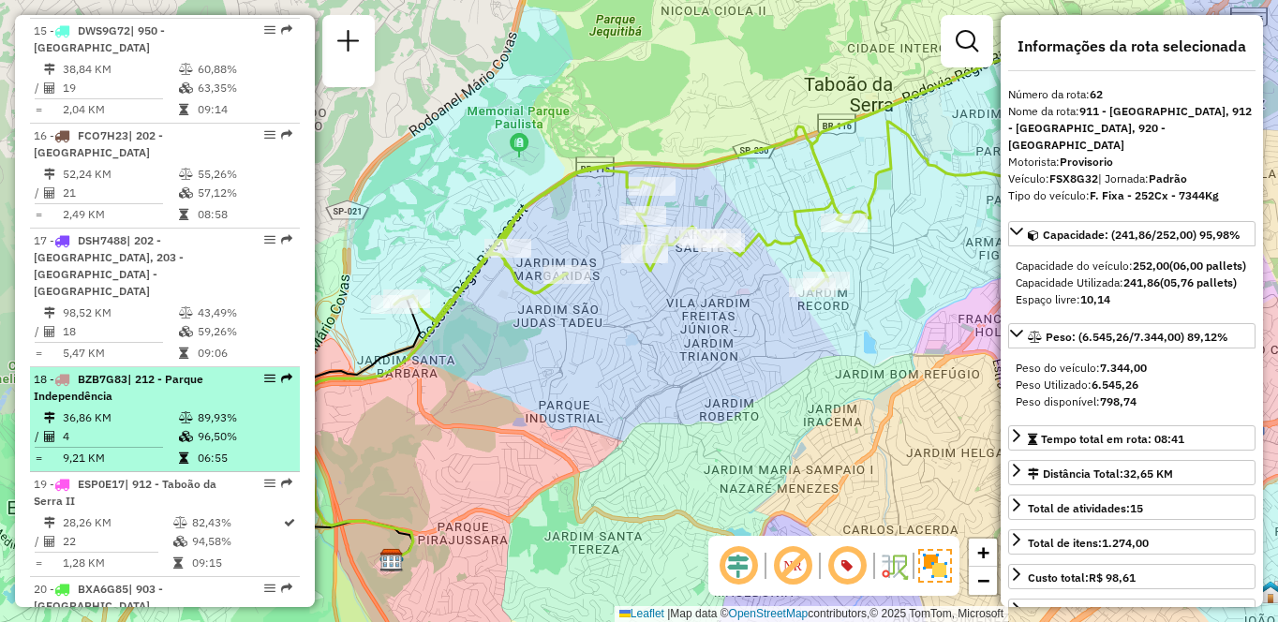
click at [172, 427] on td "4" at bounding box center [120, 436] width 116 height 19
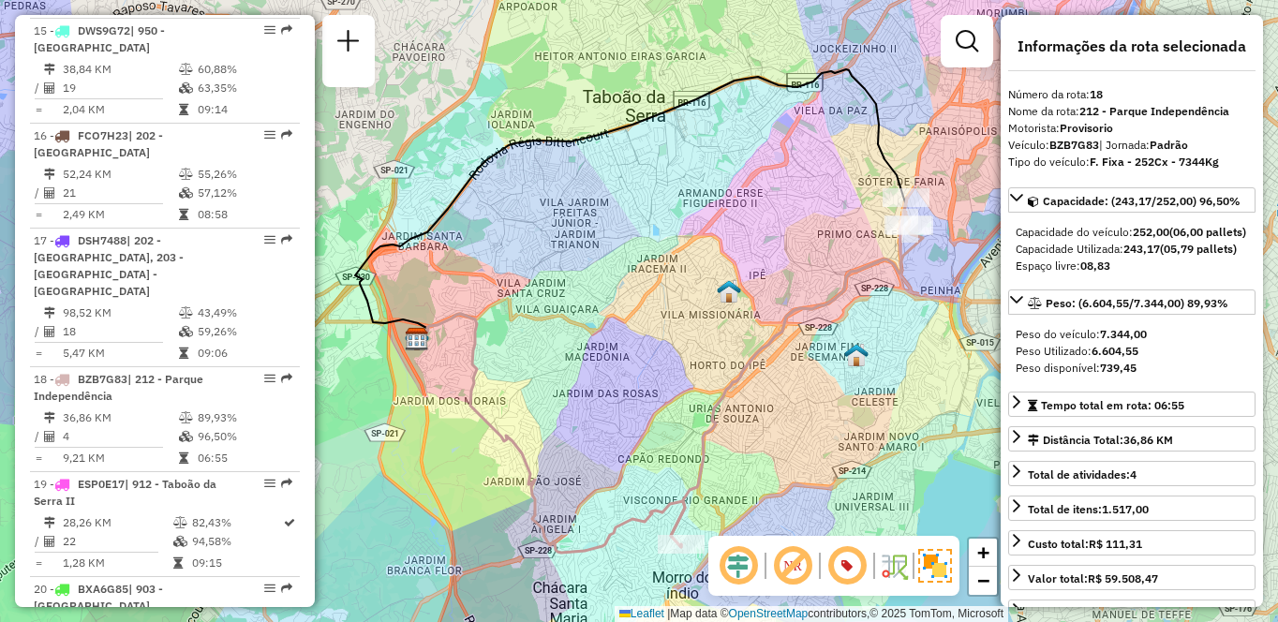
scroll to position [677, 0]
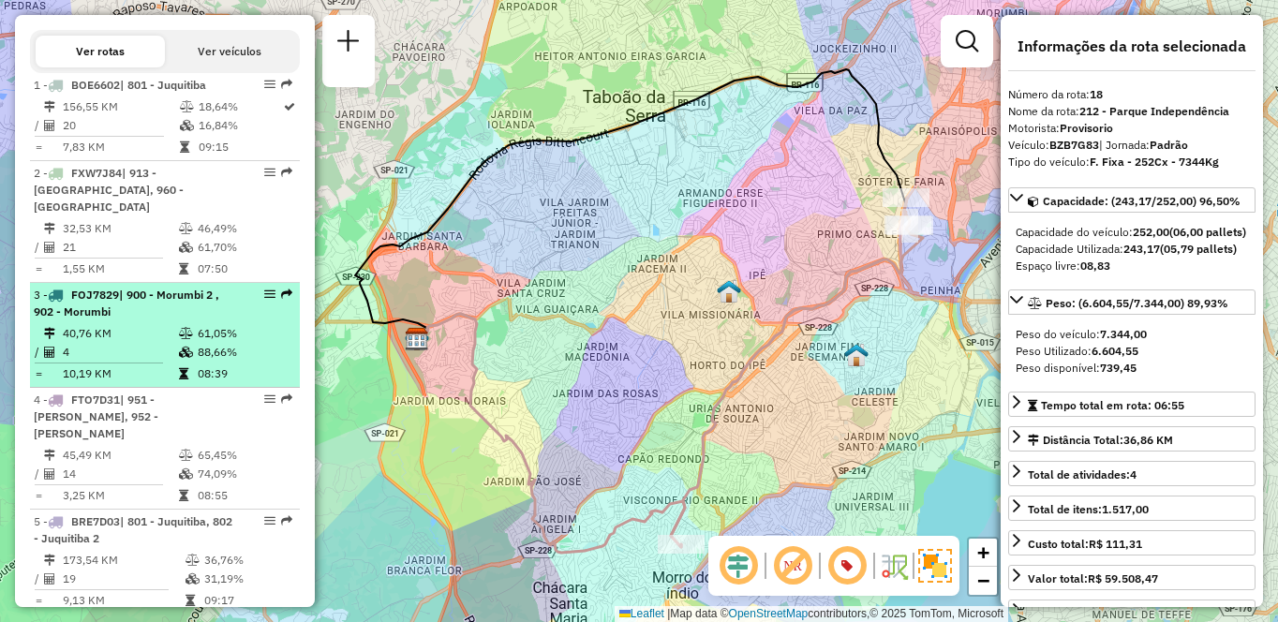
click at [209, 362] on td "88,66%" at bounding box center [244, 352] width 95 height 19
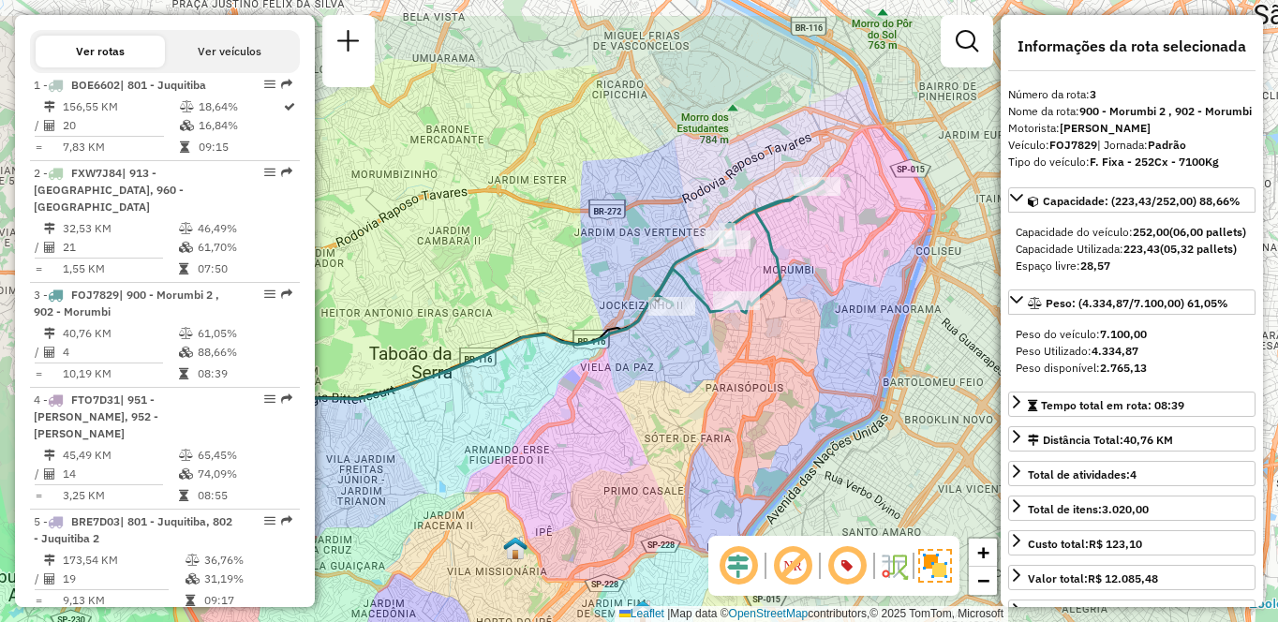
drag, startPoint x: 902, startPoint y: 328, endPoint x: 670, endPoint y: 451, distance: 262.8
click at [670, 451] on div "Janela de atendimento Grade de atendimento Capacidade Transportadoras Veículos …" at bounding box center [639, 311] width 1278 height 622
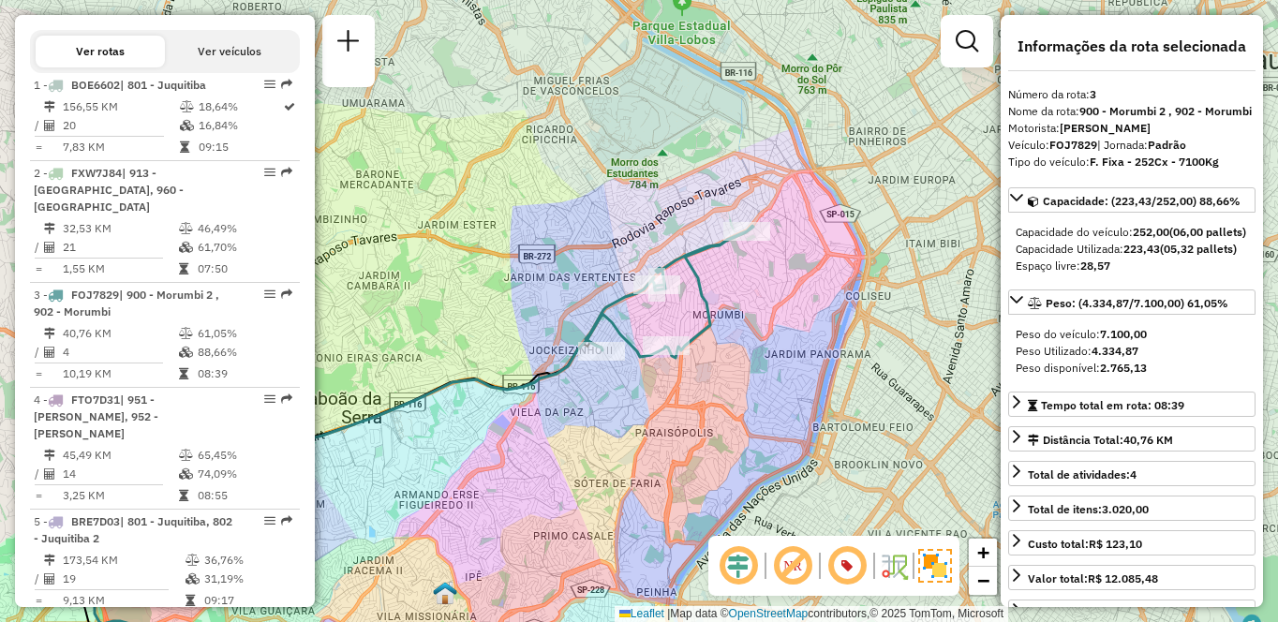
scroll to position [6974, 0]
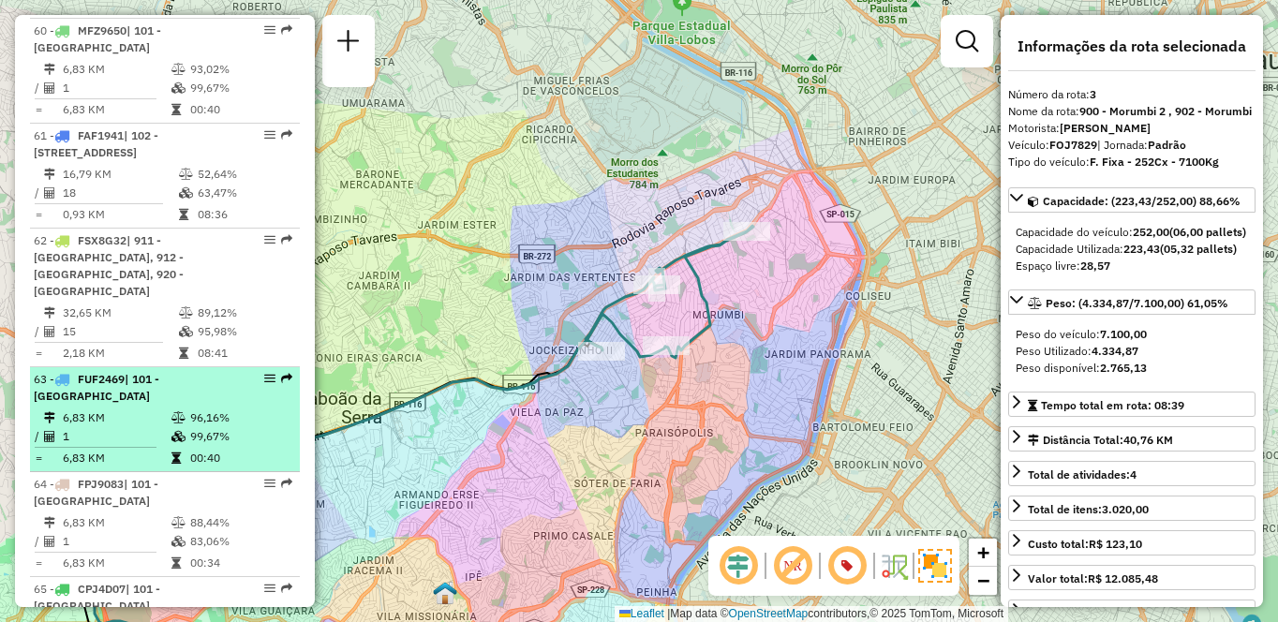
click at [198, 427] on td "99,67%" at bounding box center [240, 436] width 102 height 19
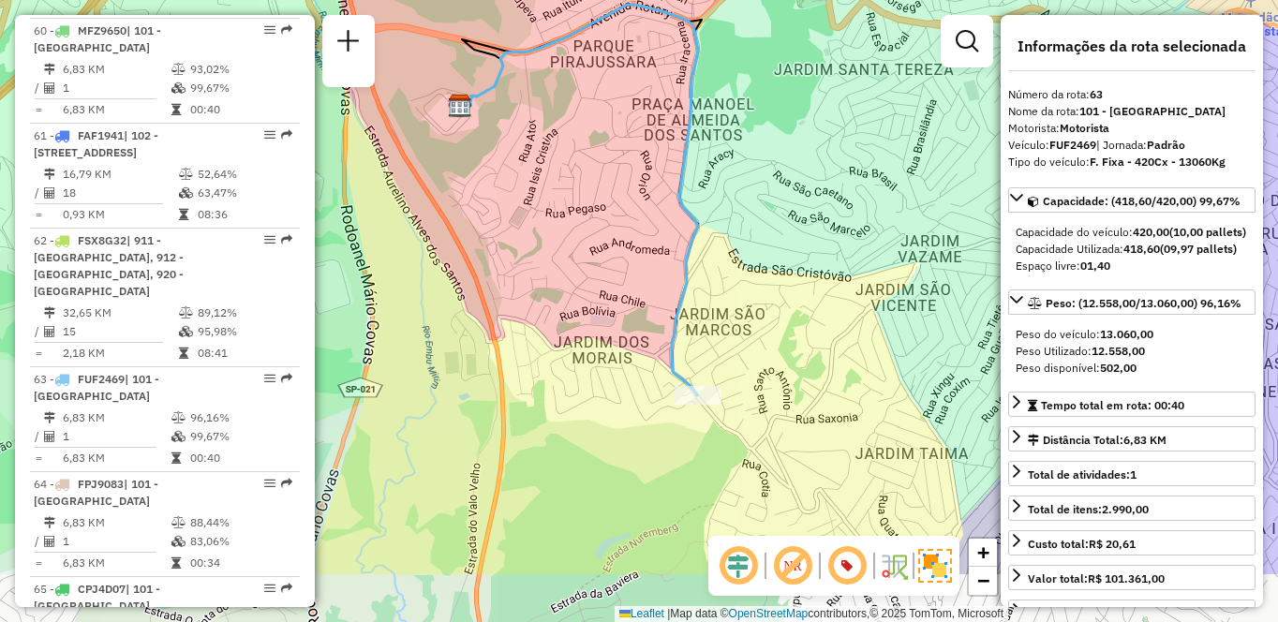
drag, startPoint x: 758, startPoint y: 367, endPoint x: 722, endPoint y: 301, distance: 75.9
click at [722, 301] on div "Janela de atendimento Grade de atendimento Capacidade Transportadoras Veículos …" at bounding box center [639, 311] width 1278 height 622
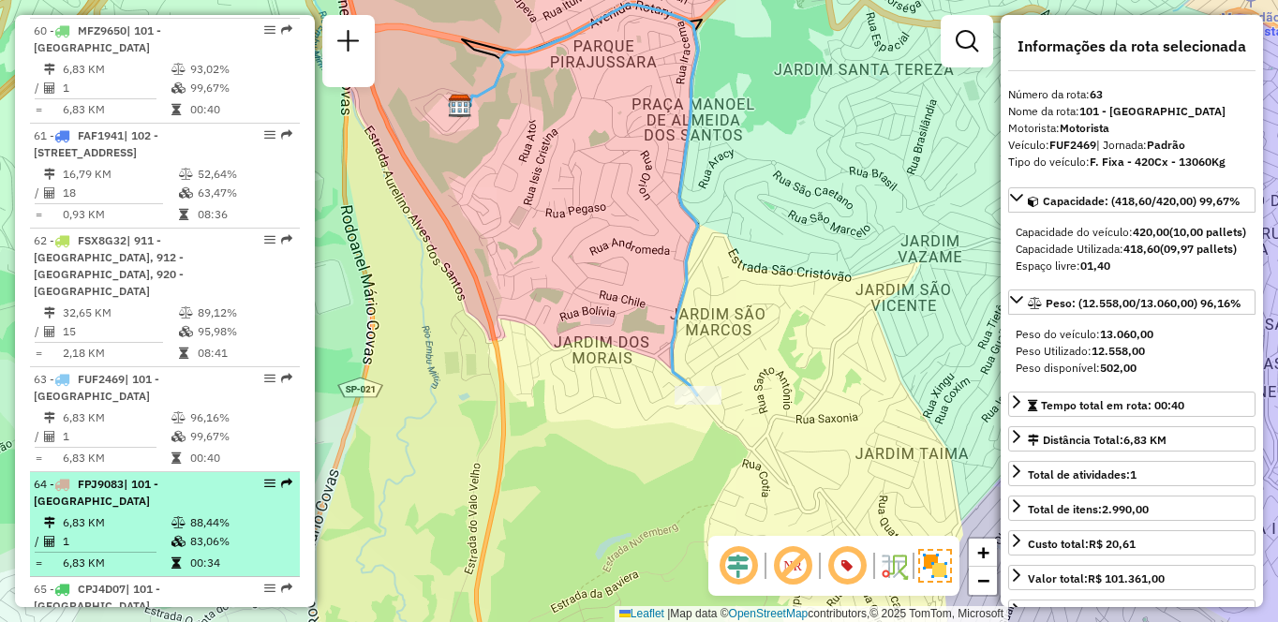
click at [159, 514] on td "6,83 KM" at bounding box center [116, 523] width 109 height 19
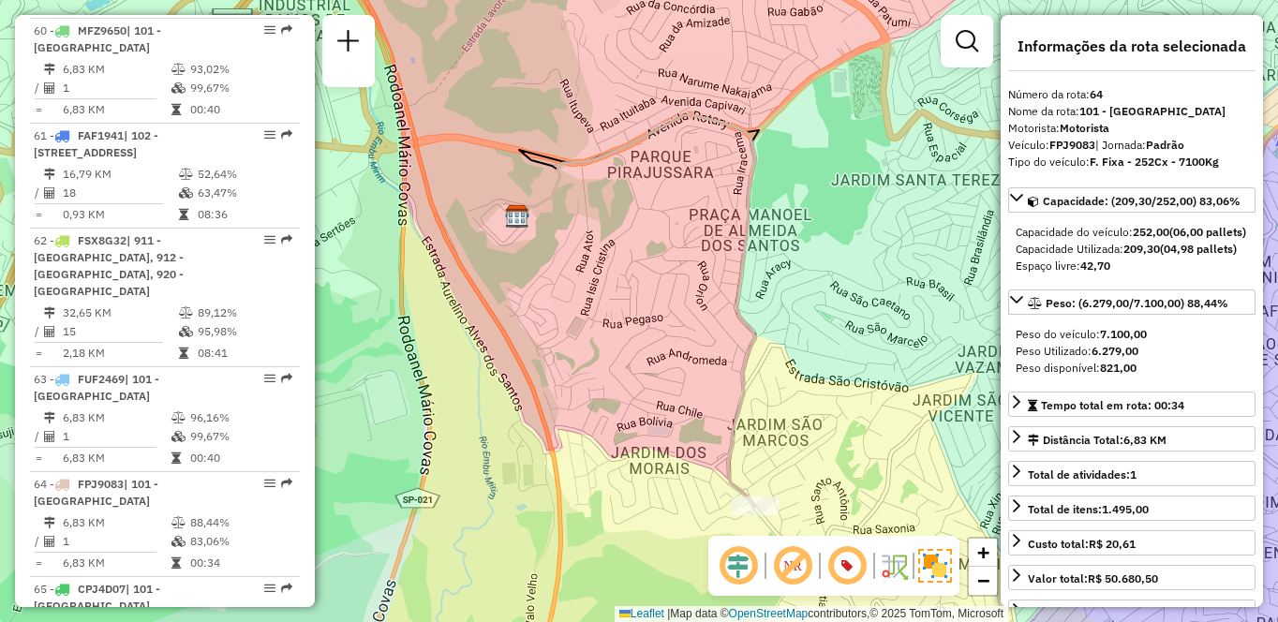
scroll to position [1726, 0]
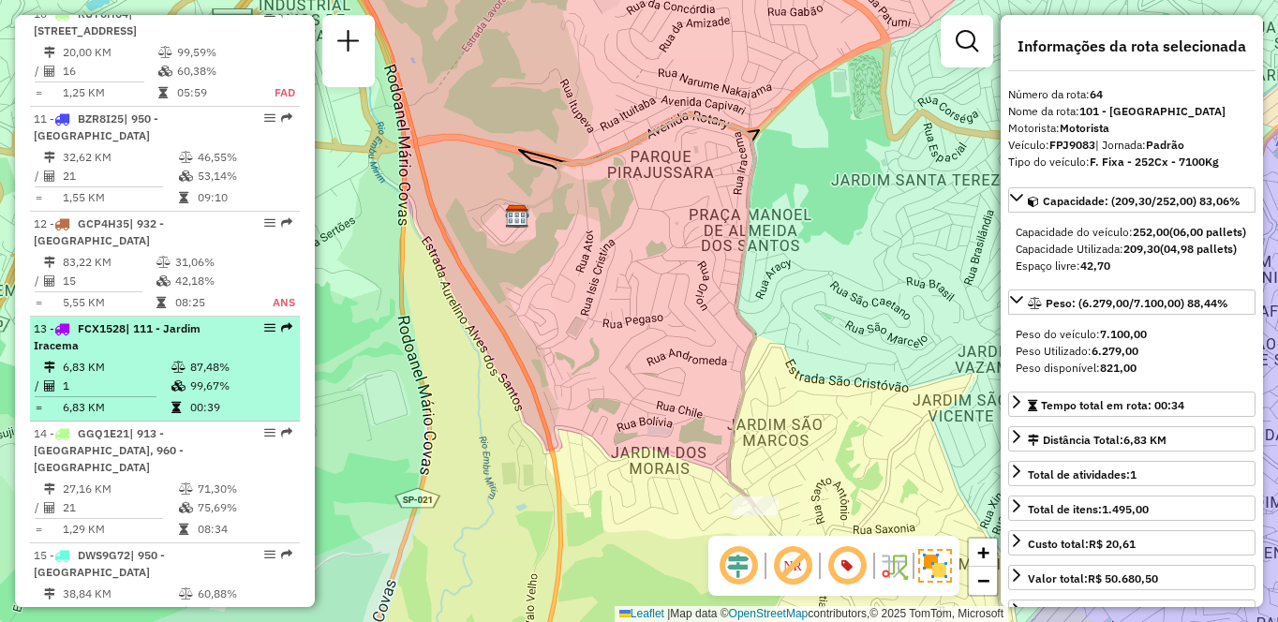
click at [183, 380] on icon at bounding box center [178, 385] width 14 height 11
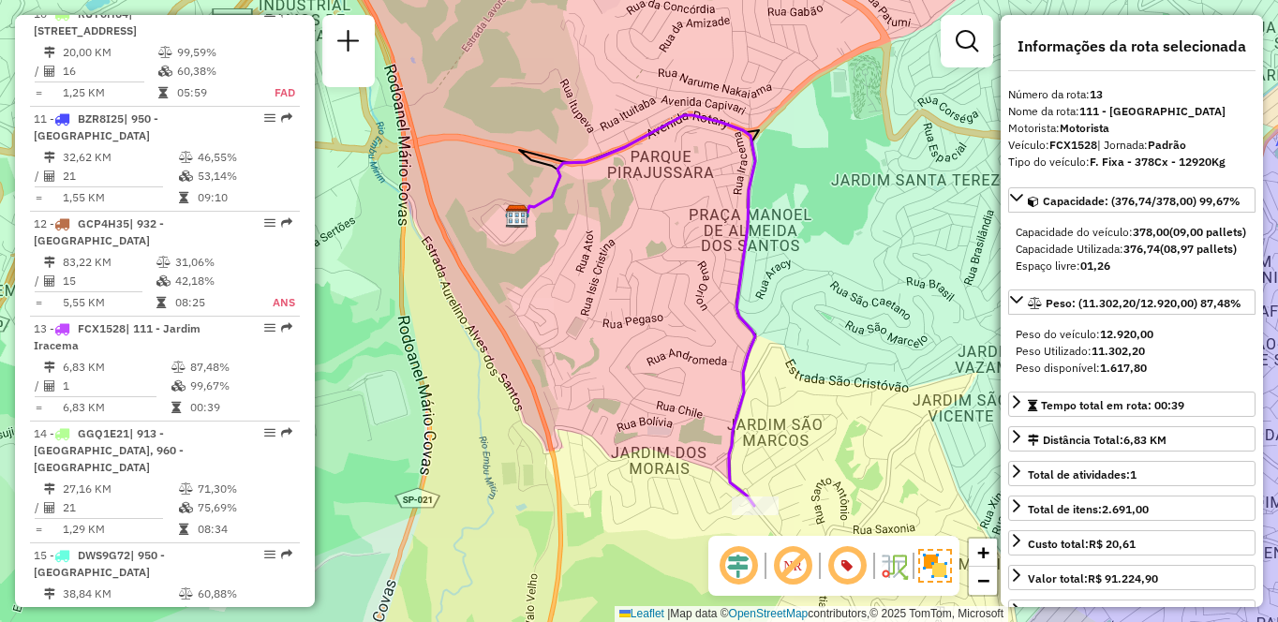
scroll to position [2251, 0]
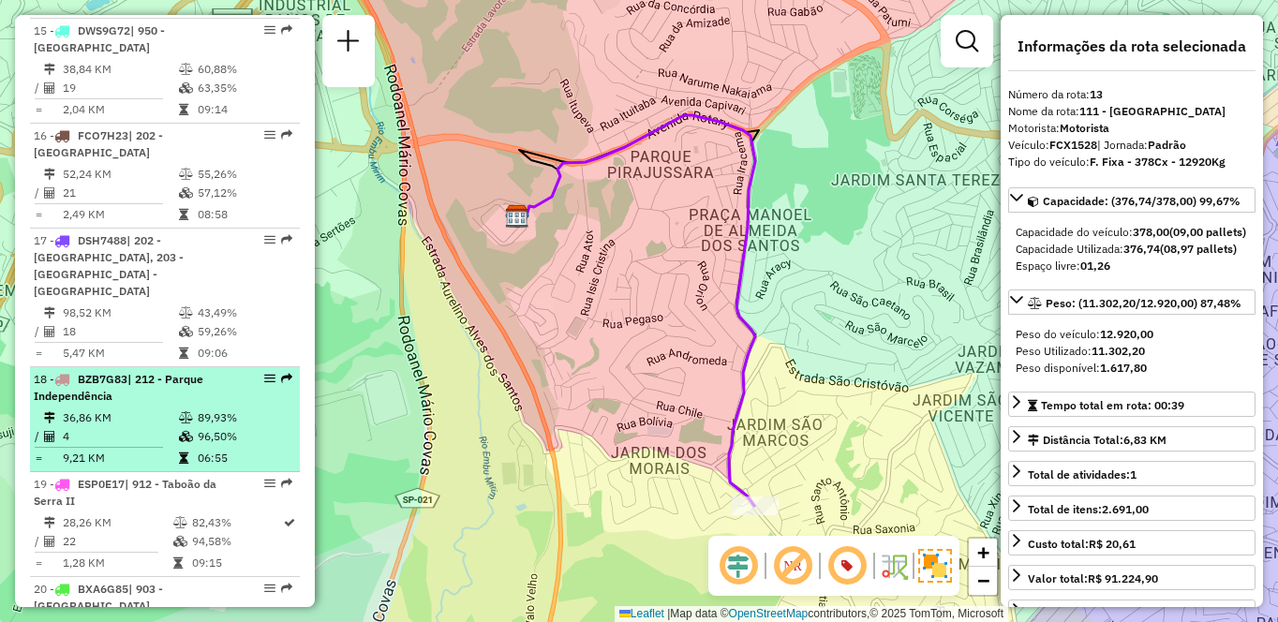
click at [159, 367] on li "18 - BZB7G83 | 212 - Parque Independência 36,86 KM 89,93% / 4 96,50% = 9,21 KM …" at bounding box center [165, 419] width 270 height 105
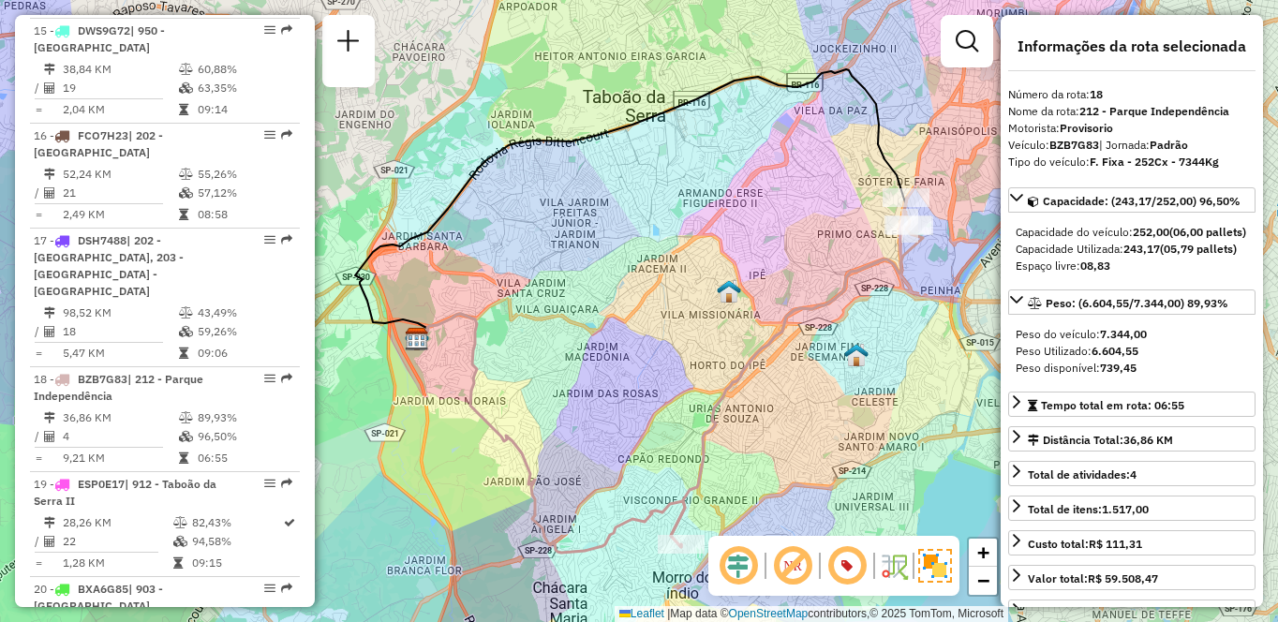
scroll to position [6974, 0]
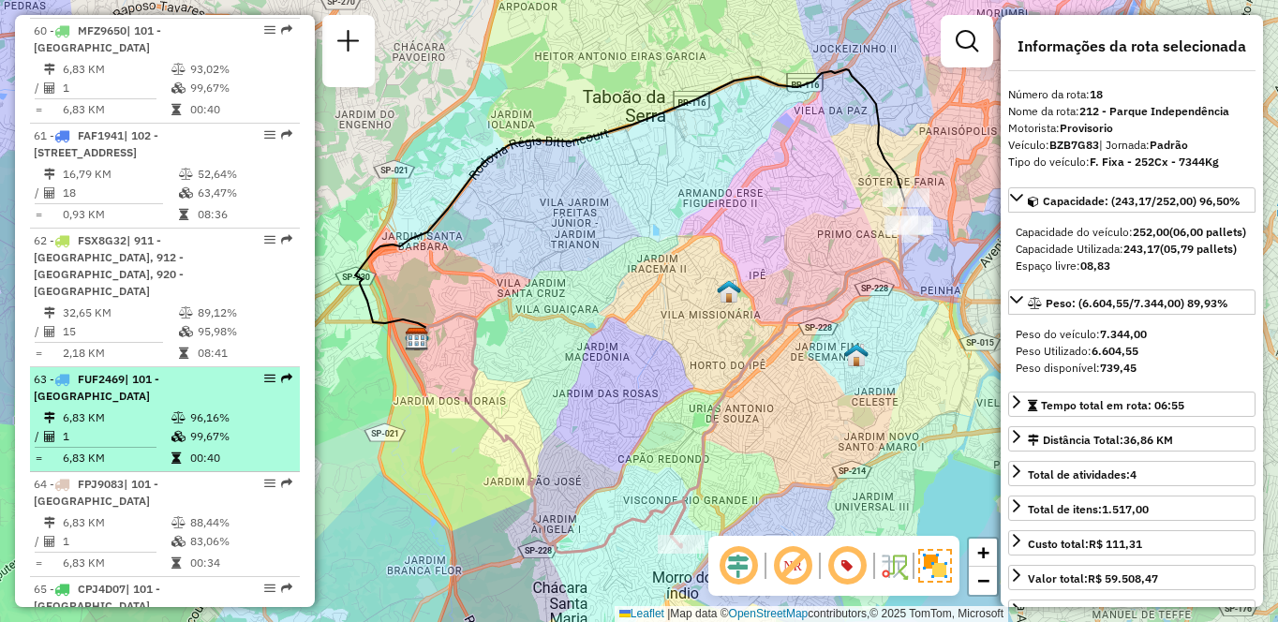
click at [229, 371] on div "63 - FUF2469 | 101 - [GEOGRAPHIC_DATA]" at bounding box center [165, 388] width 262 height 34
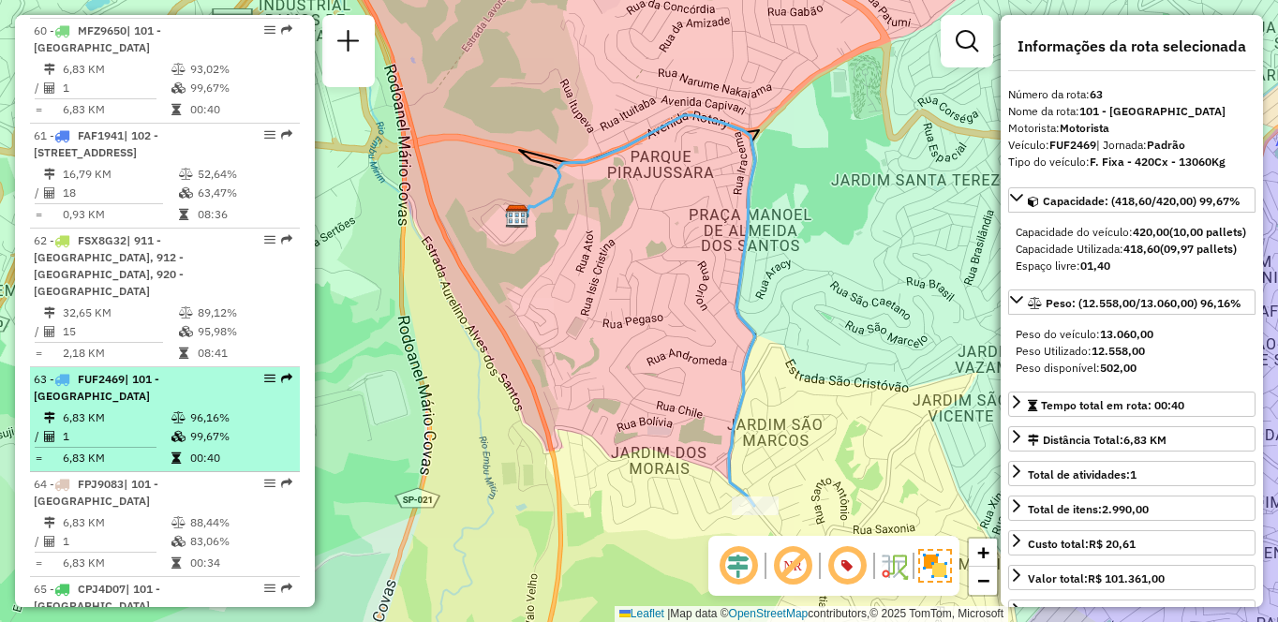
click at [216, 371] on div "63 - FUF2469 | 101 - [GEOGRAPHIC_DATA]" at bounding box center [133, 388] width 199 height 34
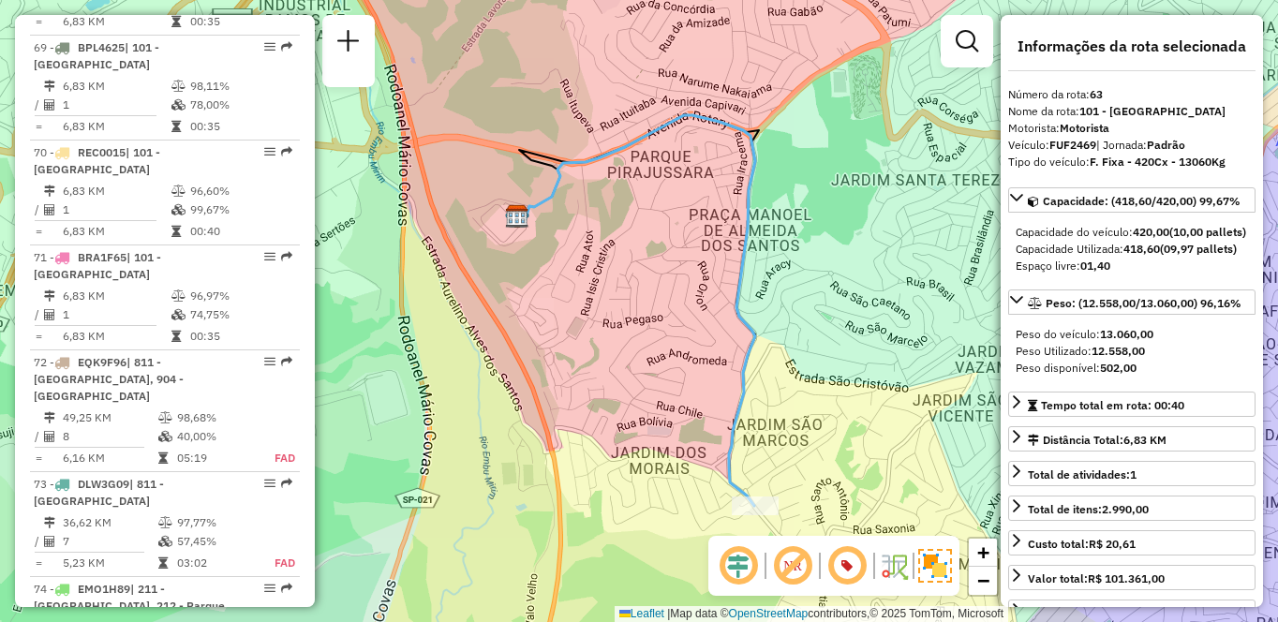
scroll to position [1726, 0]
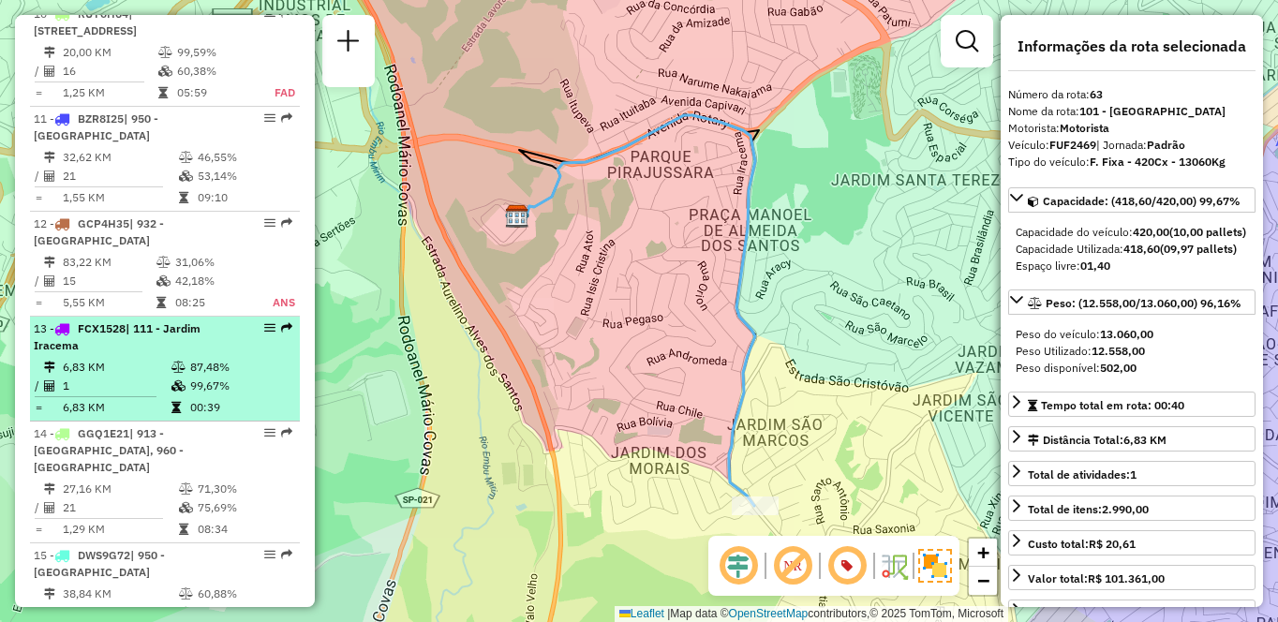
click at [163, 358] on td "6,83 KM" at bounding box center [116, 367] width 109 height 19
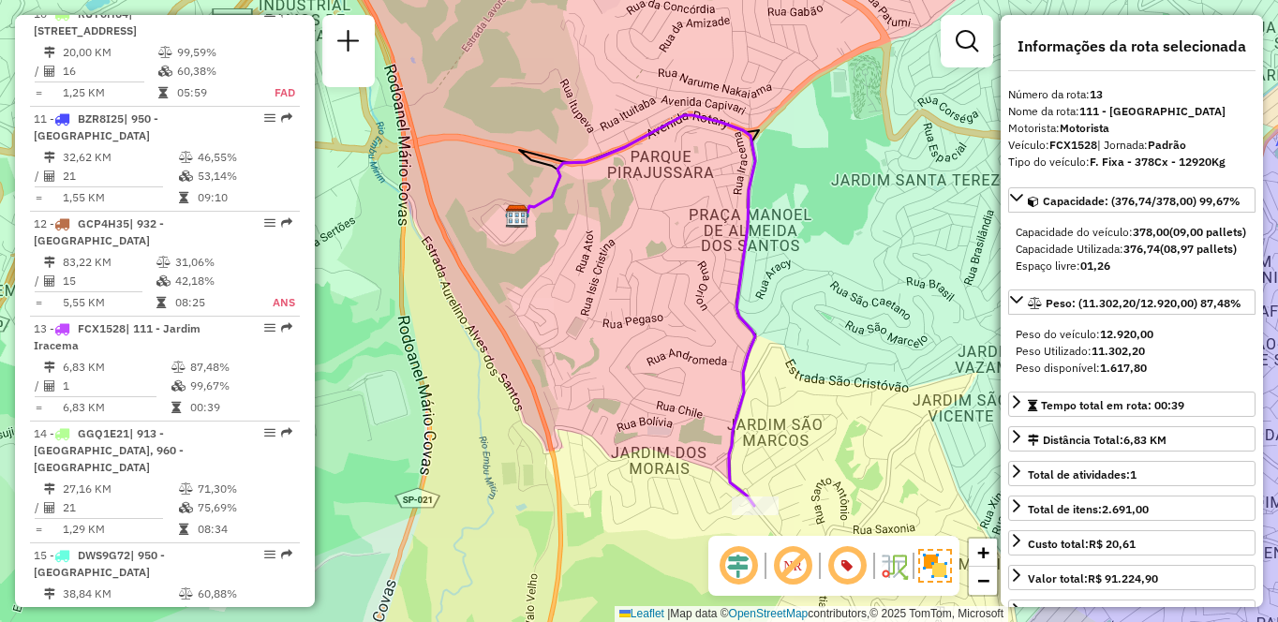
scroll to position [782, 0]
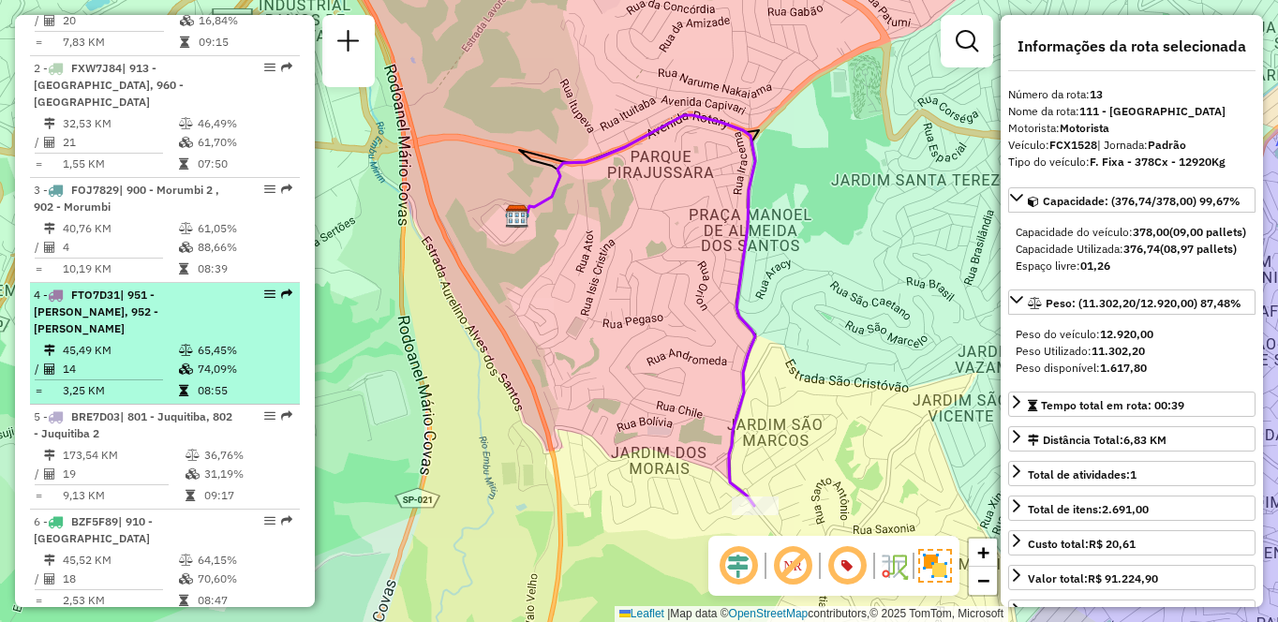
click at [200, 342] on td "65,45%" at bounding box center [244, 350] width 95 height 19
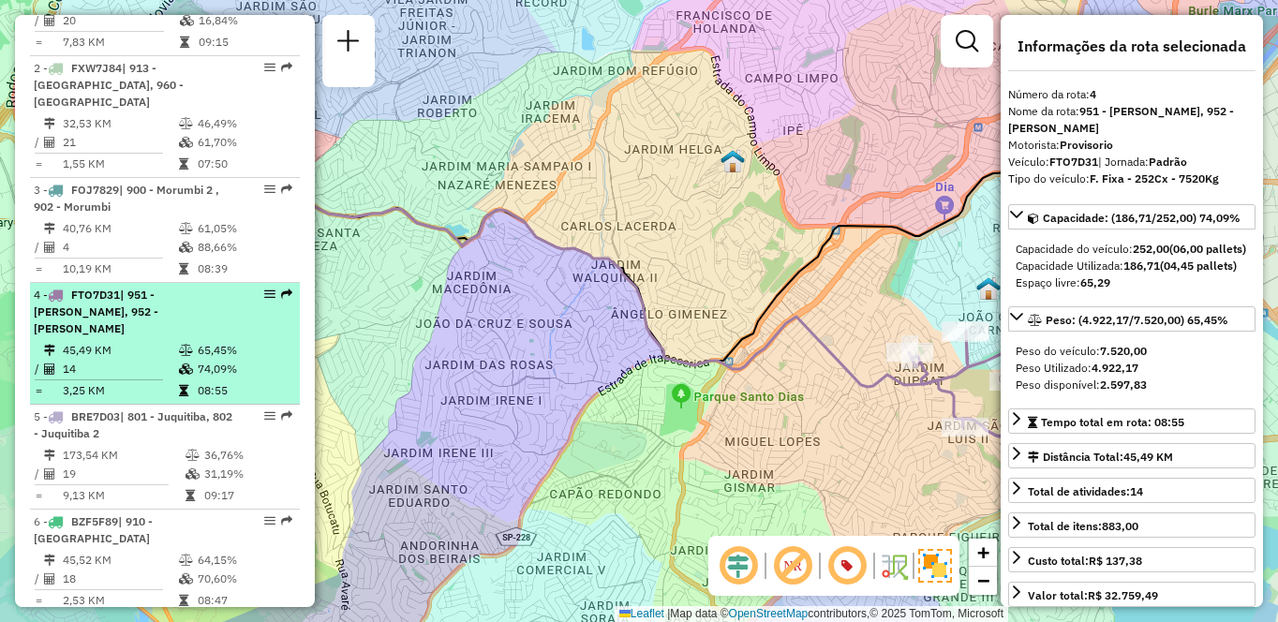
click at [223, 311] on div "4 - FTO7D31 | 951 - [PERSON_NAME], 952 - [PERSON_NAME]" at bounding box center [133, 312] width 199 height 51
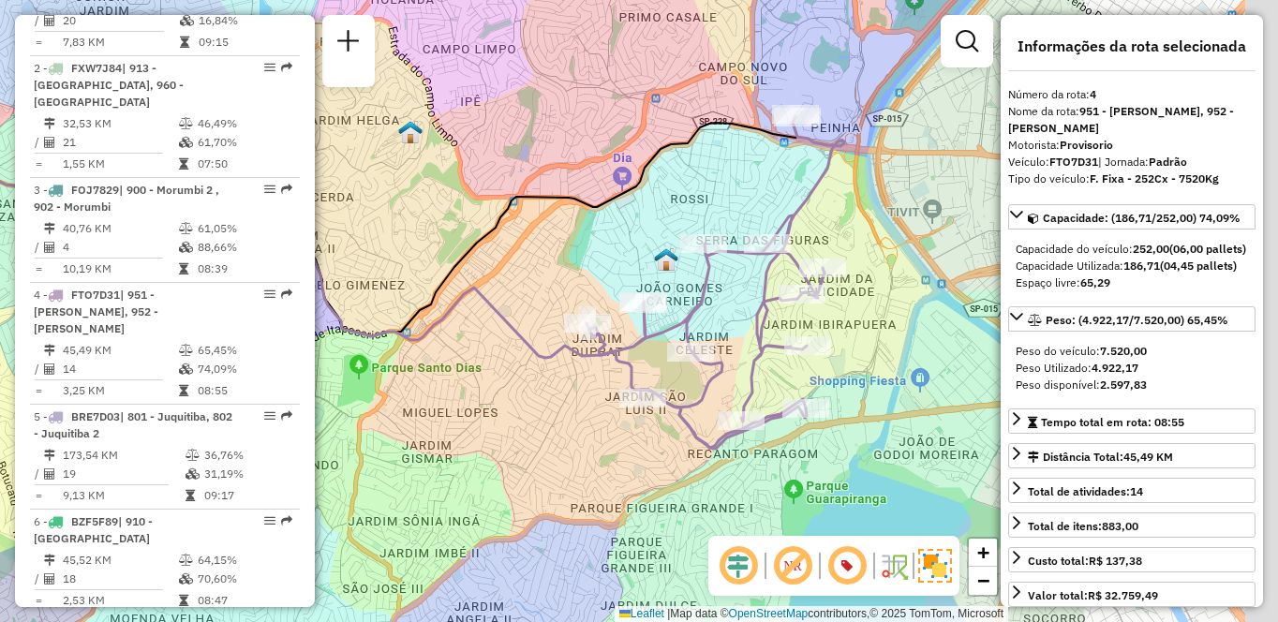
drag, startPoint x: 783, startPoint y: 402, endPoint x: 591, endPoint y: 386, distance: 192.8
click at [591, 386] on div "Janela de atendimento Grade de atendimento Capacidade Transportadoras Veículos …" at bounding box center [639, 311] width 1278 height 622
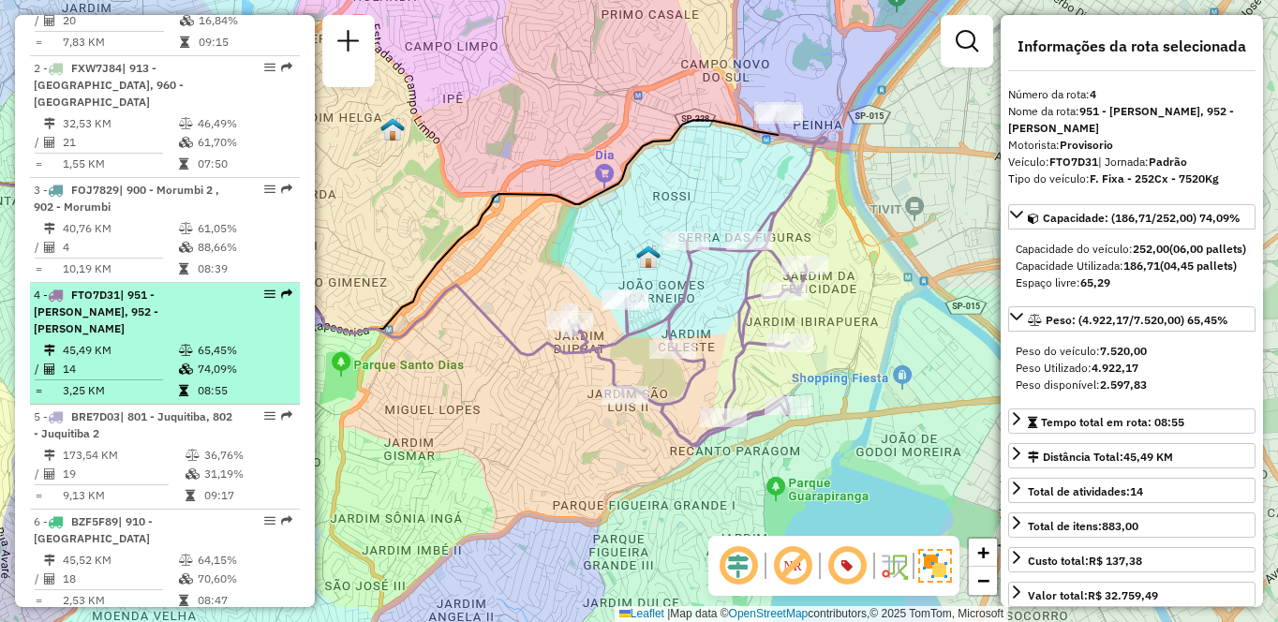
click at [148, 318] on span "| 951 - [PERSON_NAME], 952 - [PERSON_NAME]" at bounding box center [96, 312] width 125 height 48
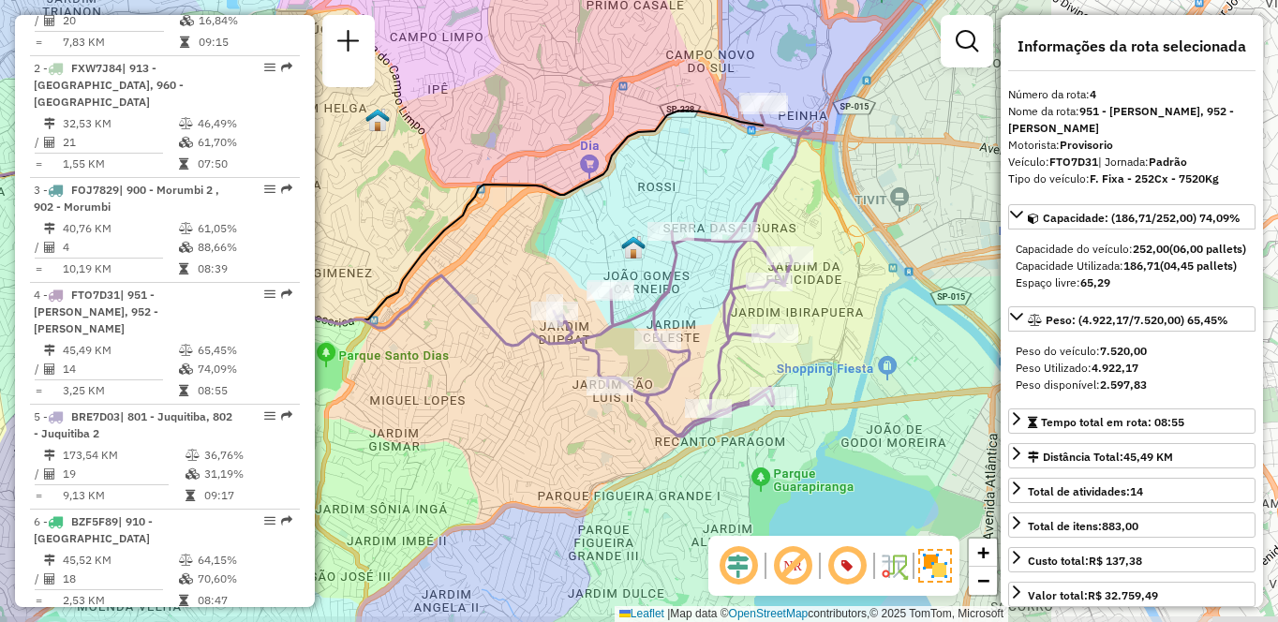
drag, startPoint x: 907, startPoint y: 443, endPoint x: 530, endPoint y: 403, distance: 378.9
click at [530, 403] on div "Janela de atendimento Grade de atendimento Capacidade Transportadoras Veículos …" at bounding box center [639, 311] width 1278 height 622
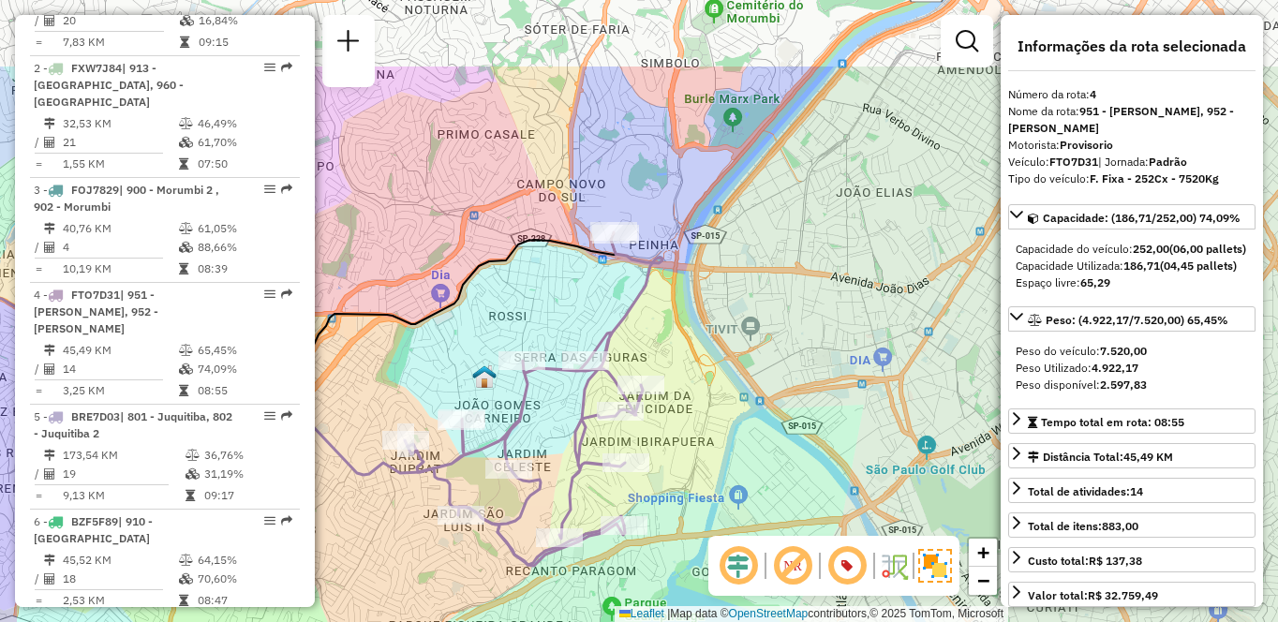
drag, startPoint x: 829, startPoint y: 358, endPoint x: 702, endPoint y: 485, distance: 179.6
click at [702, 485] on div "Janela de atendimento Grade de atendimento Capacidade Transportadoras Veículos …" at bounding box center [639, 311] width 1278 height 622
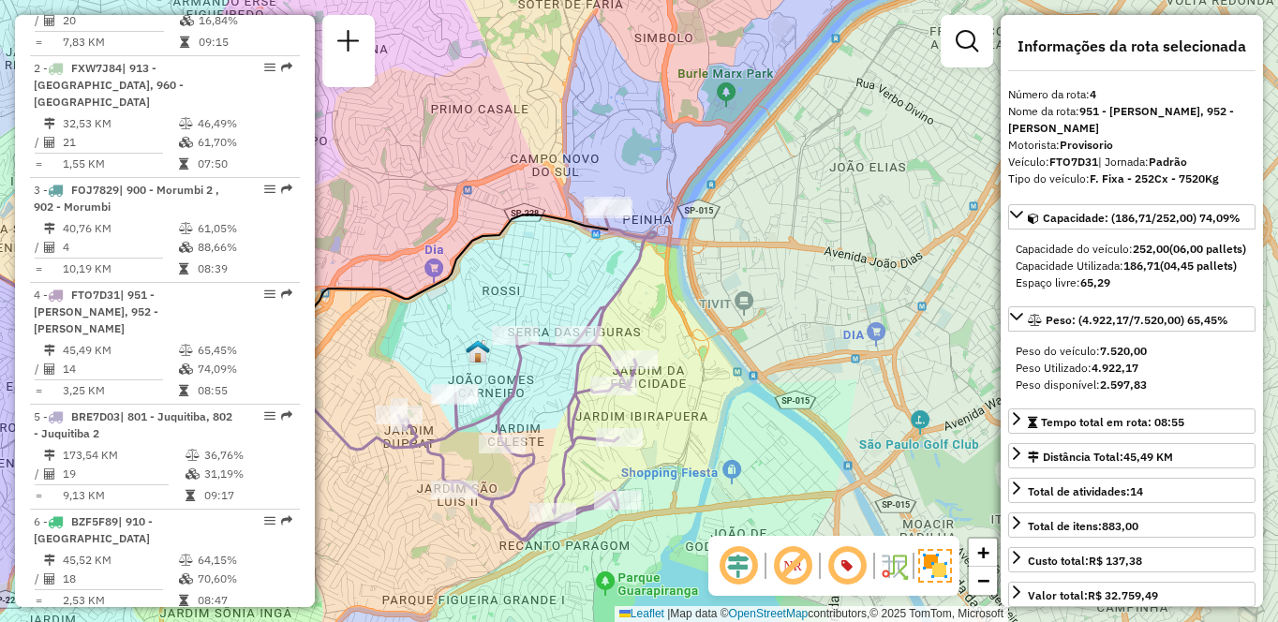
drag, startPoint x: 473, startPoint y: 557, endPoint x: 502, endPoint y: 531, distance: 38.5
click at [473, 558] on div "Janela de atendimento Grade de atendimento Capacidade Transportadoras Veículos …" at bounding box center [639, 311] width 1278 height 622
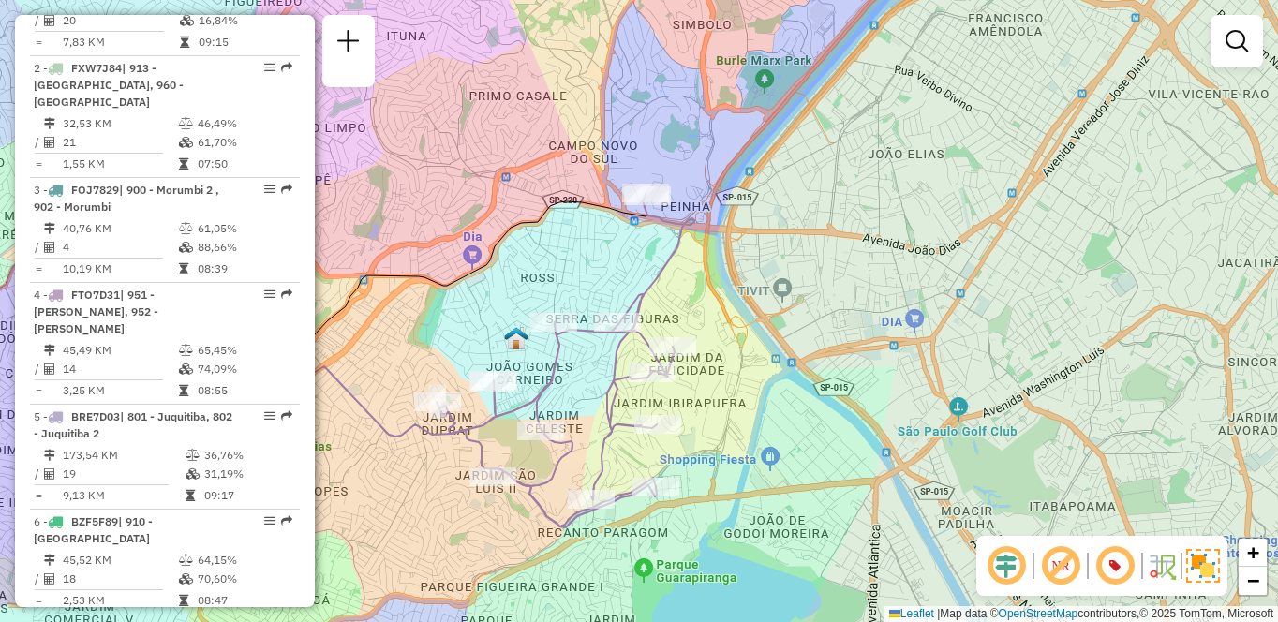
drag, startPoint x: 766, startPoint y: 419, endPoint x: 807, endPoint y: 405, distance: 43.6
click at [807, 405] on div "Janela de atendimento Grade de atendimento Capacidade Transportadoras Veículos …" at bounding box center [639, 311] width 1278 height 622
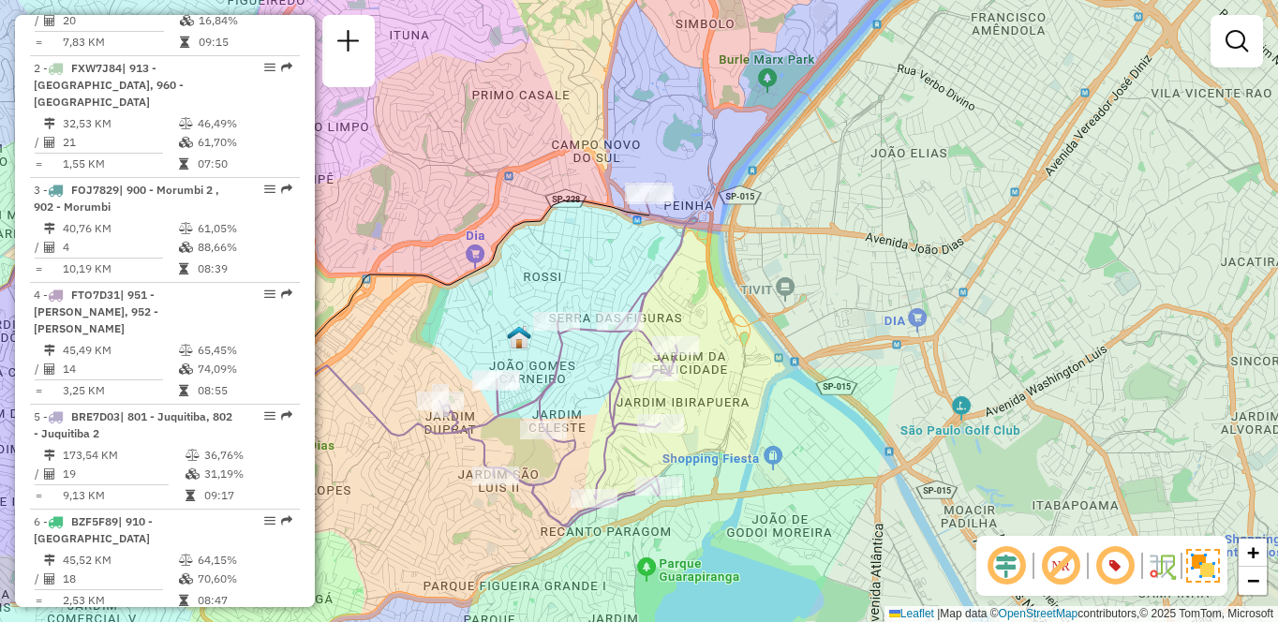
scroll to position [1411, 0]
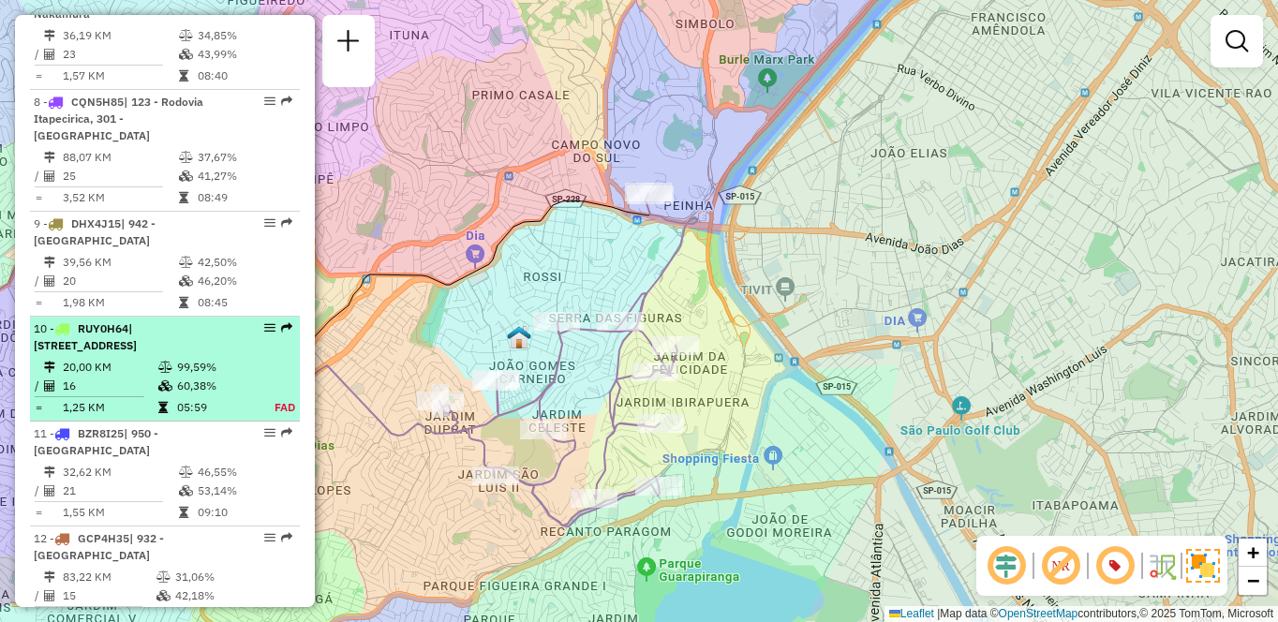
click at [115, 323] on span "| [STREET_ADDRESS]" at bounding box center [85, 336] width 103 height 31
select select "**********"
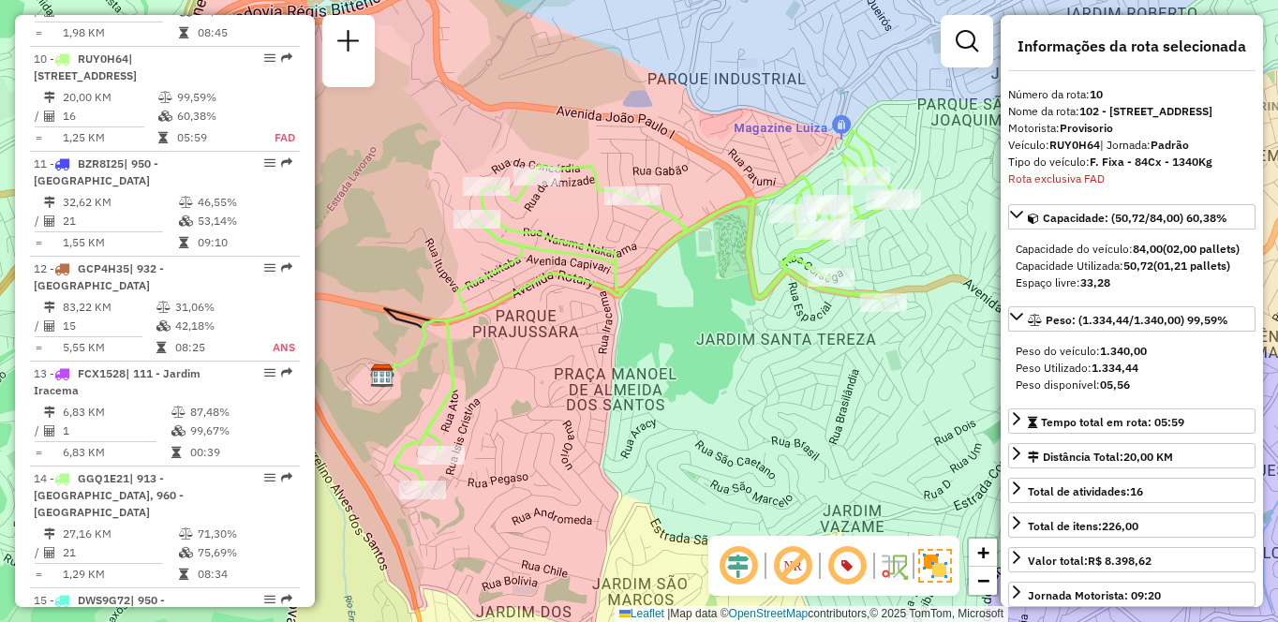
scroll to position [1696, 0]
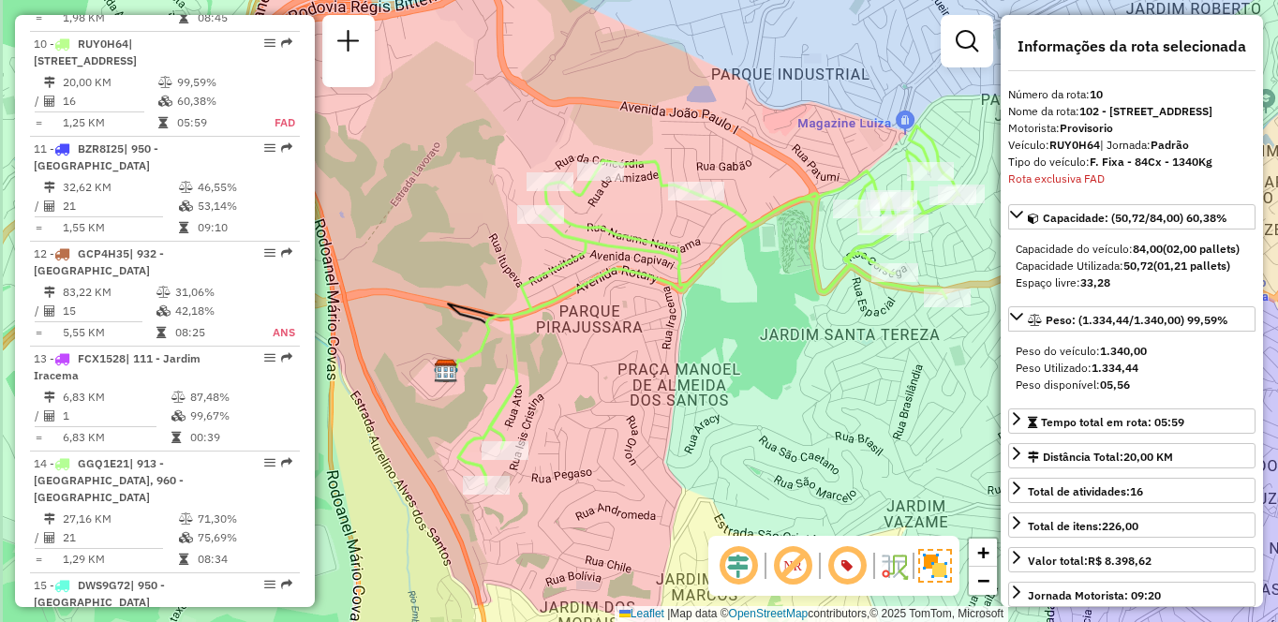
drag, startPoint x: 760, startPoint y: 374, endPoint x: 893, endPoint y: 373, distance: 133.1
click at [893, 373] on div "Janela de atendimento Grade de atendimento Capacidade Transportadoras Veículos …" at bounding box center [639, 311] width 1278 height 622
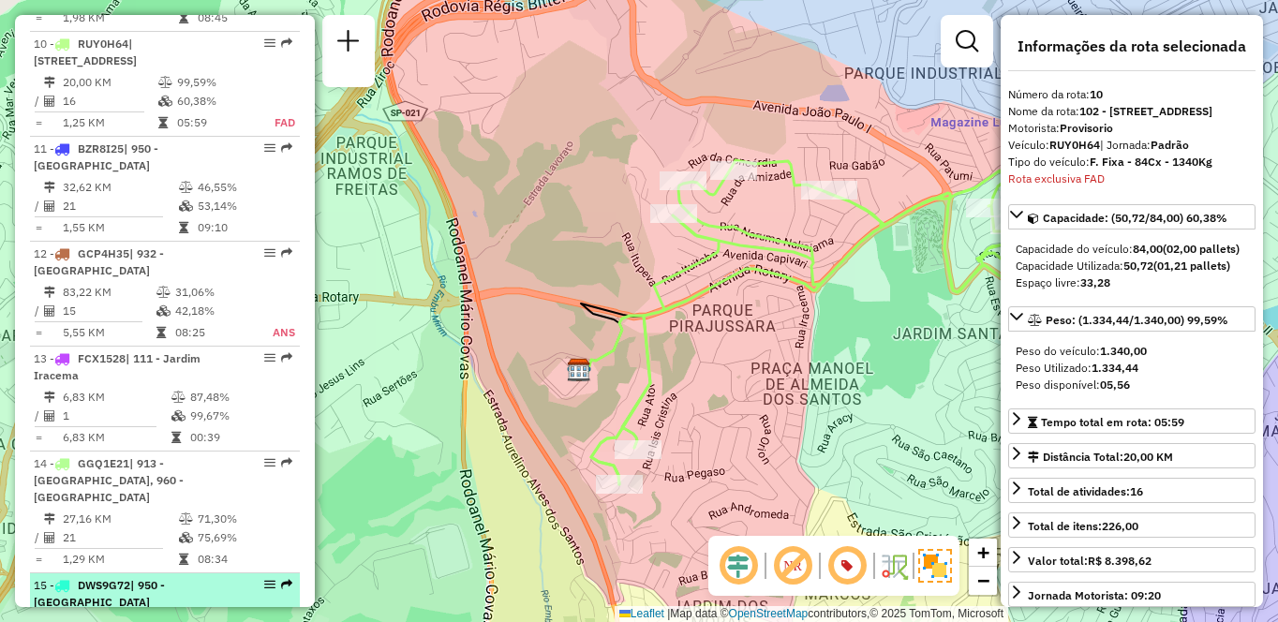
click at [155, 577] on div "15 - DWS9G72 | 950 - [GEOGRAPHIC_DATA]" at bounding box center [133, 594] width 199 height 34
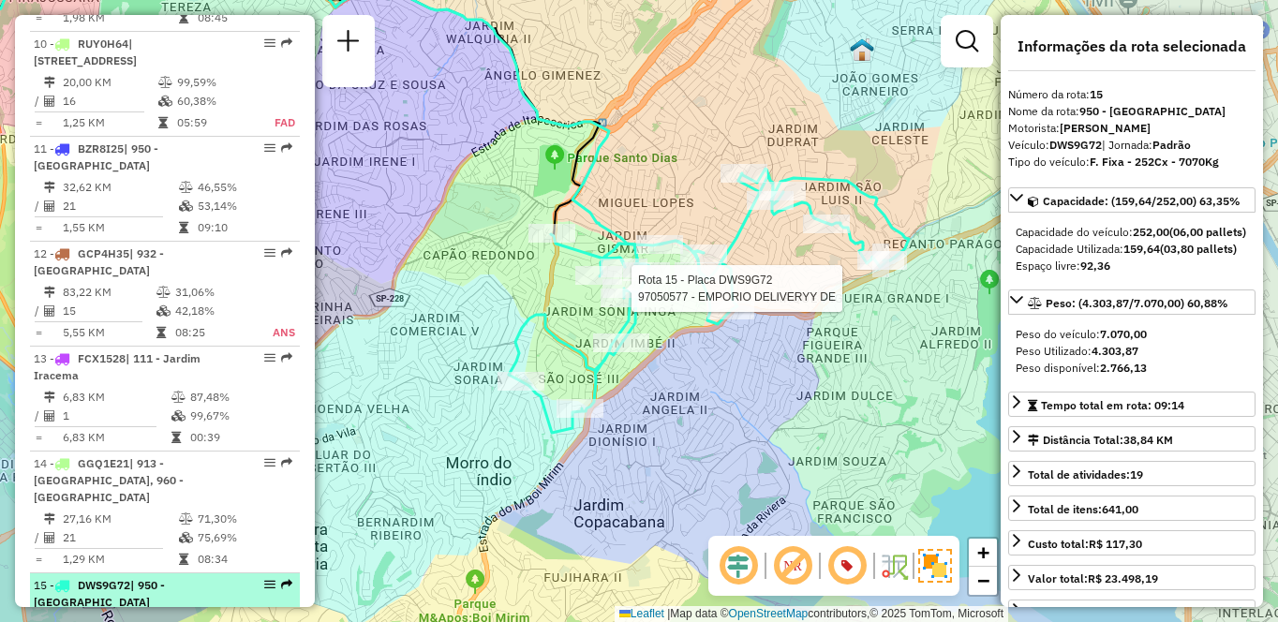
click at [164, 577] on div "15 - DWS9G72 | 950 - [GEOGRAPHIC_DATA]" at bounding box center [133, 594] width 199 height 34
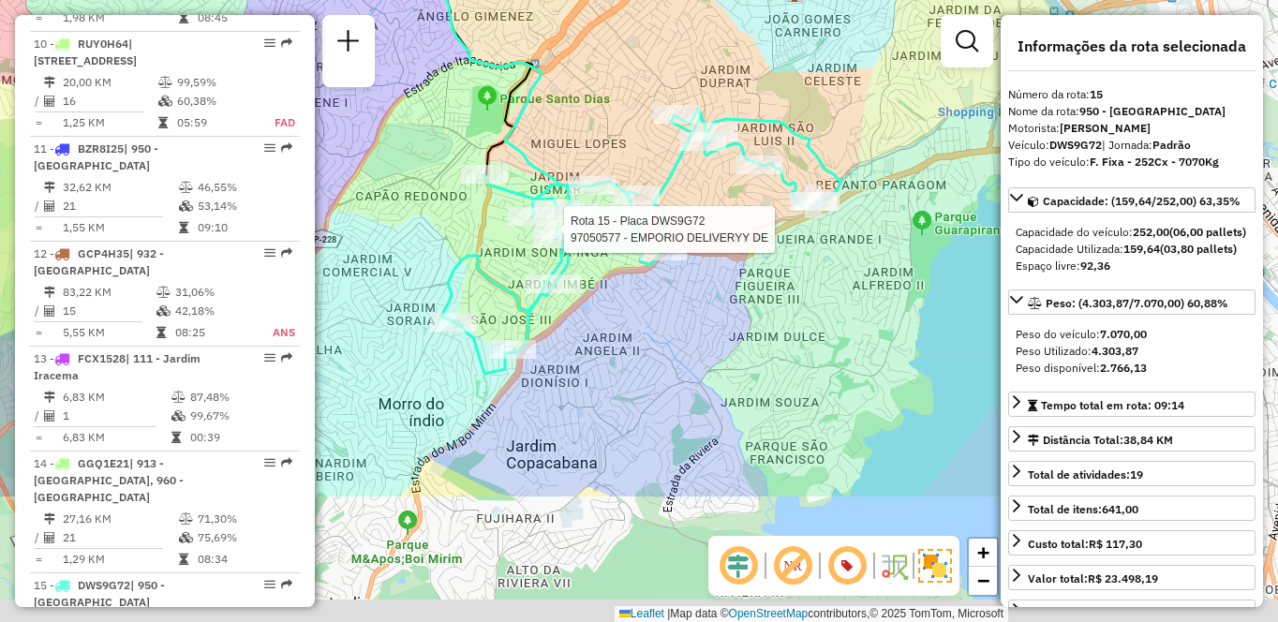
drag, startPoint x: 734, startPoint y: 401, endPoint x: 472, endPoint y: 211, distance: 323.3
click at [472, 211] on div "Rota 15 - Placa DWS9G72 97050577 - EMPORIO DELIVERYY DE Janela de atendimento G…" at bounding box center [639, 311] width 1278 height 622
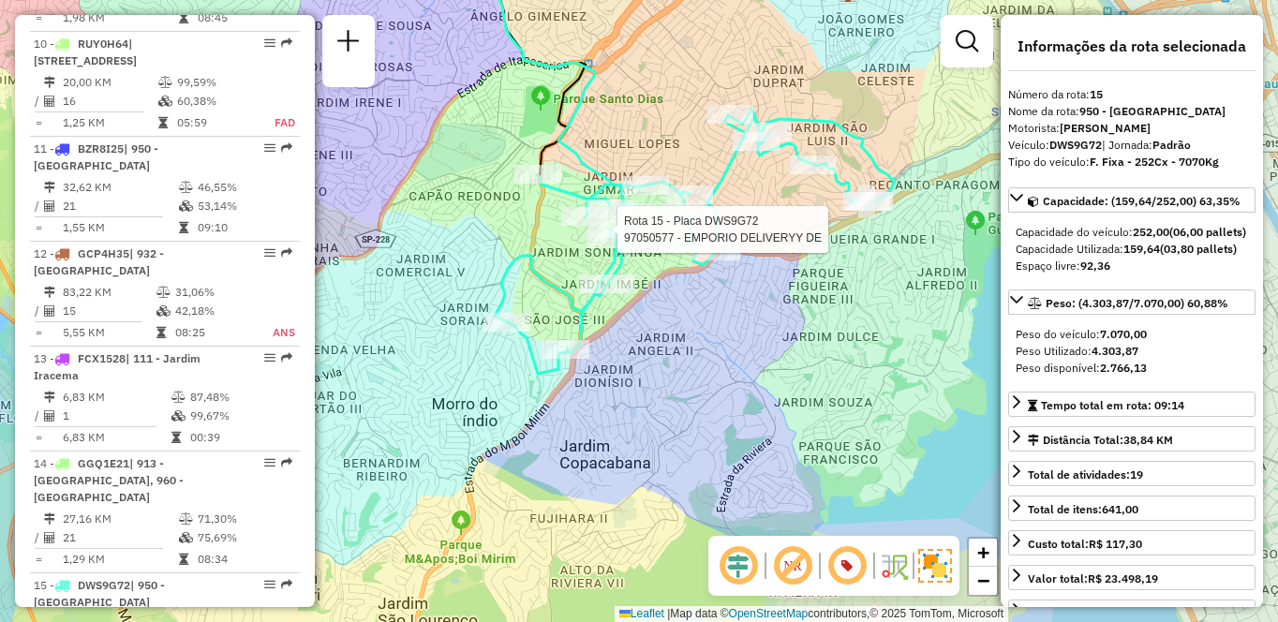
drag, startPoint x: 804, startPoint y: 335, endPoint x: 860, endPoint y: 340, distance: 56.5
click at [860, 340] on div "Rota 15 - Placa DWS9G72 97050577 - EMPORIO DELIVERYY DE Janela de atendimento G…" at bounding box center [639, 311] width 1278 height 622
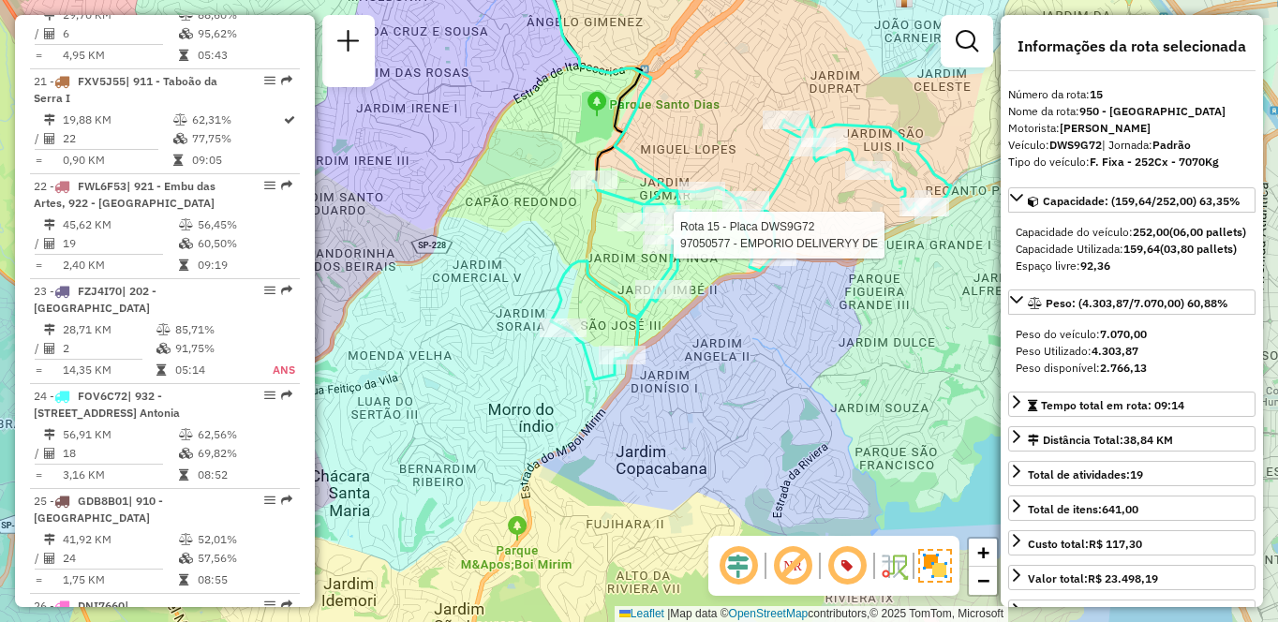
scroll to position [677, 0]
